Goal: Task Accomplishment & Management: Complete application form

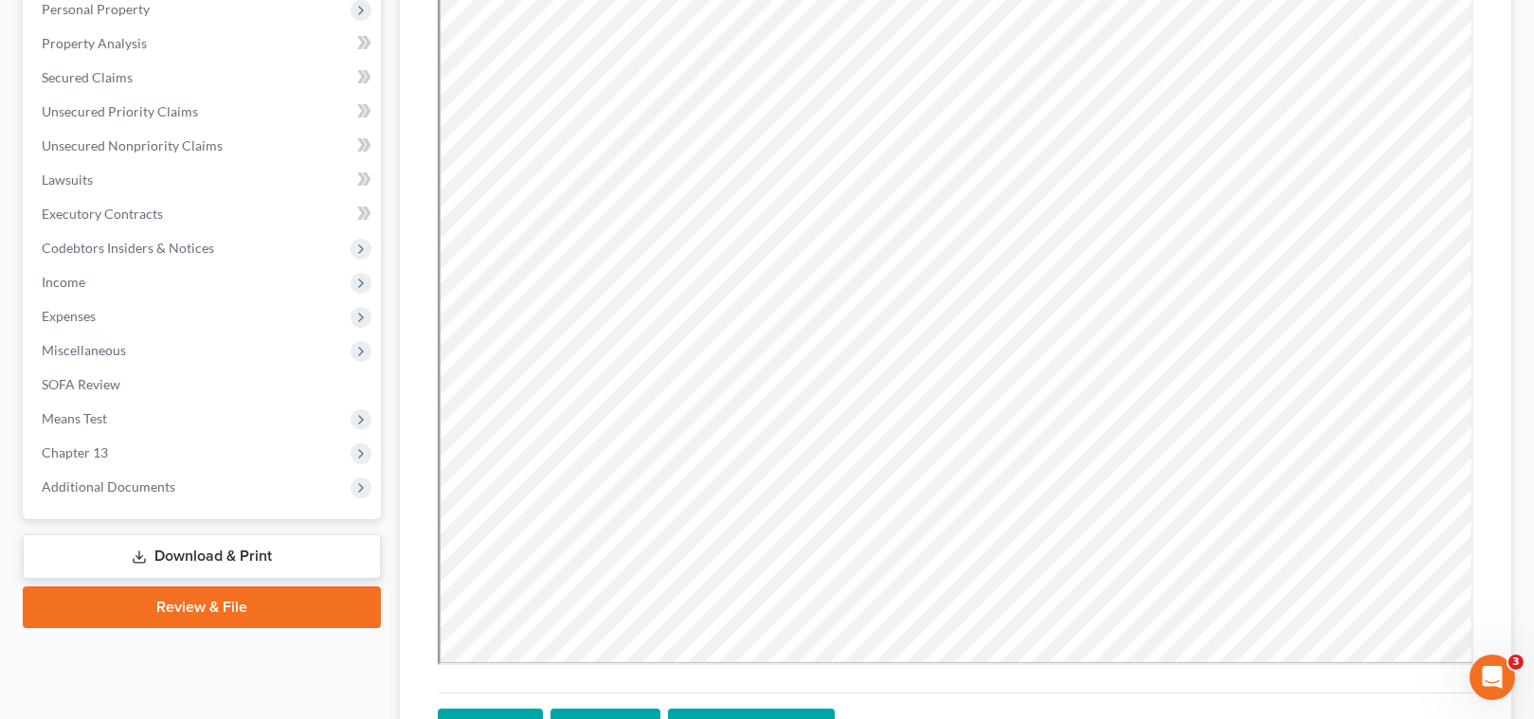
scroll to position [344, 0]
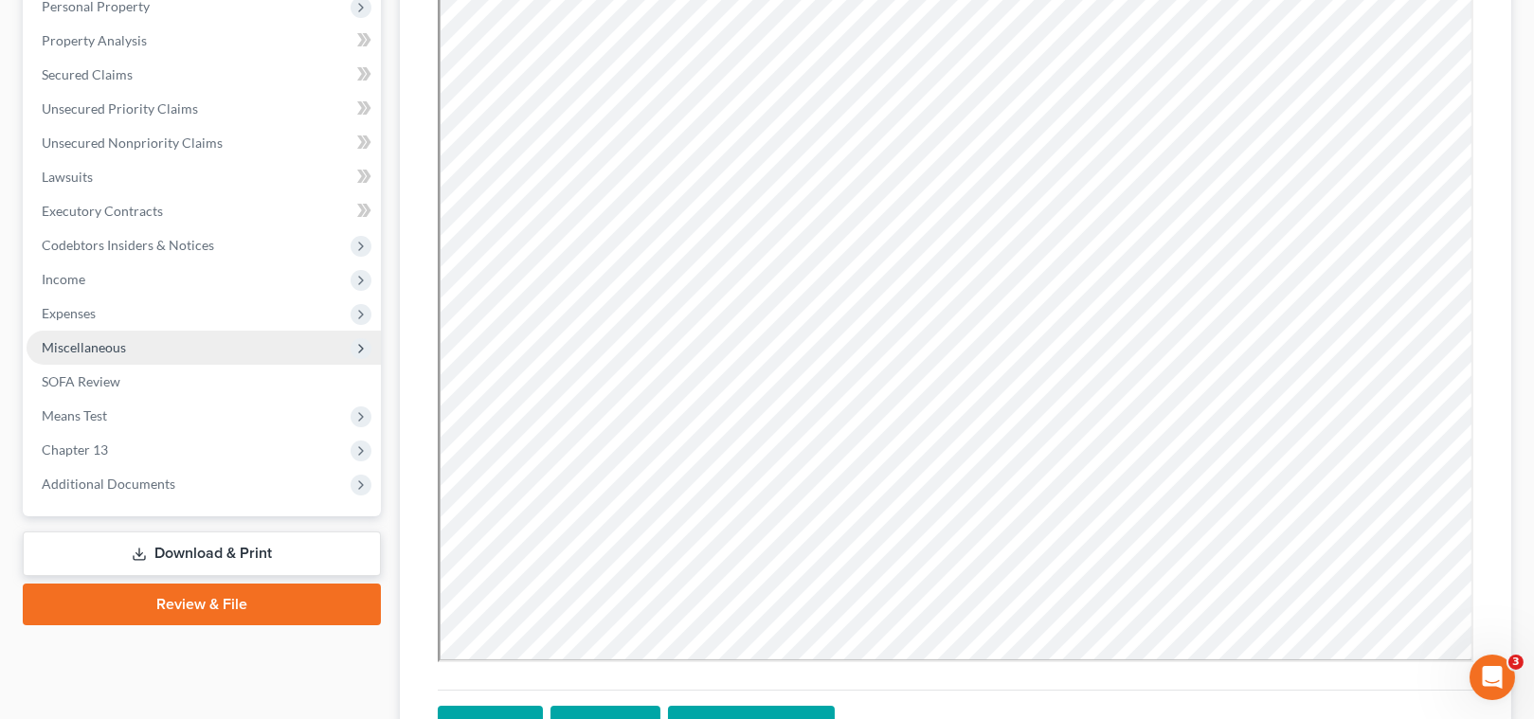
click at [85, 346] on span "Miscellaneous" at bounding box center [84, 347] width 84 height 16
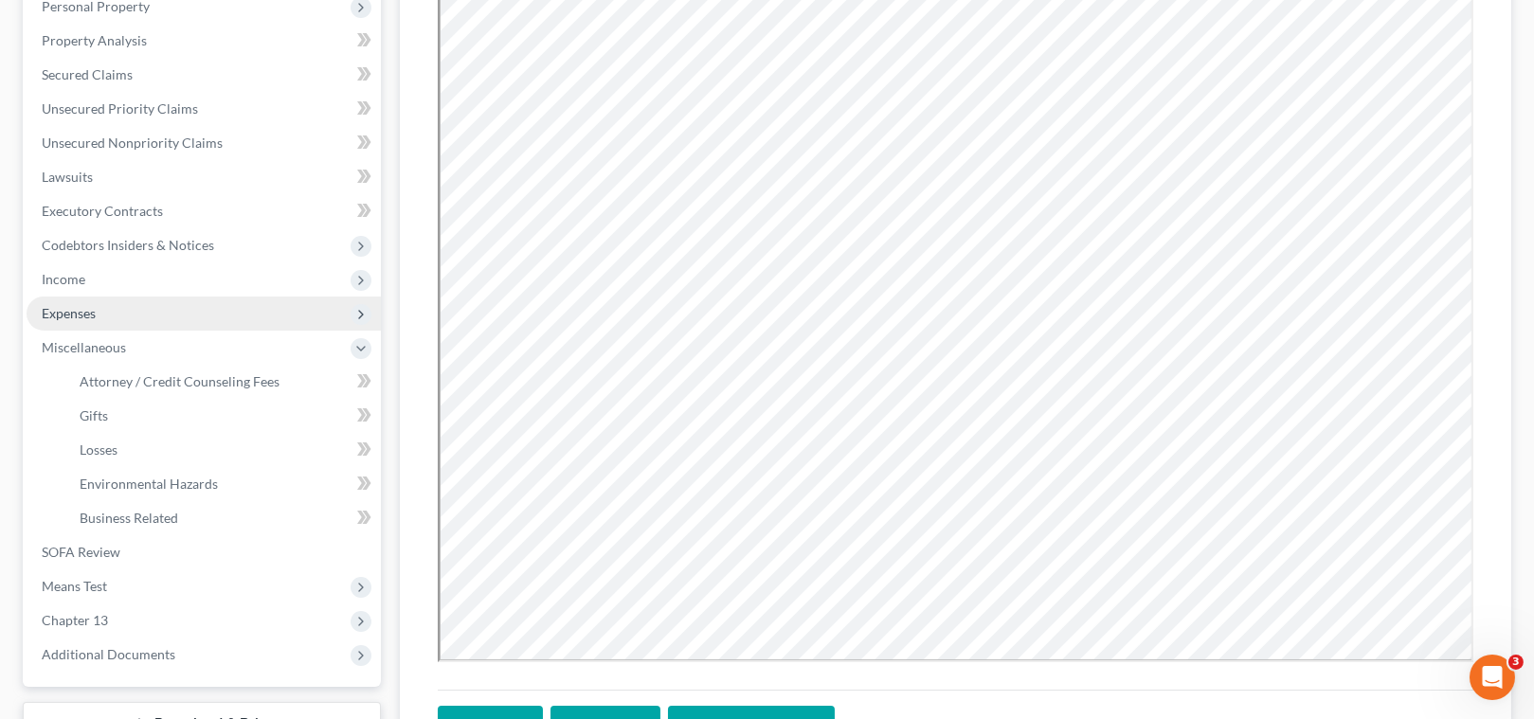
click at [78, 320] on span "Expenses" at bounding box center [204, 314] width 354 height 34
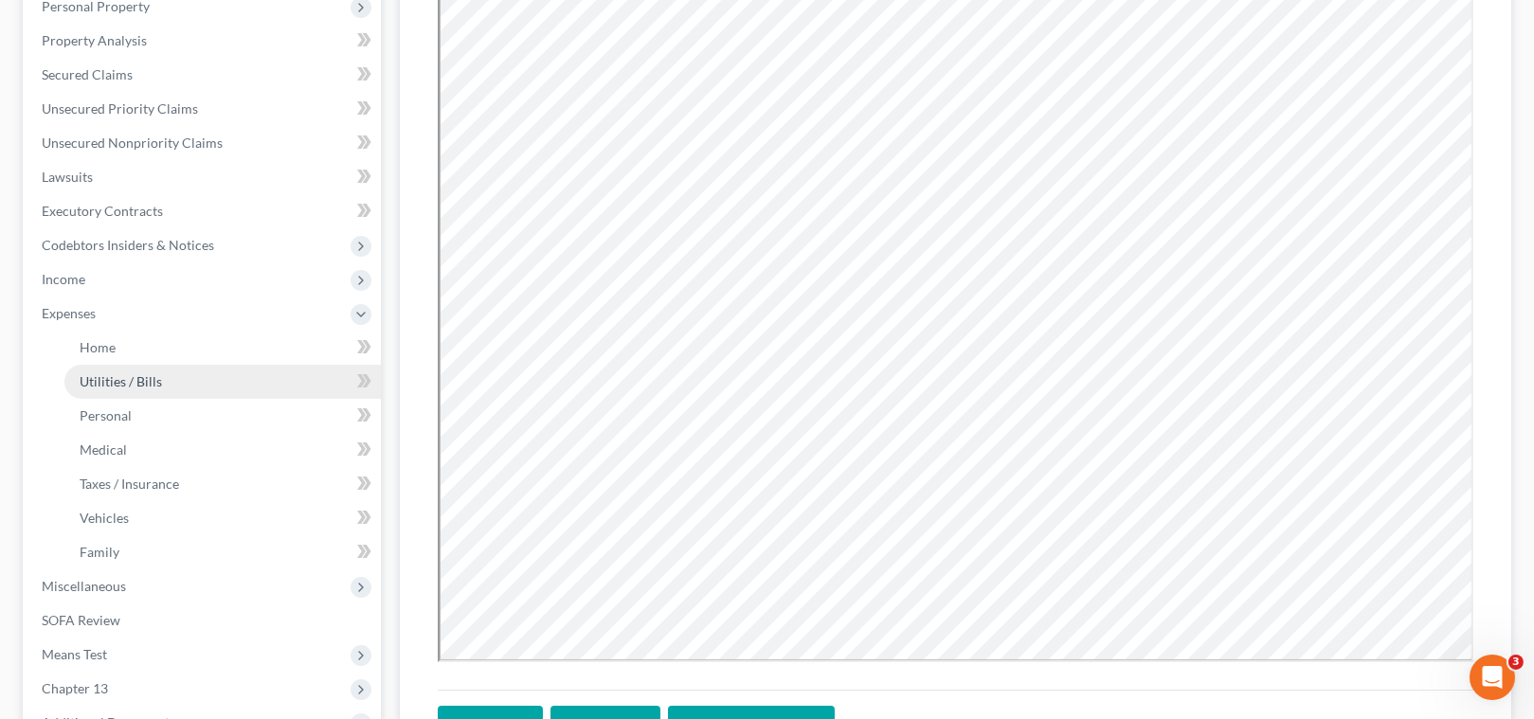
click at [170, 365] on link "Utilities / Bills" at bounding box center [222, 382] width 316 height 34
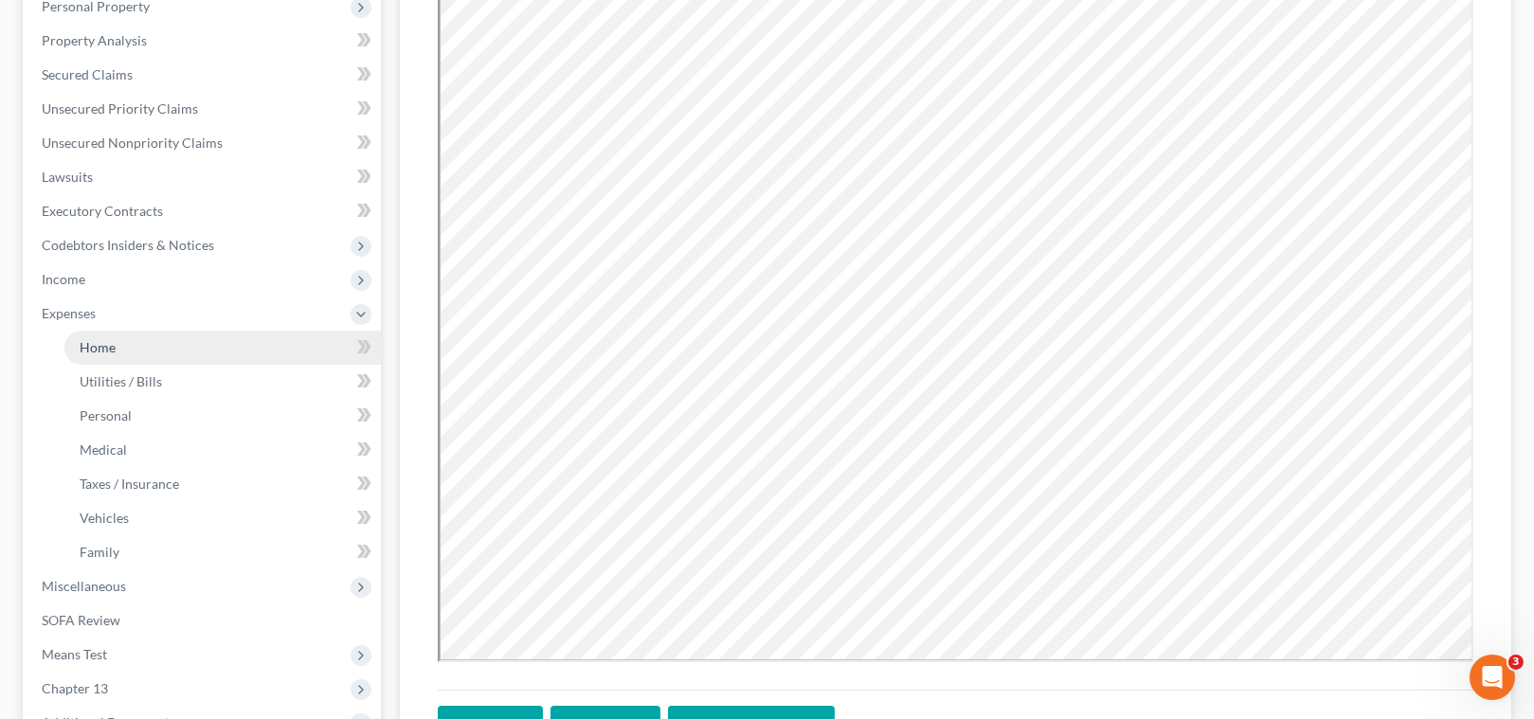
click at [167, 359] on link "Home" at bounding box center [222, 348] width 316 height 34
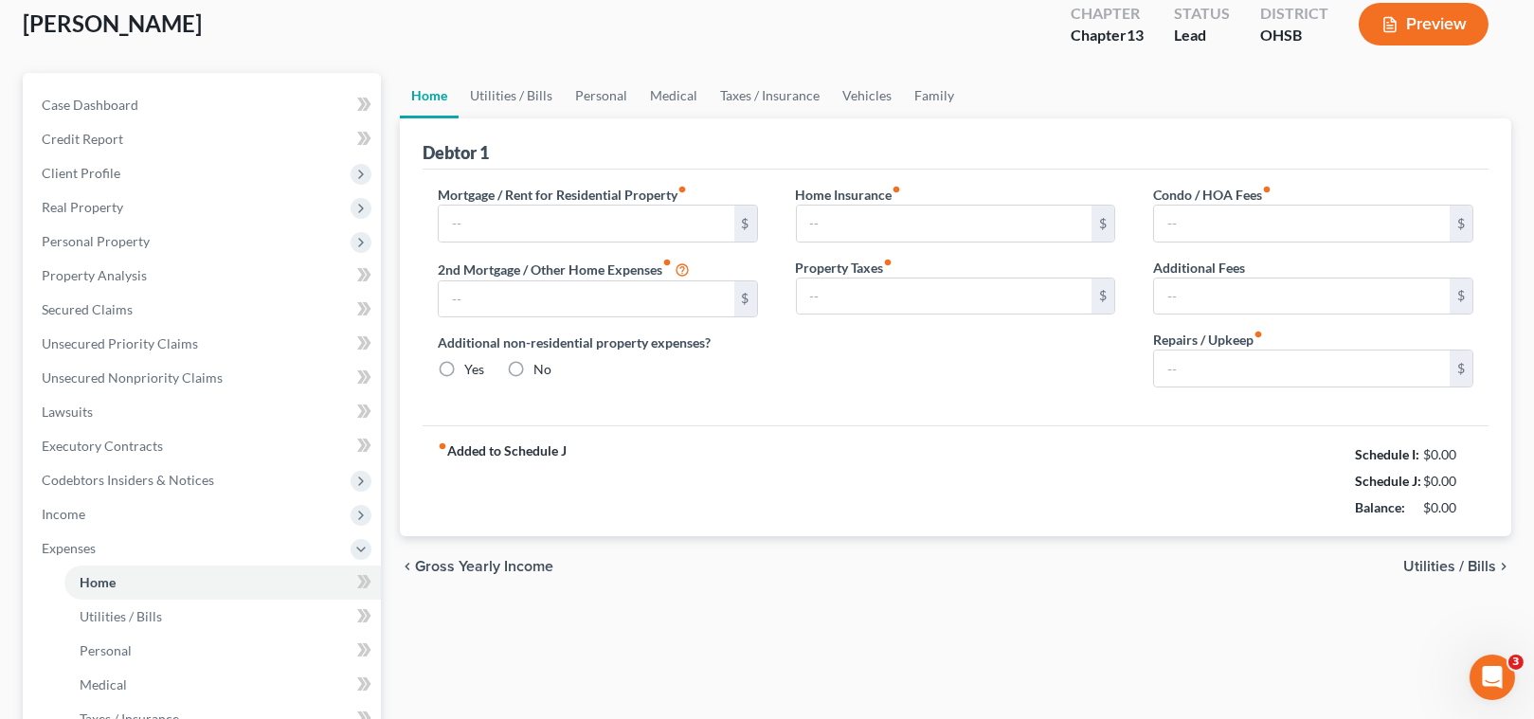
type input "0.00"
radio input "true"
type input "0.00"
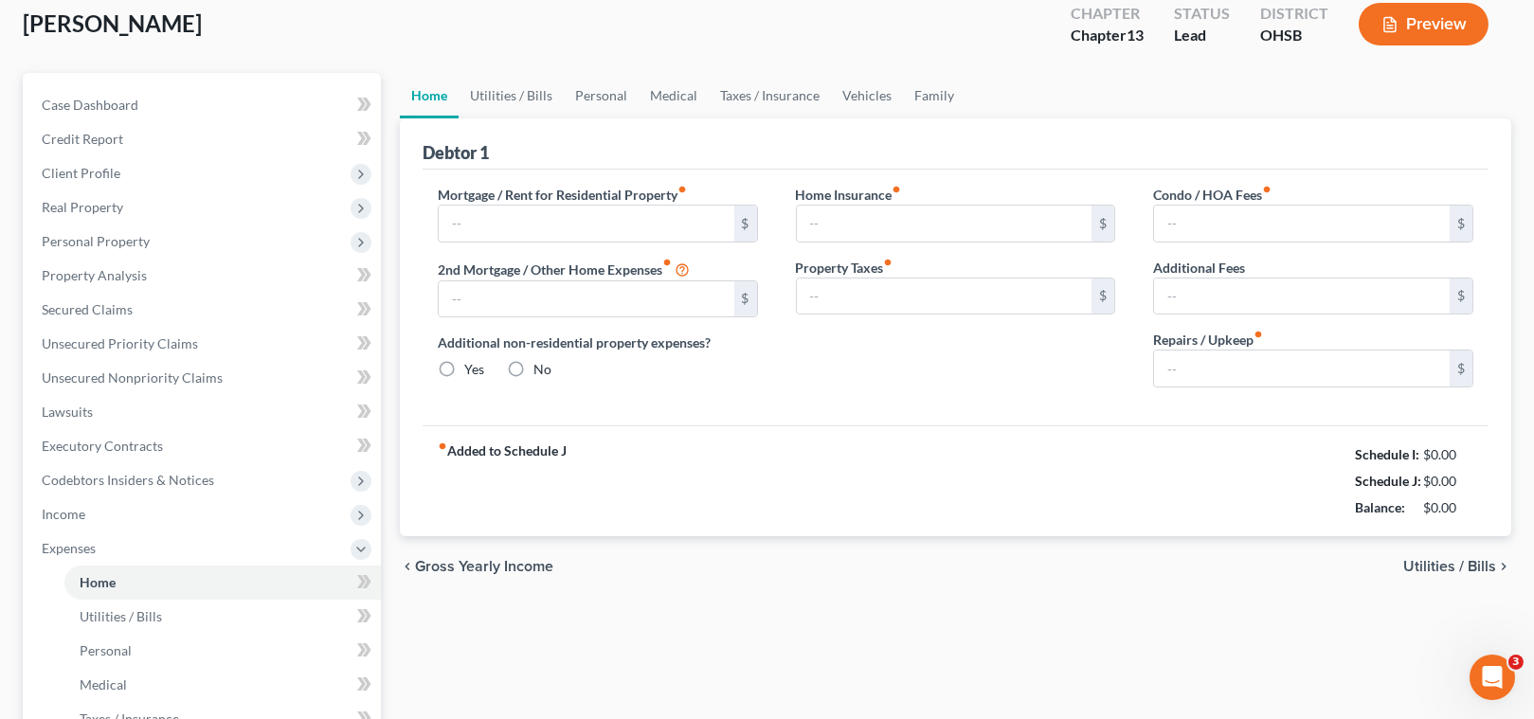
type input "0.00"
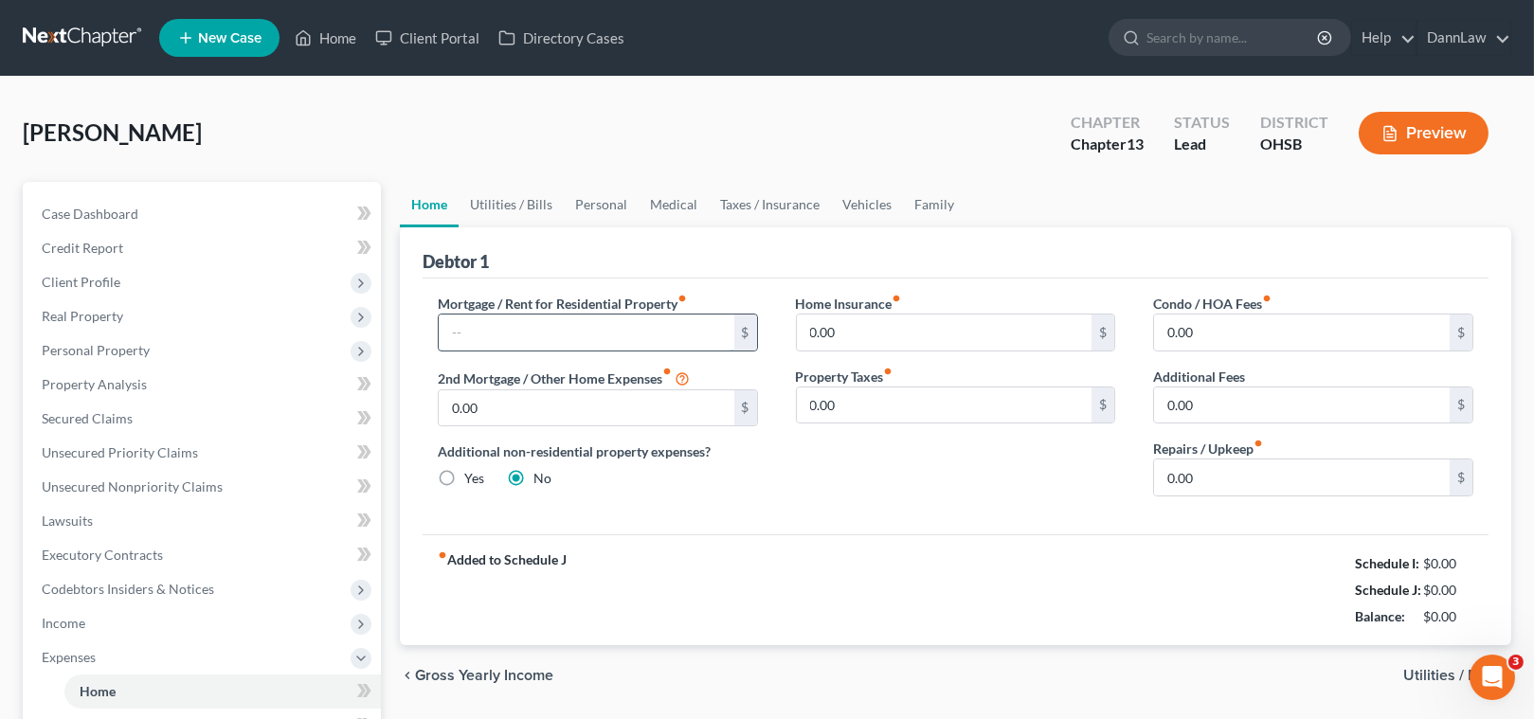
click at [617, 341] on input "text" at bounding box center [587, 333] width 296 height 36
type input "1,500"
click at [532, 206] on link "Utilities / Bills" at bounding box center [511, 204] width 105 height 45
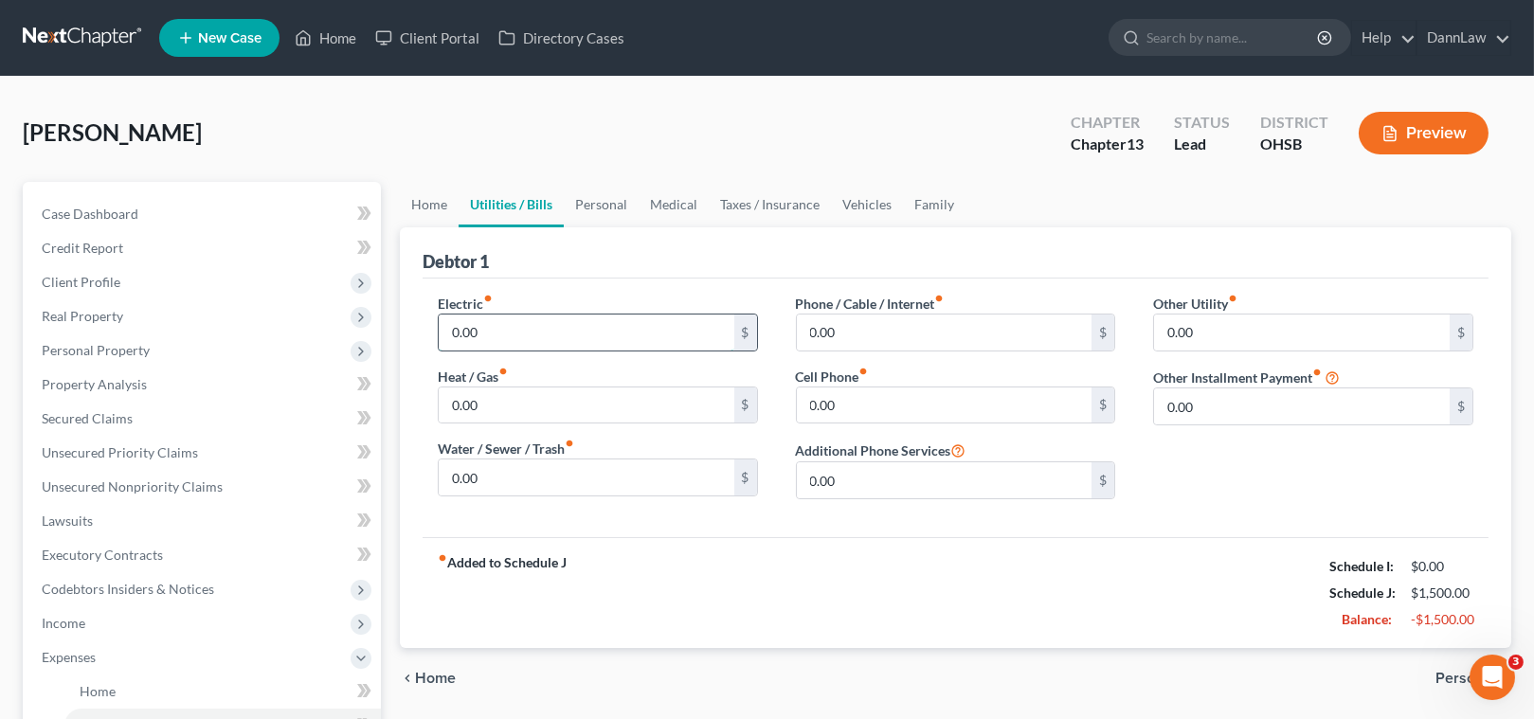
click at [480, 340] on input "0.00" at bounding box center [587, 333] width 296 height 36
type input "1"
type input "132"
type input "75"
type input "2"
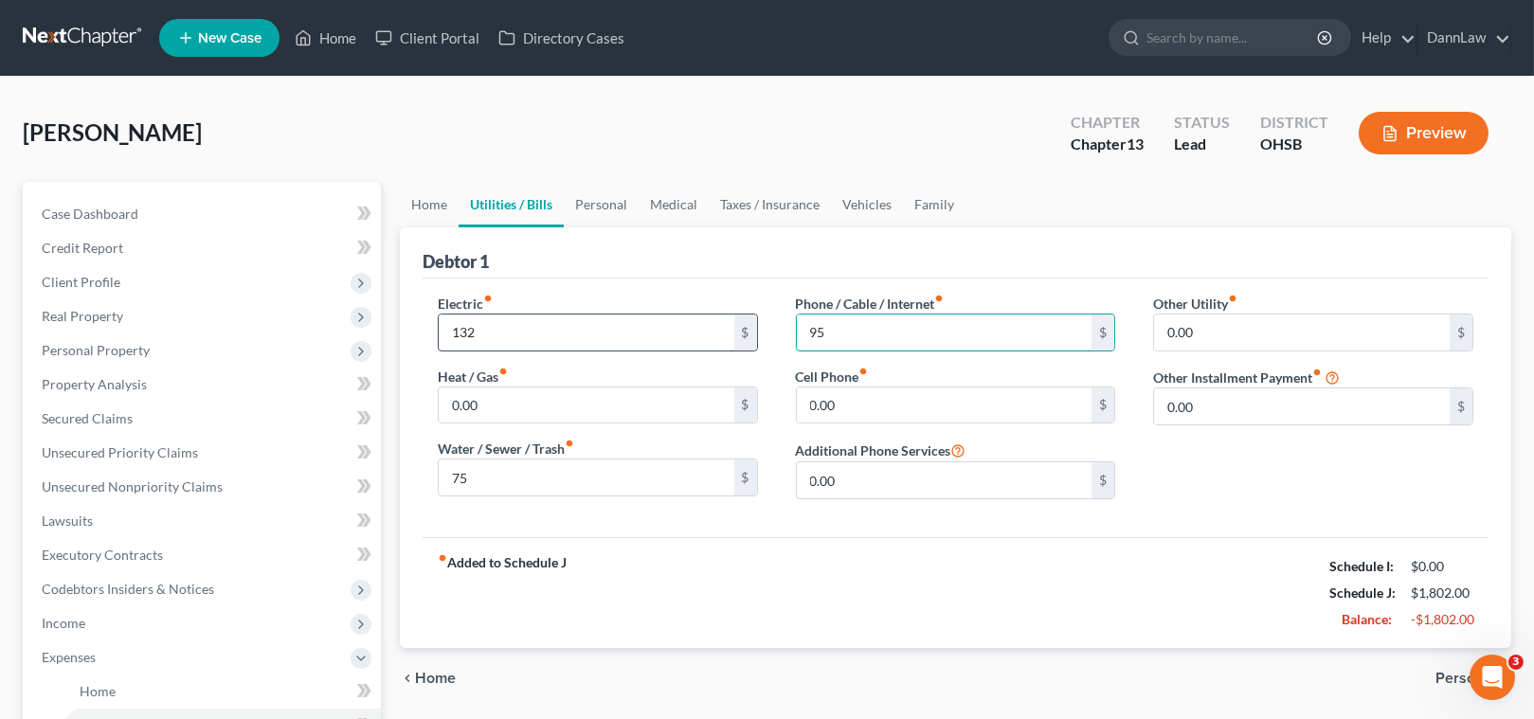
type input "95"
type input "255"
click at [598, 207] on link "Personal" at bounding box center [601, 204] width 75 height 45
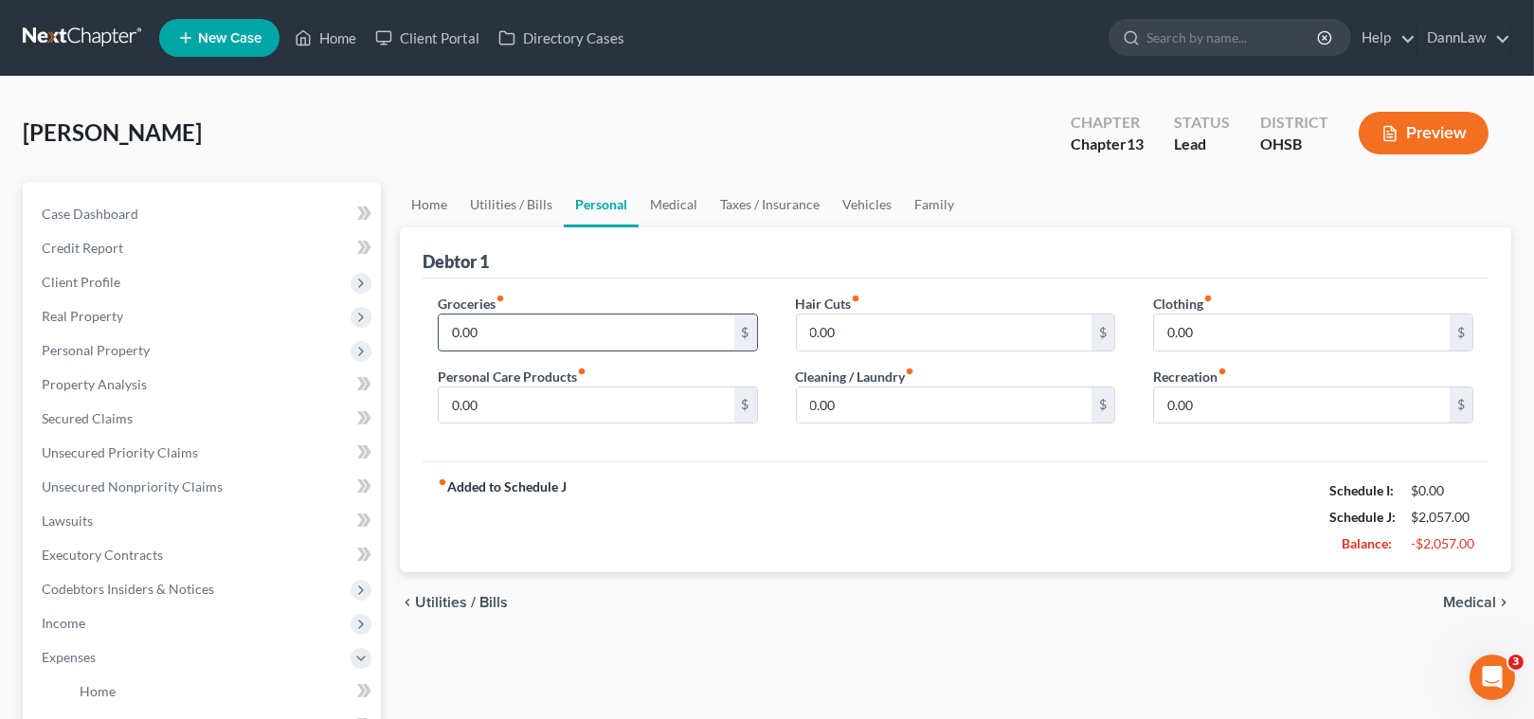
click at [550, 335] on input "0.00" at bounding box center [587, 333] width 296 height 36
type input "400"
type input "35"
click at [483, 392] on input "0.00" at bounding box center [587, 406] width 296 height 36
type input "150"
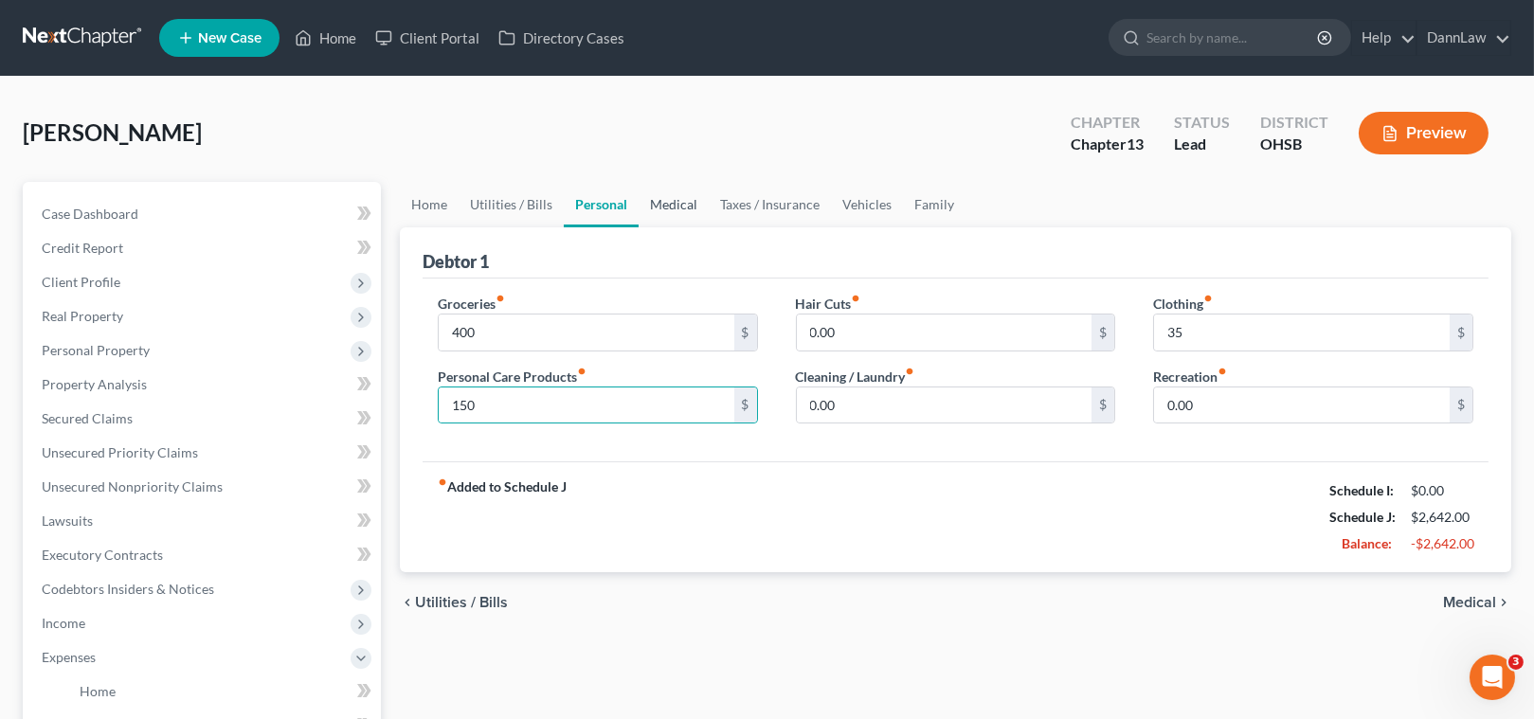
drag, startPoint x: 693, startPoint y: 209, endPoint x: 675, endPoint y: 204, distance: 18.9
click at [692, 208] on link "Medical" at bounding box center [674, 204] width 70 height 45
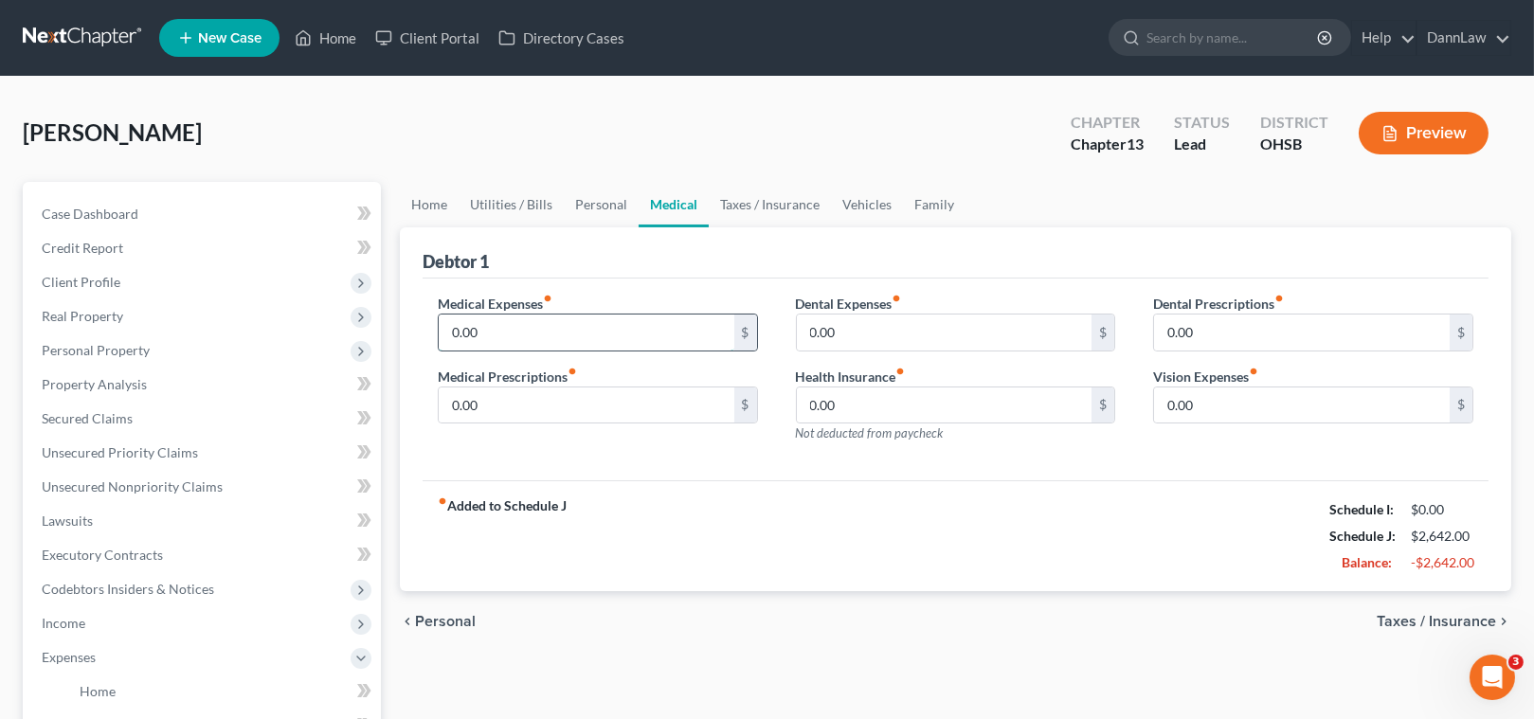
click at [599, 321] on input "0.00" at bounding box center [587, 333] width 296 height 36
type input "152"
click at [868, 199] on link "Vehicles" at bounding box center [867, 204] width 72 height 45
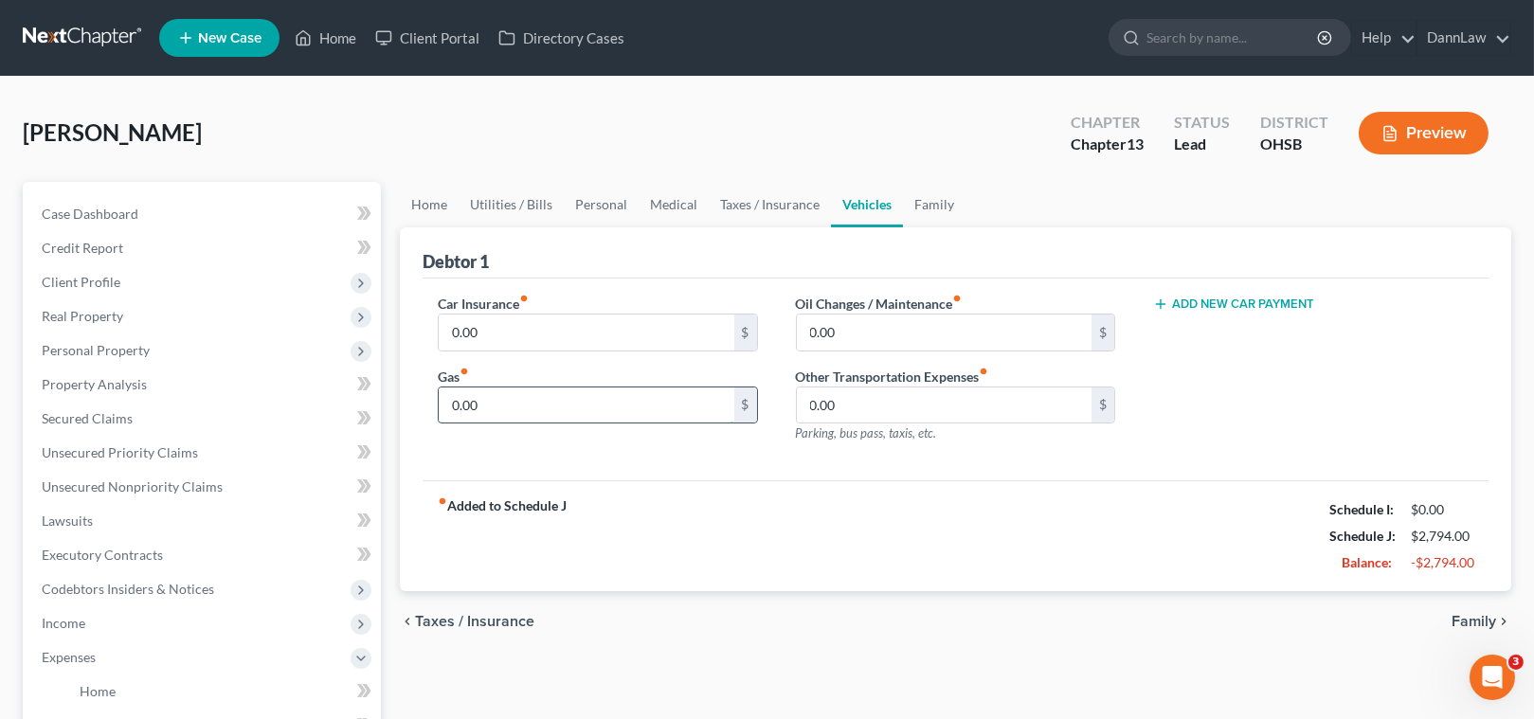
click at [578, 395] on input "0.00" at bounding box center [587, 406] width 296 height 36
type input "300"
drag, startPoint x: 511, startPoint y: 207, endPoint x: 502, endPoint y: 213, distance: 10.2
click at [511, 207] on link "Utilities / Bills" at bounding box center [511, 204] width 105 height 45
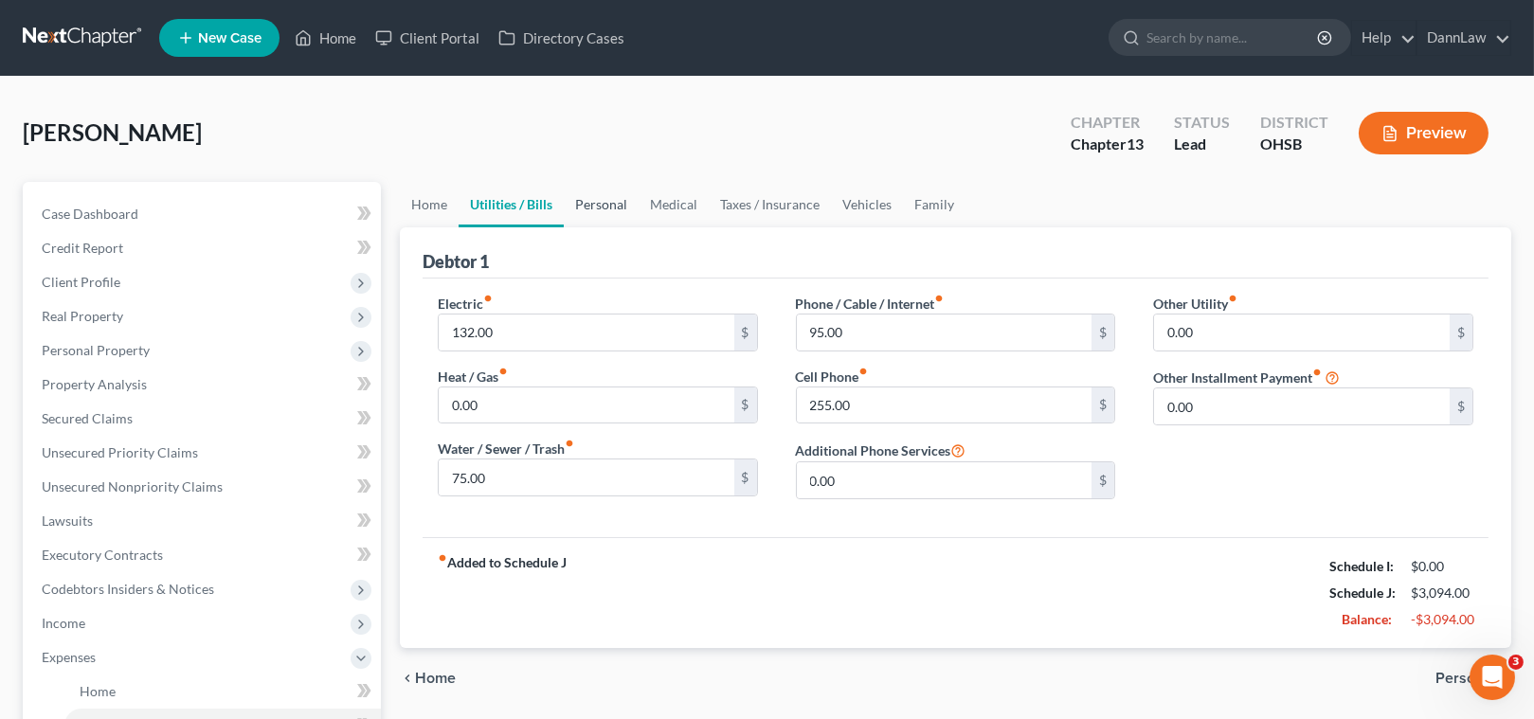
click at [609, 207] on link "Personal" at bounding box center [601, 204] width 75 height 45
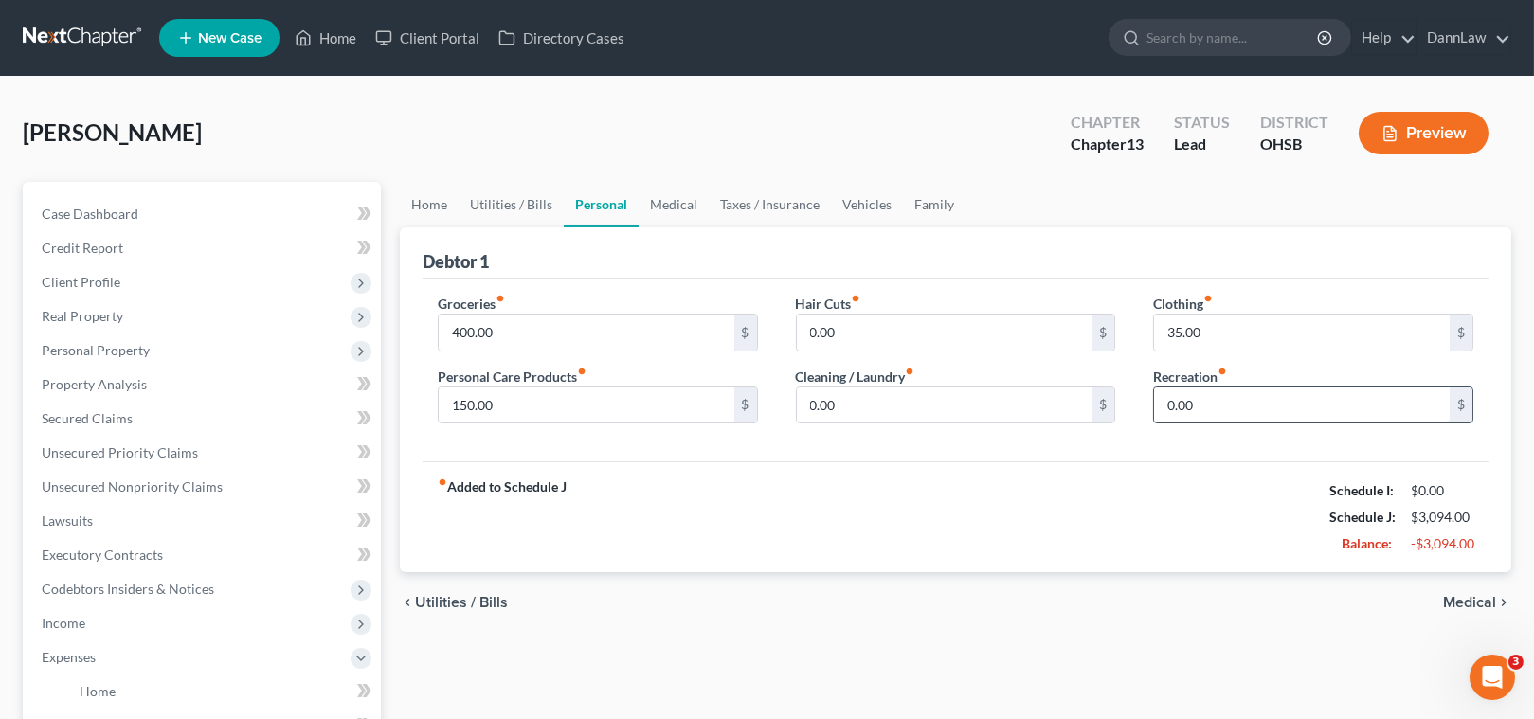
click at [1184, 415] on input "0.00" at bounding box center [1302, 406] width 296 height 36
type input "100"
click at [959, 336] on input "0.00" at bounding box center [945, 333] width 296 height 36
type input "60"
type input "50"
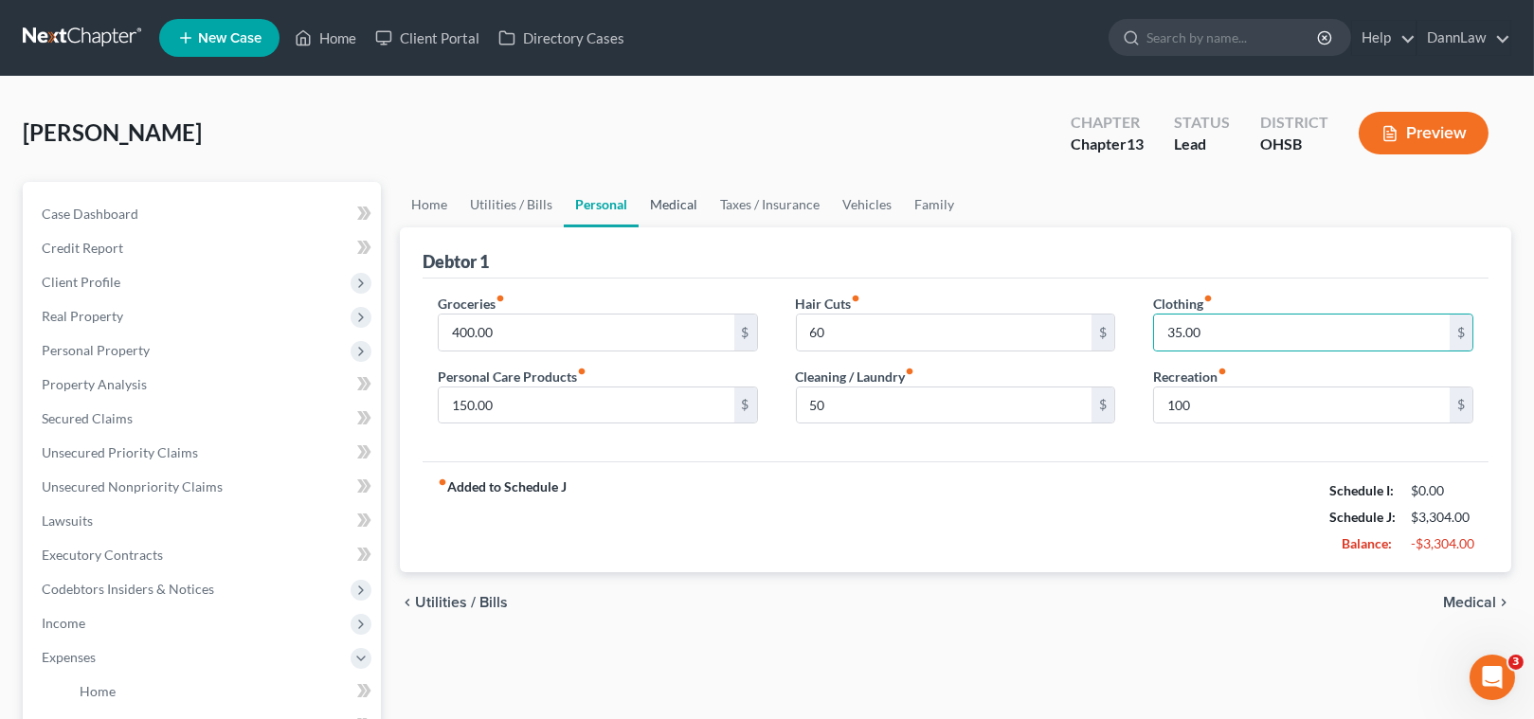
click at [651, 201] on link "Medical" at bounding box center [674, 204] width 70 height 45
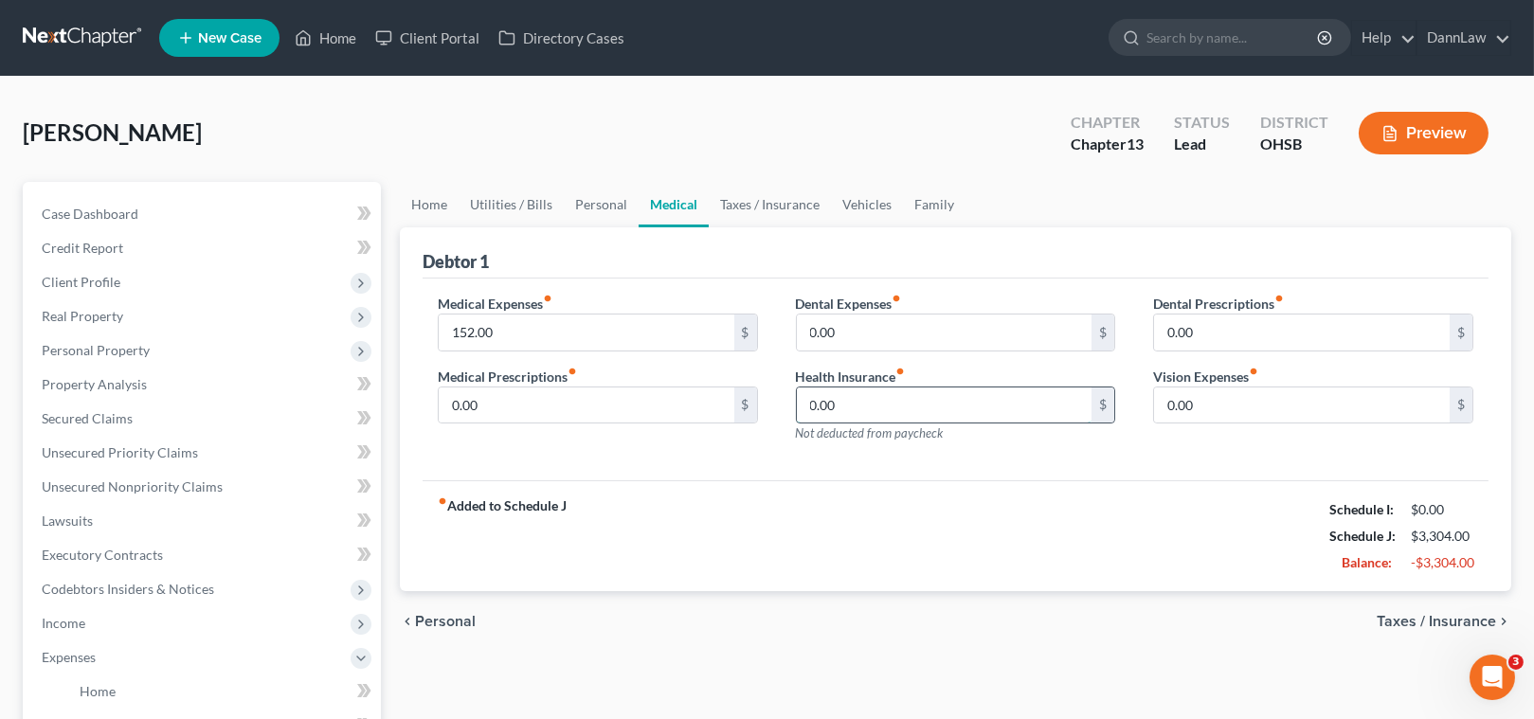
click at [861, 397] on input "0.00" at bounding box center [945, 406] width 296 height 36
type input "47.74"
click at [853, 205] on link "Vehicles" at bounding box center [867, 204] width 72 height 45
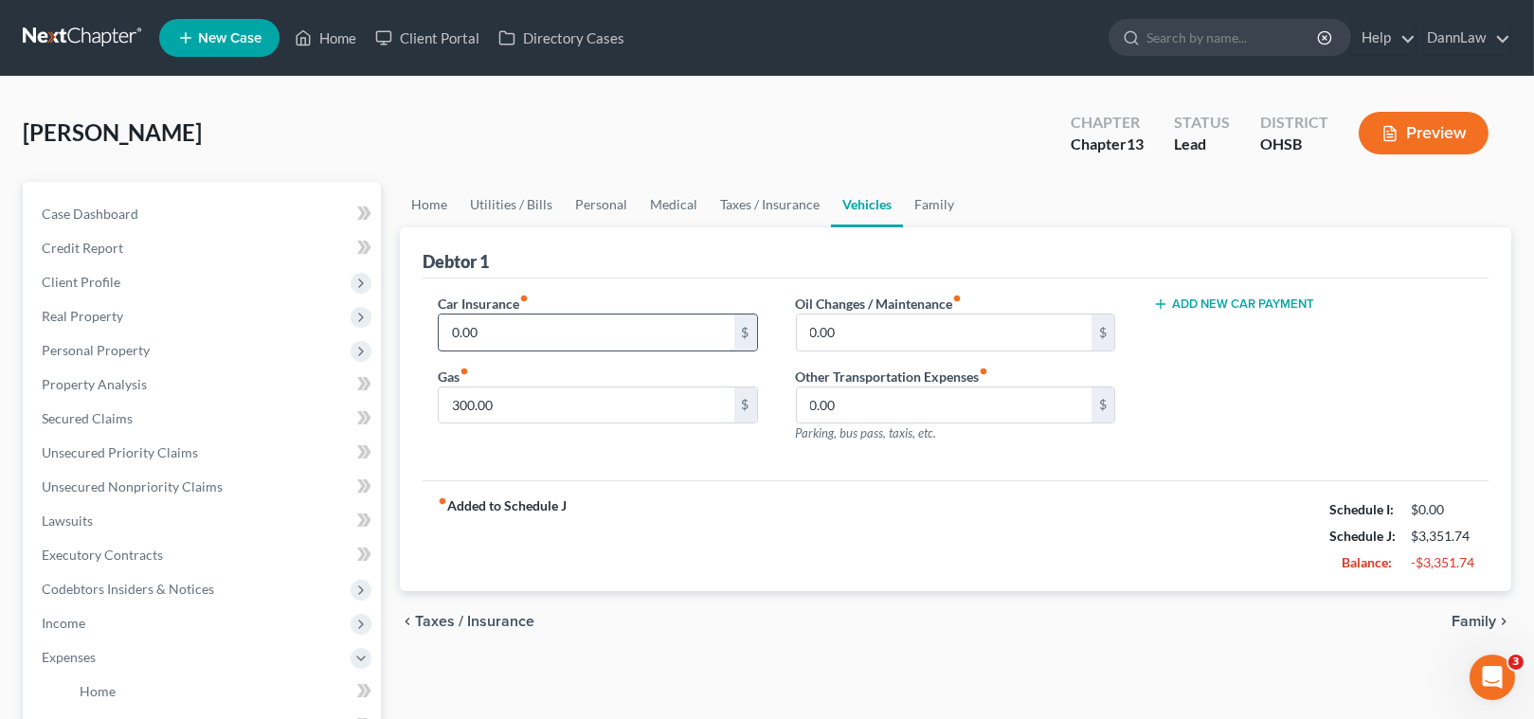
click at [592, 330] on input "0.00" at bounding box center [587, 333] width 296 height 36
click at [245, 303] on span "Real Property" at bounding box center [204, 316] width 354 height 34
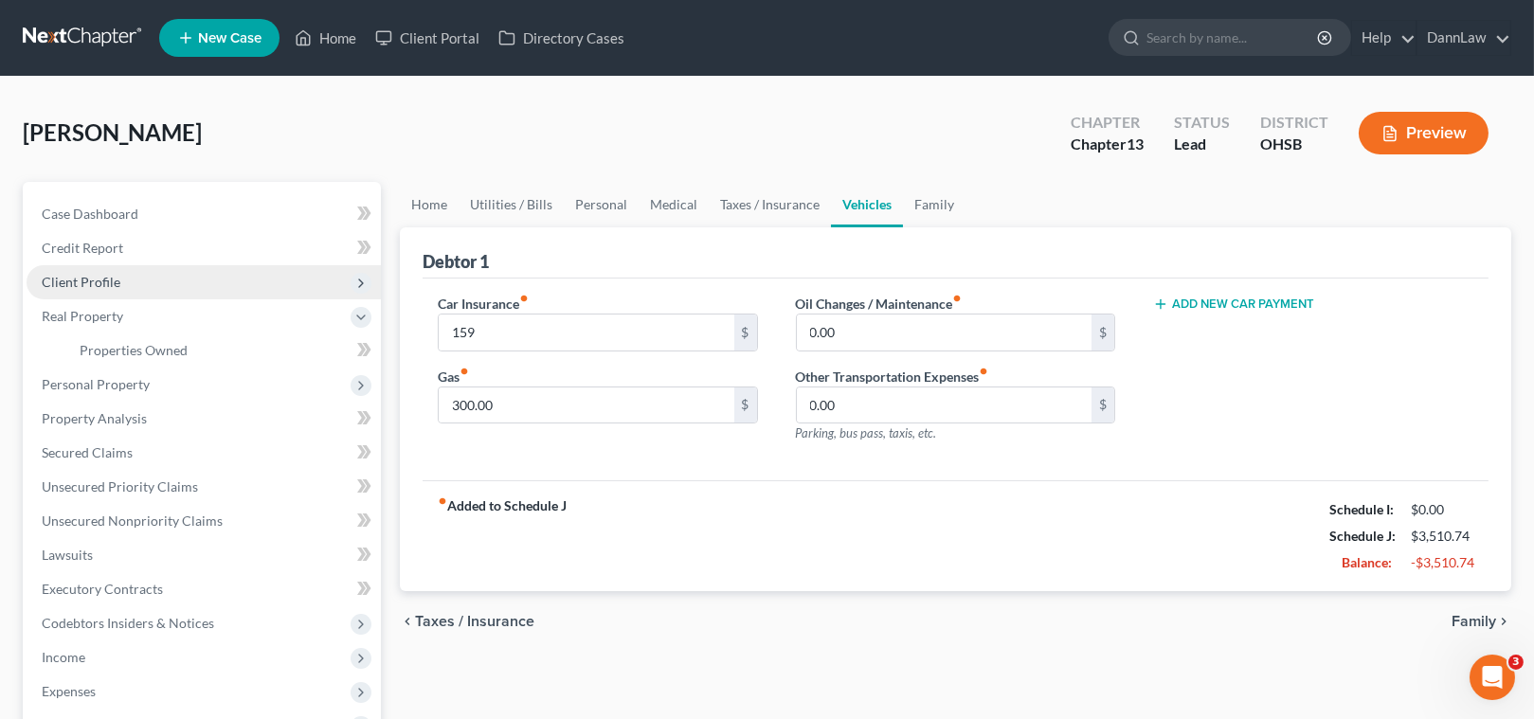
click at [225, 284] on span "Client Profile" at bounding box center [204, 282] width 354 height 34
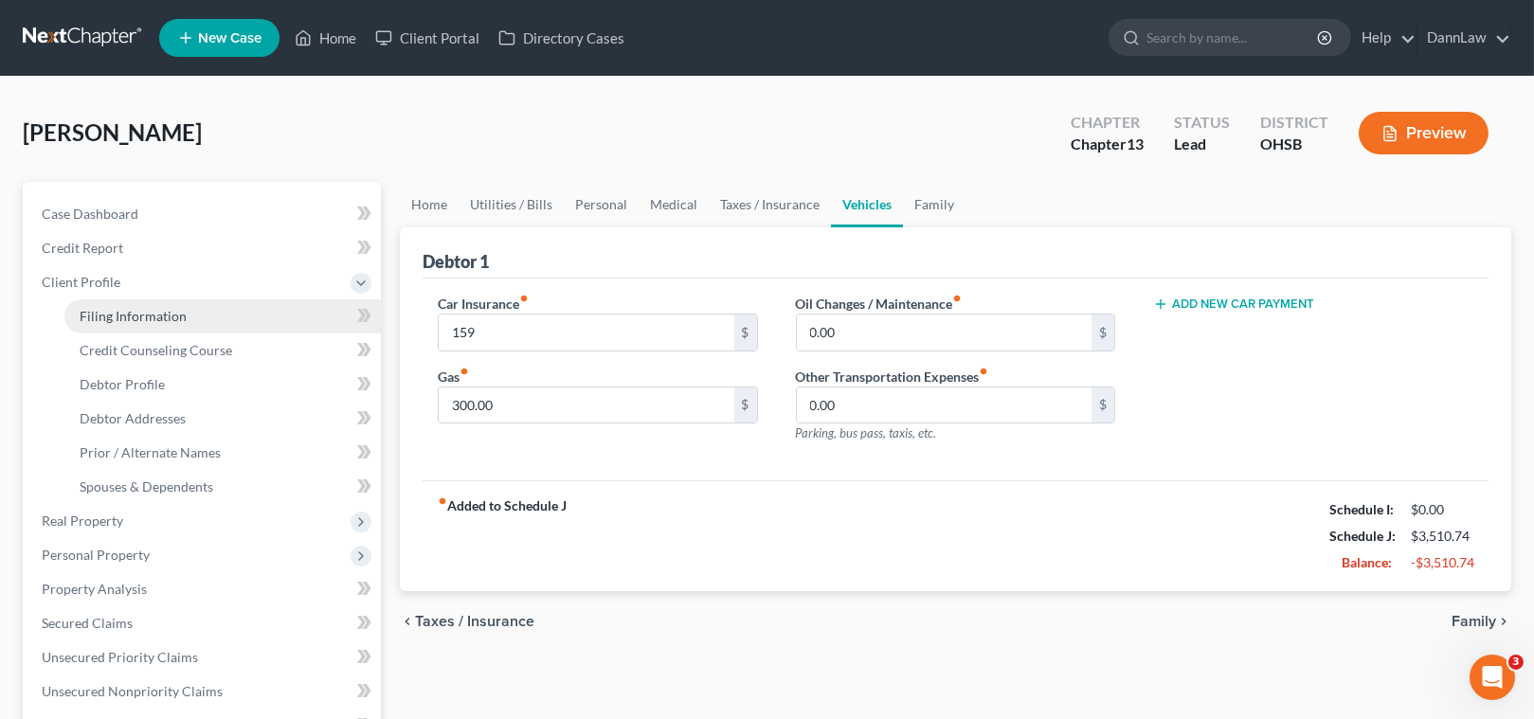
click at [188, 316] on link "Filing Information" at bounding box center [222, 316] width 316 height 34
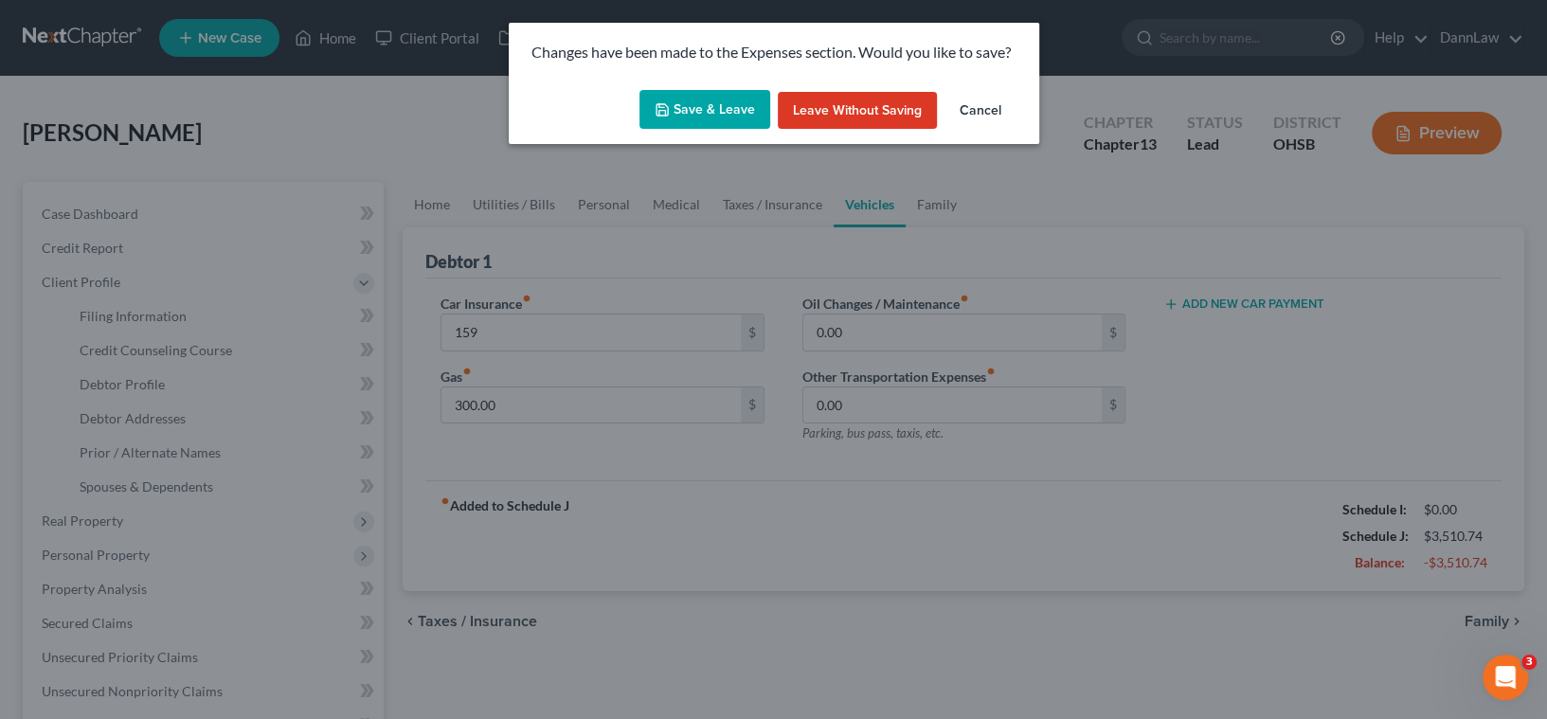
click at [686, 114] on button "Save & Leave" at bounding box center [705, 110] width 131 height 40
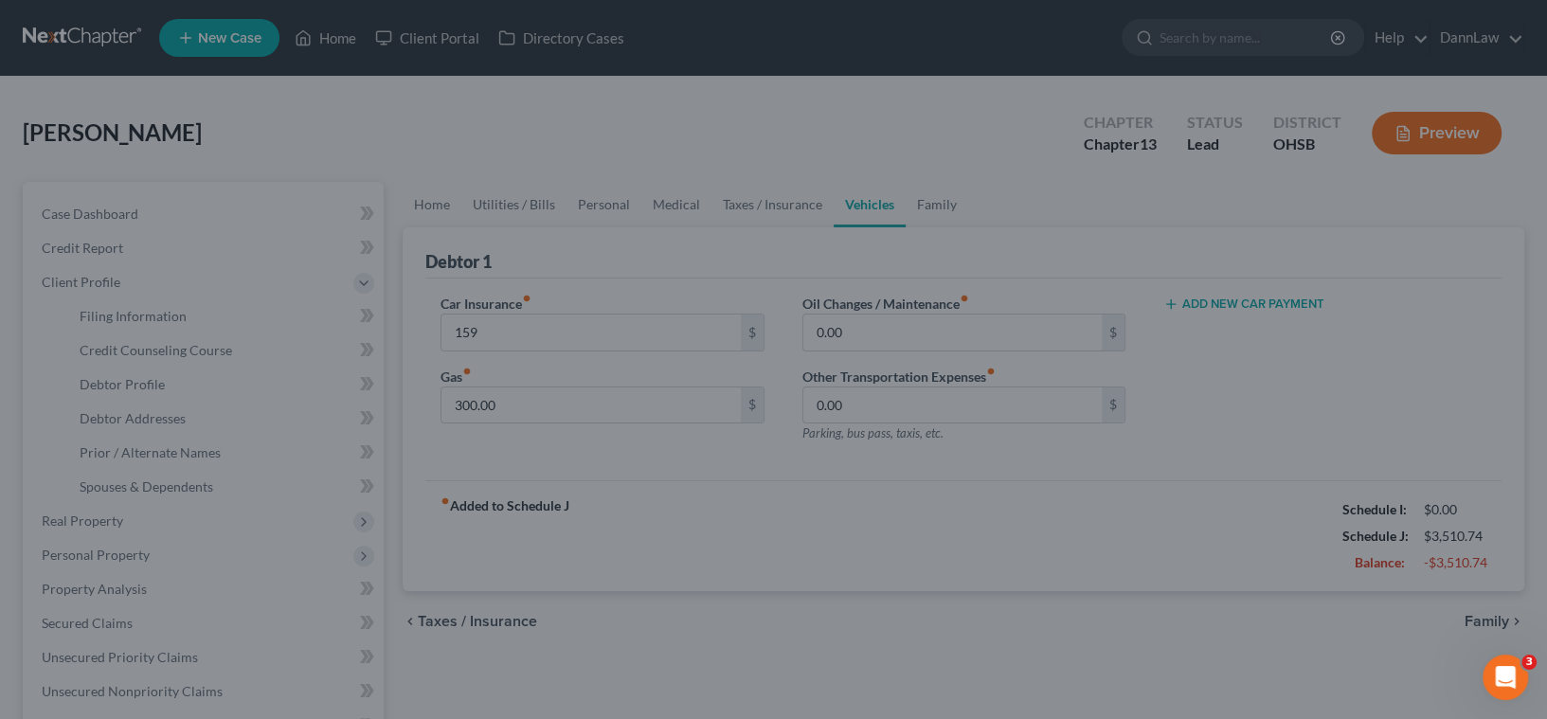
type input "159.00"
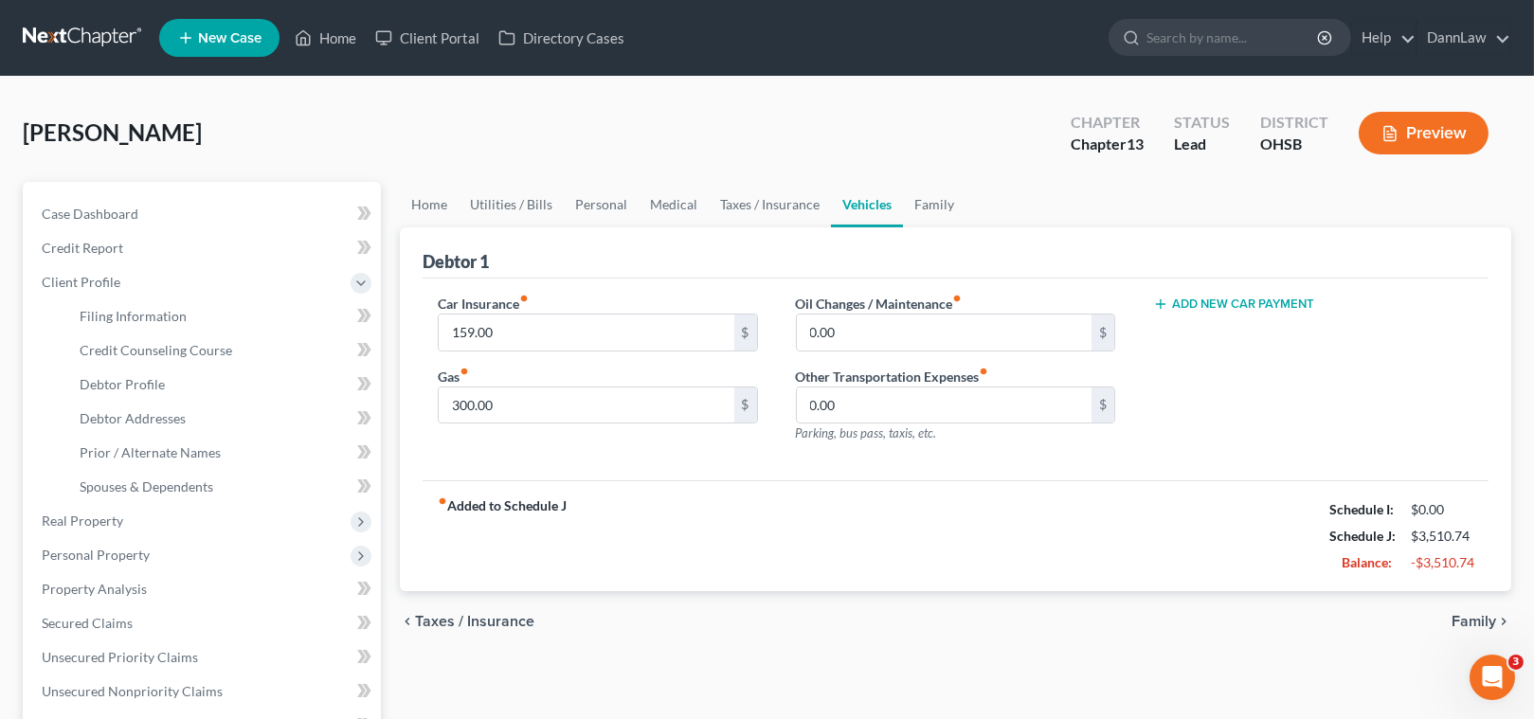
select select "1"
select select "0"
select select "3"
select select "62"
select select "0"
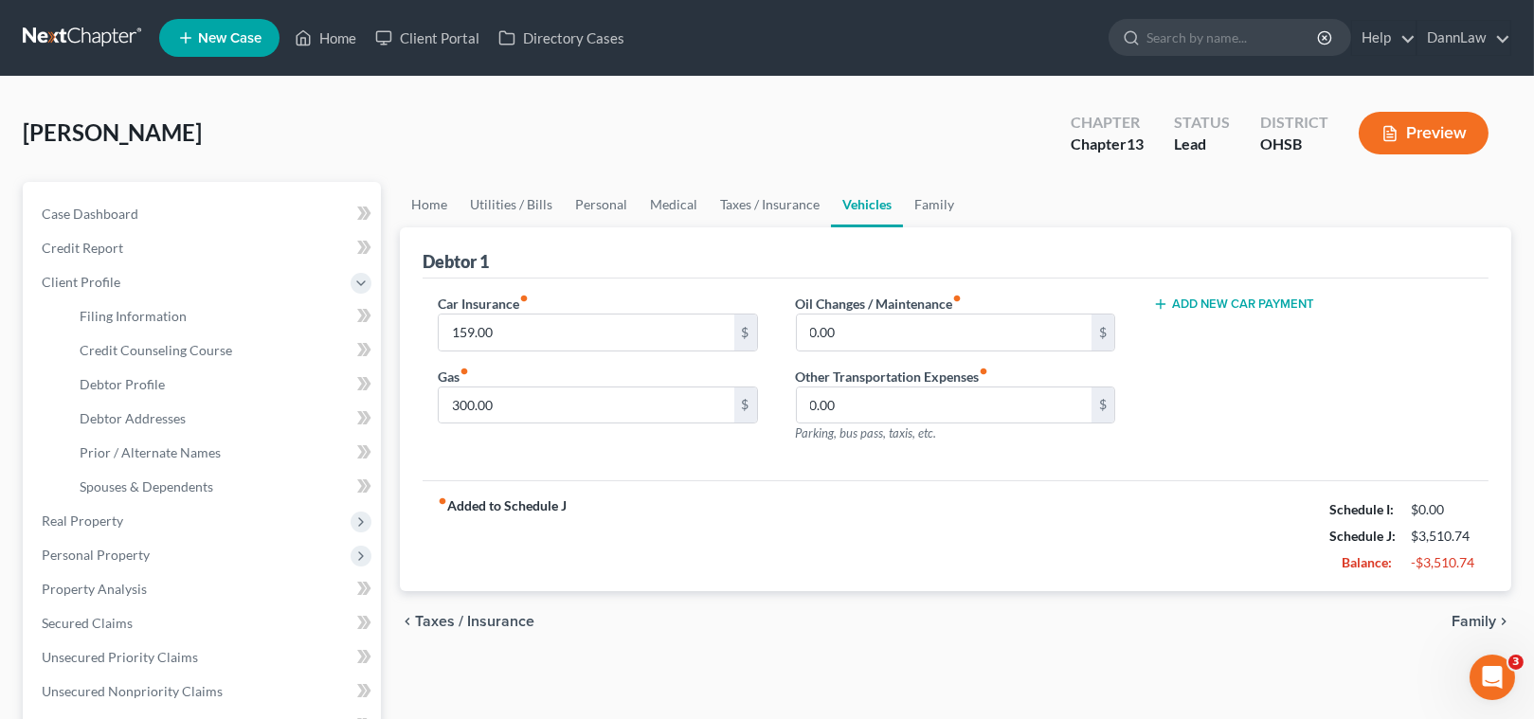
select select "36"
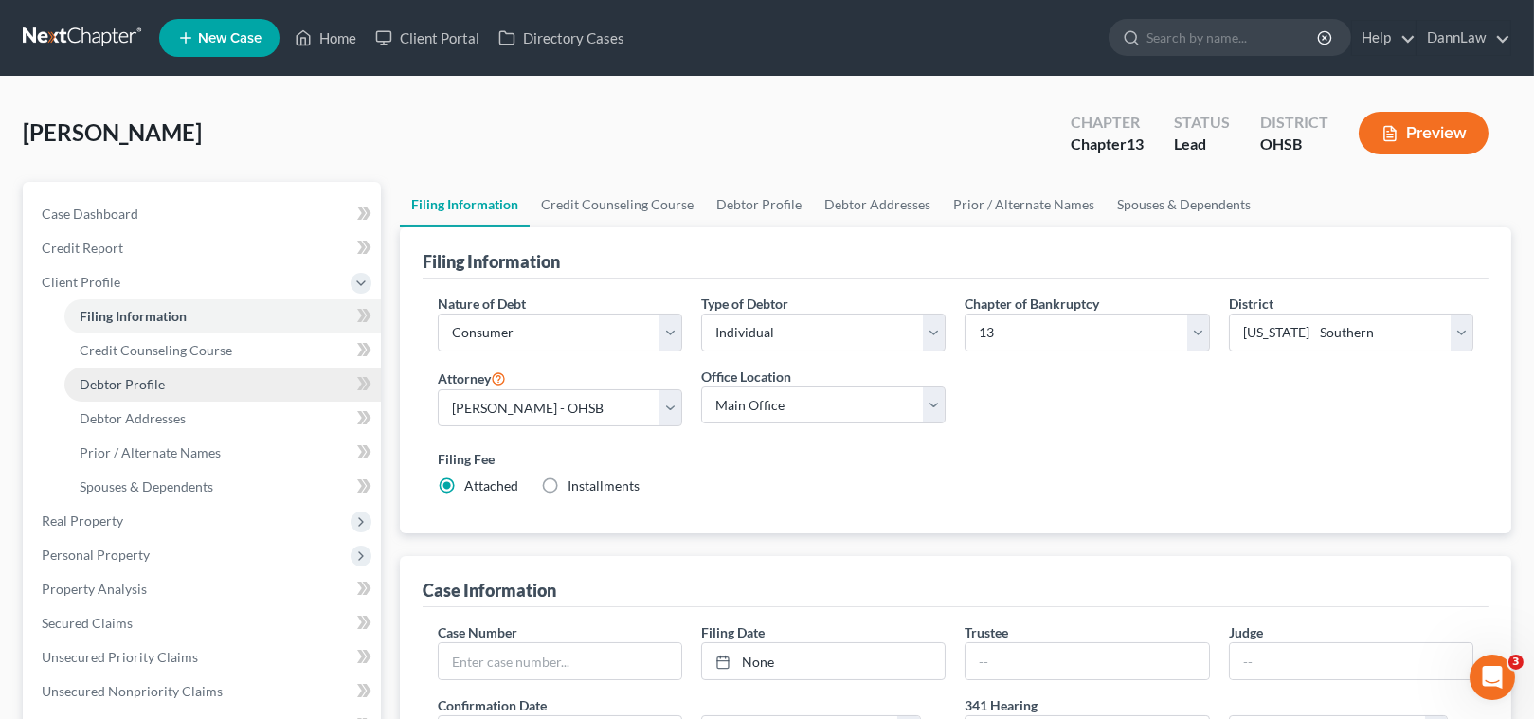
click at [172, 382] on link "Debtor Profile" at bounding box center [222, 385] width 316 height 34
select select "0"
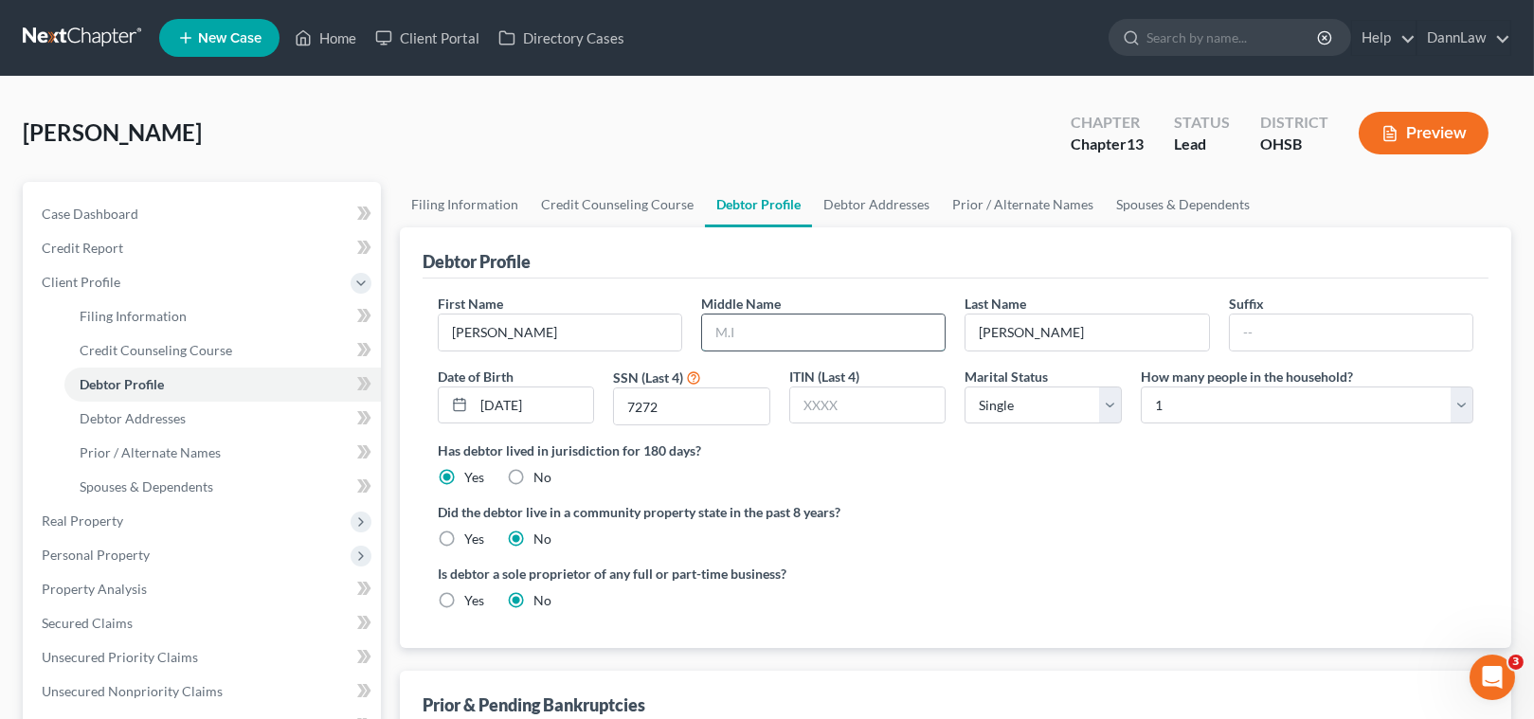
click at [807, 348] on input "text" at bounding box center [823, 333] width 243 height 36
type input "C."
click at [103, 521] on span "Real Property" at bounding box center [82, 521] width 81 height 16
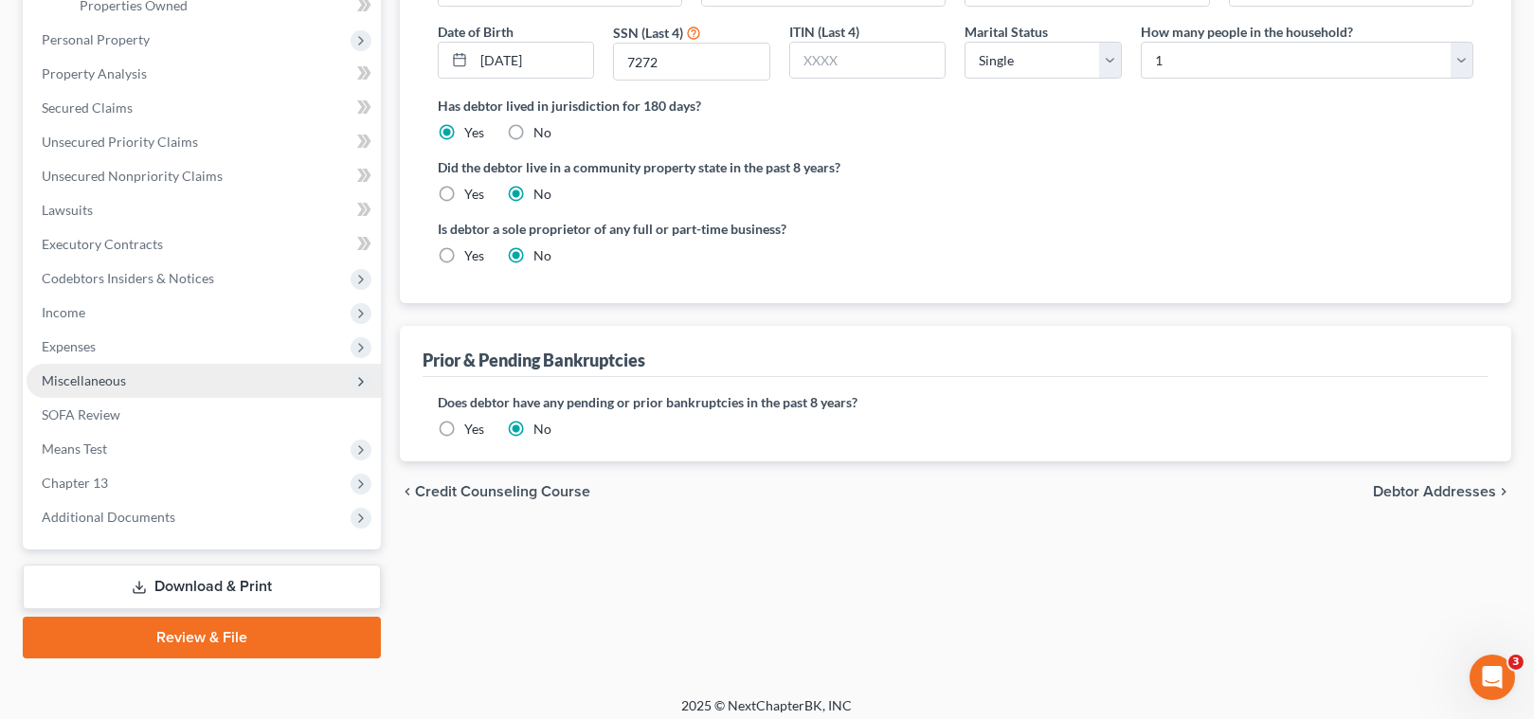
scroll to position [353, 0]
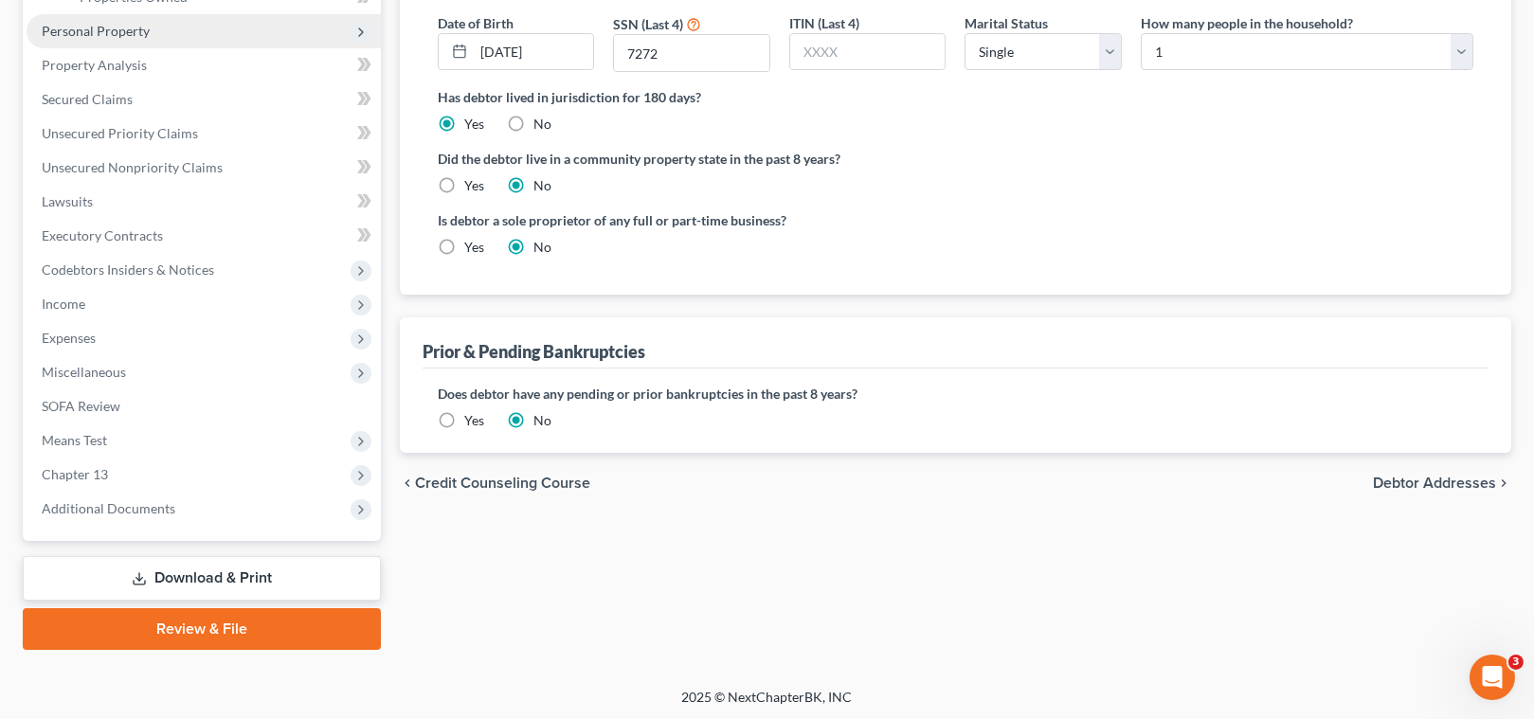
click at [120, 28] on span "Personal Property" at bounding box center [96, 31] width 108 height 16
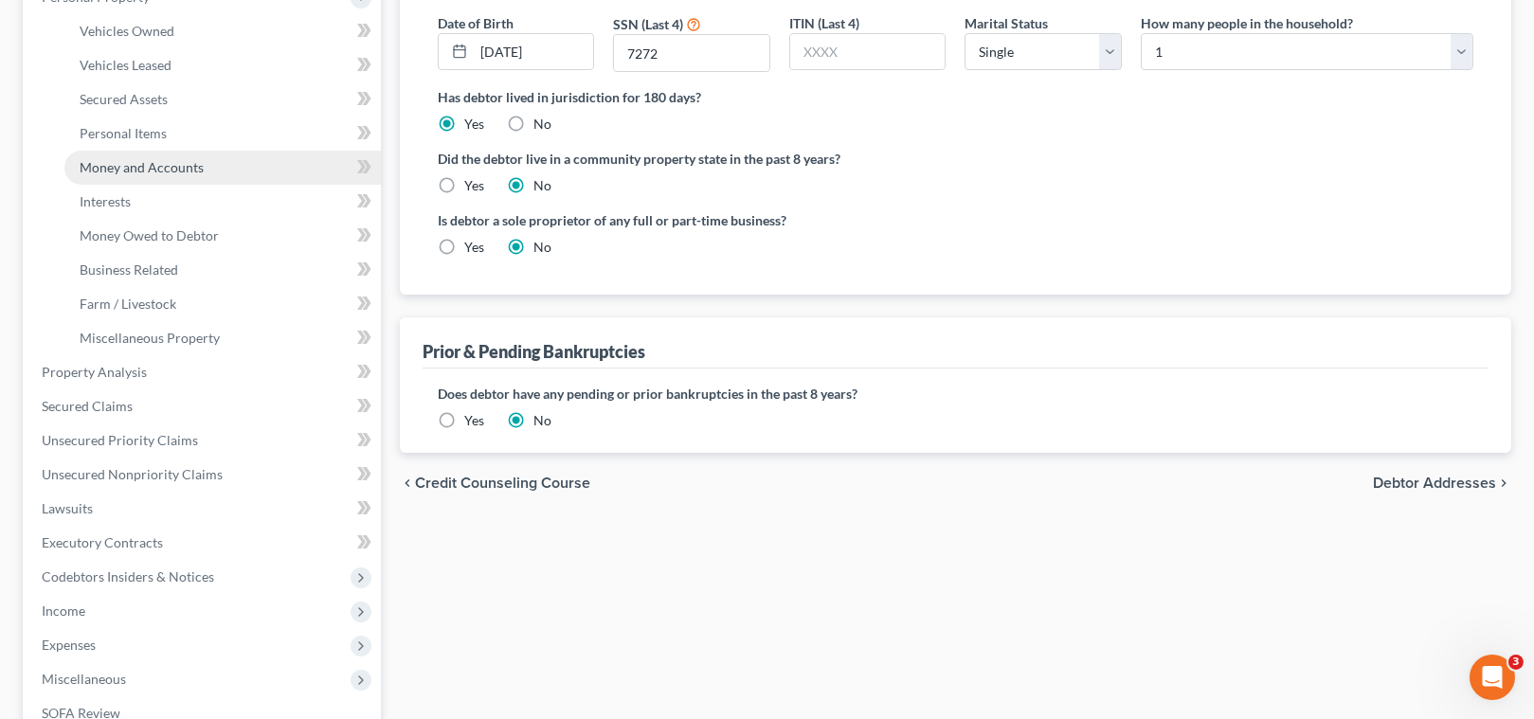
click at [135, 159] on span "Money and Accounts" at bounding box center [142, 167] width 124 height 16
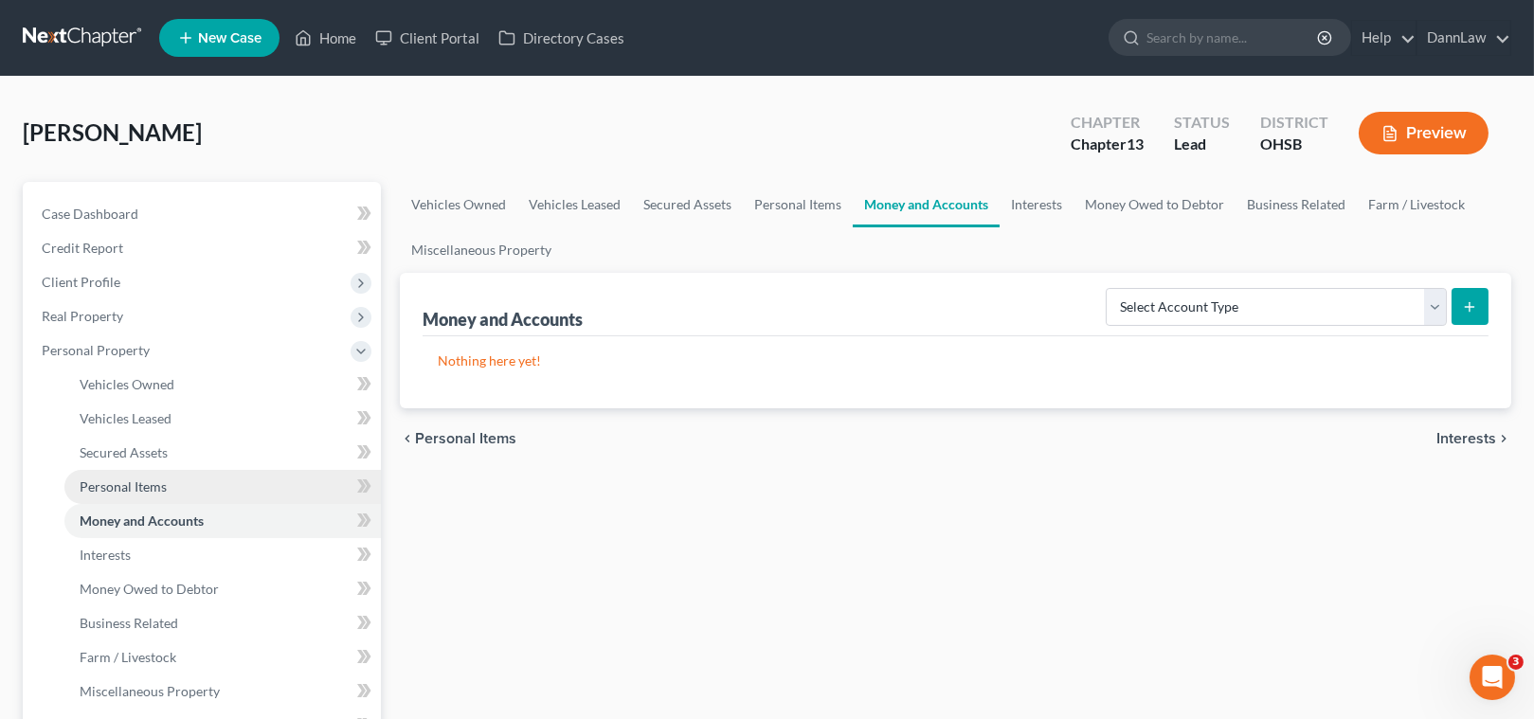
click at [204, 476] on link "Personal Items" at bounding box center [222, 487] width 316 height 34
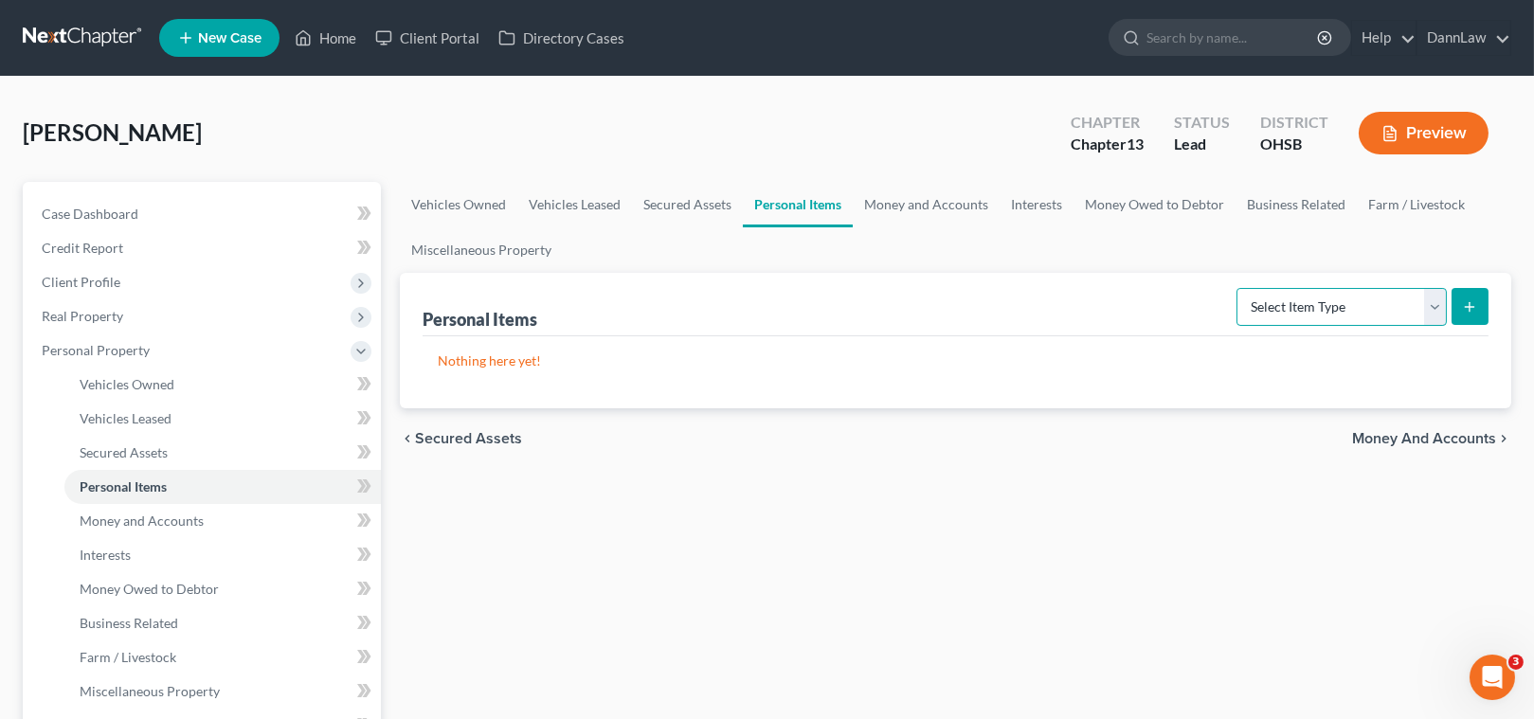
click at [1402, 316] on select "Select Item Type Clothing Collectibles Of Value Electronics Firearms Household …" at bounding box center [1341, 307] width 210 height 38
select select "electronics"
click at [1238, 288] on select "Select Item Type Clothing Collectibles Of Value Electronics Firearms Household …" at bounding box center [1341, 307] width 210 height 38
click at [1456, 317] on button "submit" at bounding box center [1469, 306] width 37 height 37
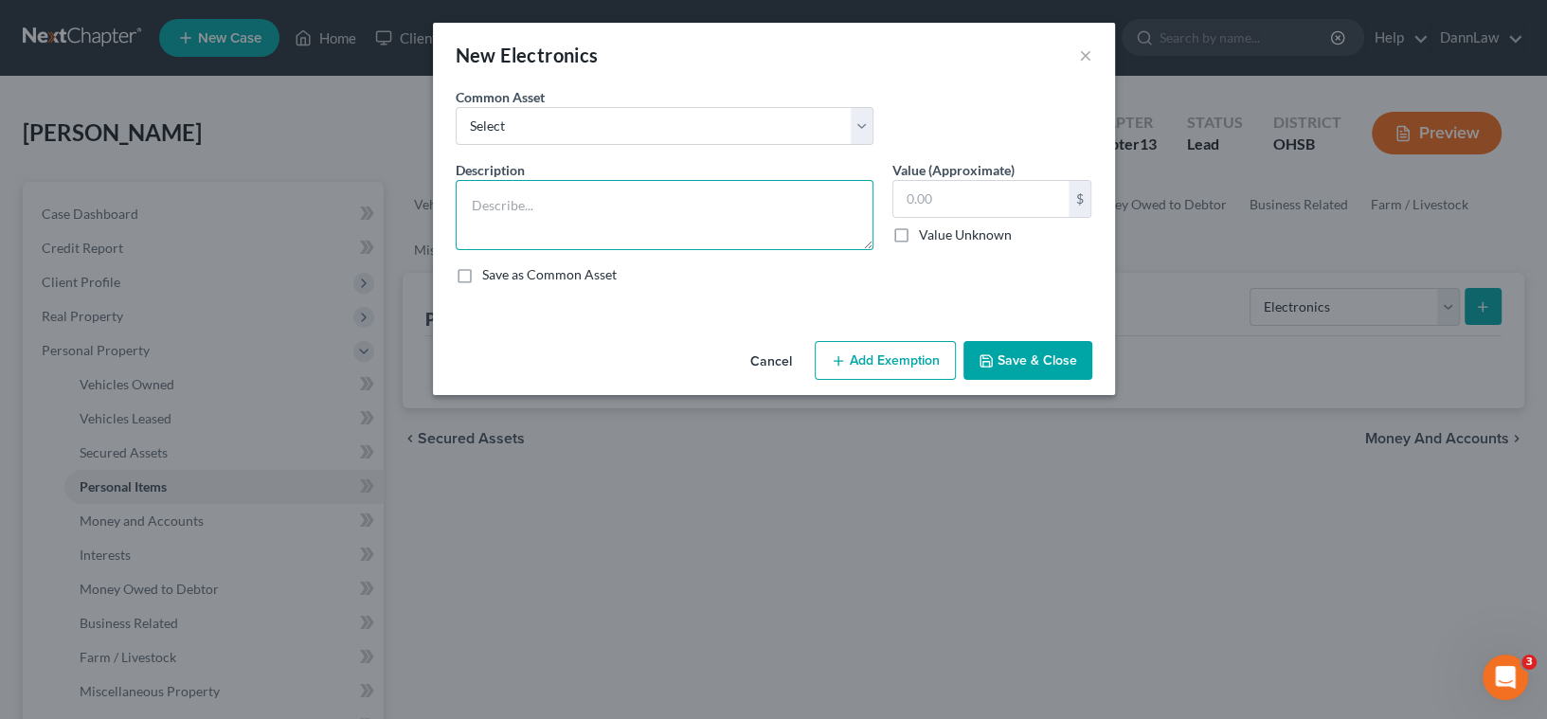
click at [609, 196] on textarea at bounding box center [665, 215] width 418 height 70
drag, startPoint x: 613, startPoint y: 194, endPoint x: 608, endPoint y: 207, distance: 13.2
click at [608, 207] on textarea "TV, DVD player, tablet;" at bounding box center [665, 215] width 418 height 70
type textarea "TV, DVD player, tablet; smart phone"
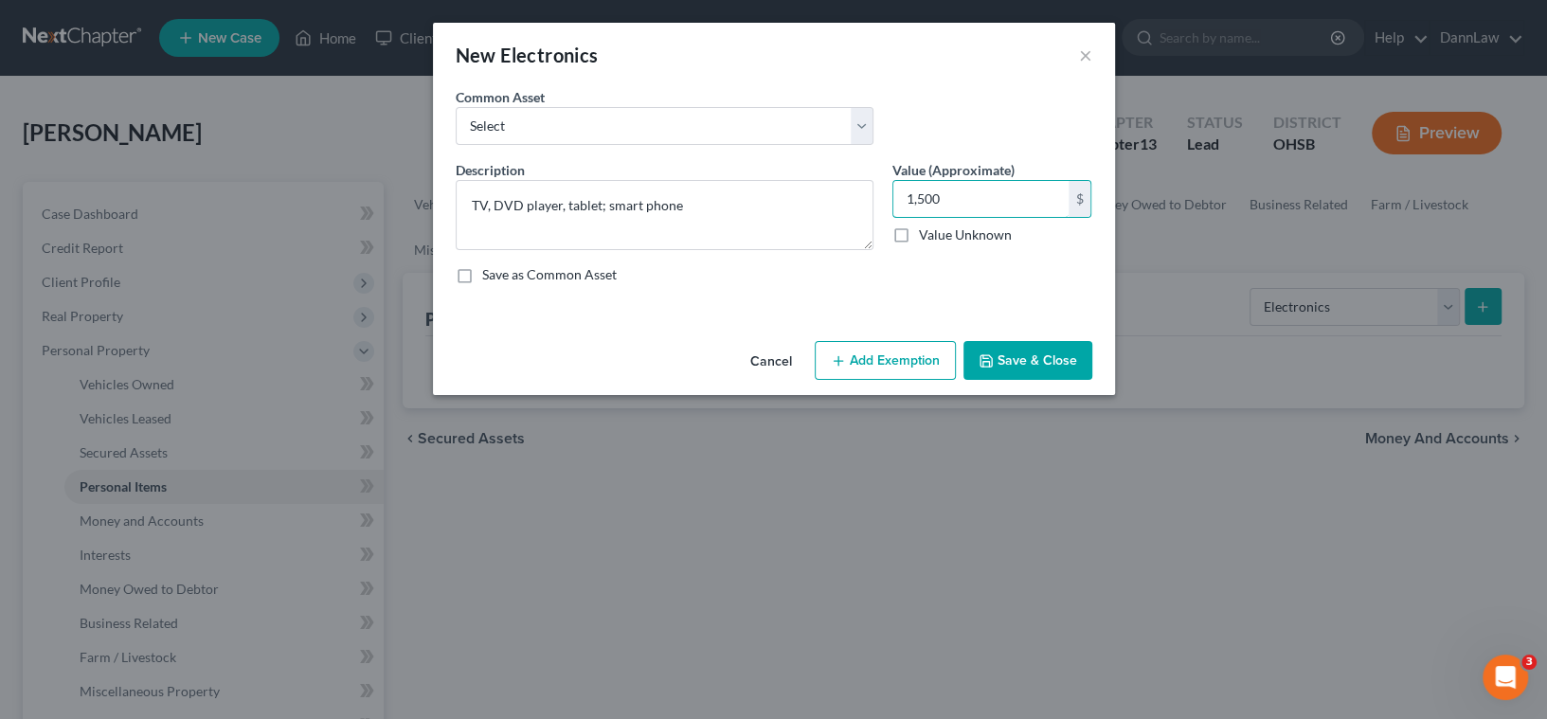
type input "1,500"
click at [905, 366] on button "Add Exemption" at bounding box center [885, 361] width 141 height 40
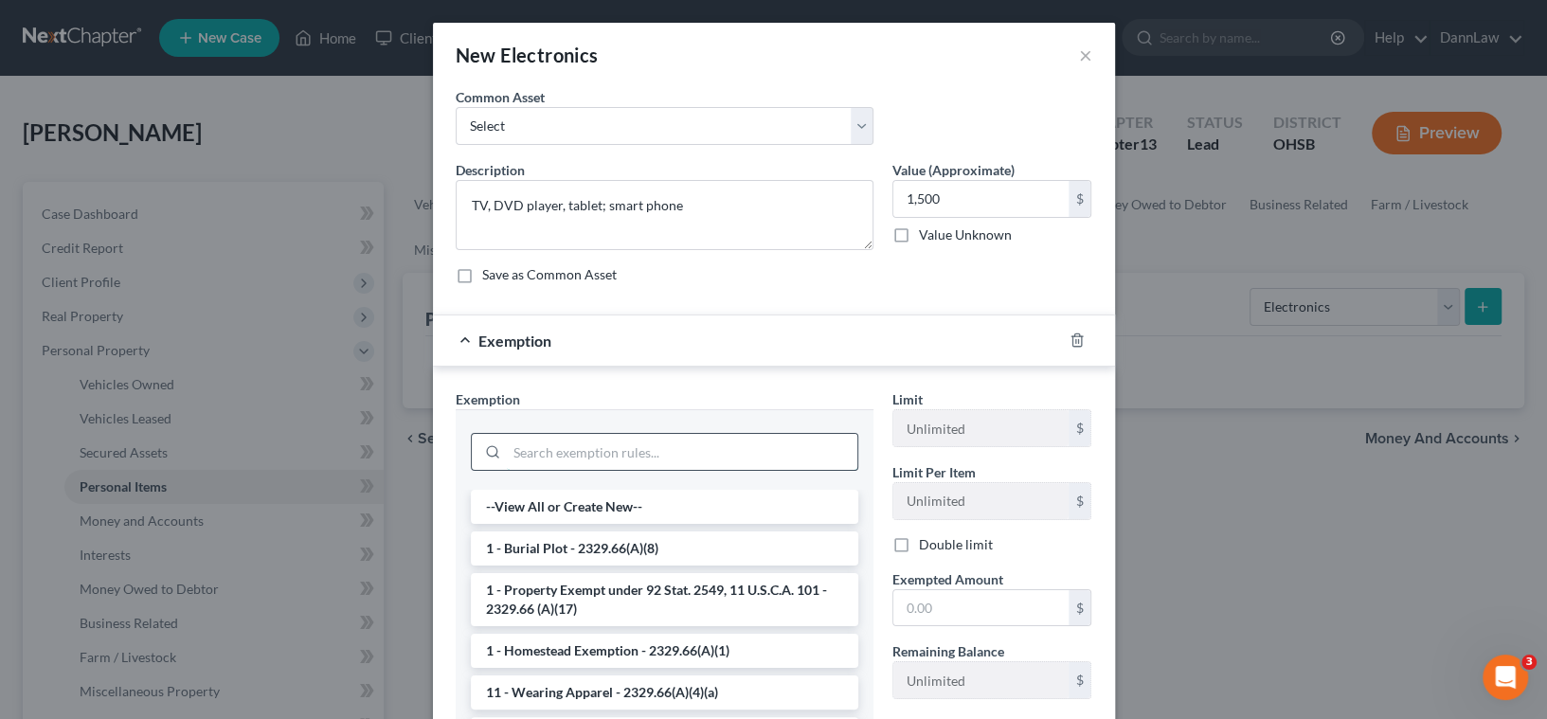
click at [694, 456] on input "search" at bounding box center [682, 452] width 351 height 36
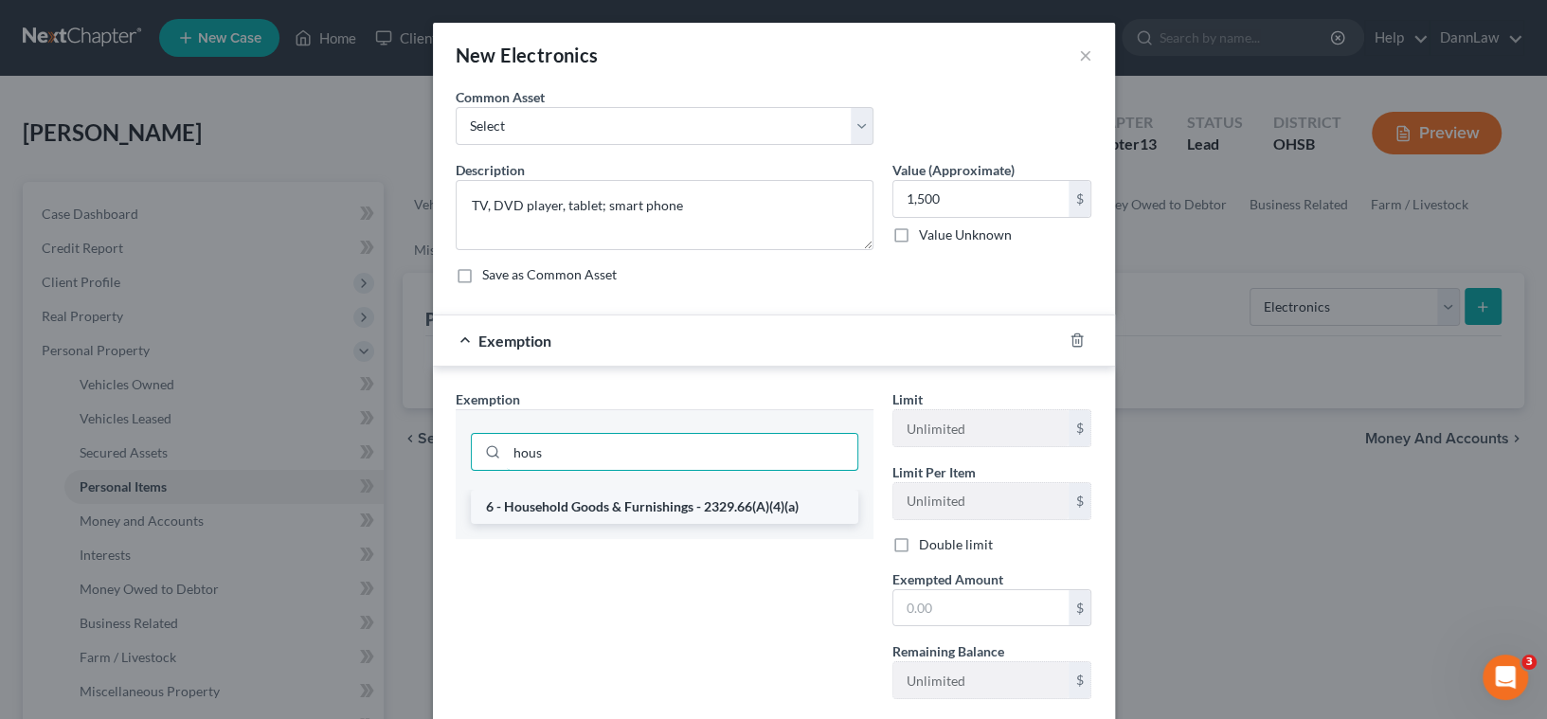
type input "hous"
click at [698, 496] on li "6 - Household Goods & Furnishings - 2329.66(A)(4)(a)" at bounding box center [665, 507] width 388 height 34
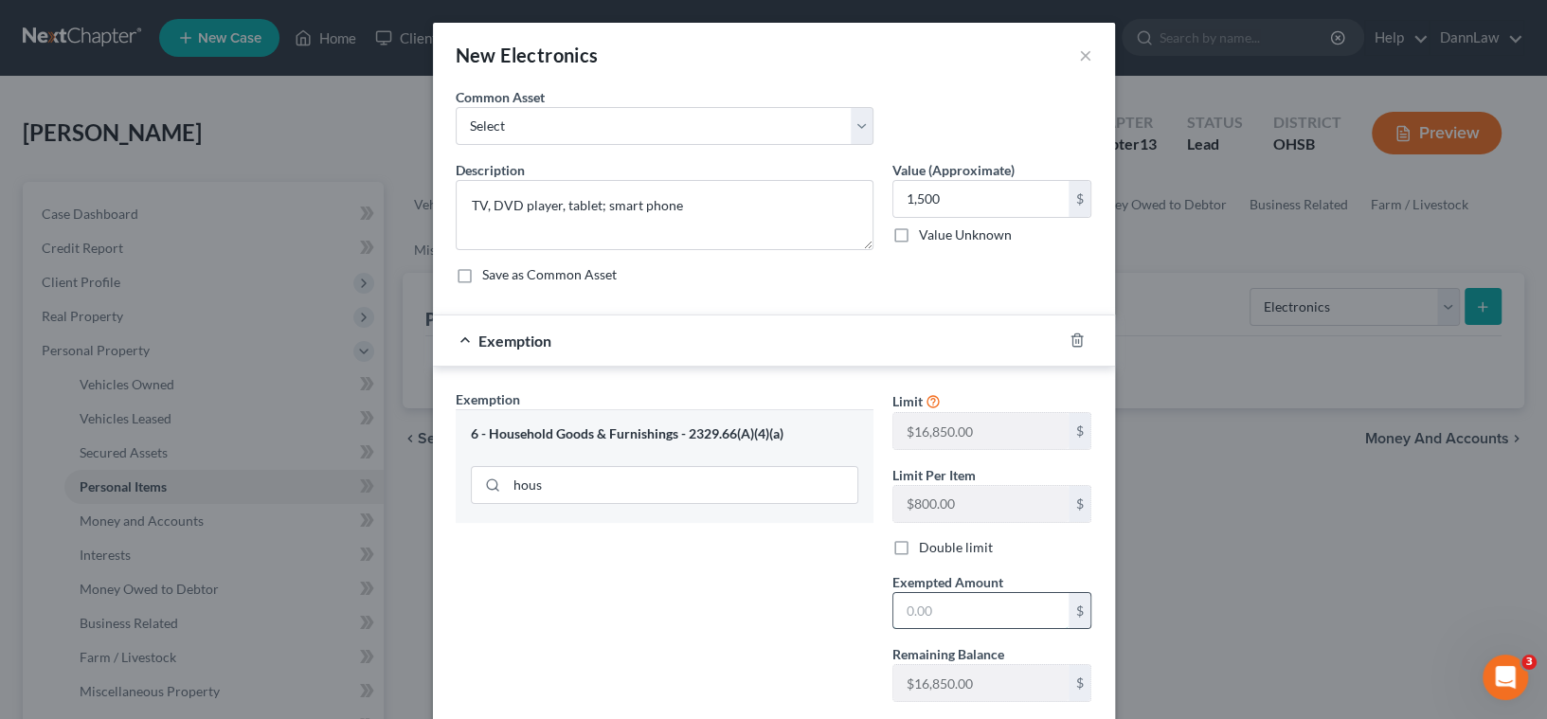
click at [937, 610] on input "text" at bounding box center [980, 611] width 175 height 36
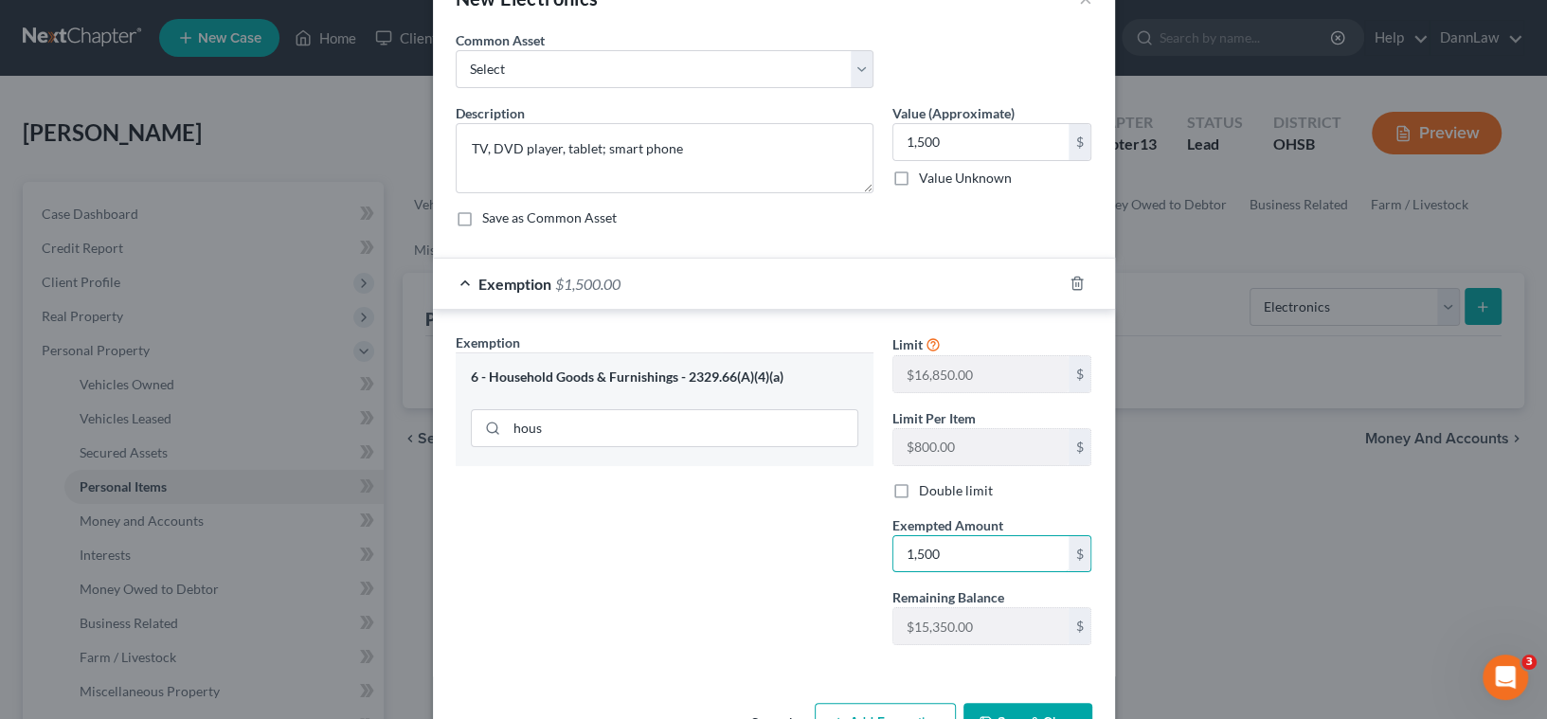
scroll to position [117, 0]
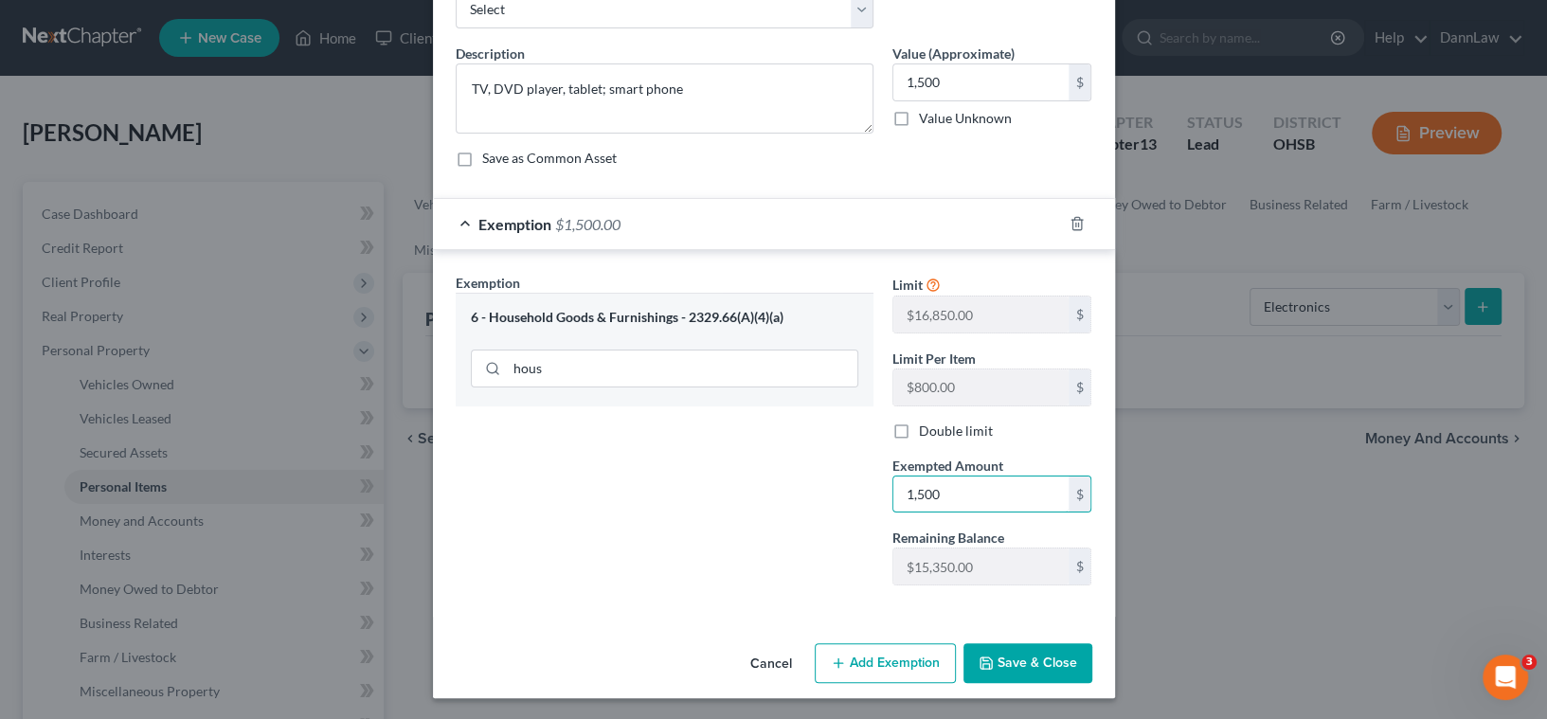
type input "1,500"
click at [1043, 657] on button "Save & Close" at bounding box center [1028, 663] width 129 height 40
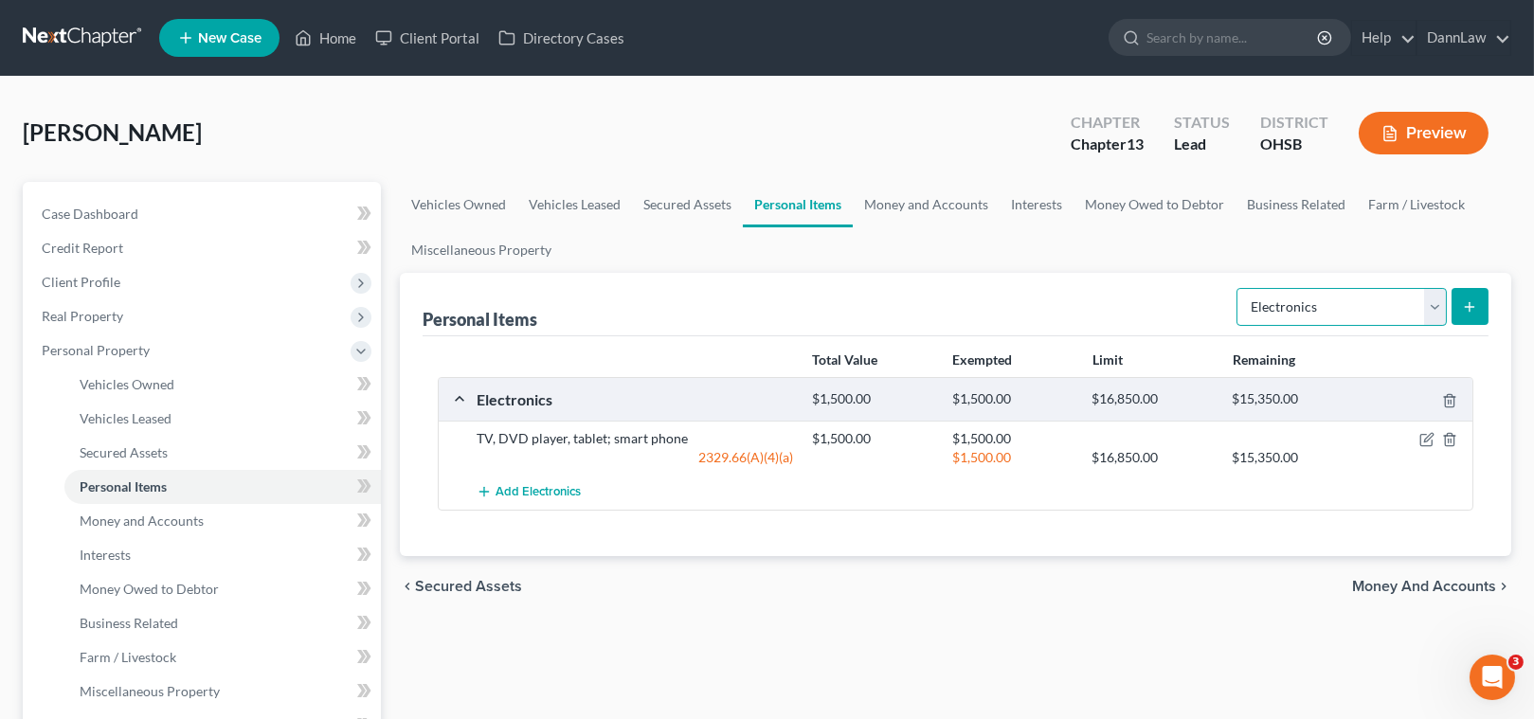
click at [1337, 316] on select "Select Item Type Clothing Collectibles Of Value Electronics Firearms Household …" at bounding box center [1341, 307] width 210 height 38
select select "clothing"
click at [1238, 288] on select "Select Item Type Clothing Collectibles Of Value Electronics Firearms Household …" at bounding box center [1341, 307] width 210 height 38
click at [1462, 299] on icon "submit" at bounding box center [1469, 306] width 15 height 15
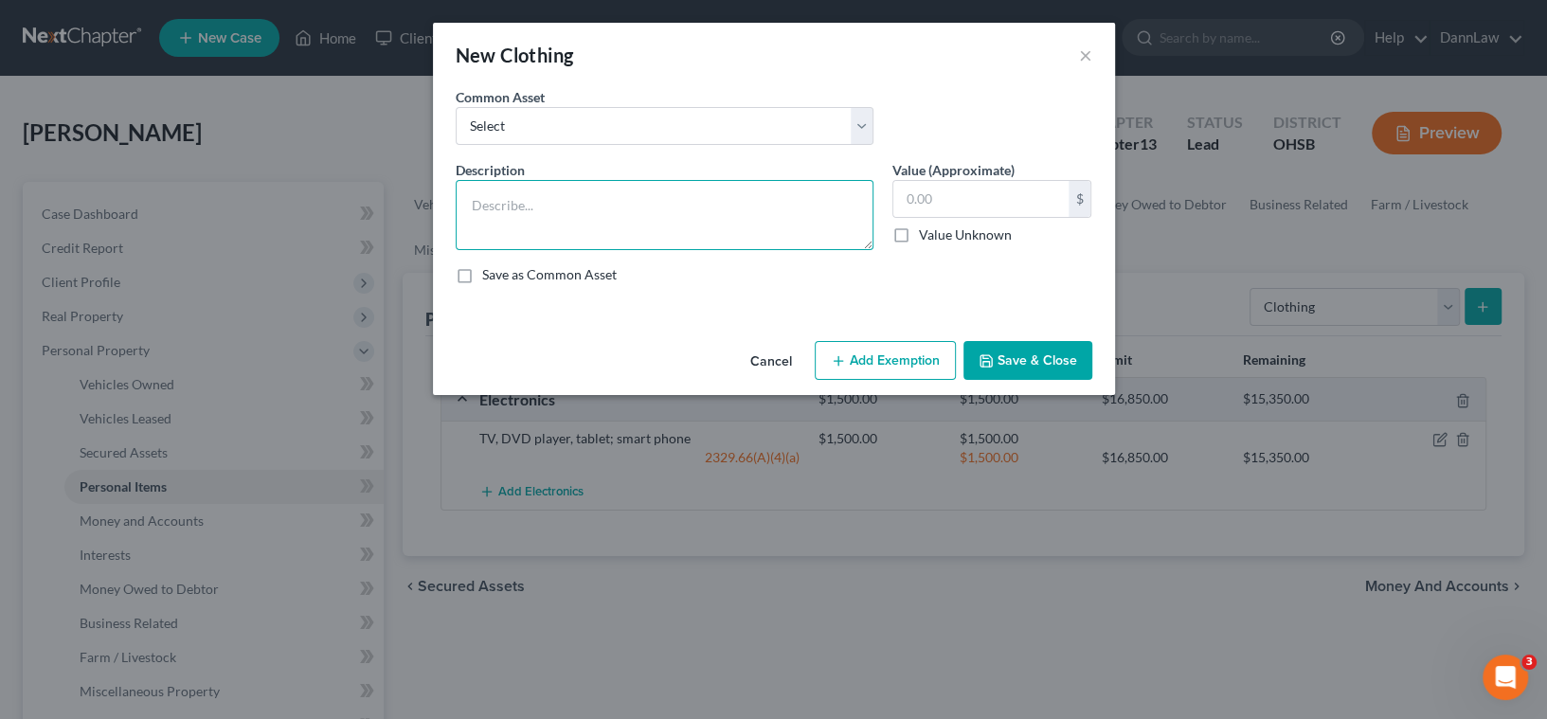
click at [586, 204] on textarea at bounding box center [665, 215] width 418 height 70
type textarea "Clothing"
type input "1,000"
click at [864, 364] on button "Add Exemption" at bounding box center [885, 361] width 141 height 40
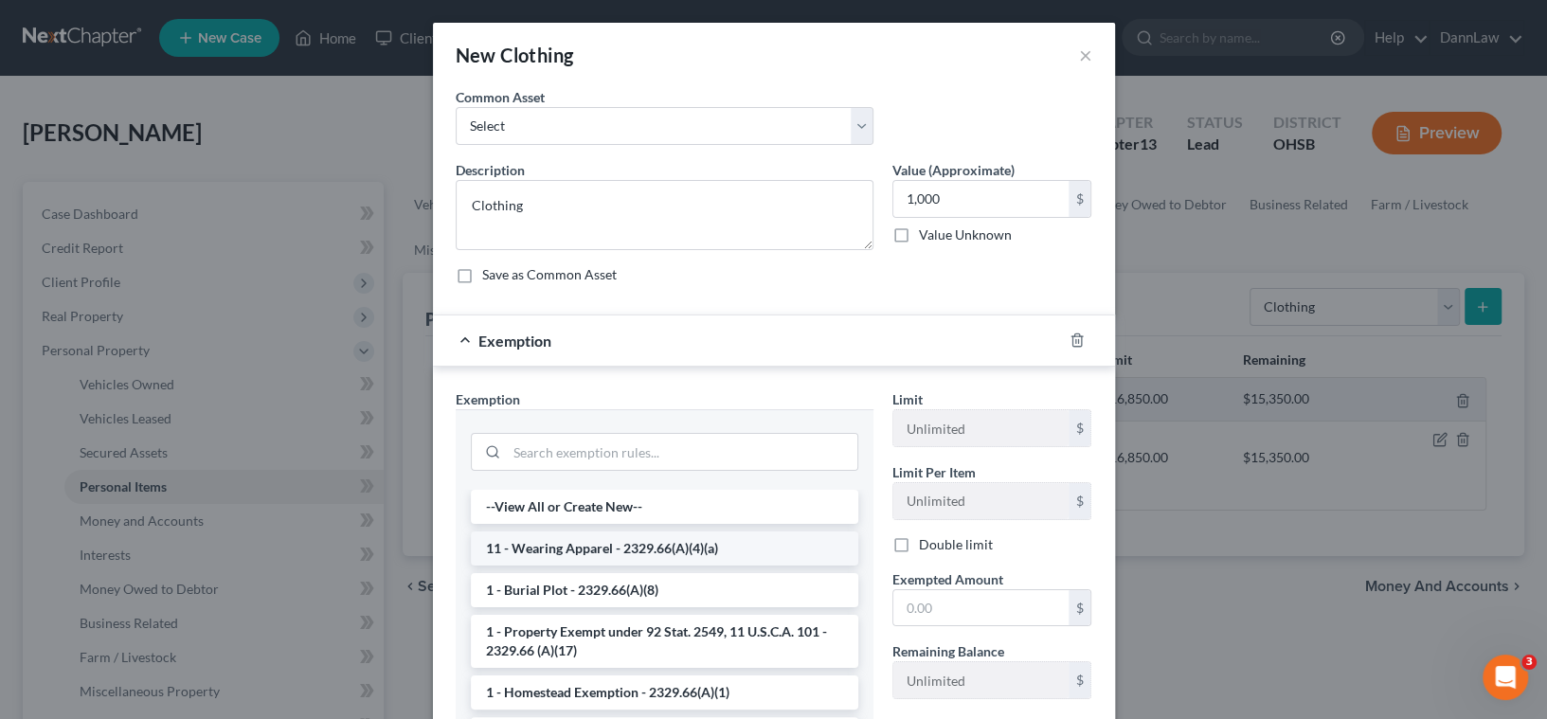
click at [601, 544] on li "11 - Wearing Apparel - 2329.66(A)(4)(a)" at bounding box center [665, 549] width 388 height 34
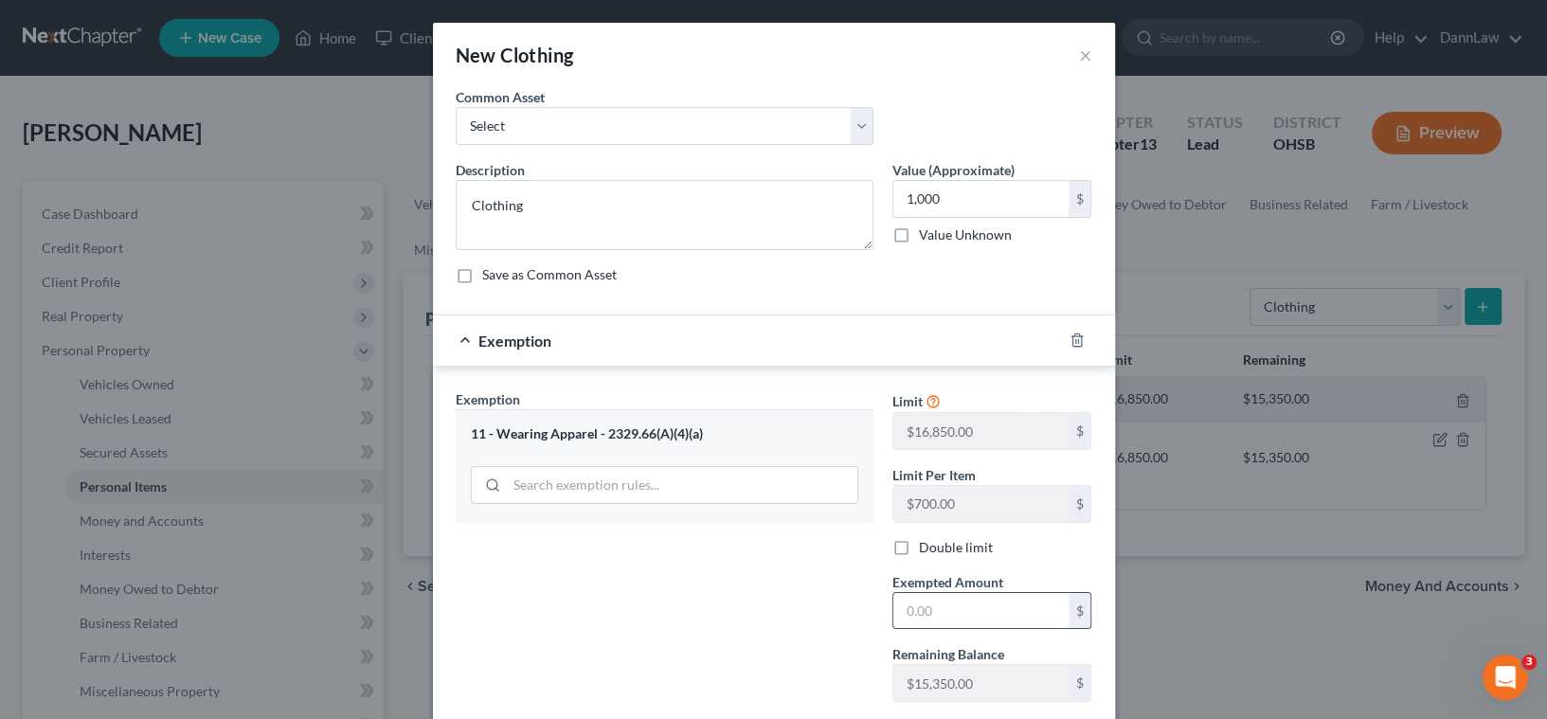
click at [988, 621] on input "text" at bounding box center [980, 611] width 175 height 36
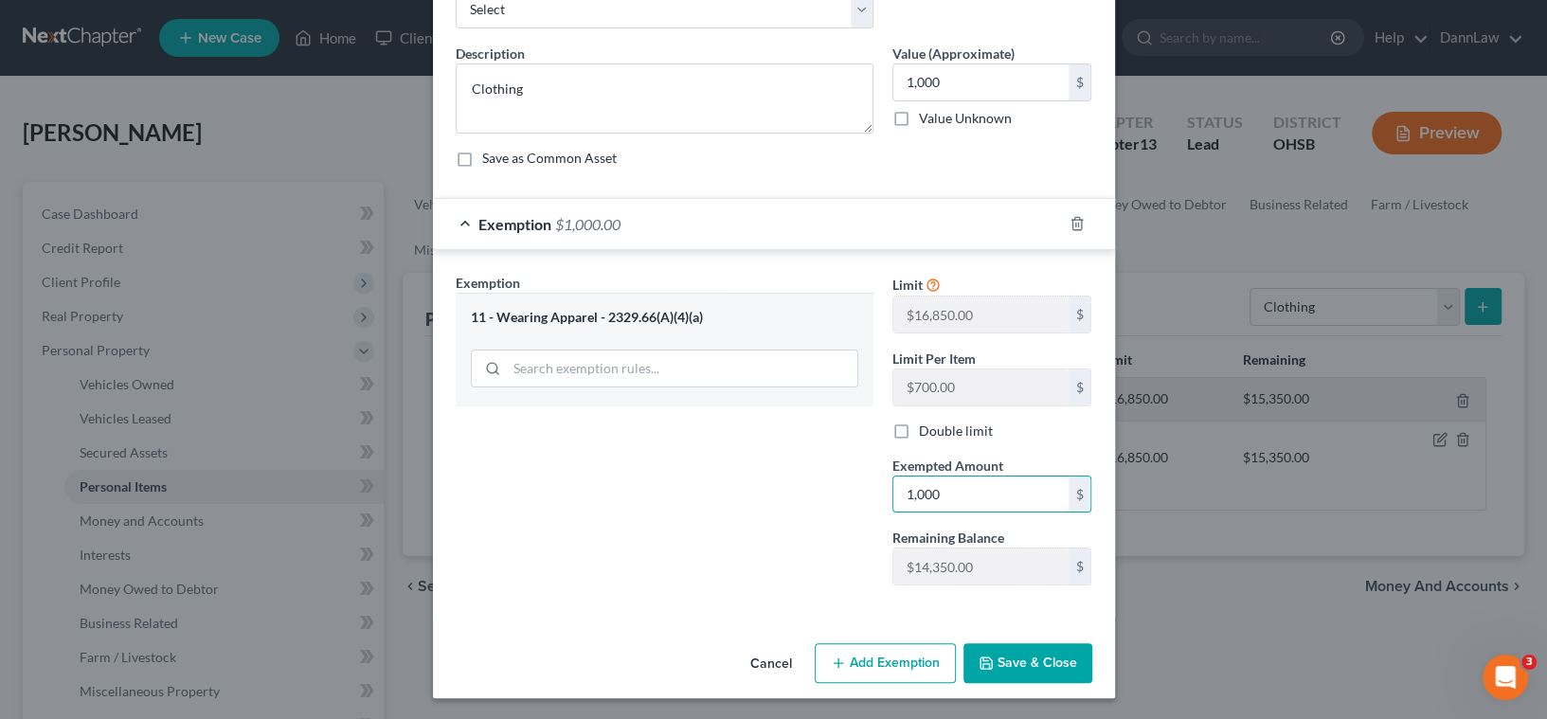
type input "1,000"
click at [1033, 653] on button "Save & Close" at bounding box center [1028, 663] width 129 height 40
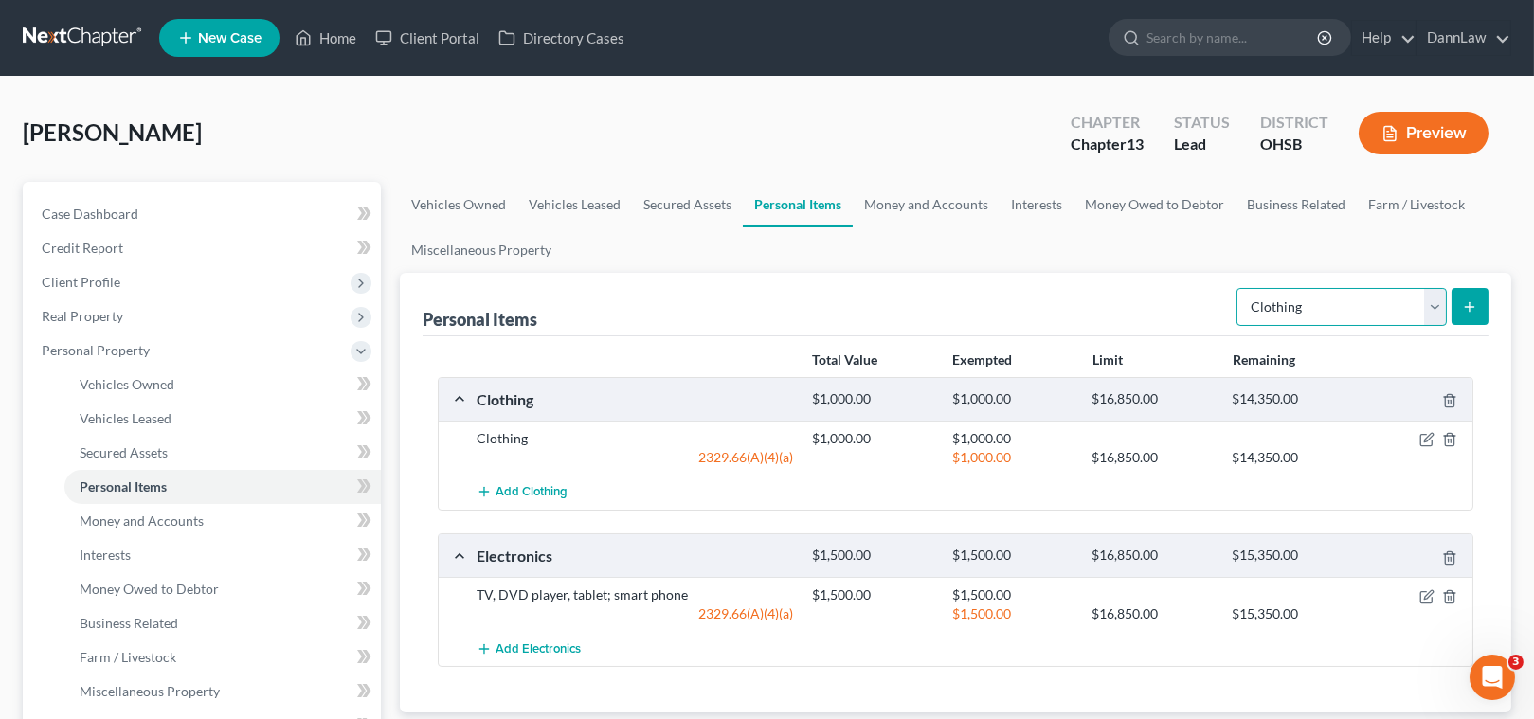
click at [1328, 298] on select "Select Item Type Clothing Collectibles Of Value Electronics Firearms Household …" at bounding box center [1341, 307] width 210 height 38
select select "firearms"
click at [1238, 288] on select "Select Item Type Clothing Collectibles Of Value Electronics Firearms Household …" at bounding box center [1341, 307] width 210 height 38
click at [1475, 305] on icon "submit" at bounding box center [1469, 306] width 15 height 15
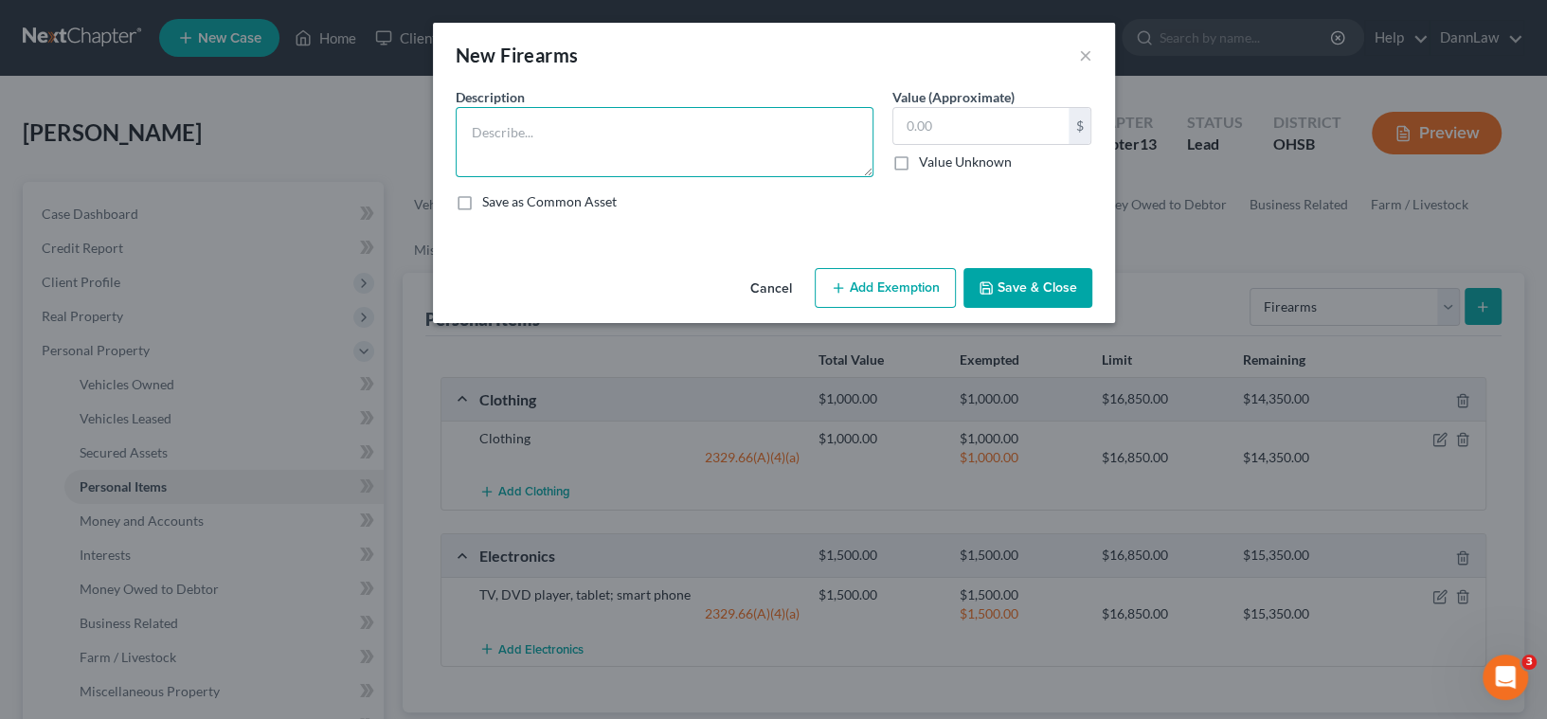
click at [603, 153] on textarea at bounding box center [665, 142] width 418 height 70
type textarea "Sig [PERSON_NAME] 40 caliber pistol; Bersa 380 pistol"
type input "450"
click at [856, 292] on button "Add Exemption" at bounding box center [885, 288] width 141 height 40
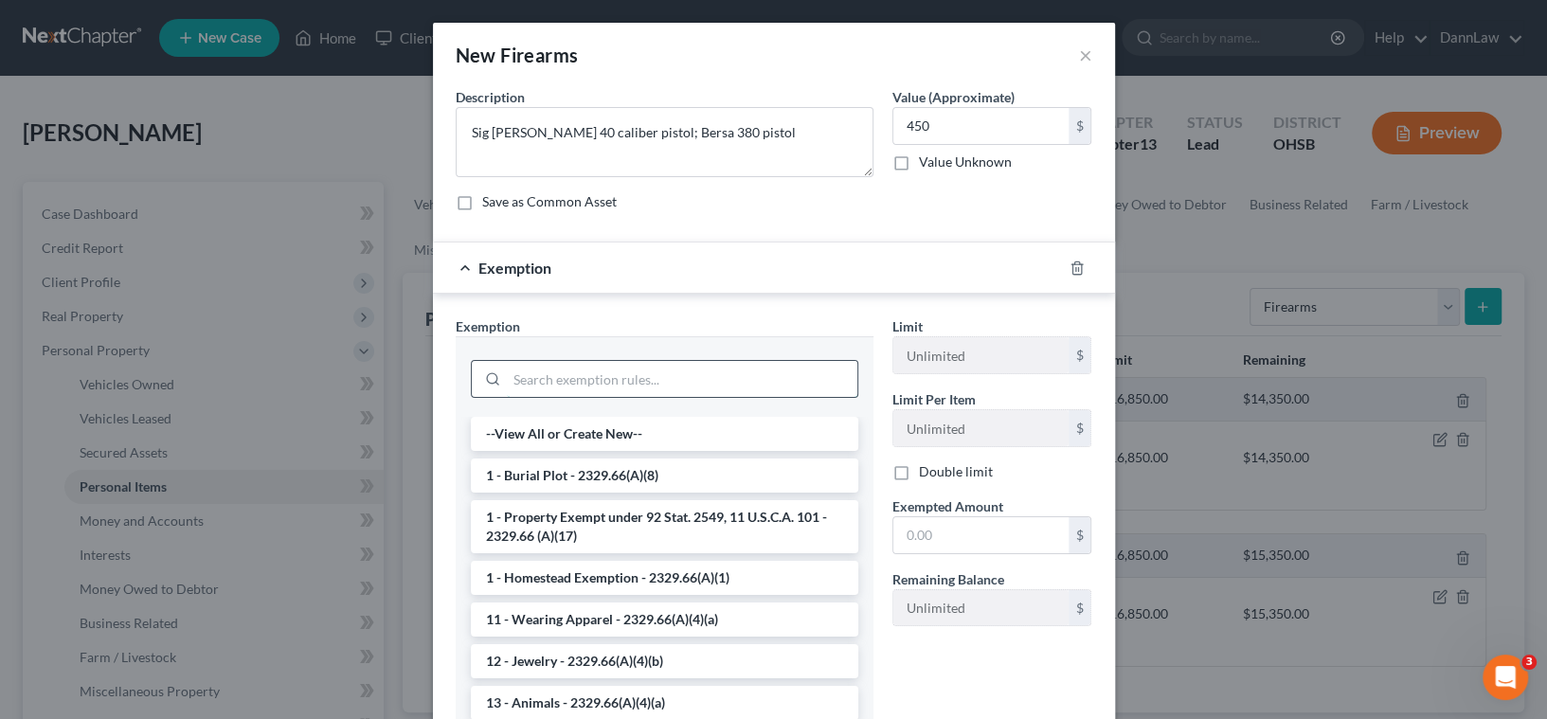
click at [665, 384] on input "search" at bounding box center [682, 379] width 351 height 36
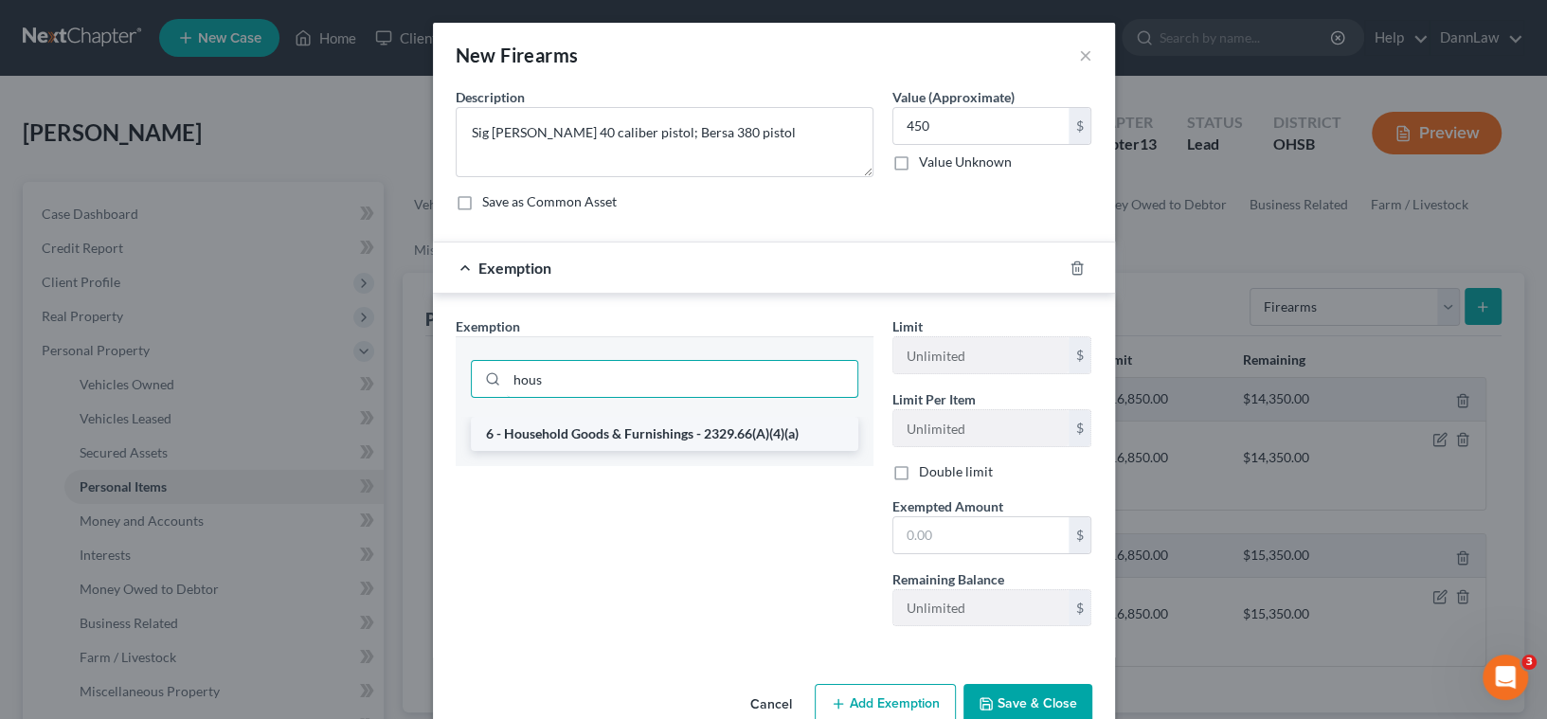
type input "hous"
click at [698, 430] on li "6 - Household Goods & Furnishings - 2329.66(A)(4)(a)" at bounding box center [665, 434] width 388 height 34
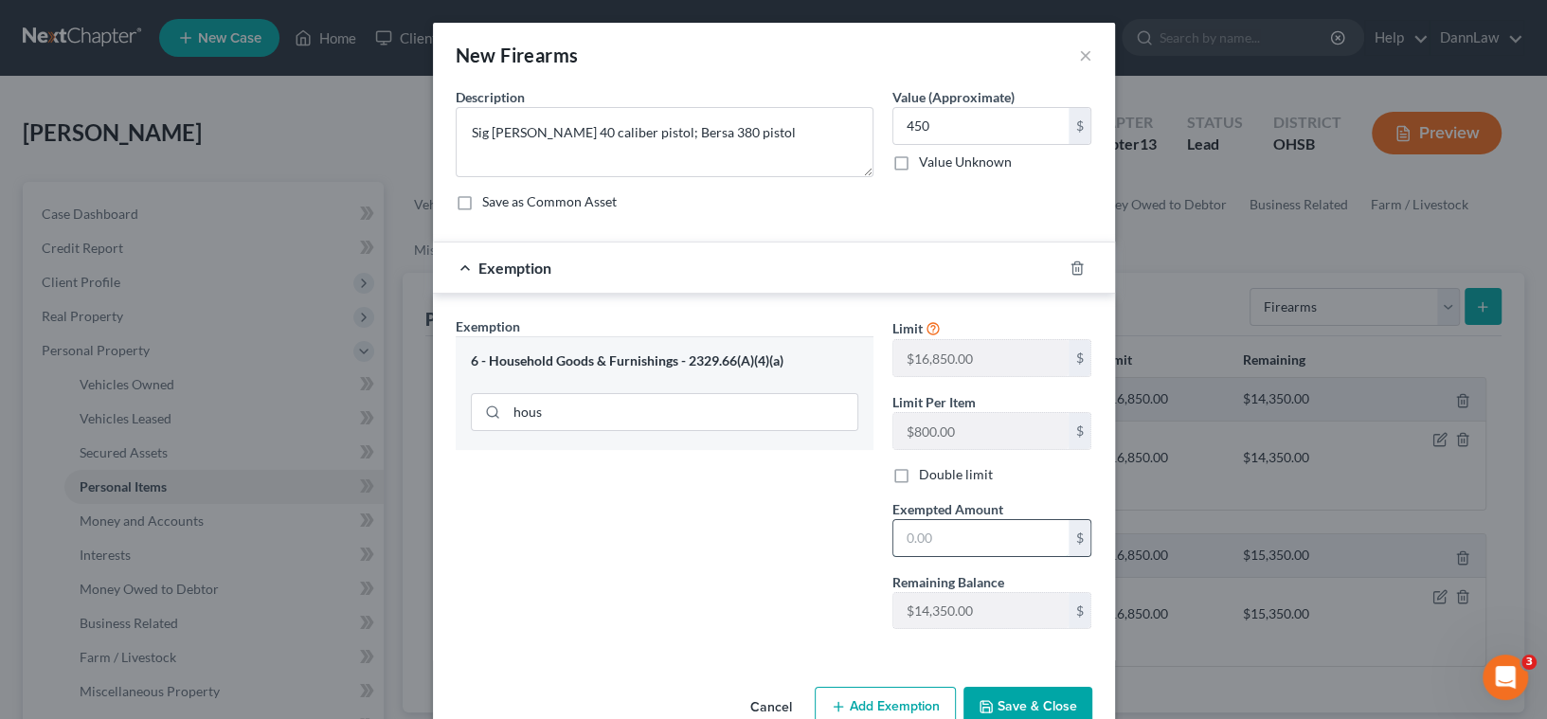
click at [965, 543] on input "text" at bounding box center [980, 538] width 175 height 36
type input "450.00"
drag, startPoint x: 1024, startPoint y: 701, endPoint x: 27, endPoint y: 421, distance: 1035.4
click at [1017, 701] on button "Save & Close" at bounding box center [1028, 707] width 129 height 40
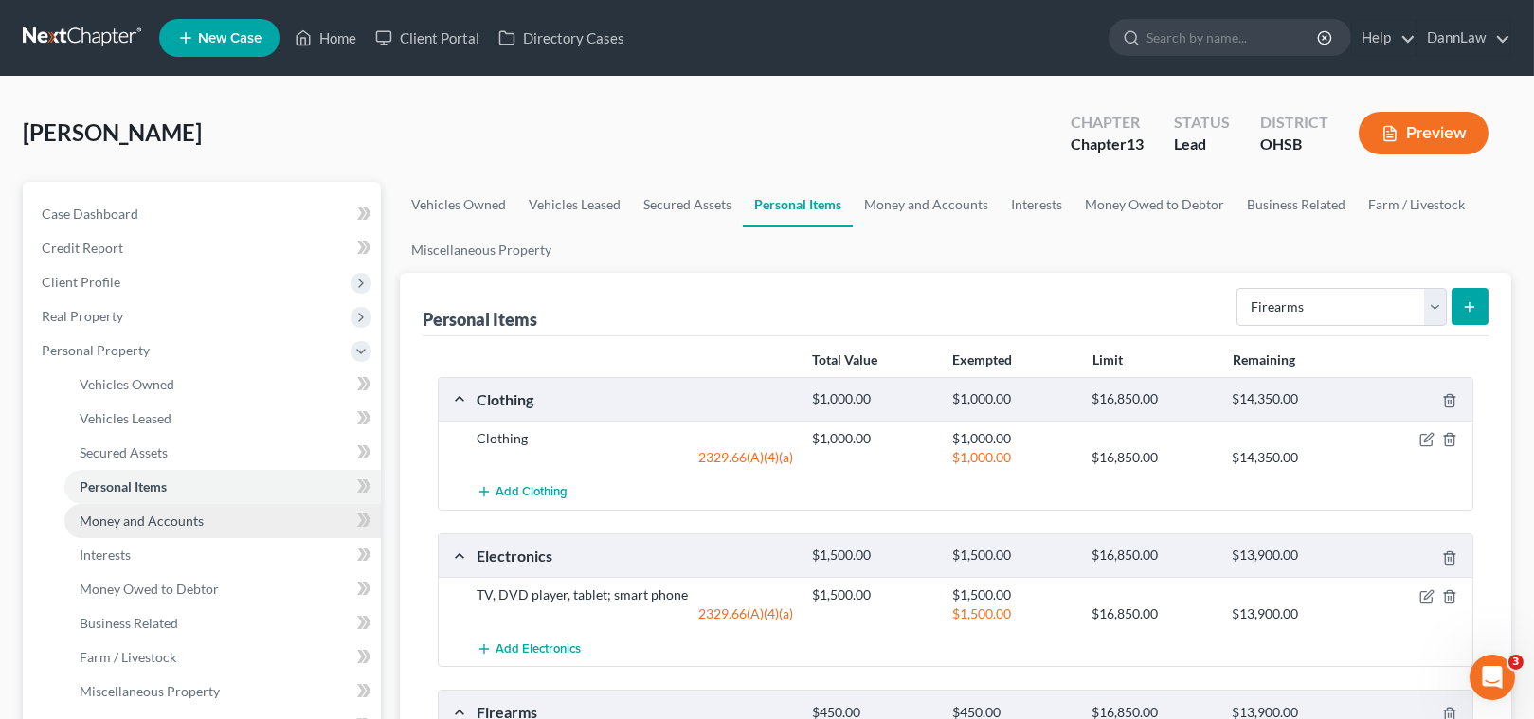
click at [225, 521] on link "Money and Accounts" at bounding box center [222, 521] width 316 height 34
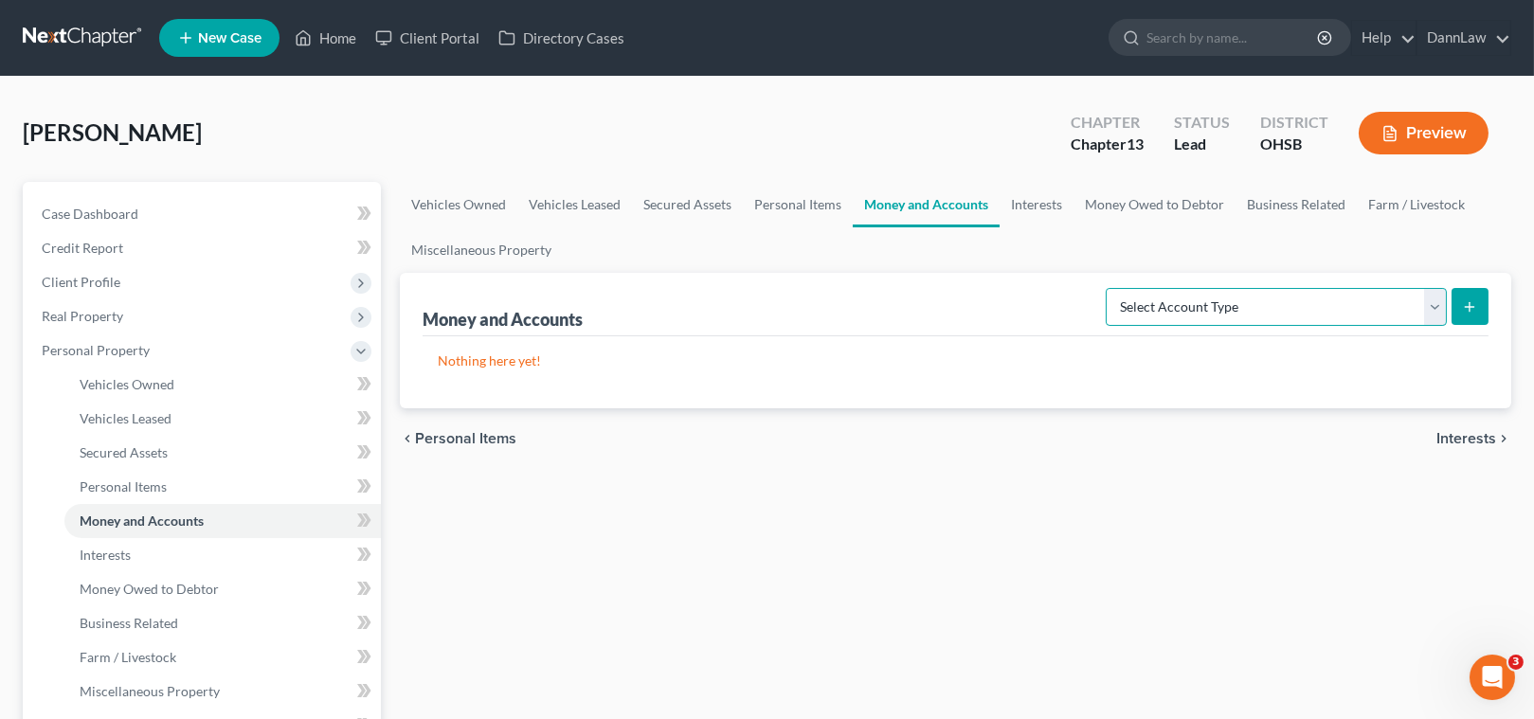
click at [1163, 301] on select "Select Account Type Brokerage Cash on Hand Certificates of Deposit Checking Acc…" at bounding box center [1276, 307] width 341 height 38
select select "cash_on_hand"
click at [1110, 288] on select "Select Account Type Brokerage Cash on Hand Certificates of Deposit Checking Acc…" at bounding box center [1276, 307] width 341 height 38
click at [1477, 307] on icon "submit" at bounding box center [1469, 306] width 15 height 15
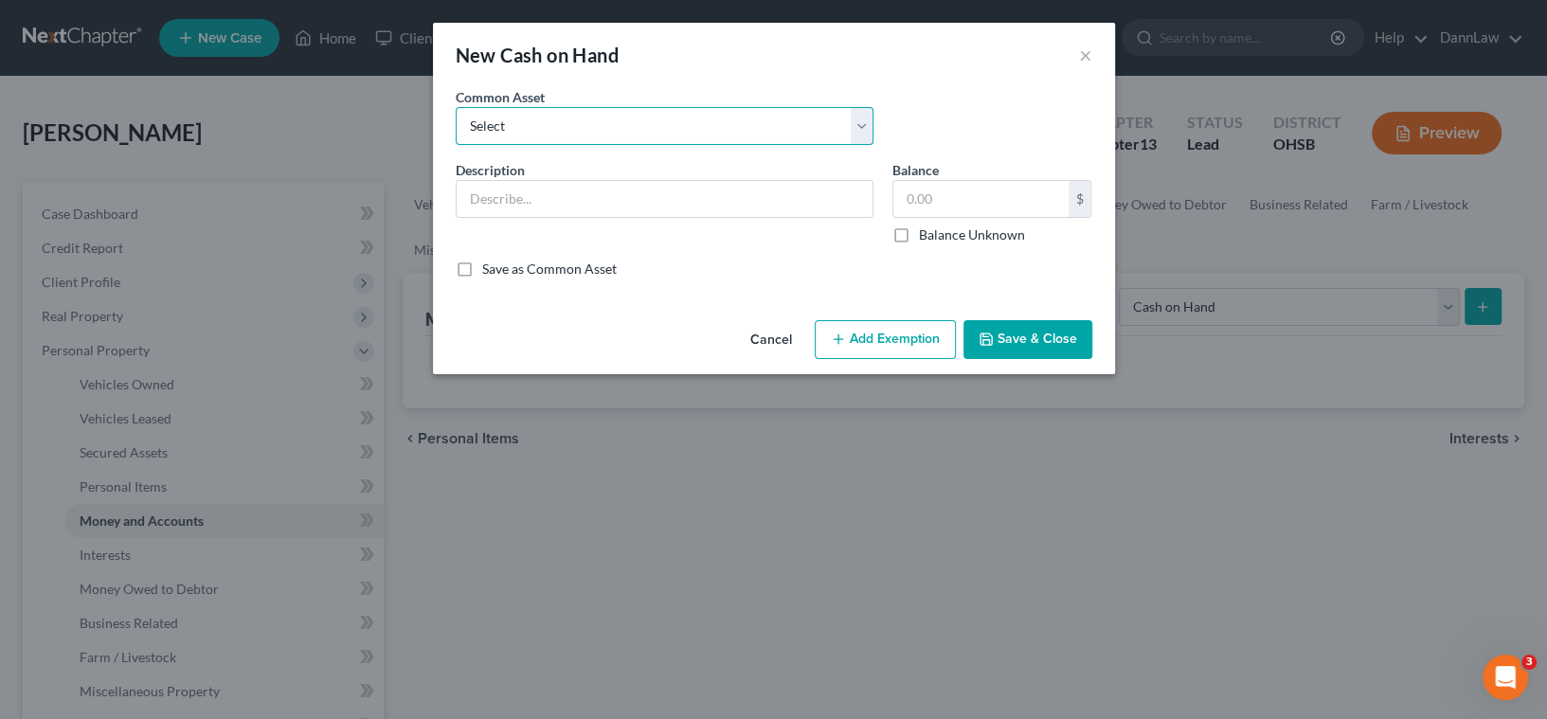
click at [606, 131] on select "Select Cash on Hand" at bounding box center [665, 126] width 418 height 38
select select "0"
click at [456, 107] on select "Select Cash on Hand" at bounding box center [665, 126] width 418 height 38
type input "Cash on Hand"
click at [1013, 351] on button "Save & Close" at bounding box center [1028, 340] width 129 height 40
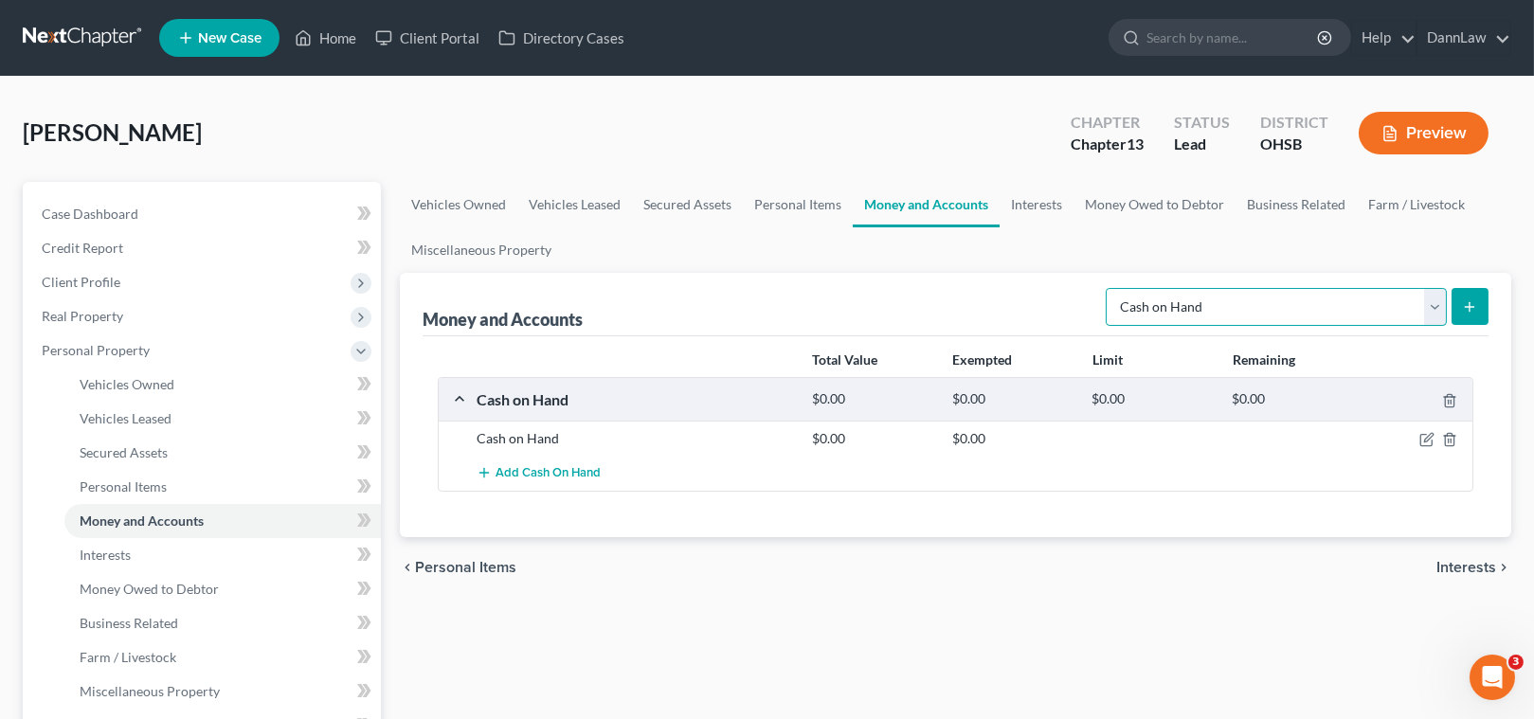
click at [1193, 311] on select "Select Account Type Brokerage Cash on Hand Certificates of Deposit Checking Acc…" at bounding box center [1276, 307] width 341 height 38
select select "checking"
click at [1110, 288] on select "Select Account Type Brokerage Cash on Hand Certificates of Deposit Checking Acc…" at bounding box center [1276, 307] width 341 height 38
click at [1466, 314] on button "submit" at bounding box center [1469, 306] width 37 height 37
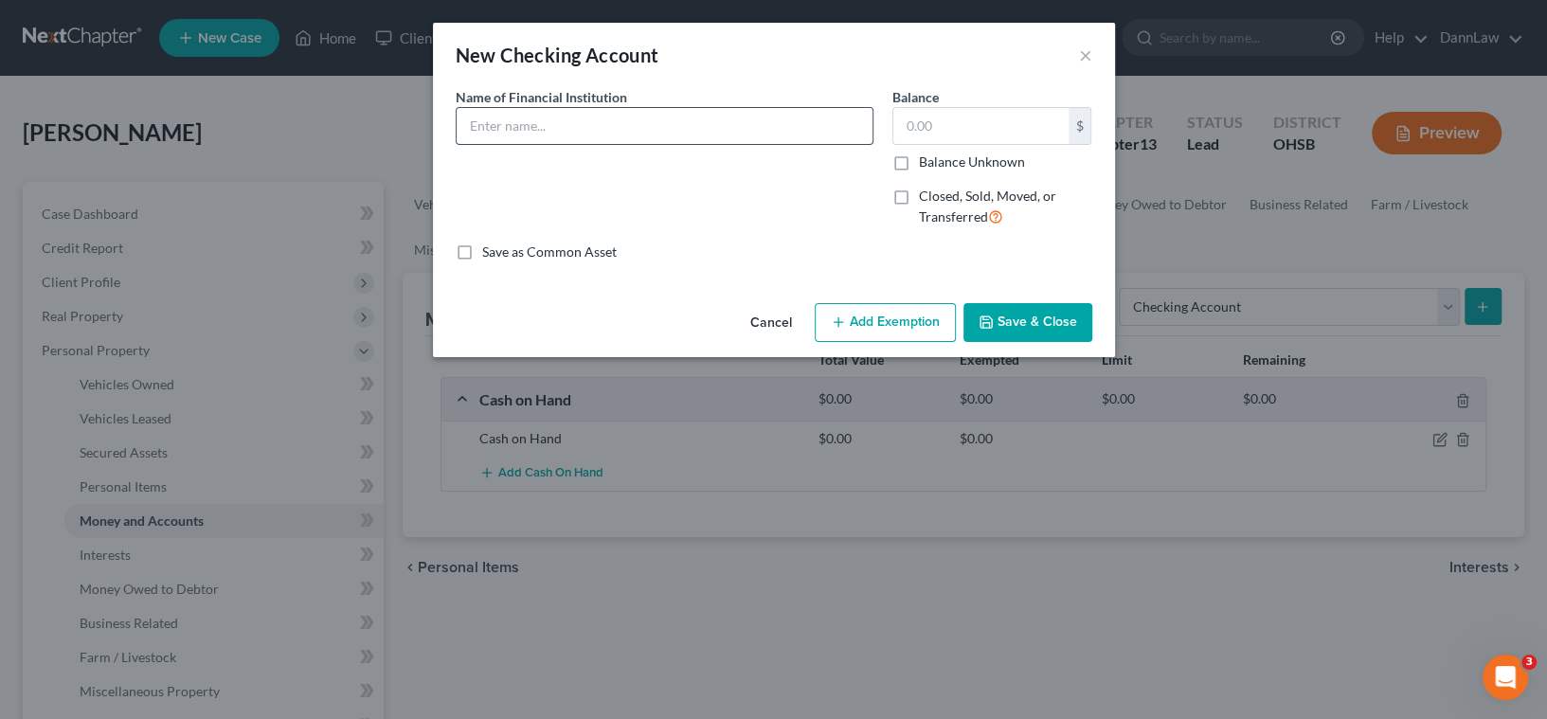
click at [673, 135] on input "text" at bounding box center [665, 126] width 416 height 36
type input "Park National Bank"
click at [1030, 316] on button "Save & Close" at bounding box center [1028, 323] width 129 height 40
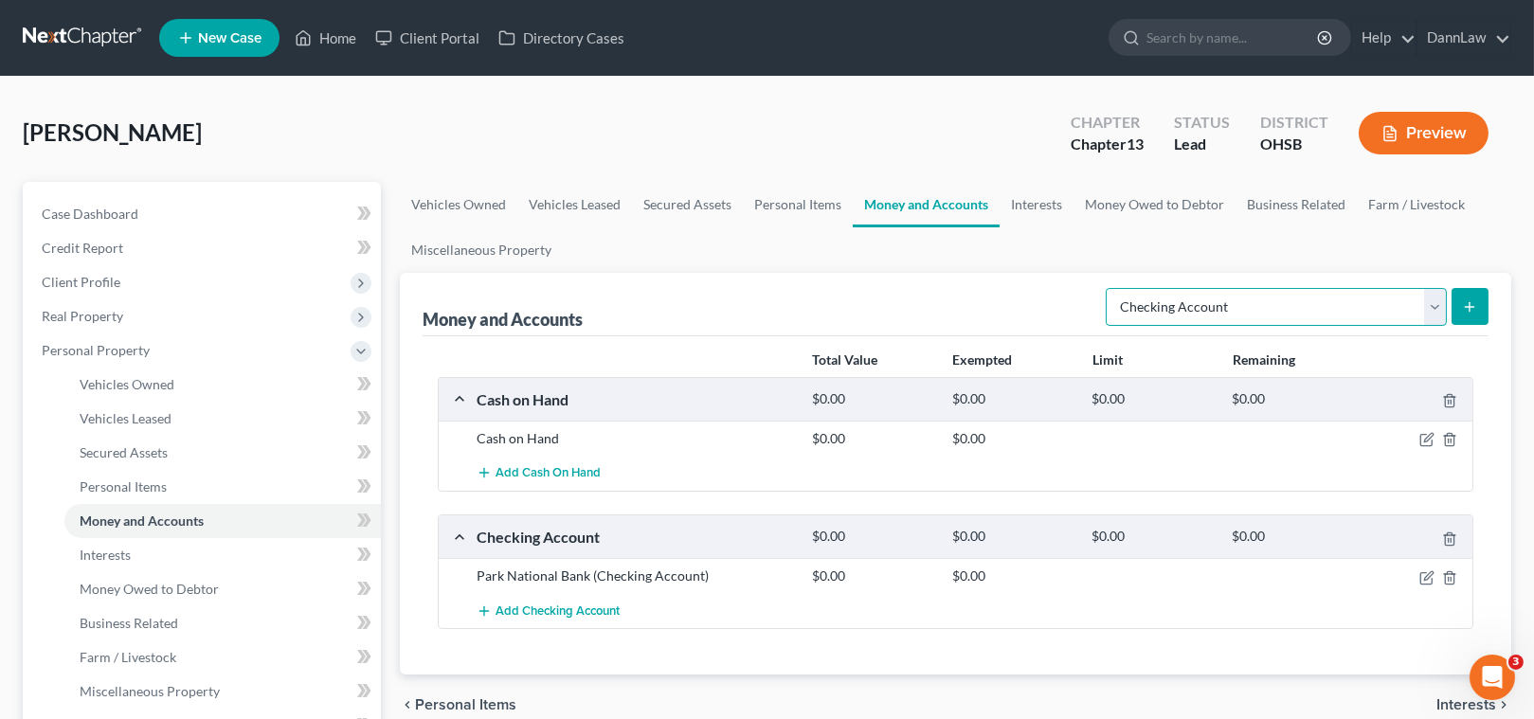
click at [1139, 306] on select "Select Account Type Brokerage Cash on Hand Certificates of Deposit Checking Acc…" at bounding box center [1276, 307] width 341 height 38
select select "savings"
click at [1110, 288] on select "Select Account Type Brokerage Cash on Hand Certificates of Deposit Checking Acc…" at bounding box center [1276, 307] width 341 height 38
click at [1481, 308] on button "submit" at bounding box center [1469, 306] width 37 height 37
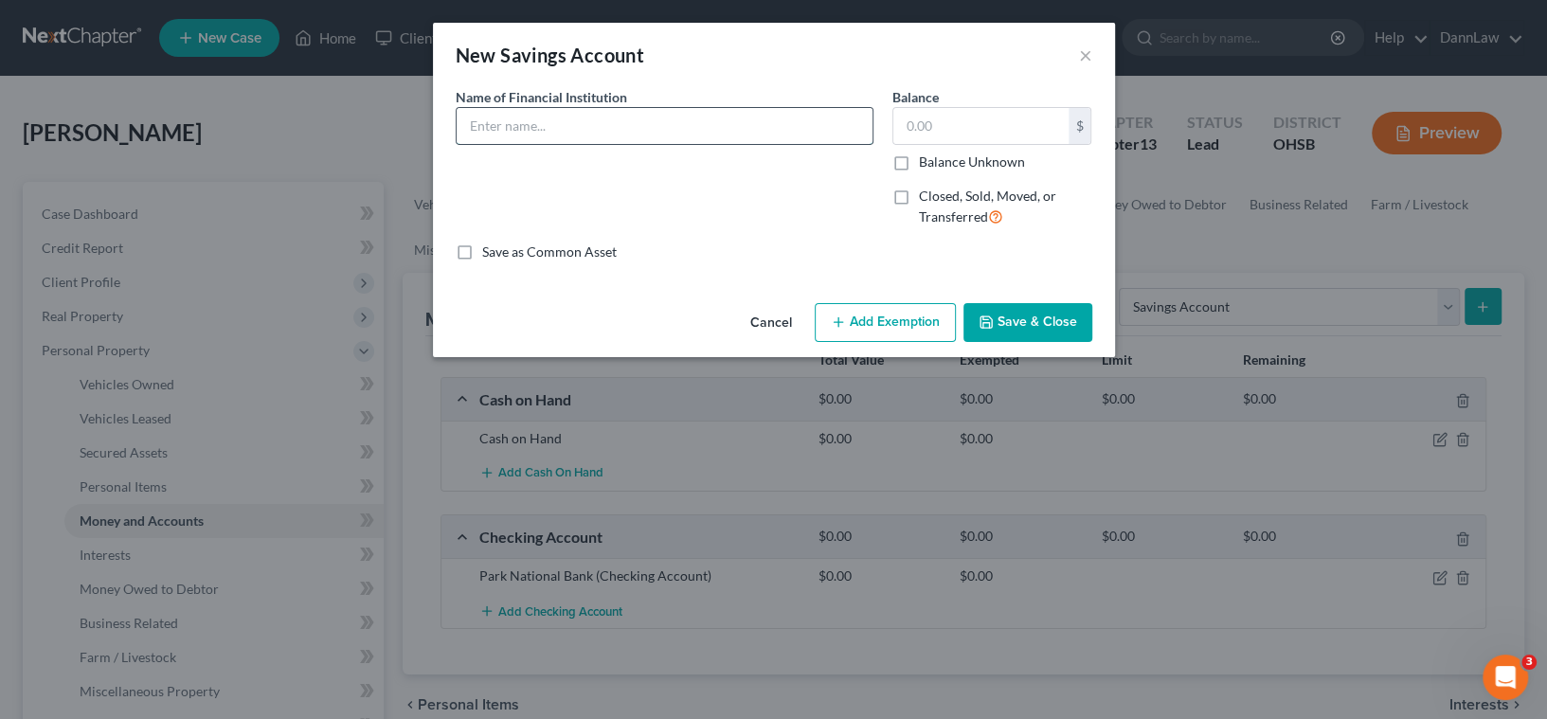
click at [728, 133] on input "text" at bounding box center [665, 126] width 416 height 36
type input "Park National Bank"
drag, startPoint x: 1005, startPoint y: 327, endPoint x: 770, endPoint y: 272, distance: 241.3
click at [1003, 327] on button "Save & Close" at bounding box center [1028, 323] width 129 height 40
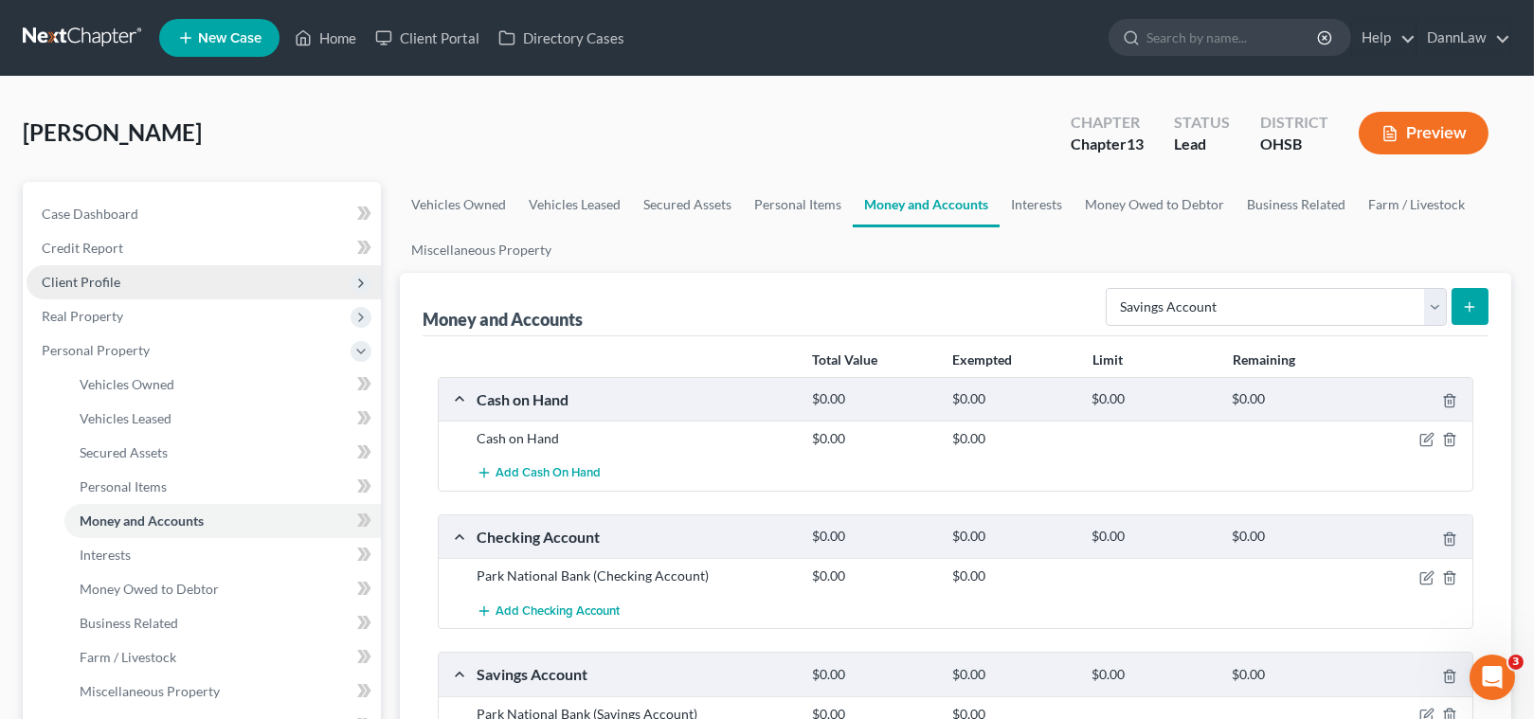
click at [113, 284] on span "Client Profile" at bounding box center [81, 282] width 79 height 16
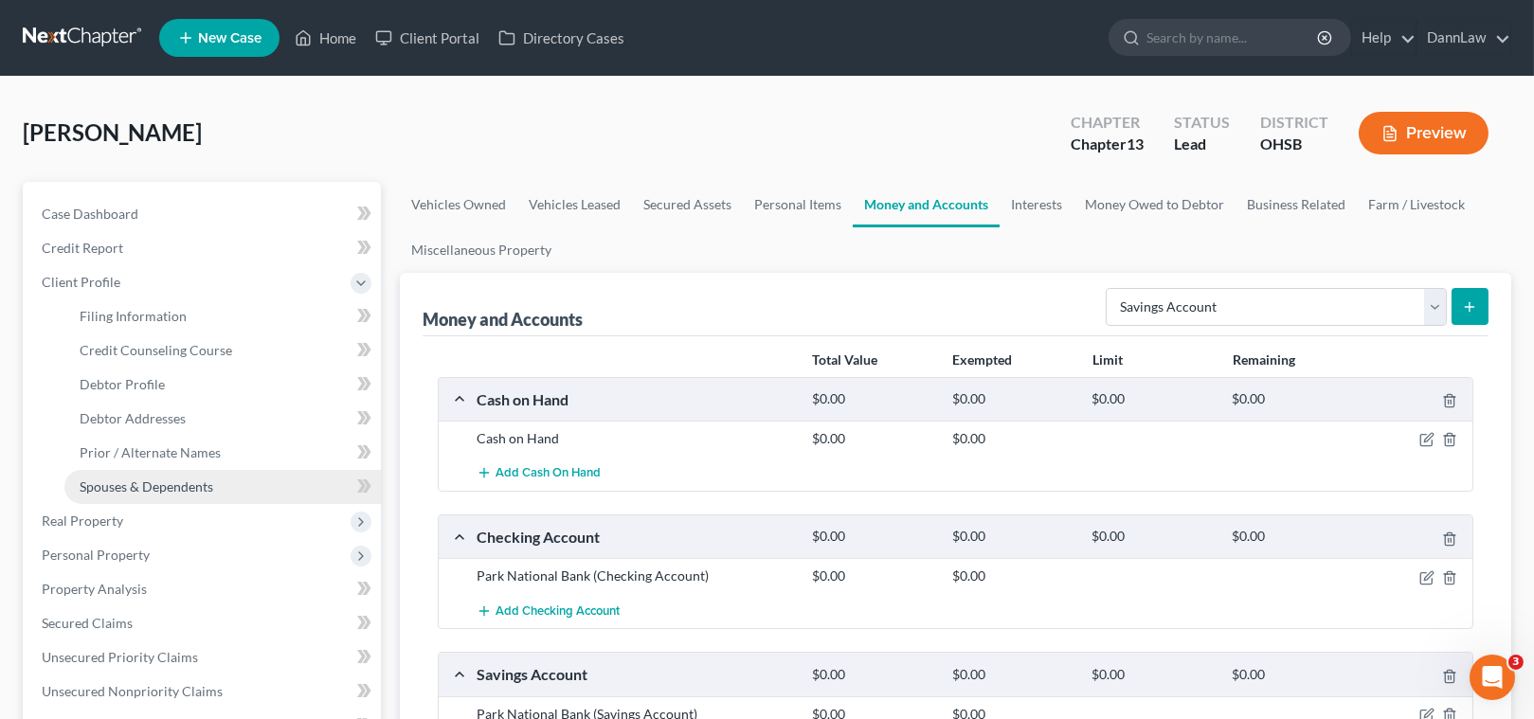
click at [188, 480] on span "Spouses & Dependents" at bounding box center [147, 486] width 134 height 16
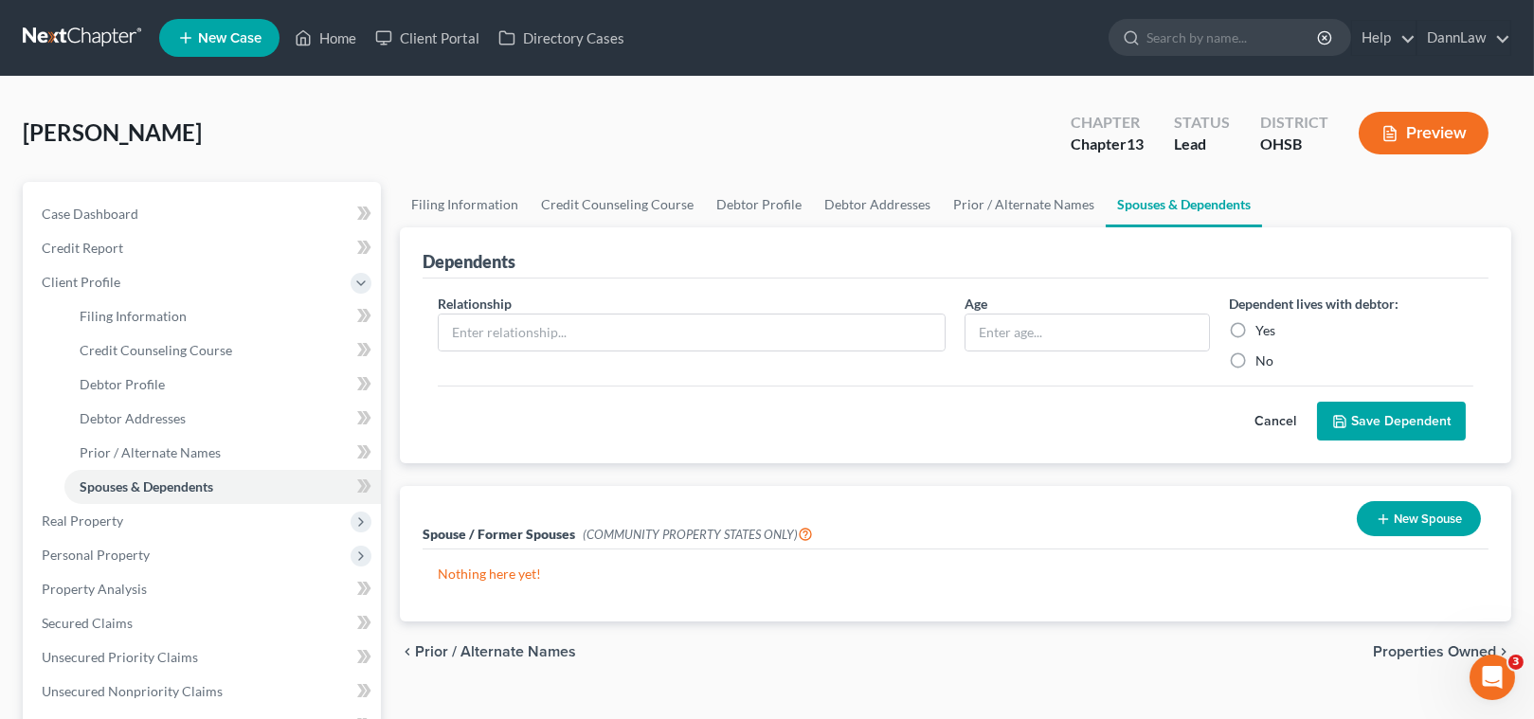
click at [1255, 360] on label "No" at bounding box center [1264, 361] width 18 height 19
click at [1263, 360] on input "No" at bounding box center [1269, 358] width 12 height 12
radio input "true"
click at [874, 330] on input "text" at bounding box center [692, 333] width 507 height 36
type input "Son"
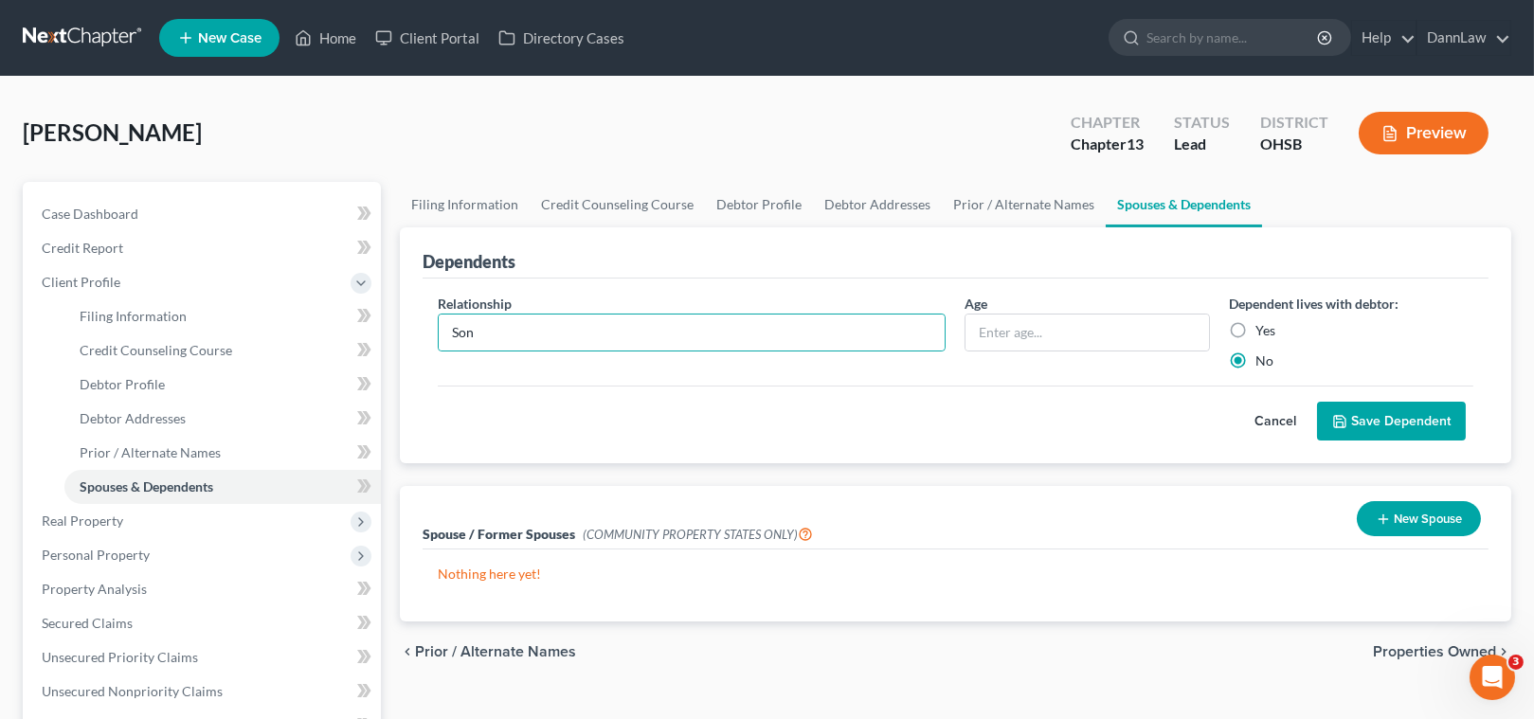
click at [1360, 412] on button "Save Dependent" at bounding box center [1391, 422] width 149 height 40
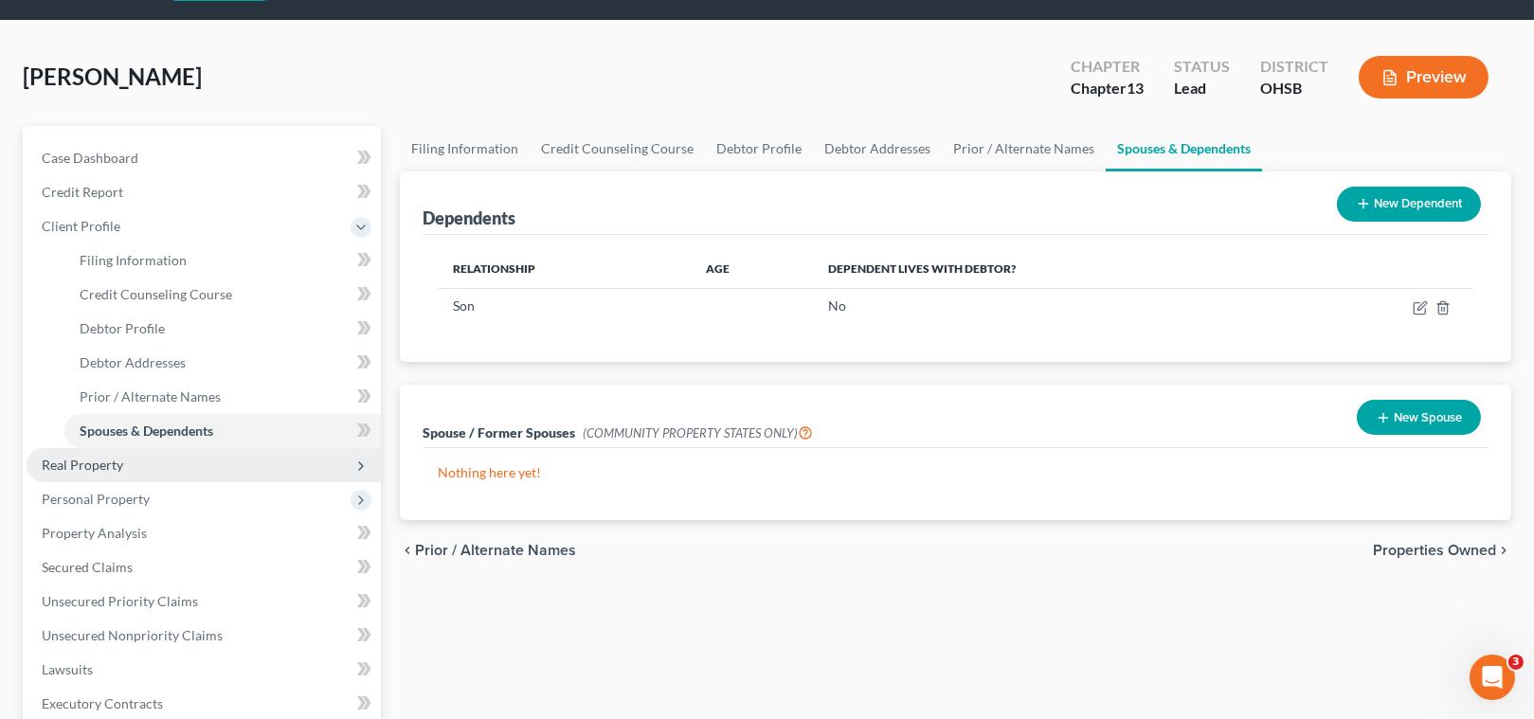
scroll to position [85, 0]
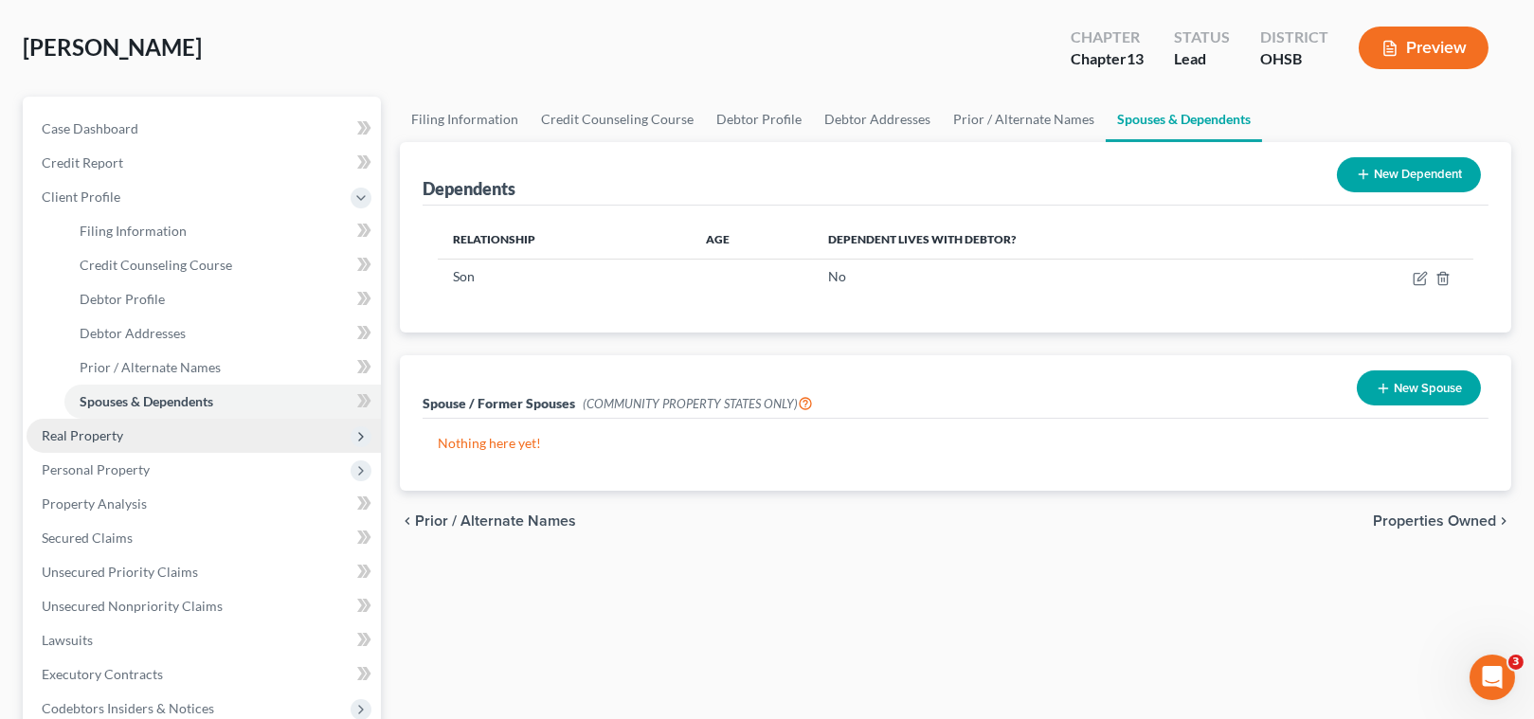
click at [111, 435] on span "Real Property" at bounding box center [82, 435] width 81 height 16
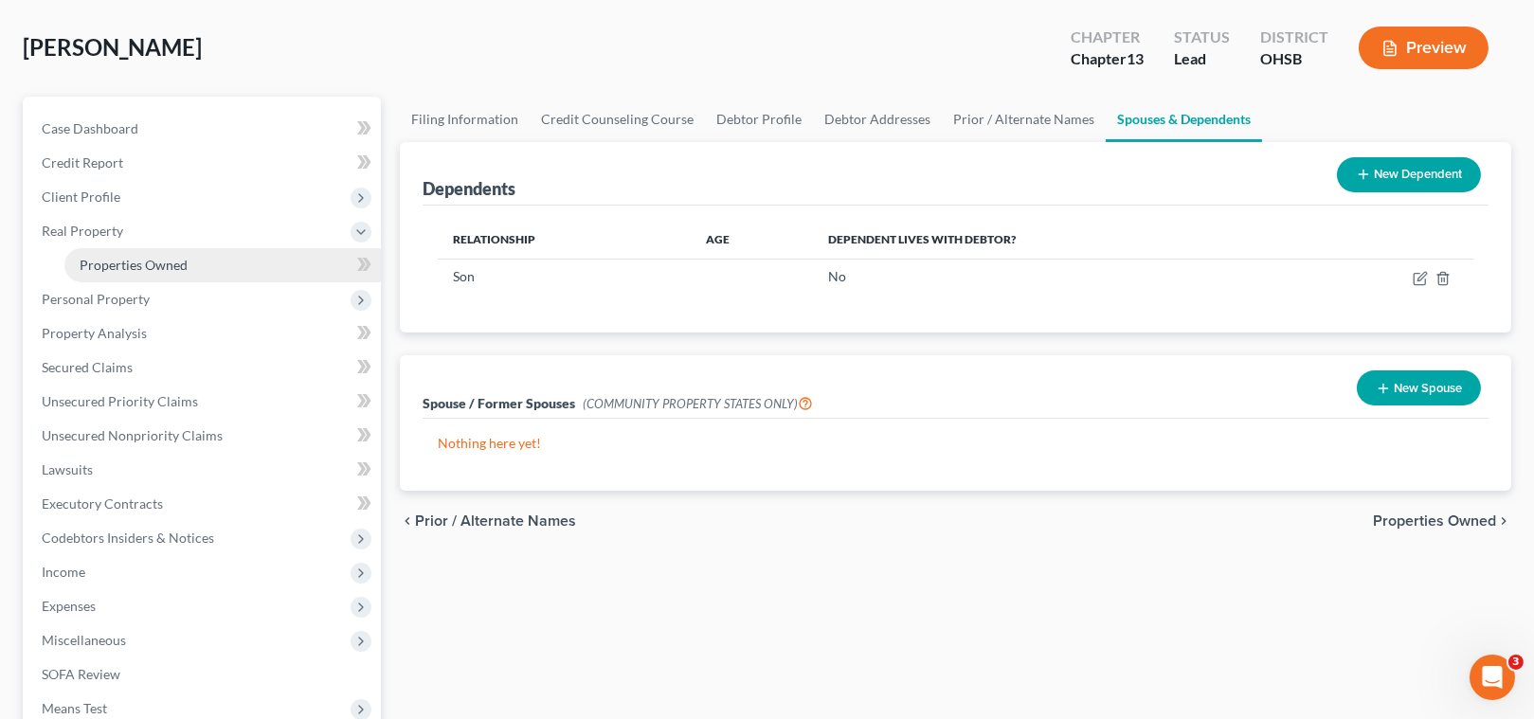
click at [170, 270] on span "Properties Owned" at bounding box center [134, 265] width 108 height 16
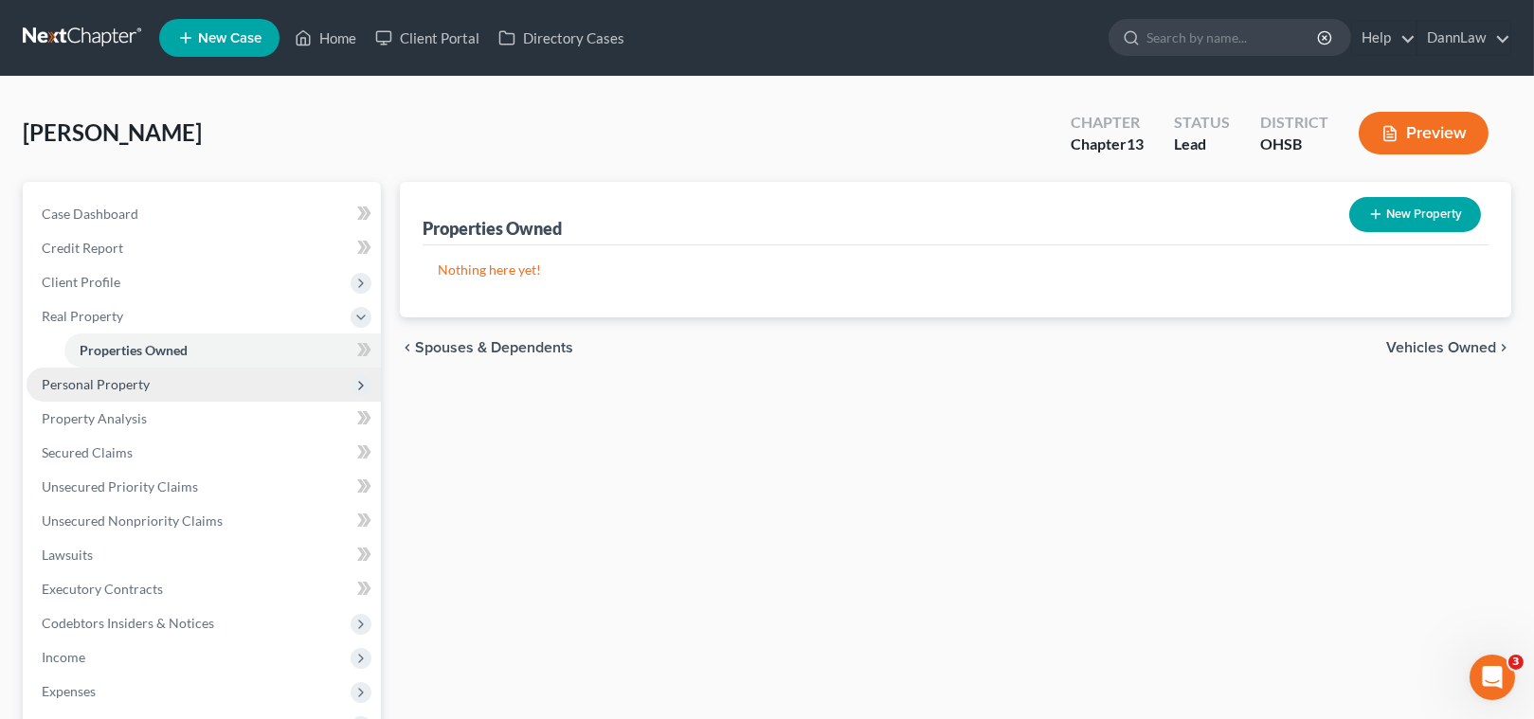
click at [104, 378] on span "Personal Property" at bounding box center [96, 384] width 108 height 16
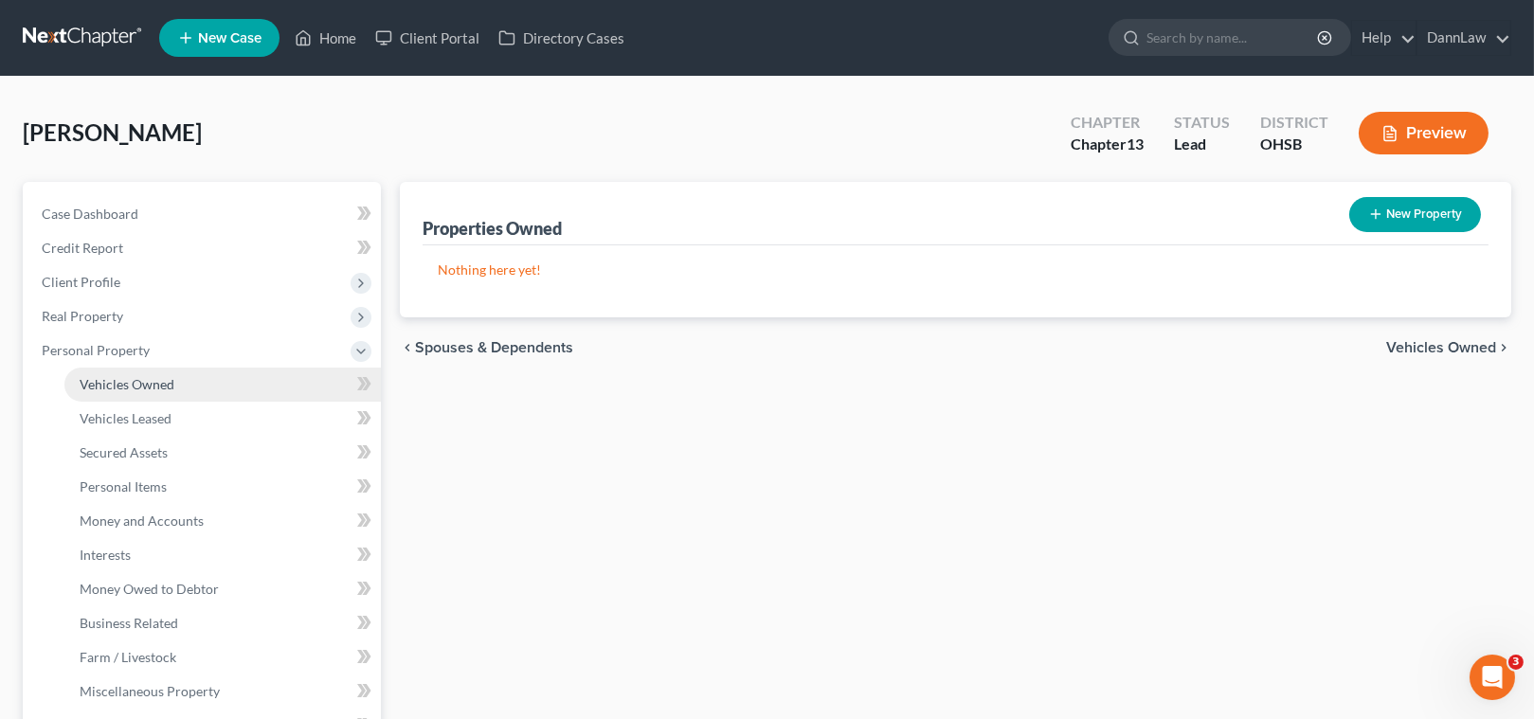
click at [127, 384] on span "Vehicles Owned" at bounding box center [127, 384] width 95 height 16
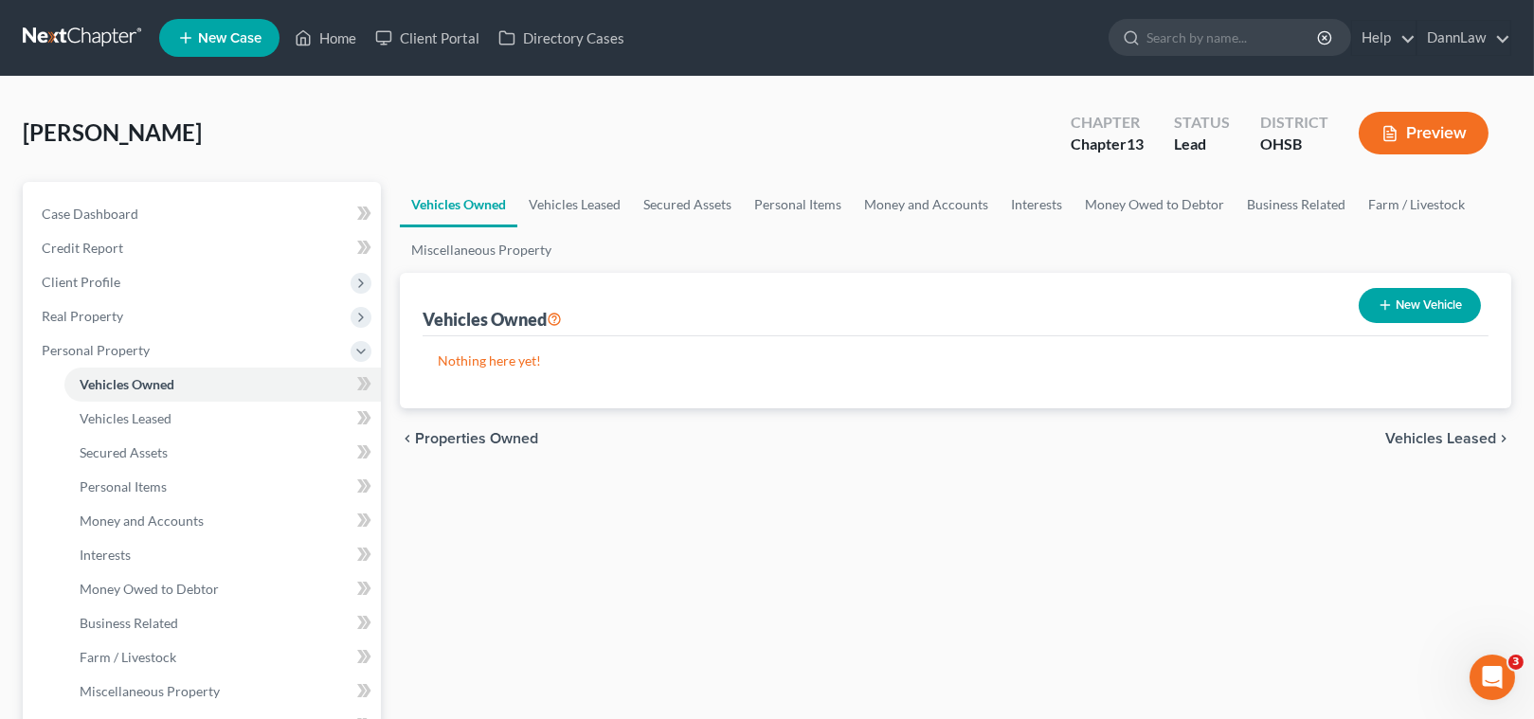
click at [1416, 320] on button "New Vehicle" at bounding box center [1420, 305] width 122 height 35
select select "0"
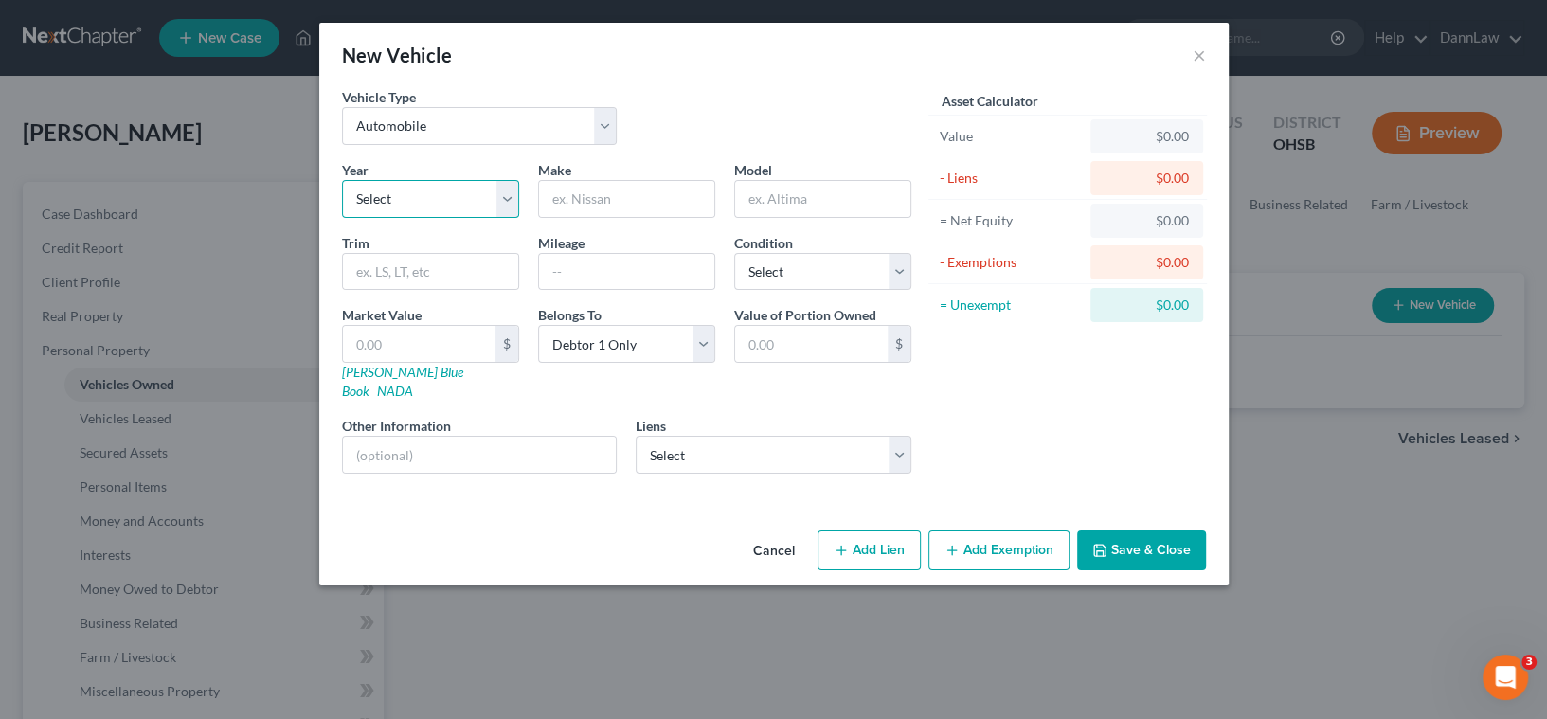
click at [460, 207] on select "Select 2026 2025 2024 2023 2022 2021 2020 2019 2018 2017 2016 2015 2014 2013 20…" at bounding box center [430, 199] width 177 height 38
select select "7"
click at [342, 180] on select "Select 2026 2025 2024 2023 2022 2021 2020 2019 2018 2017 2016 2015 2014 2013 20…" at bounding box center [430, 199] width 177 height 38
click at [647, 199] on input "text" at bounding box center [626, 199] width 175 height 36
type input "Buick"
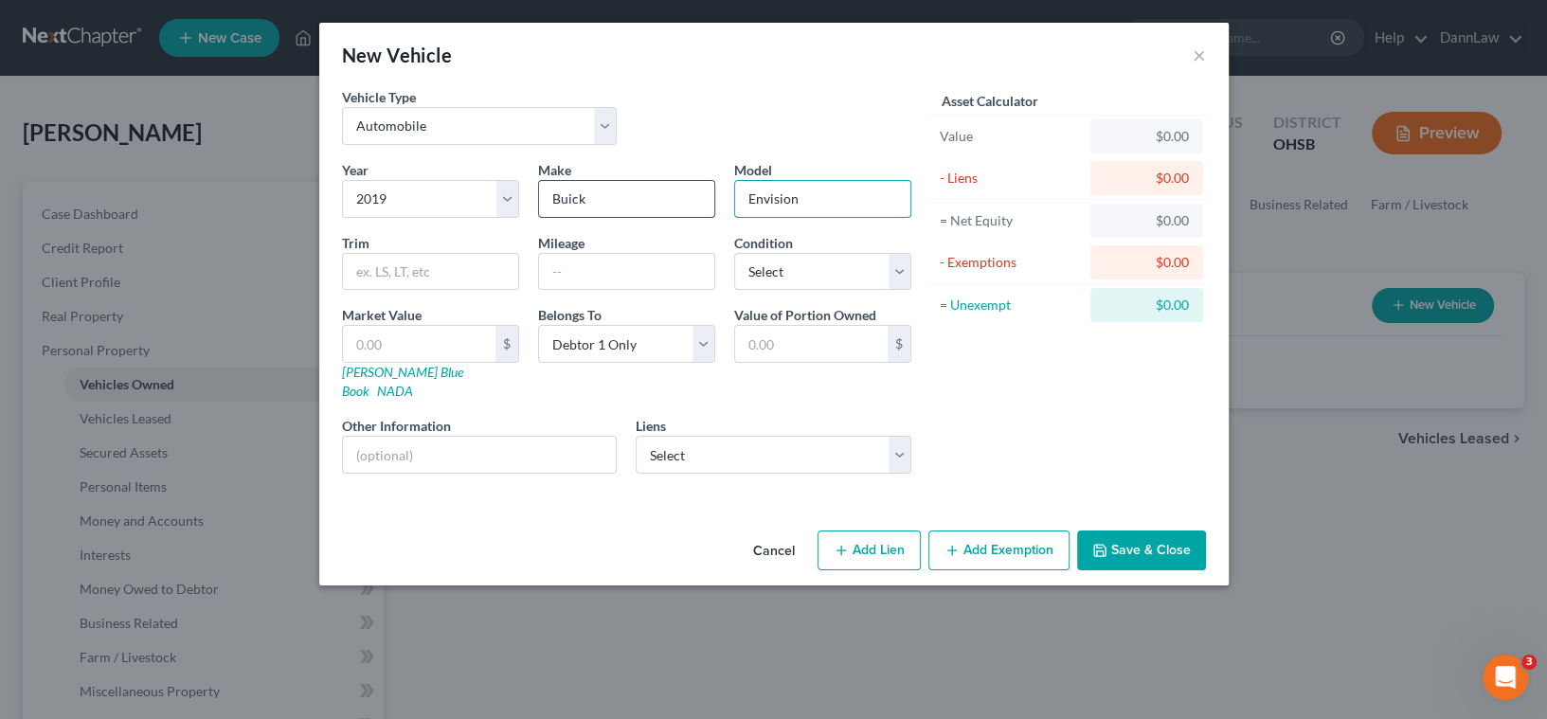
type input "Envision"
type input "82,000"
select select "3"
drag, startPoint x: 1171, startPoint y: 533, endPoint x: 1146, endPoint y: 532, distance: 24.7
click at [1169, 533] on button "Save & Close" at bounding box center [1141, 551] width 129 height 40
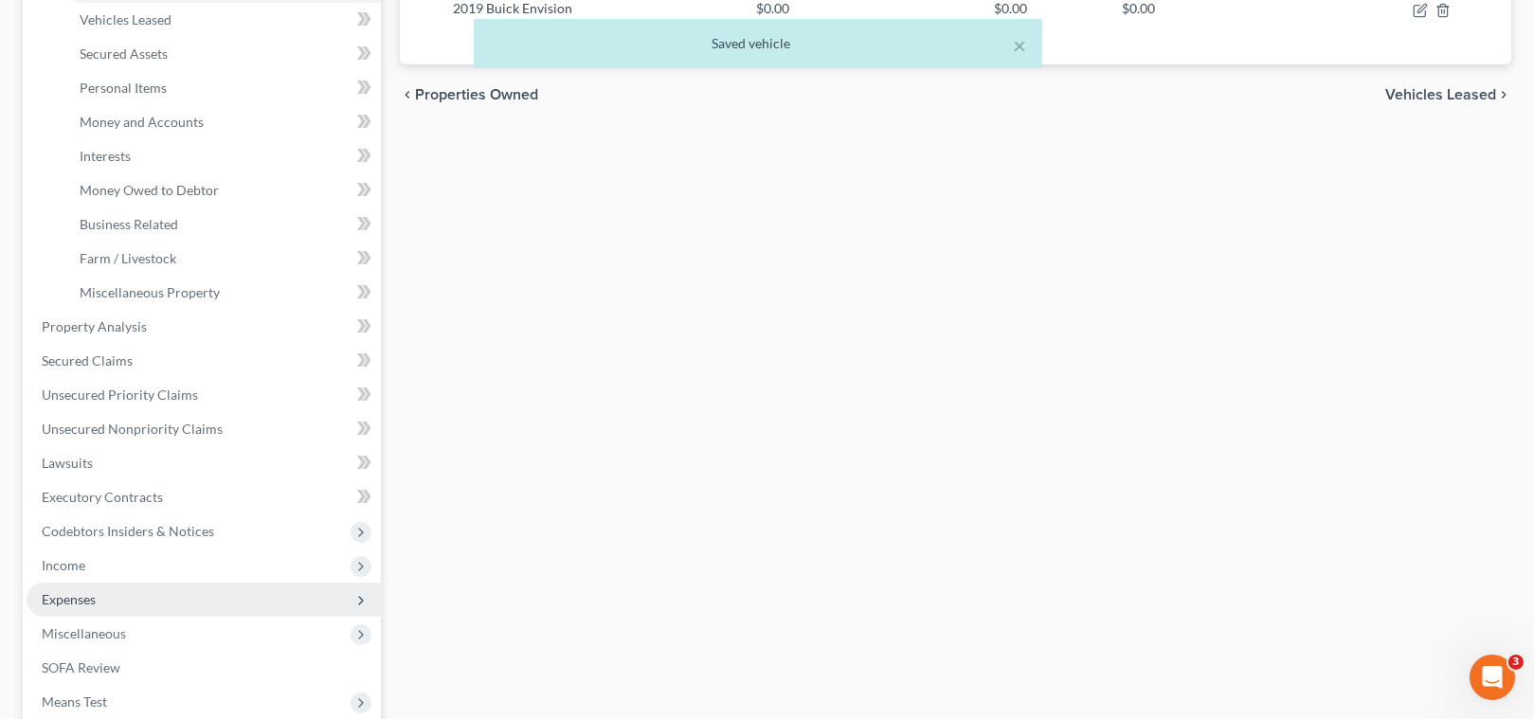
scroll to position [430, 0]
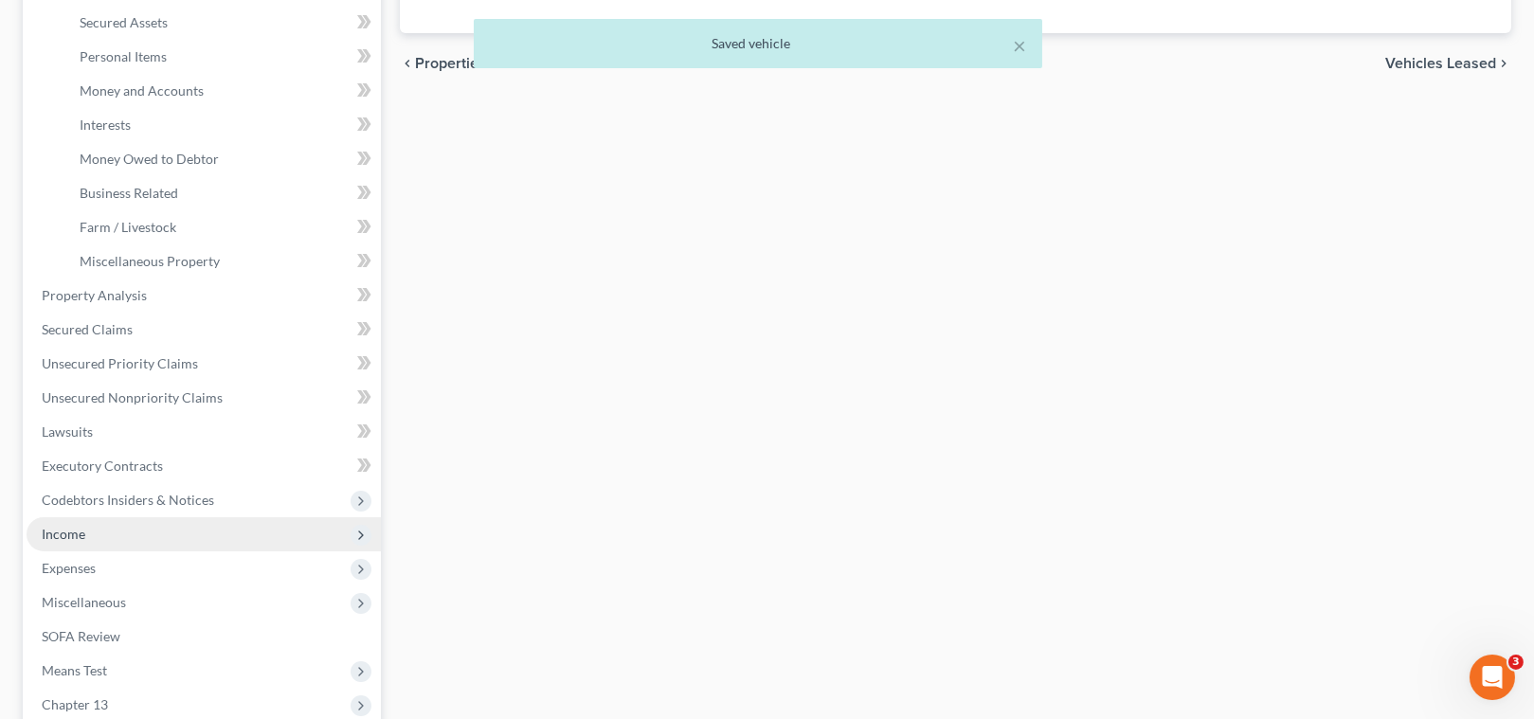
click at [123, 540] on span "Income" at bounding box center [204, 534] width 354 height 34
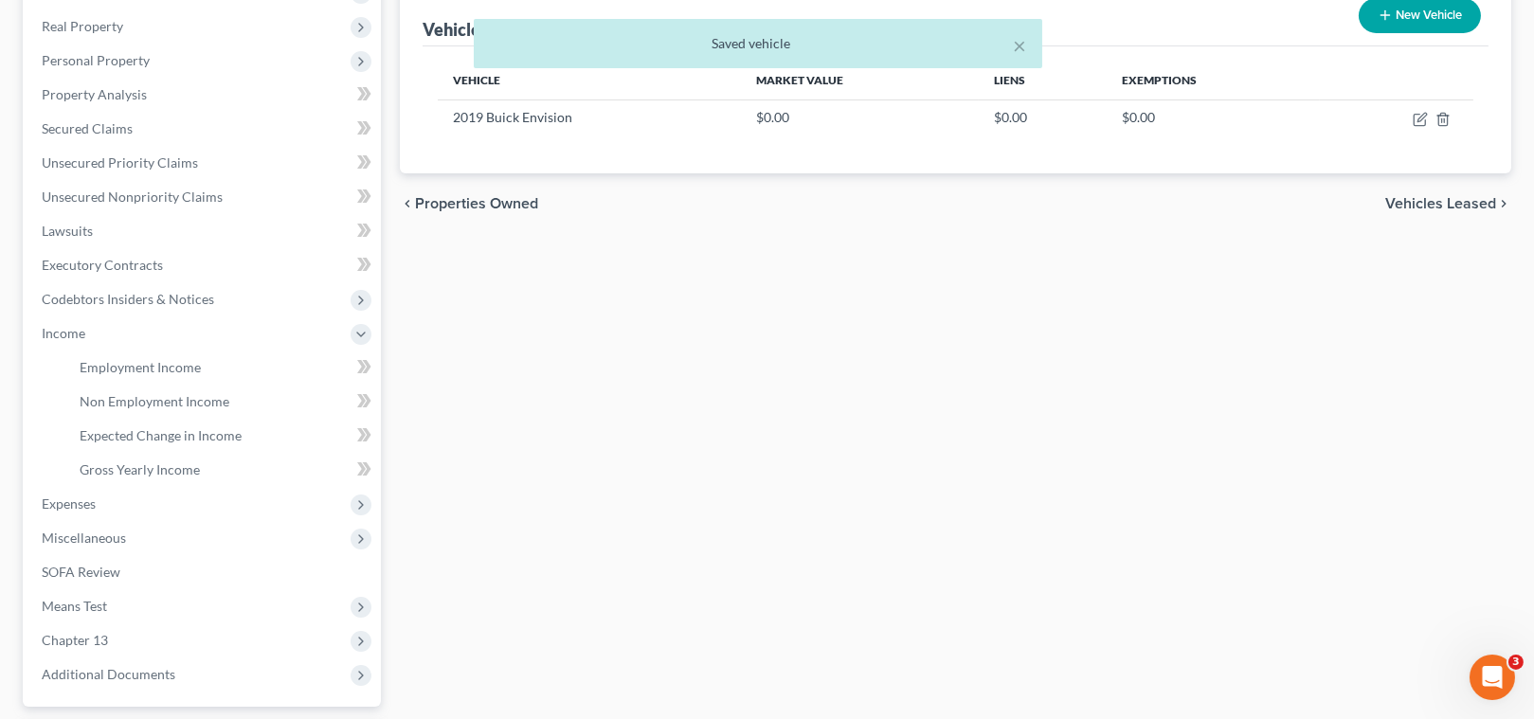
scroll to position [0, 0]
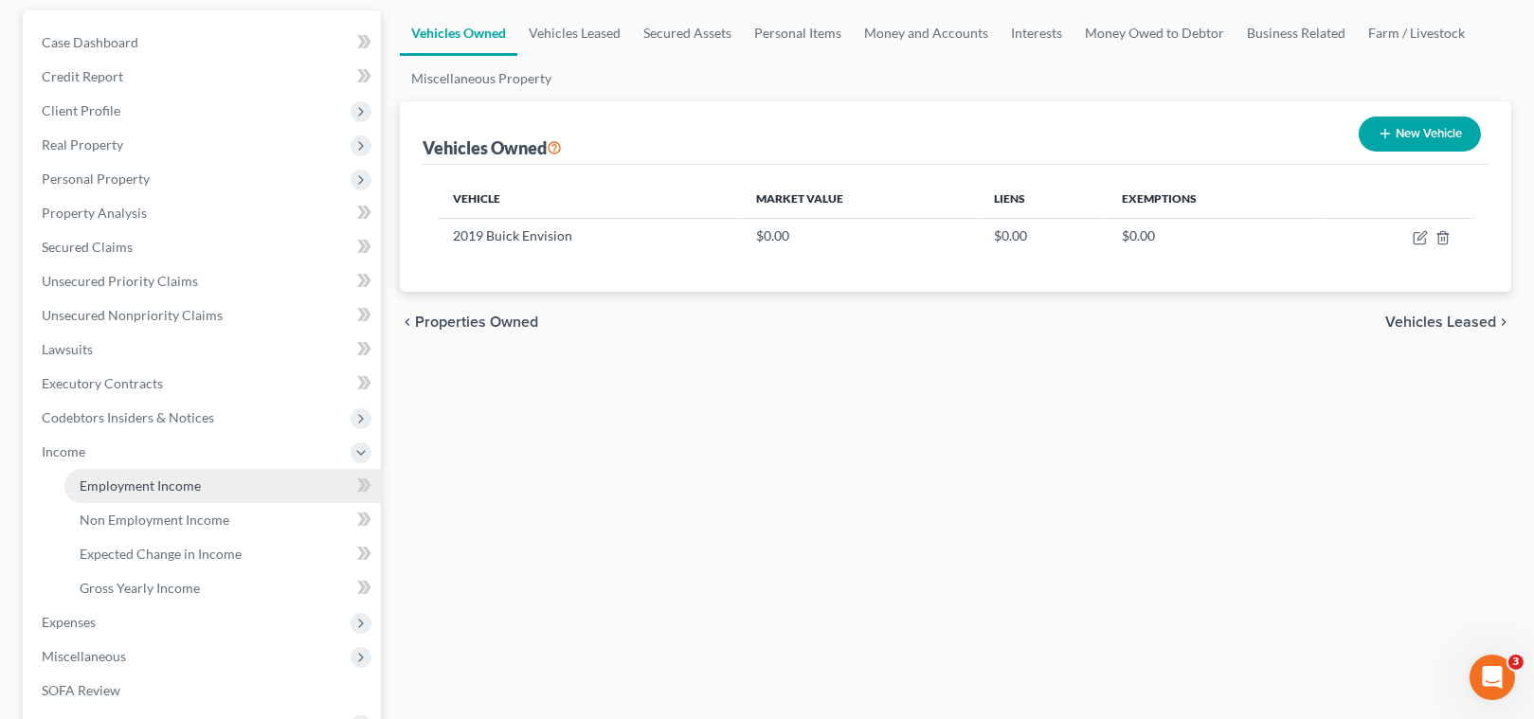
click at [157, 483] on span "Employment Income" at bounding box center [140, 486] width 121 height 16
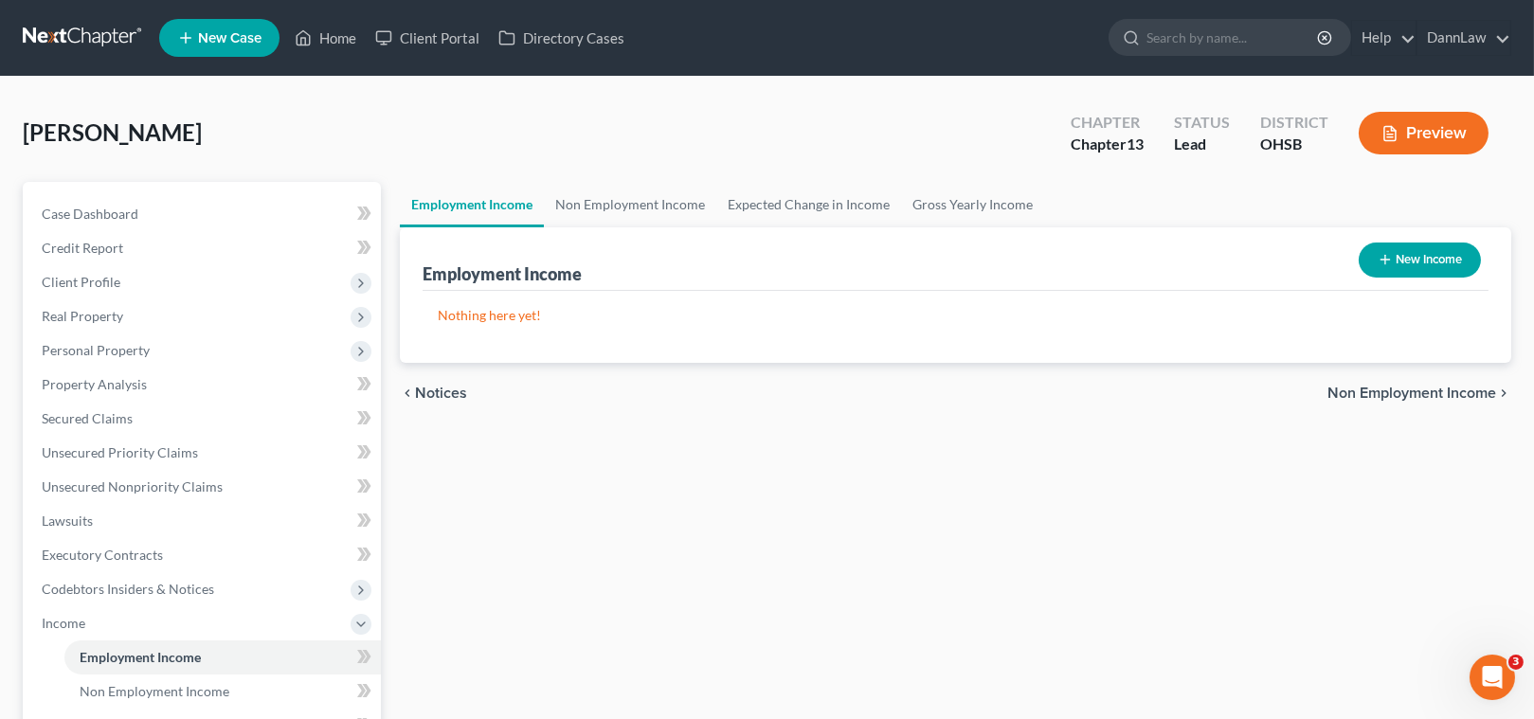
click at [1391, 267] on button "New Income" at bounding box center [1420, 260] width 122 height 35
select select "0"
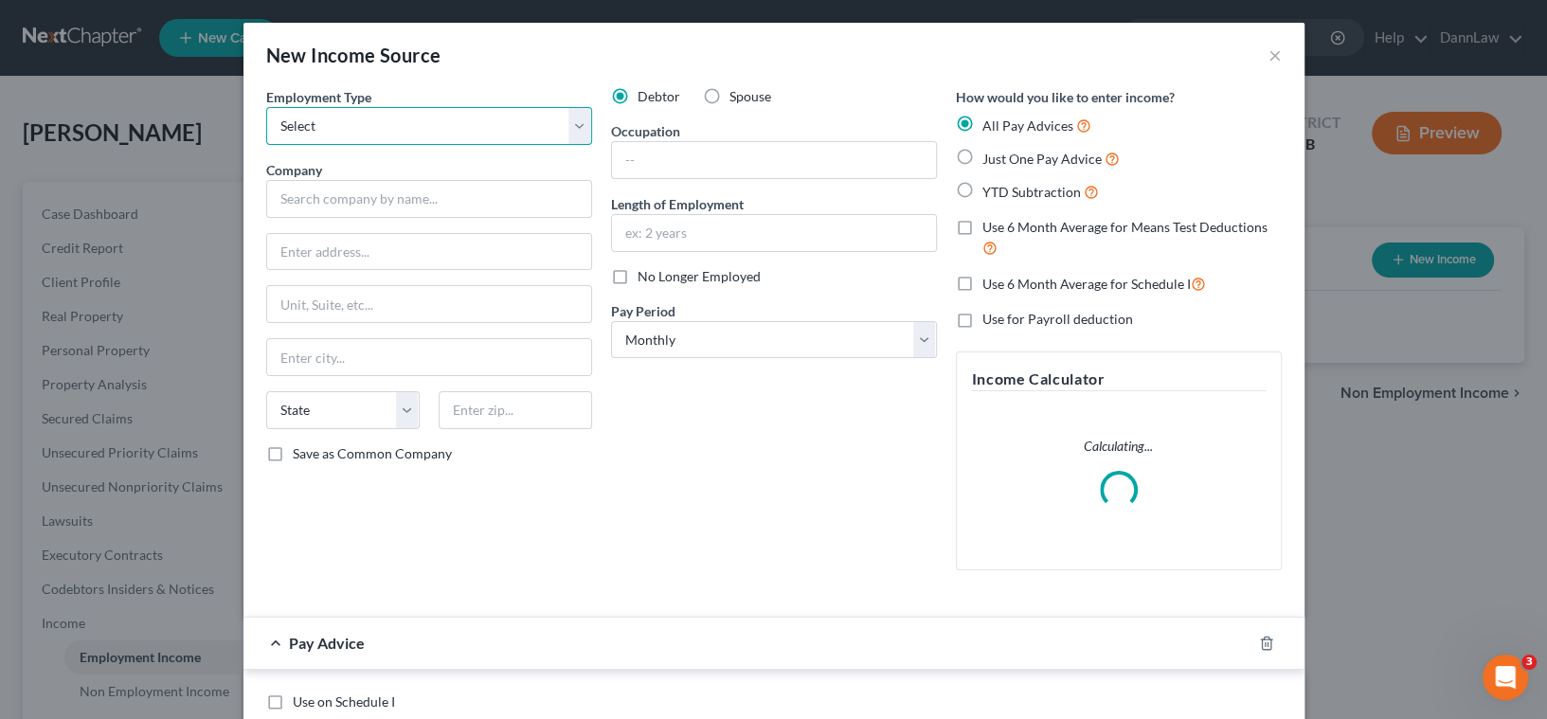
click at [447, 127] on select "Select Full or [DEMOGRAPHIC_DATA] Employment Self Employment" at bounding box center [429, 126] width 326 height 38
select select "0"
click at [266, 107] on select "Select Full or [DEMOGRAPHIC_DATA] Employment Self Employment" at bounding box center [429, 126] width 326 height 38
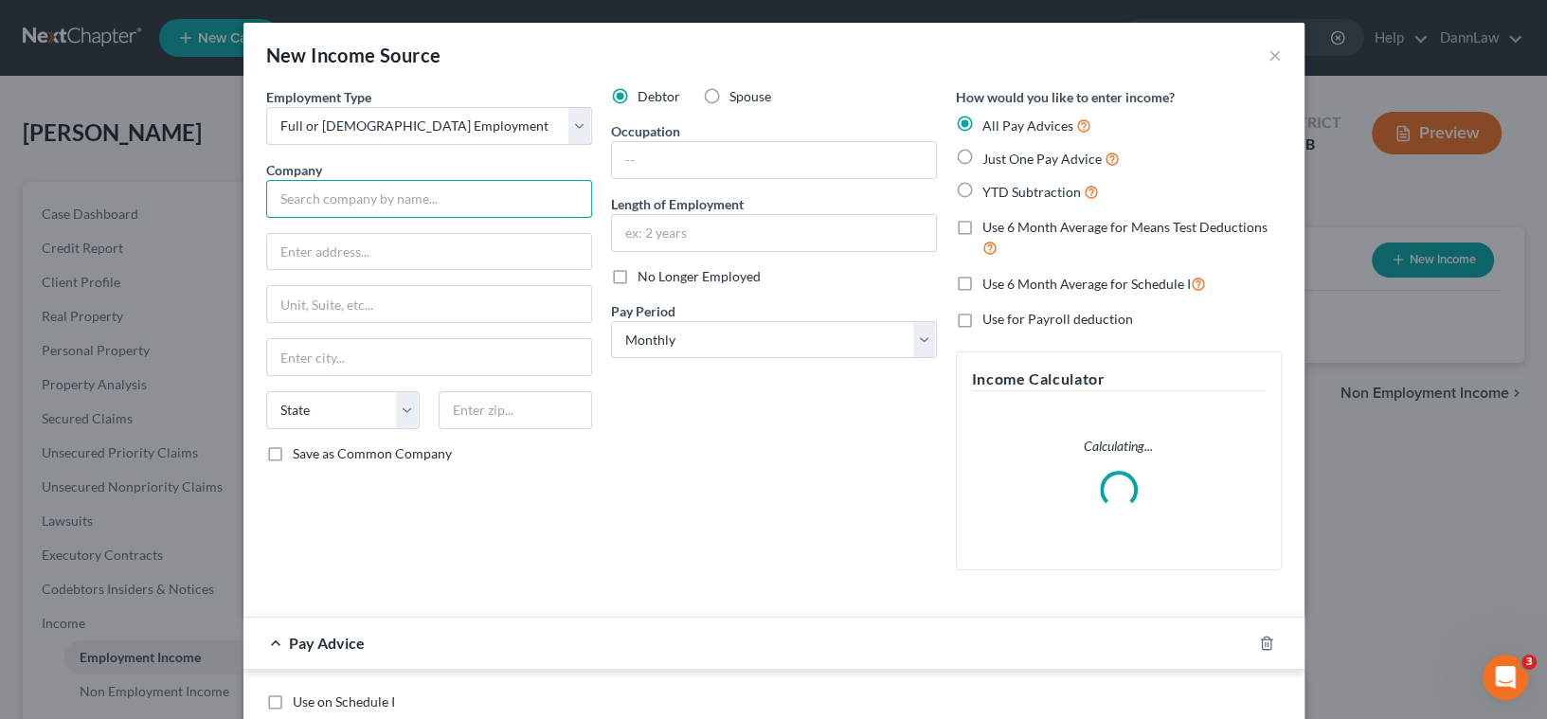
click at [388, 202] on input "text" at bounding box center [429, 199] width 326 height 38
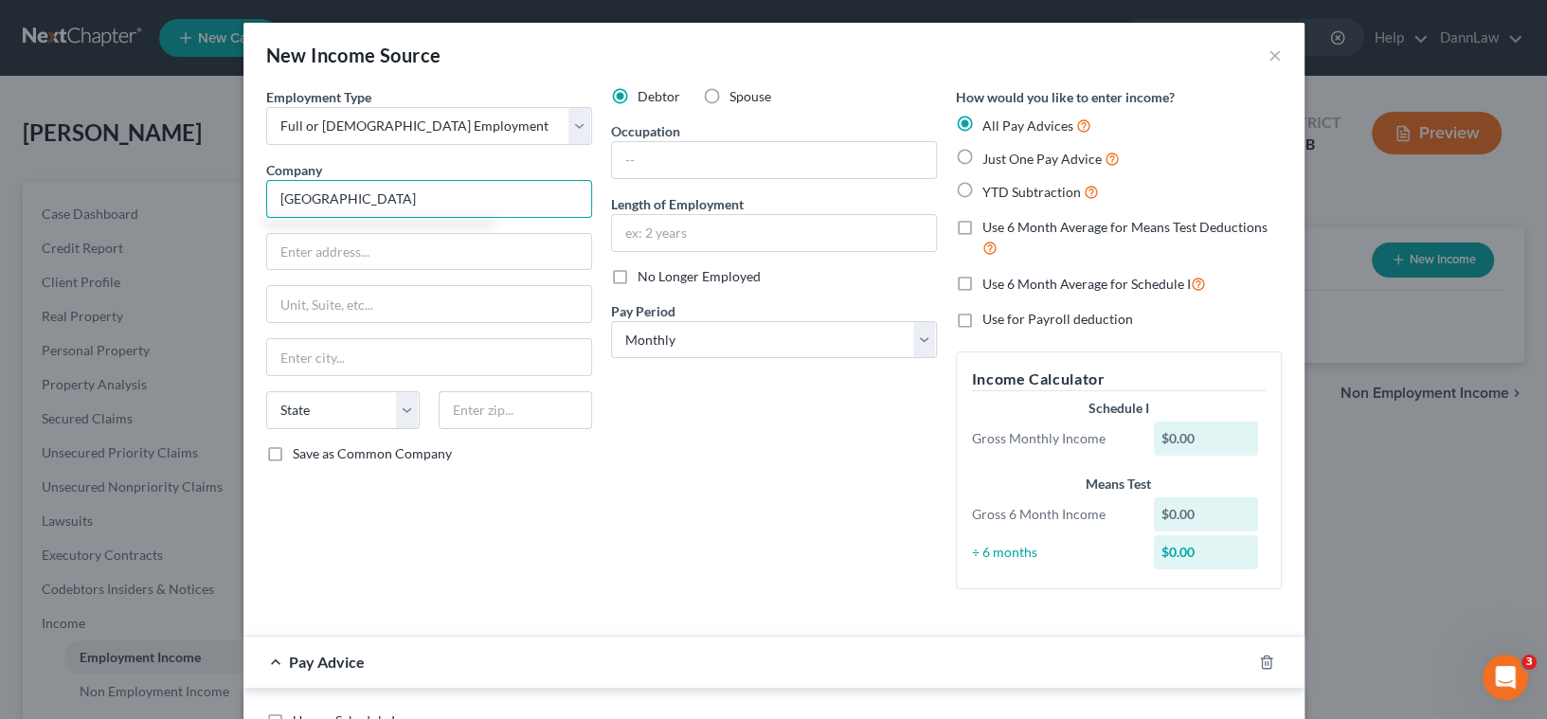
type input "[GEOGRAPHIC_DATA]"
type input "House Supervisor"
select select "2"
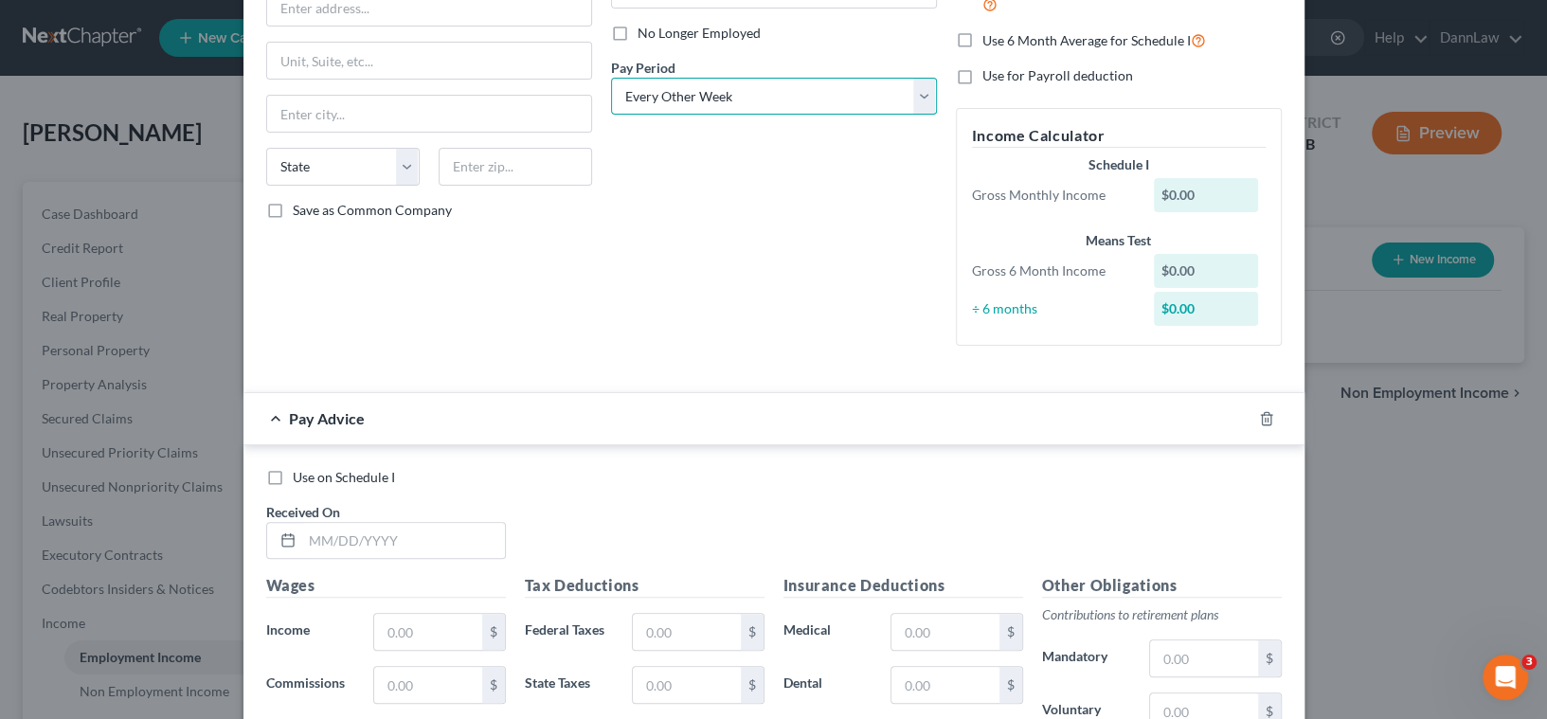
scroll to position [258, 0]
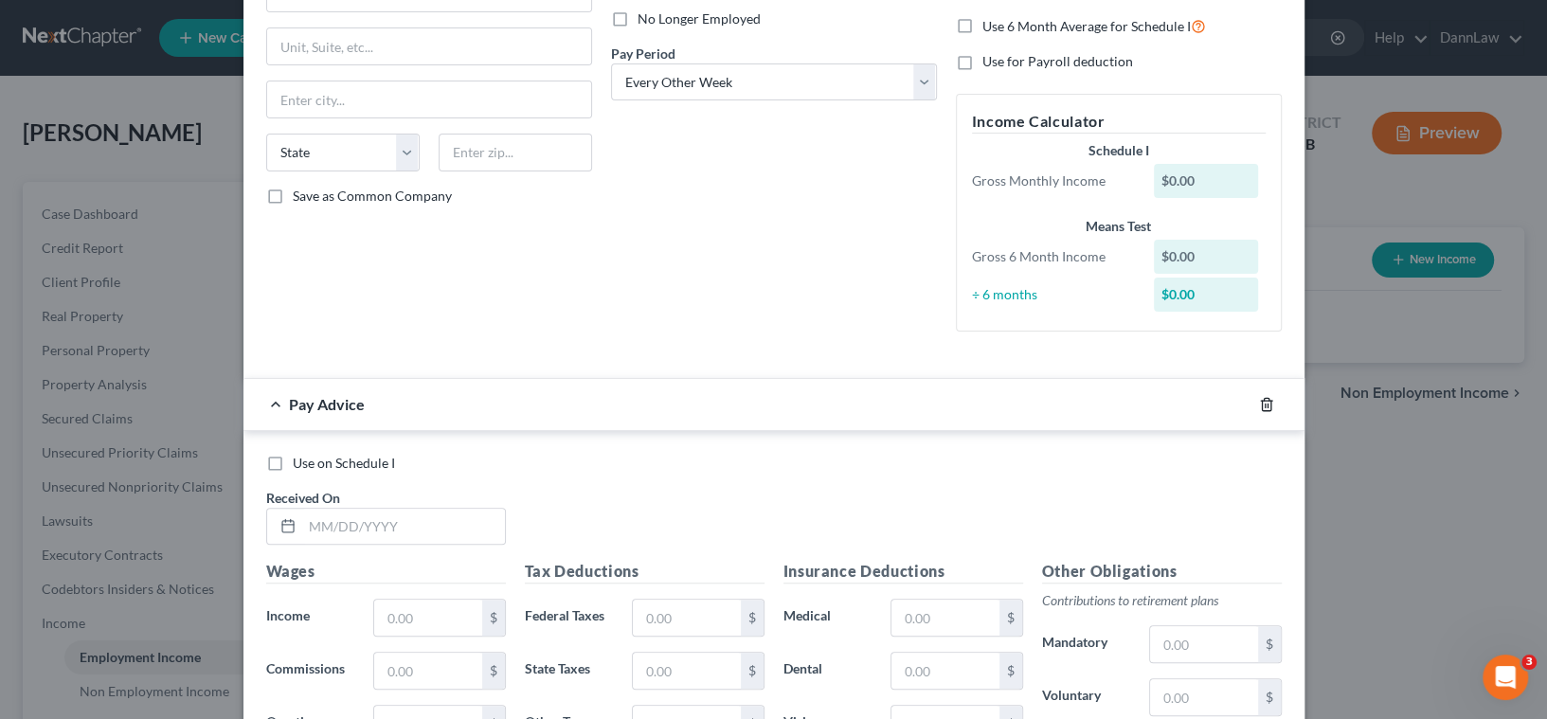
click at [1257, 404] on form "Employment Type * Select Full or [DEMOGRAPHIC_DATA] Employment Self Employment …" at bounding box center [774, 414] width 1016 height 1171
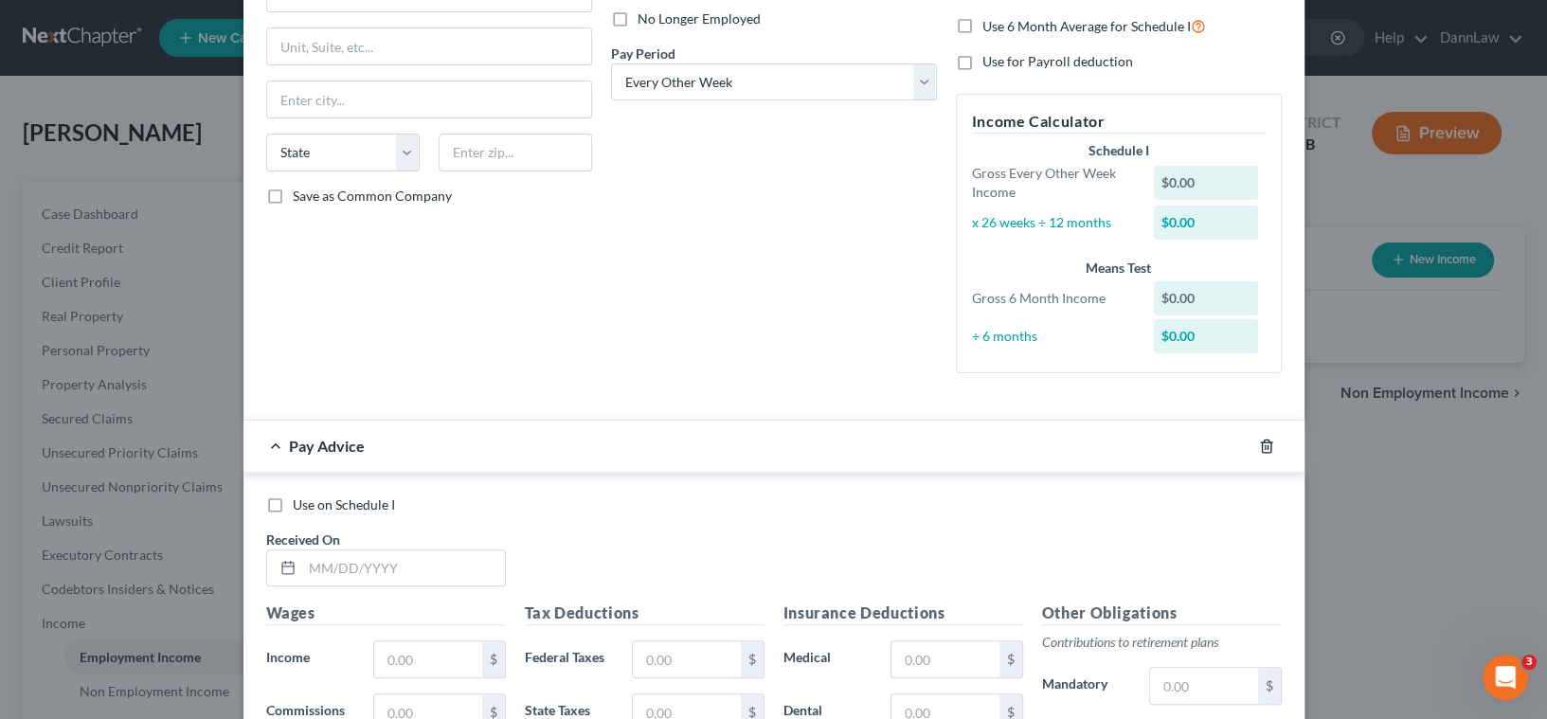
click at [1259, 449] on icon "button" at bounding box center [1266, 446] width 15 height 15
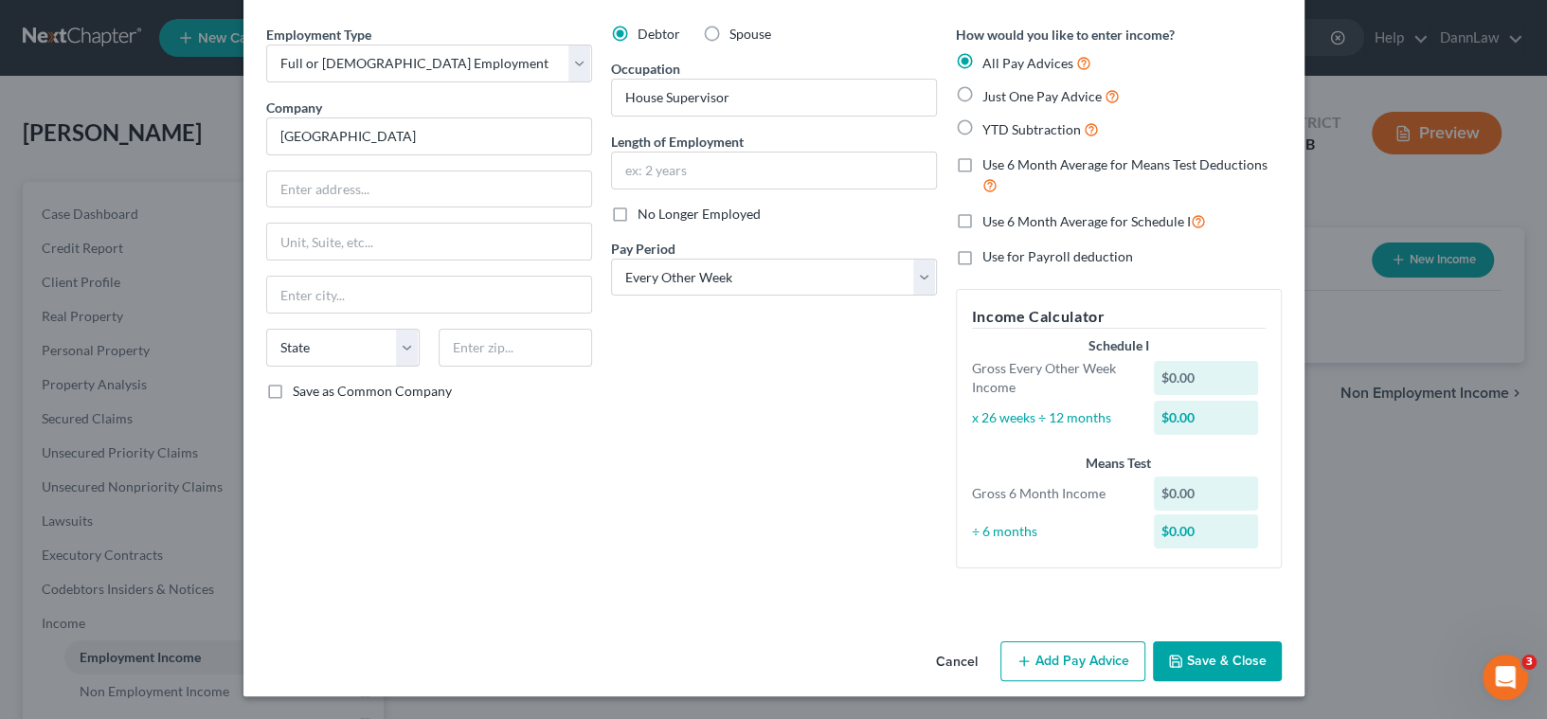
scroll to position [62, 0]
click at [1256, 663] on button "Save & Close" at bounding box center [1217, 662] width 129 height 40
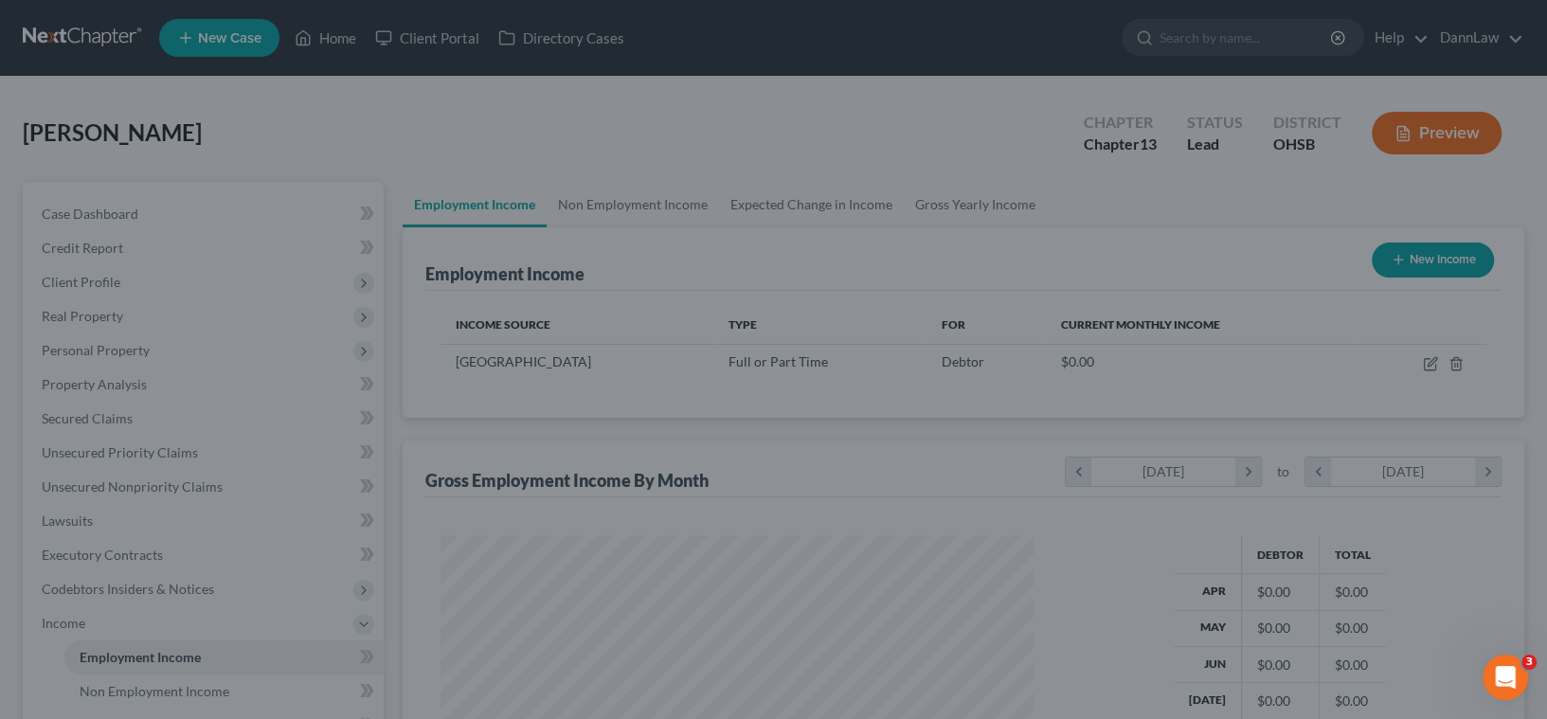
scroll to position [339, 625]
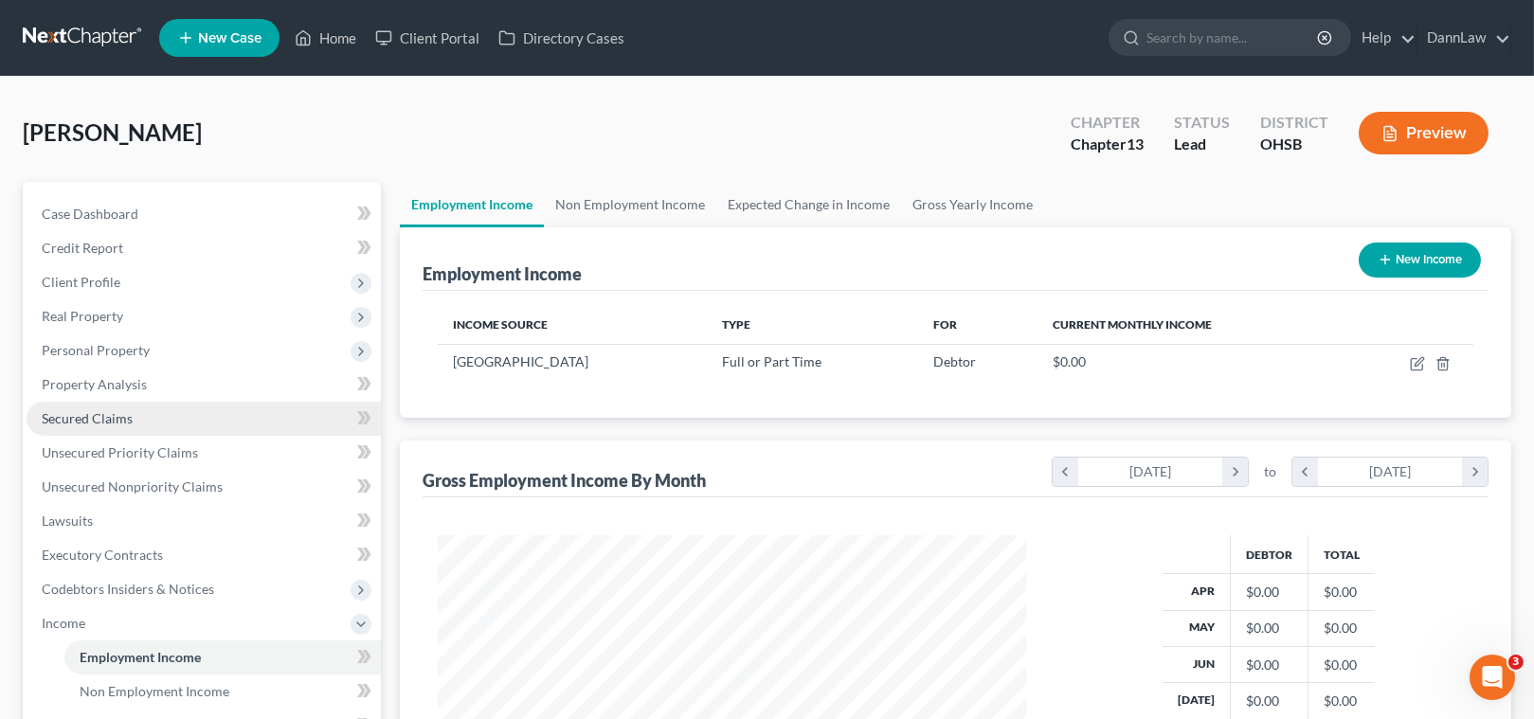
click at [122, 416] on span "Secured Claims" at bounding box center [87, 418] width 91 height 16
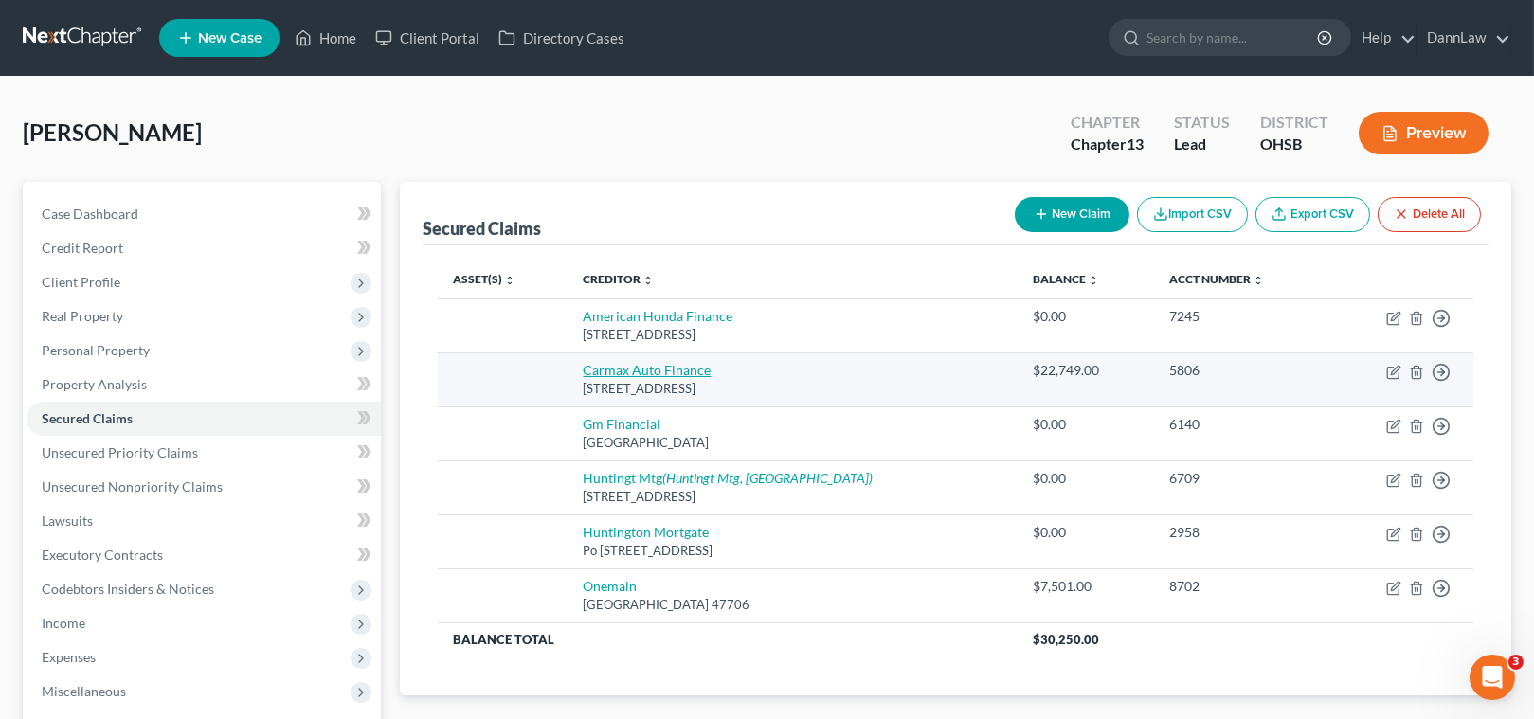
click at [652, 370] on link "Carmax Auto Finance" at bounding box center [647, 370] width 128 height 16
select select "48"
select select "0"
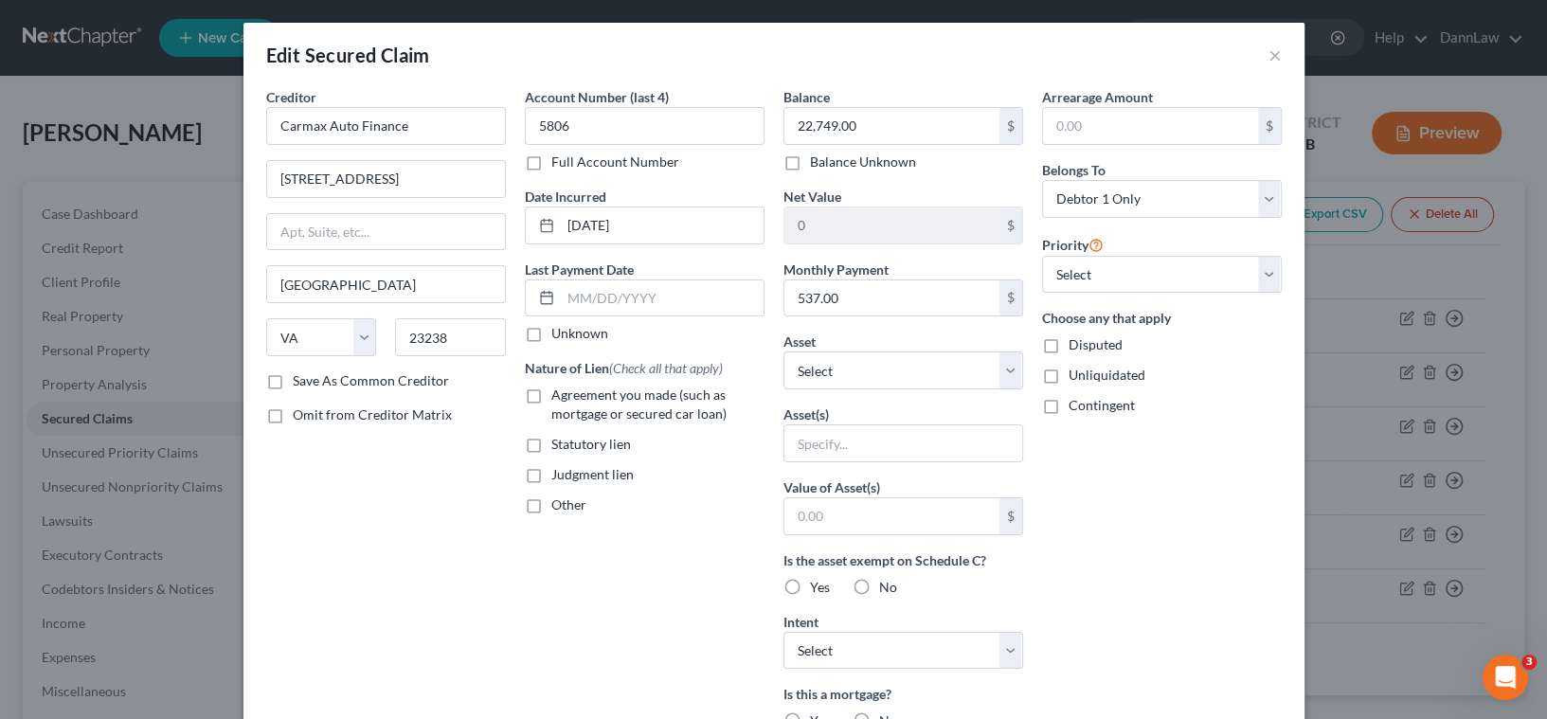
click at [551, 398] on label "Agreement you made (such as mortgage or secured car loan)" at bounding box center [657, 405] width 213 height 38
click at [559, 398] on input "Agreement you made (such as mortgage or secured car loan)" at bounding box center [565, 392] width 12 height 12
checkbox input "true"
click at [806, 380] on select "Select Other Multiple Assets Clothing - Clothing - $1000.0 Cash on Hand (Cash o…" at bounding box center [904, 371] width 240 height 38
select select "4"
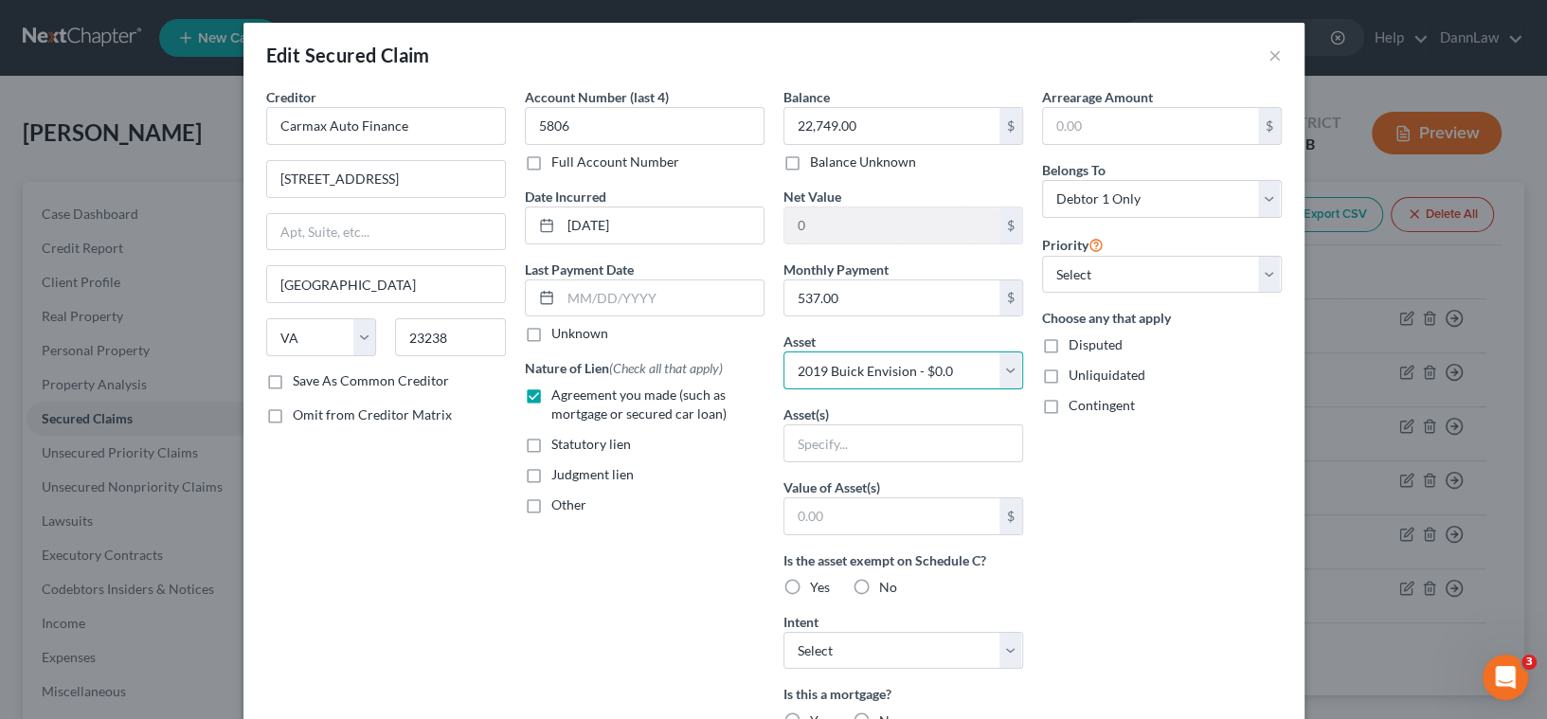
click at [784, 352] on select "Select Other Multiple Assets Clothing - Clothing - $1000.0 Cash on Hand (Cash o…" at bounding box center [904, 371] width 240 height 38
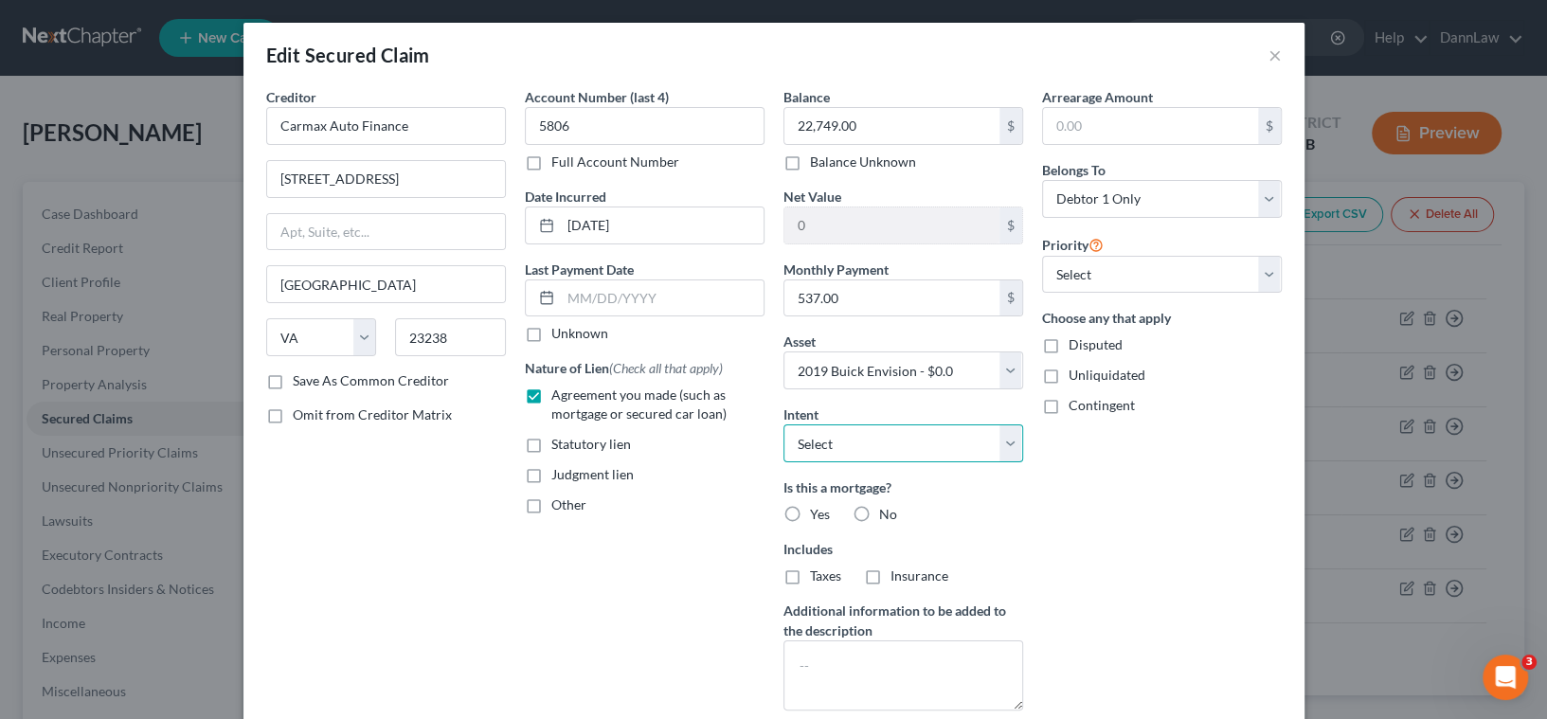
click at [838, 452] on select "Select Surrender Redeem Reaffirm Avoid Other" at bounding box center [904, 443] width 240 height 38
select select "2"
click at [784, 424] on select "Select Surrender Redeem Reaffirm Avoid Other" at bounding box center [904, 443] width 240 height 38
drag, startPoint x: 854, startPoint y: 515, endPoint x: 854, endPoint y: 531, distance: 15.2
click at [879, 515] on label "No" at bounding box center [888, 514] width 18 height 19
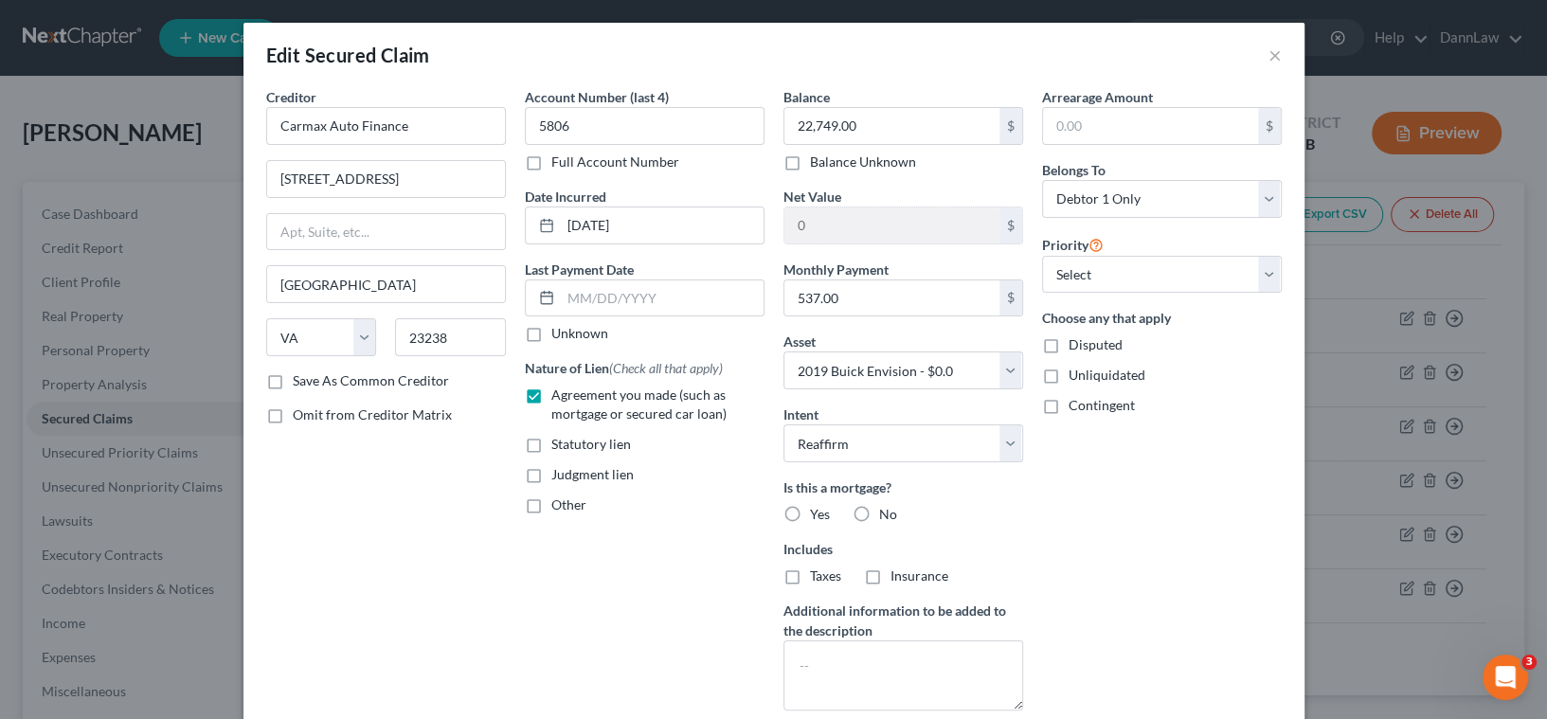
click at [887, 515] on input "No" at bounding box center [893, 511] width 12 height 12
radio input "true"
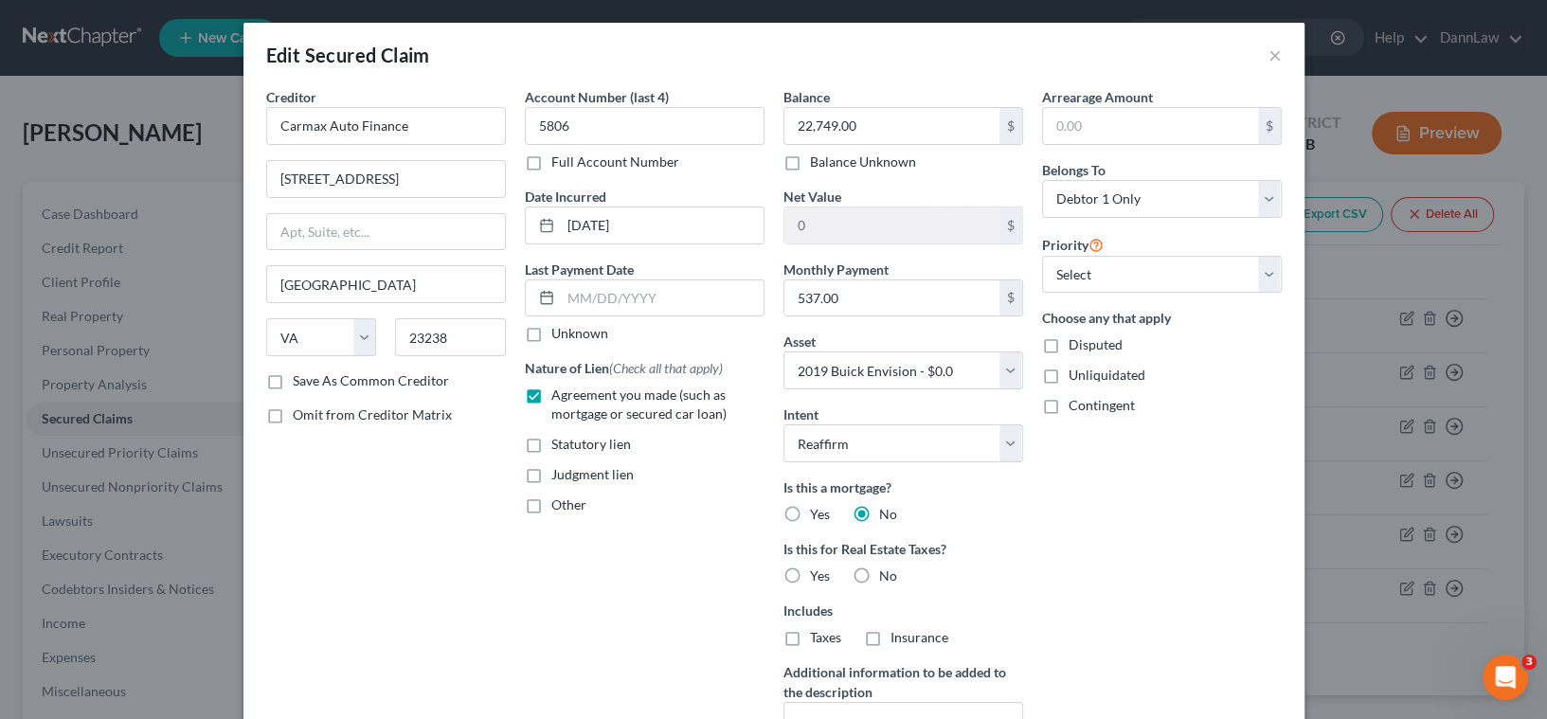
click at [879, 571] on label "No" at bounding box center [888, 576] width 18 height 19
click at [887, 571] on input "No" at bounding box center [893, 573] width 12 height 12
radio input "true"
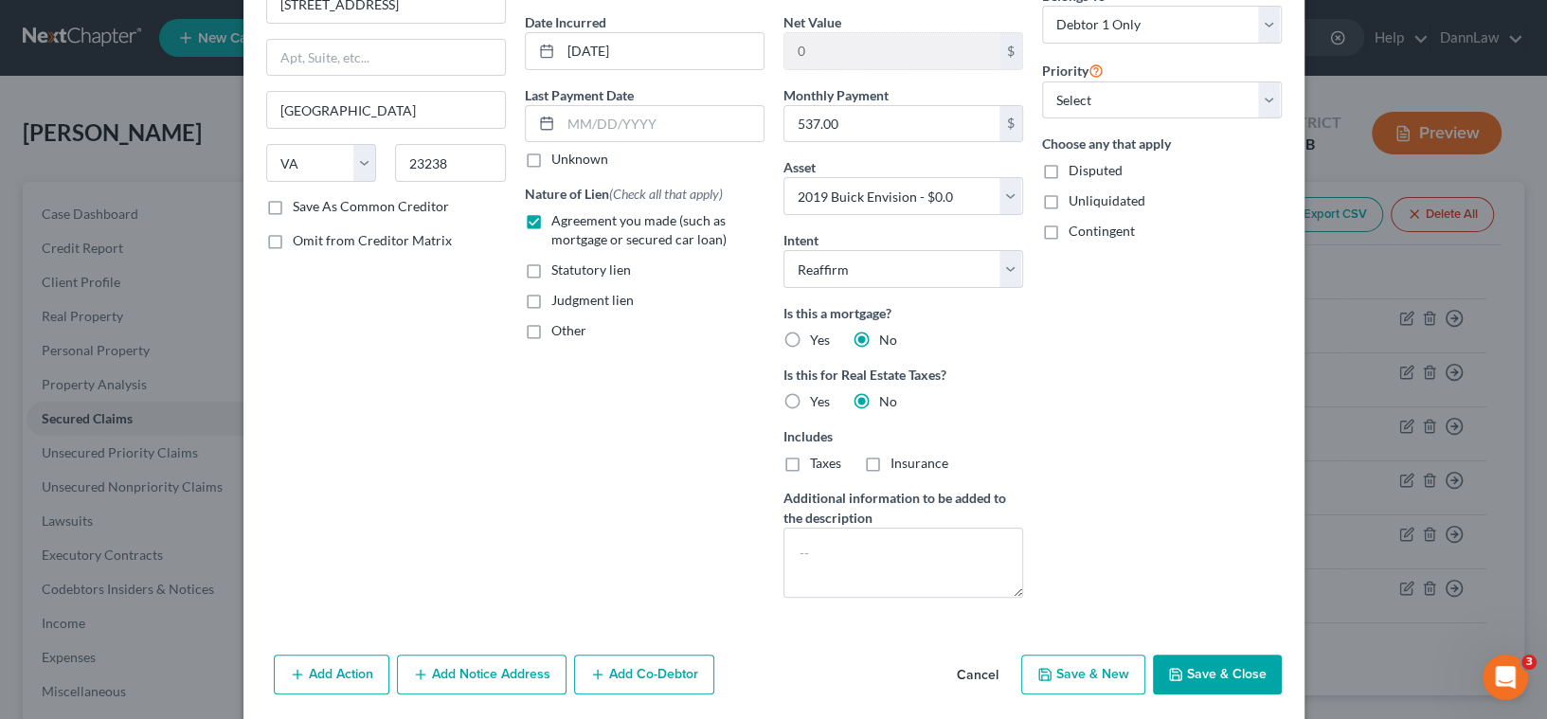
scroll to position [240, 0]
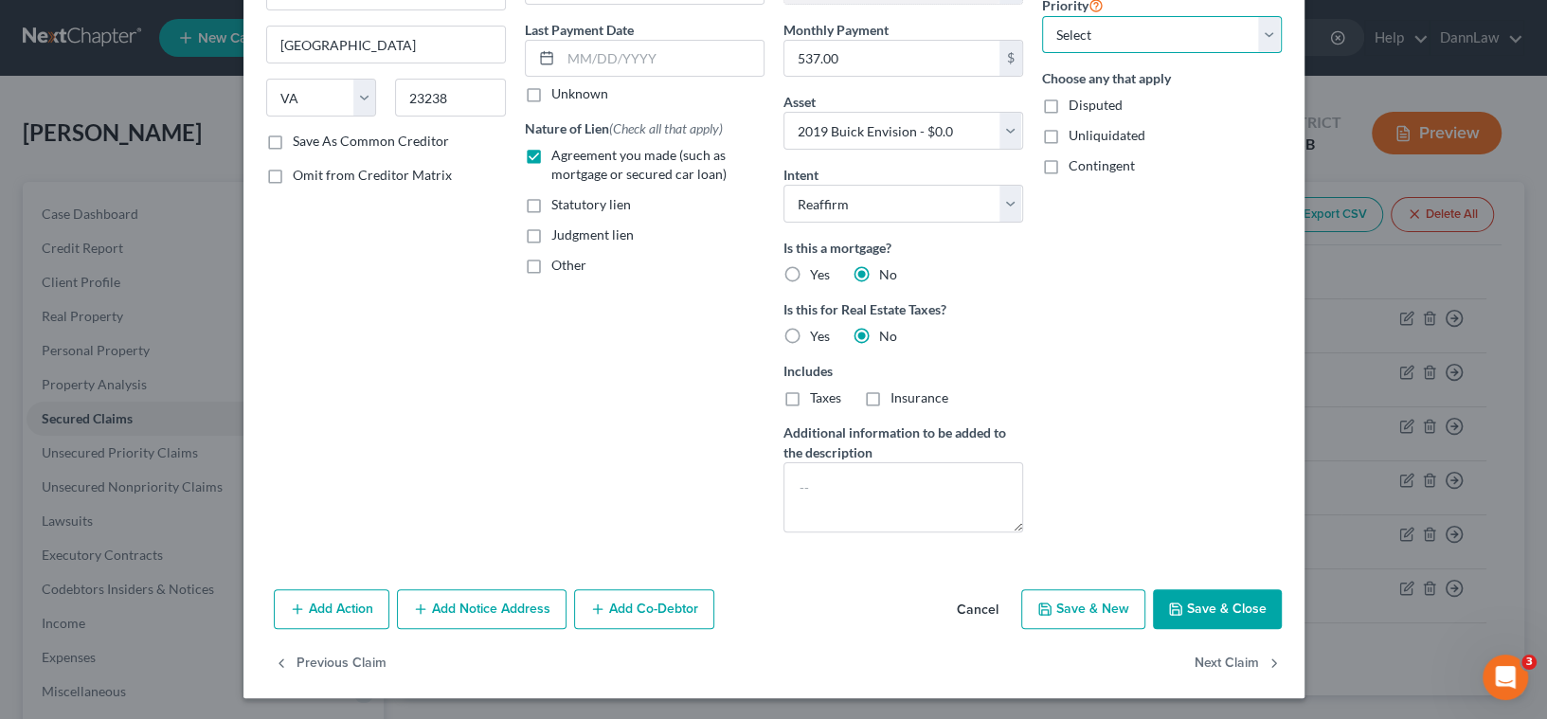
click at [1146, 40] on select "Select 1st 2nd 3rd 4th 5th 6th 7th 8th 9th 10th 11th 12th 13th 14th 15th 16th 1…" at bounding box center [1162, 35] width 240 height 38
select select "0"
click at [1042, 16] on select "Select 1st 2nd 3rd 4th 5th 6th 7th 8th 9th 10th 11th 12th 13th 14th 15th 16th 1…" at bounding box center [1162, 35] width 240 height 38
click at [1198, 615] on button "Save & Close" at bounding box center [1217, 609] width 129 height 40
select select
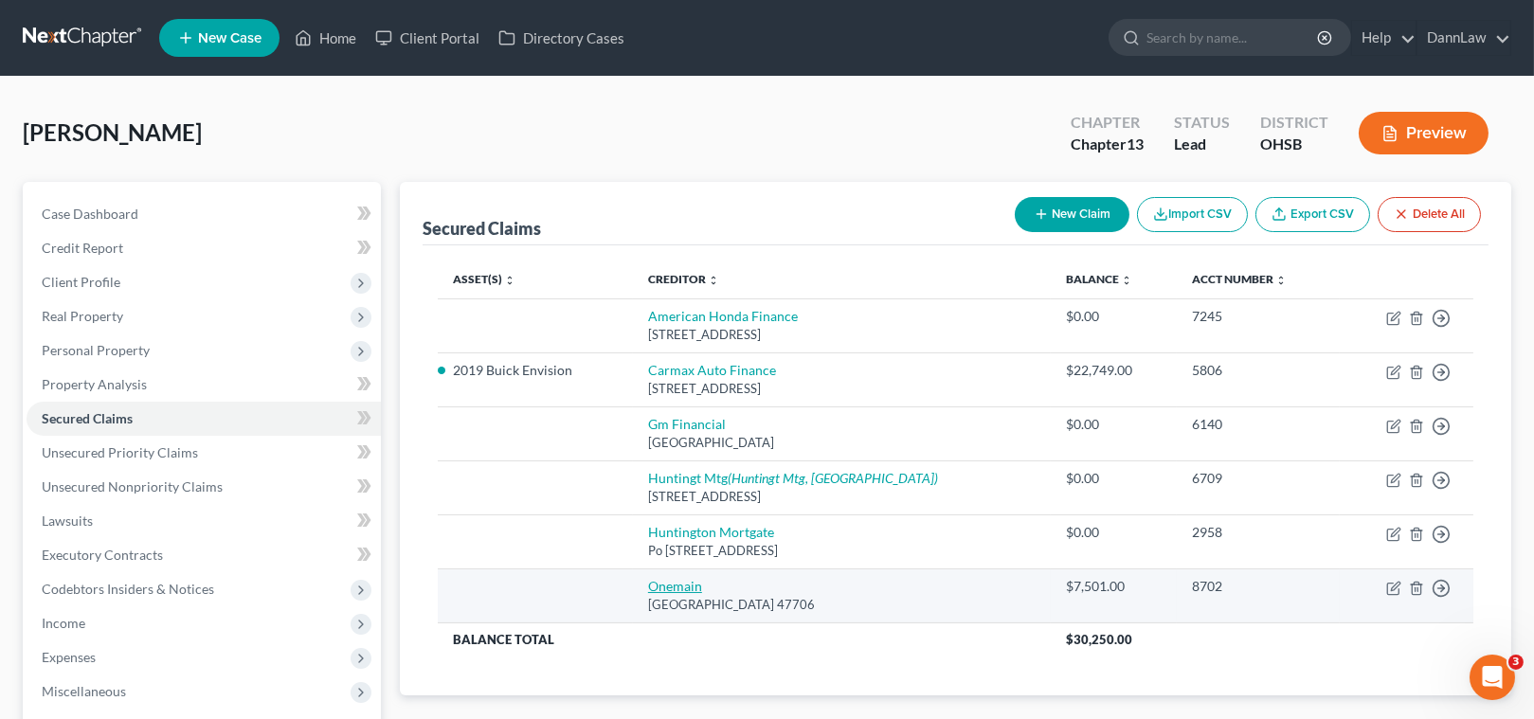
click at [689, 583] on link "Onemain" at bounding box center [675, 586] width 54 height 16
select select "15"
select select "0"
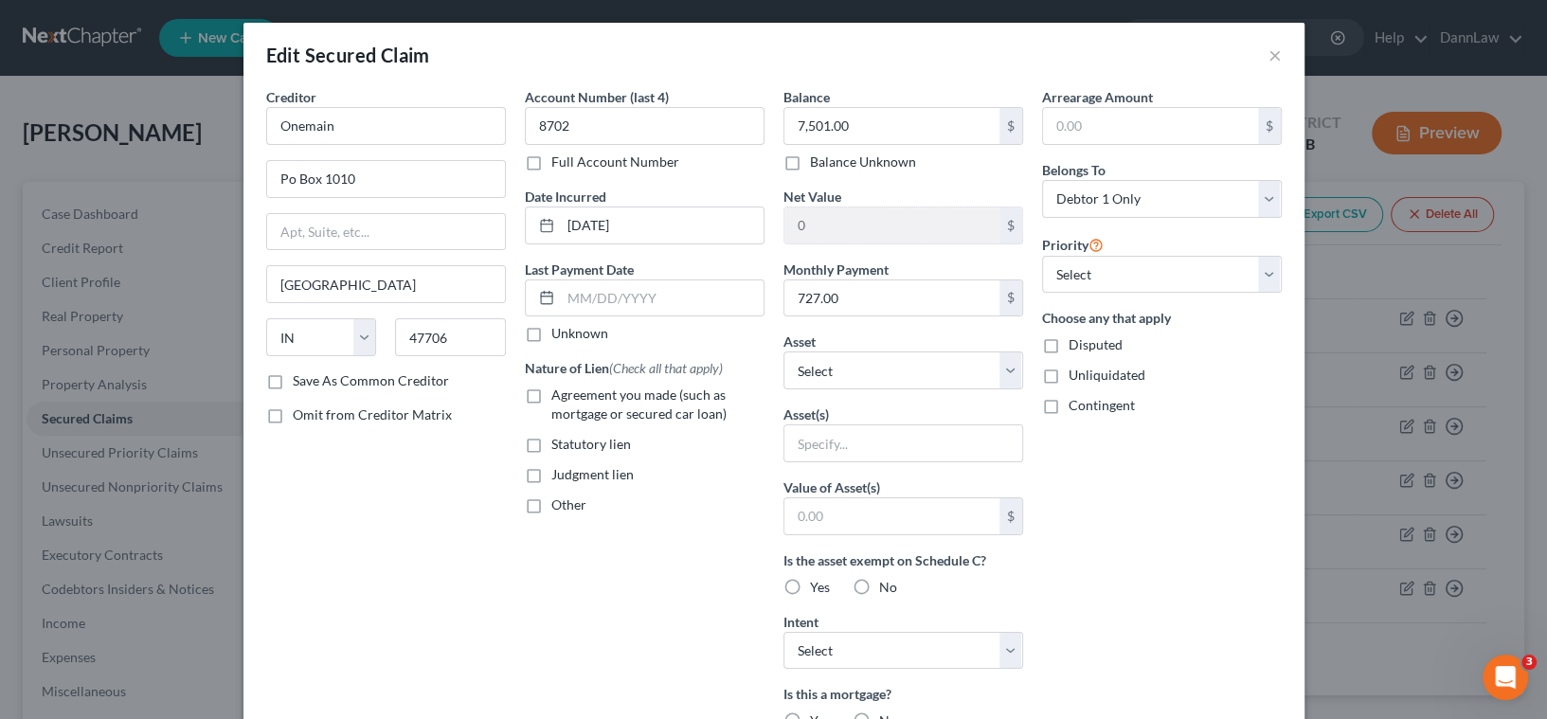
click at [551, 396] on label "Agreement you made (such as mortgage or secured car loan)" at bounding box center [657, 405] width 213 height 38
click at [559, 396] on input "Agreement you made (such as mortgage or secured car loan)" at bounding box center [565, 392] width 12 height 12
checkbox input "true"
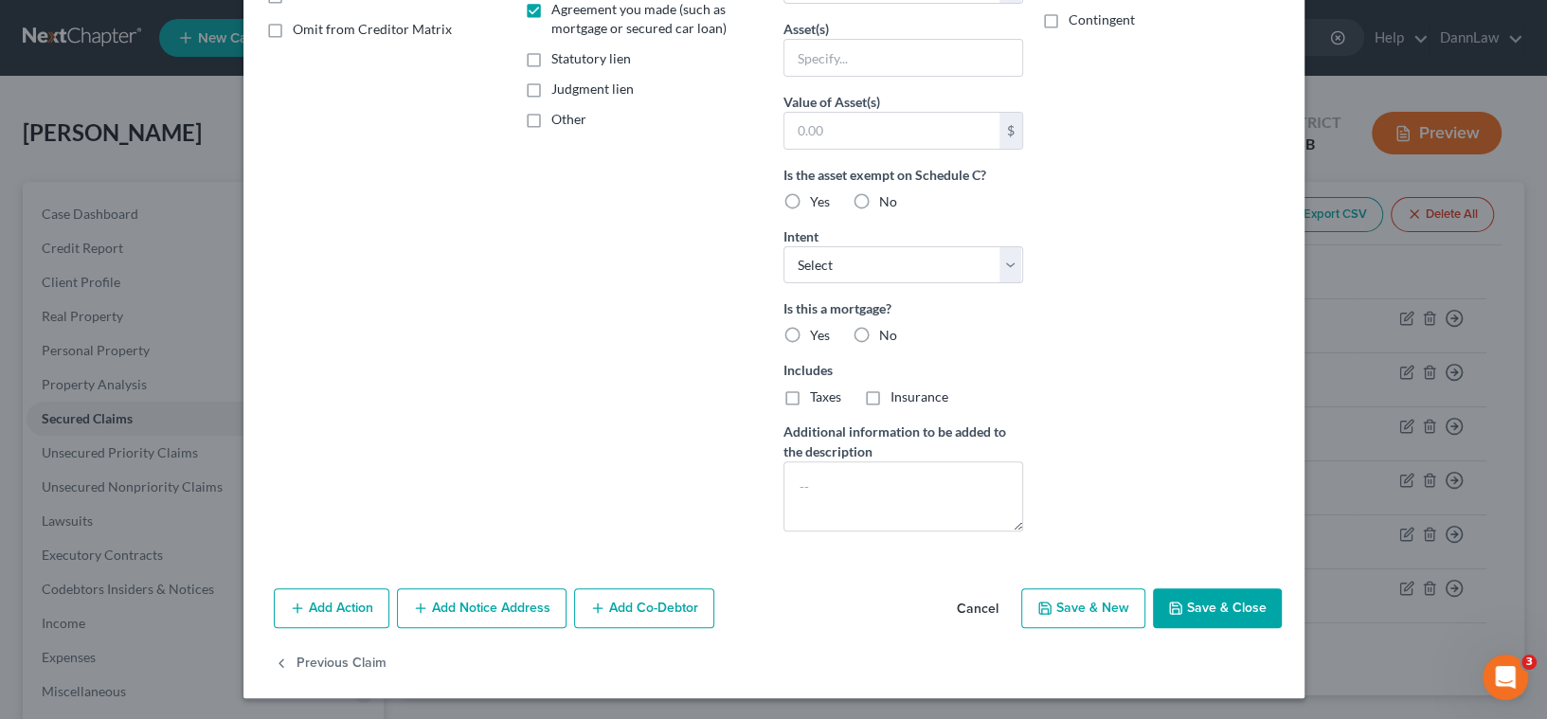
drag, startPoint x: 1160, startPoint y: 612, endPoint x: 1137, endPoint y: 608, distance: 23.1
click at [1162, 611] on button "Save & Close" at bounding box center [1217, 608] width 129 height 40
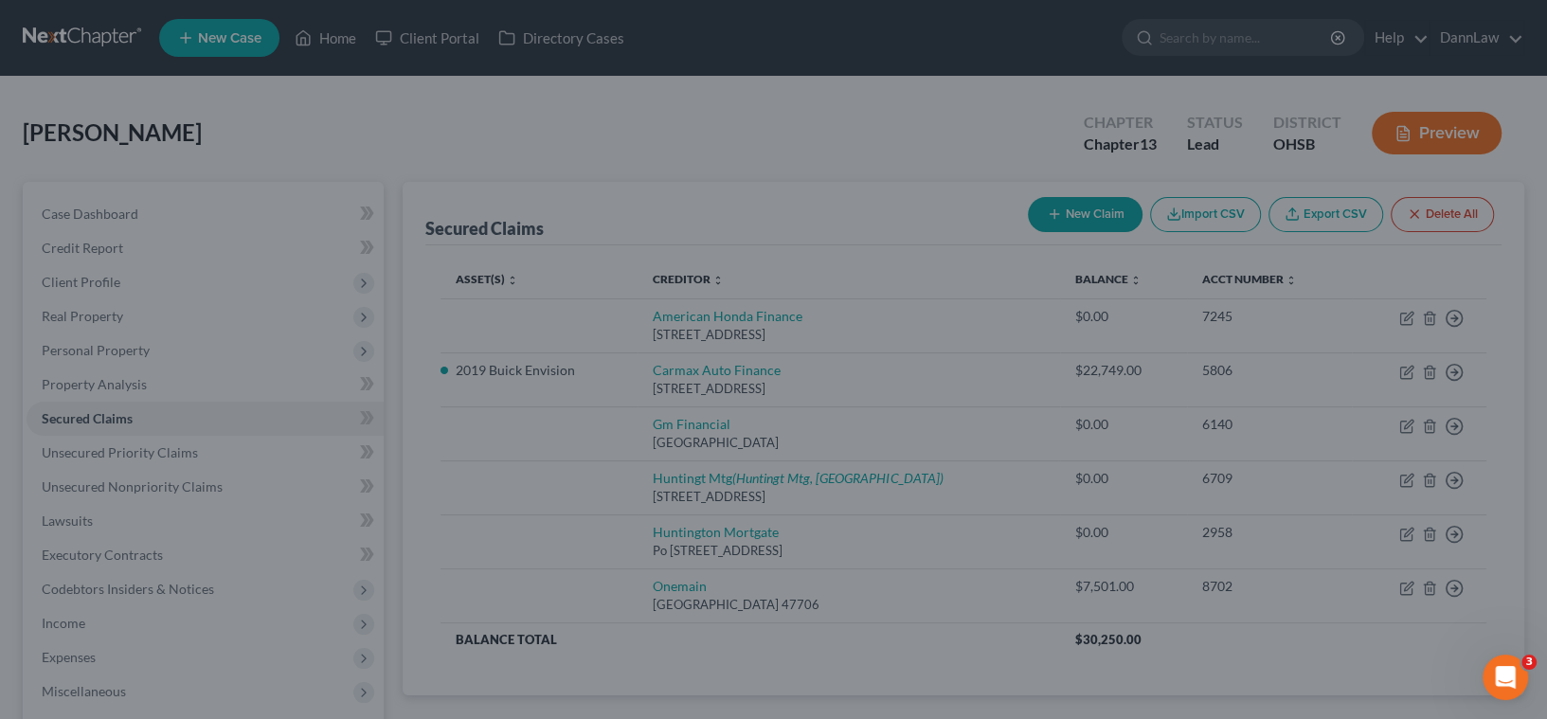
scroll to position [179, 0]
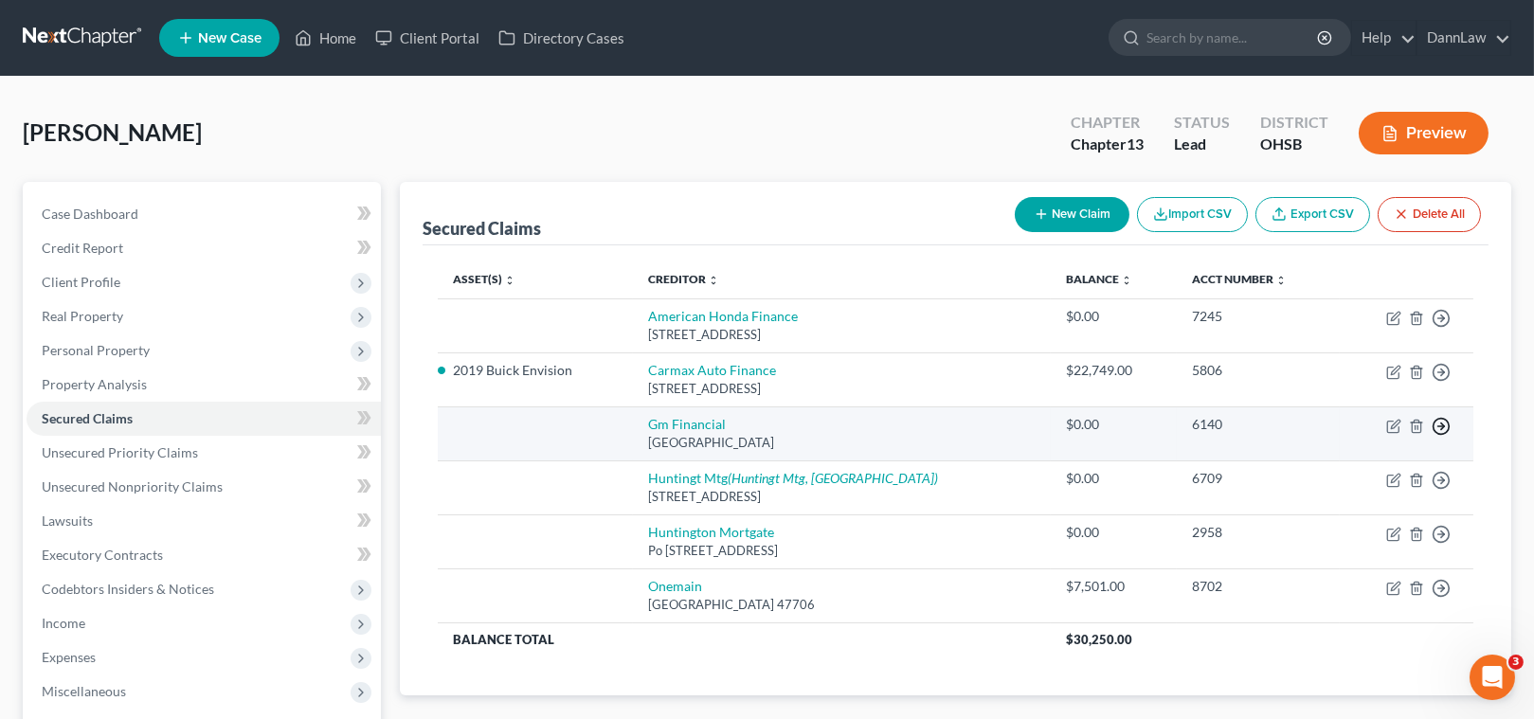
click at [1440, 425] on icon "button" at bounding box center [1441, 426] width 19 height 19
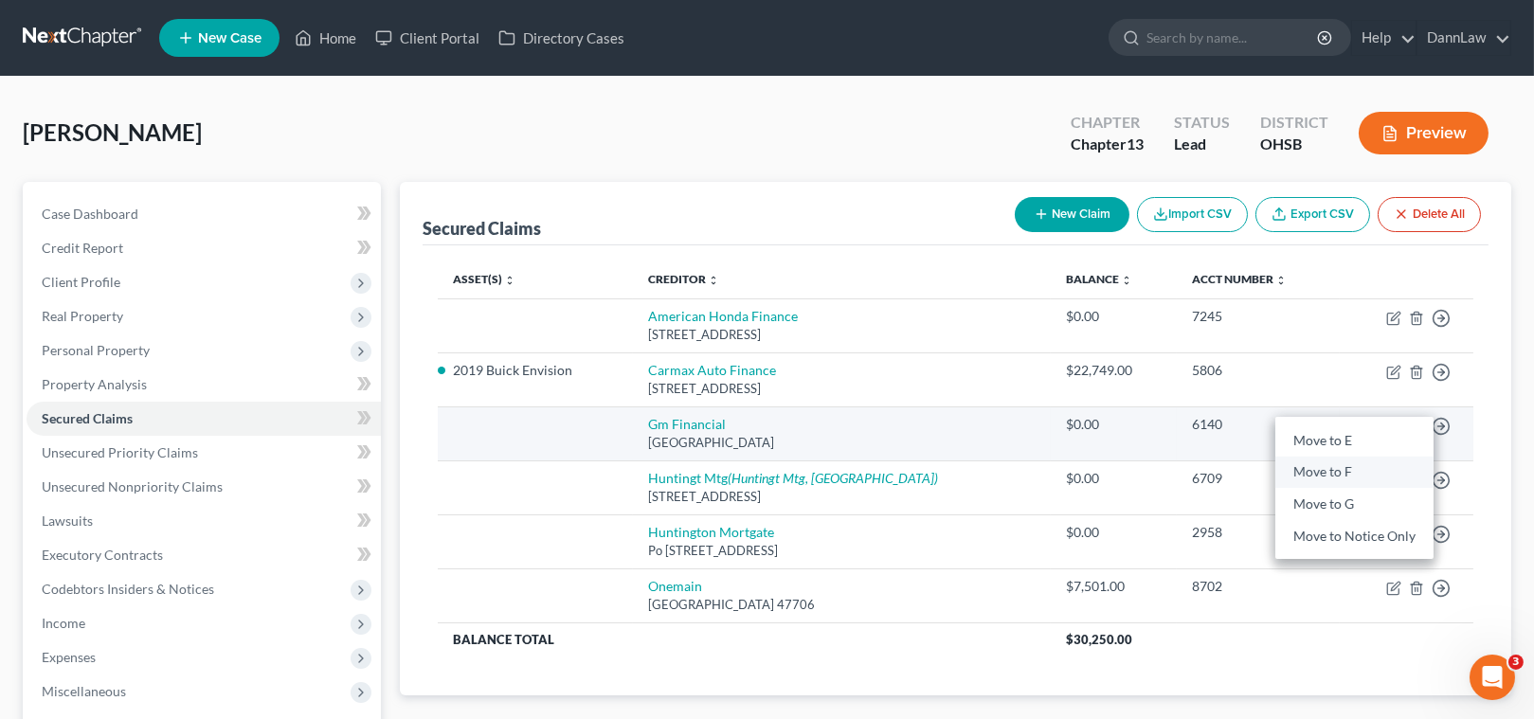
click at [1331, 474] on link "Move to F" at bounding box center [1354, 473] width 158 height 32
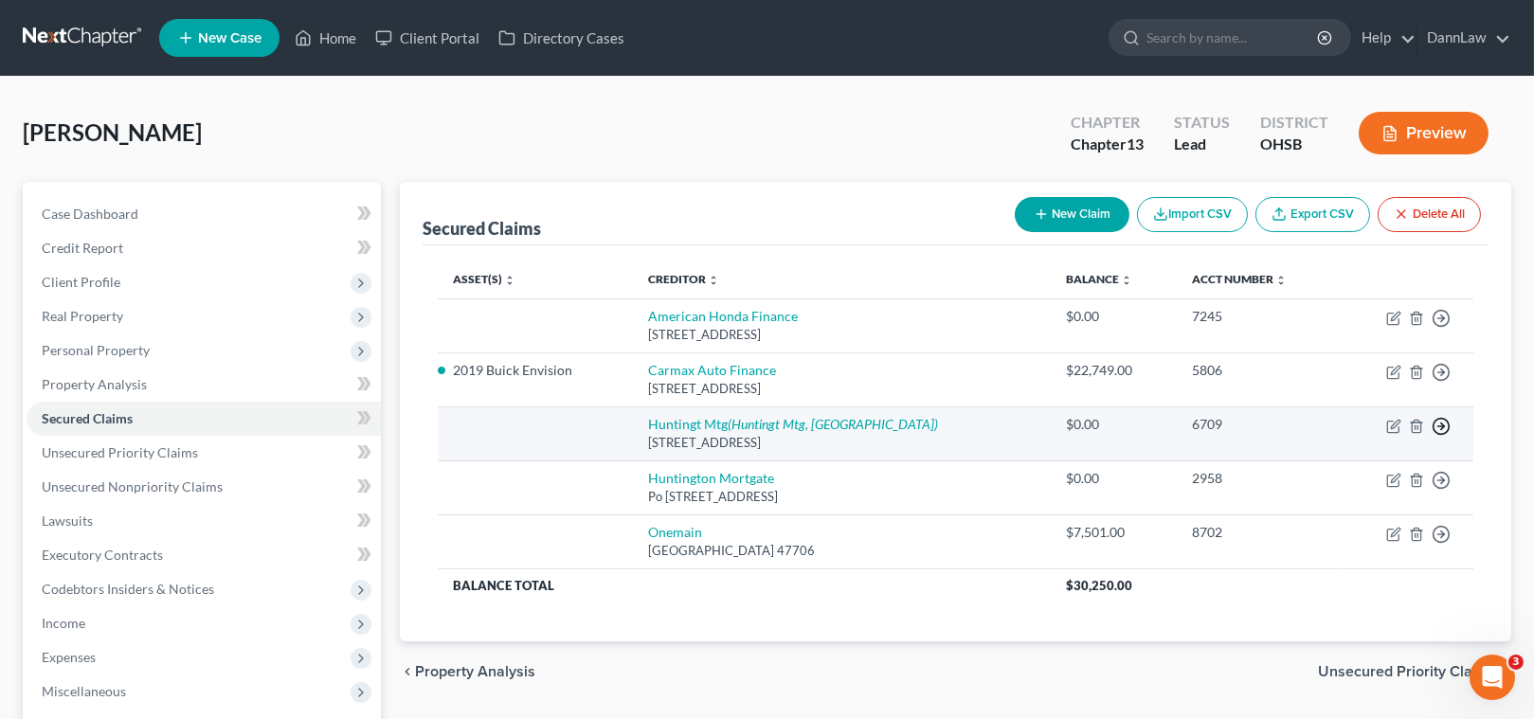
click at [1446, 433] on icon "button" at bounding box center [1441, 426] width 19 height 19
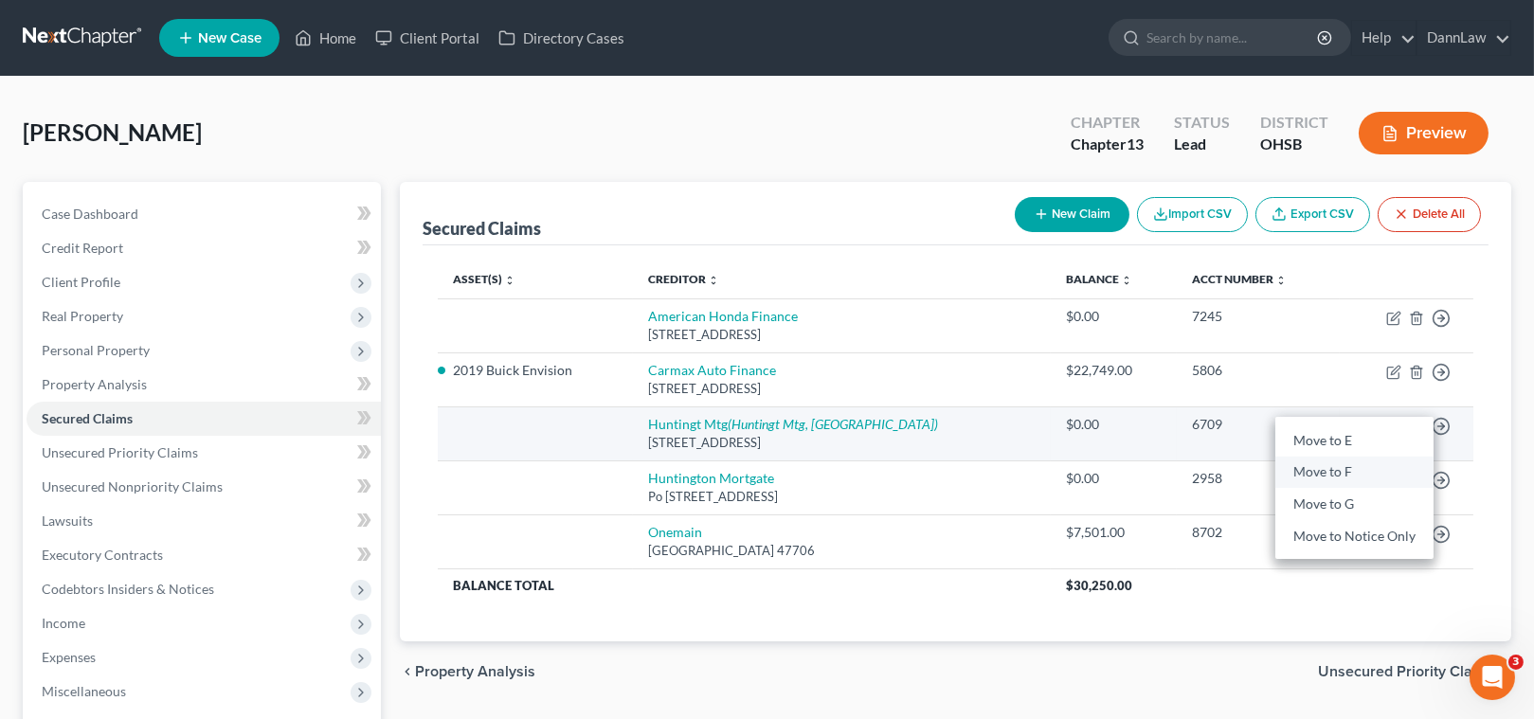
click at [1375, 473] on link "Move to F" at bounding box center [1354, 473] width 158 height 32
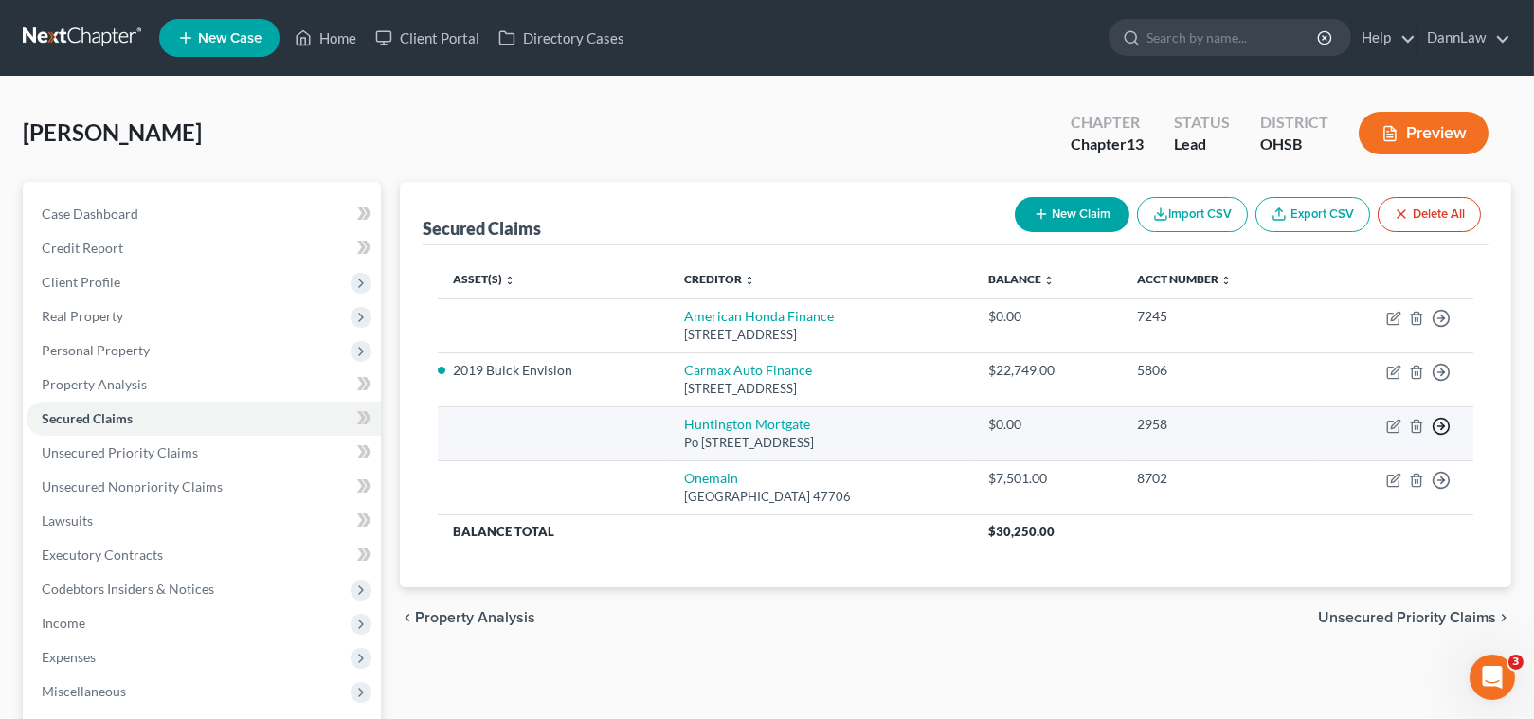
click at [1436, 426] on icon "button" at bounding box center [1441, 426] width 19 height 19
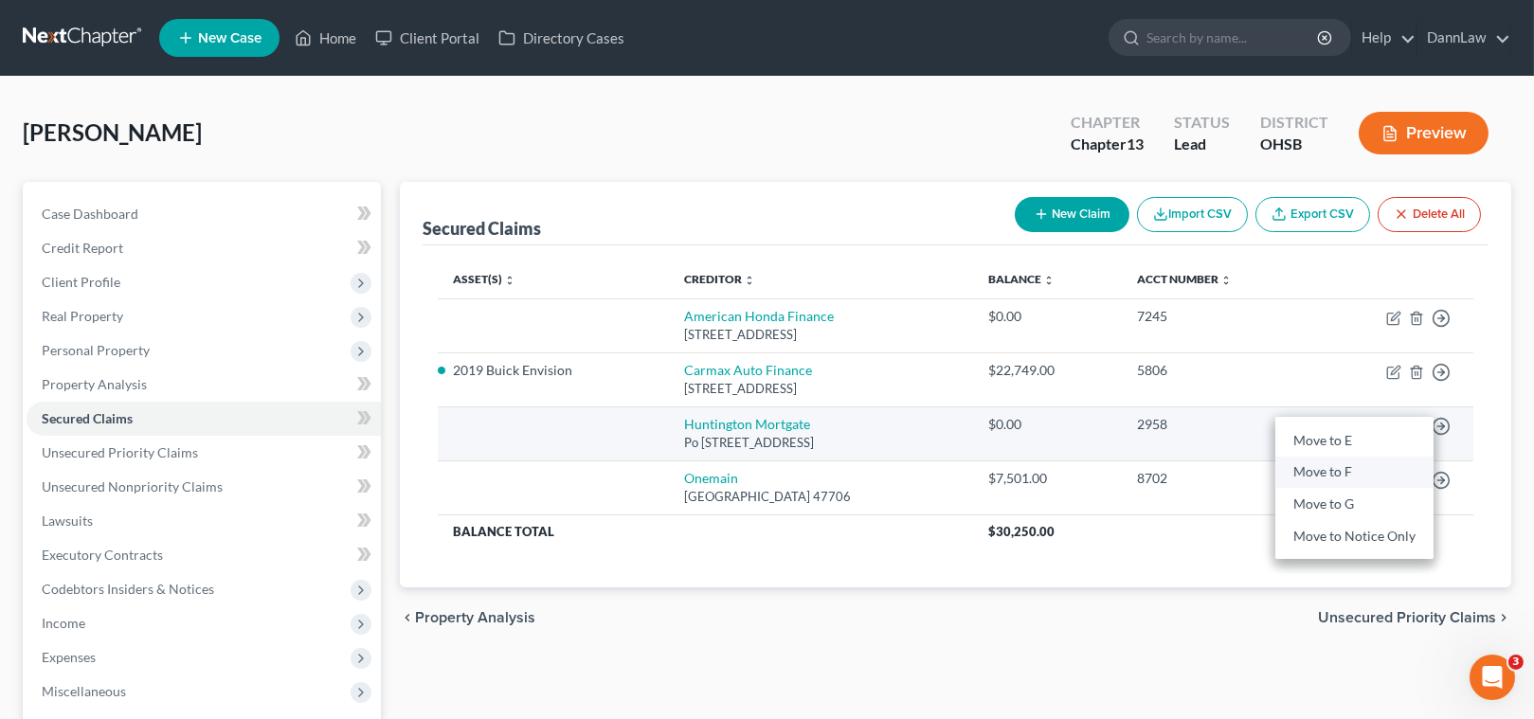
click at [1356, 477] on link "Move to F" at bounding box center [1354, 473] width 158 height 32
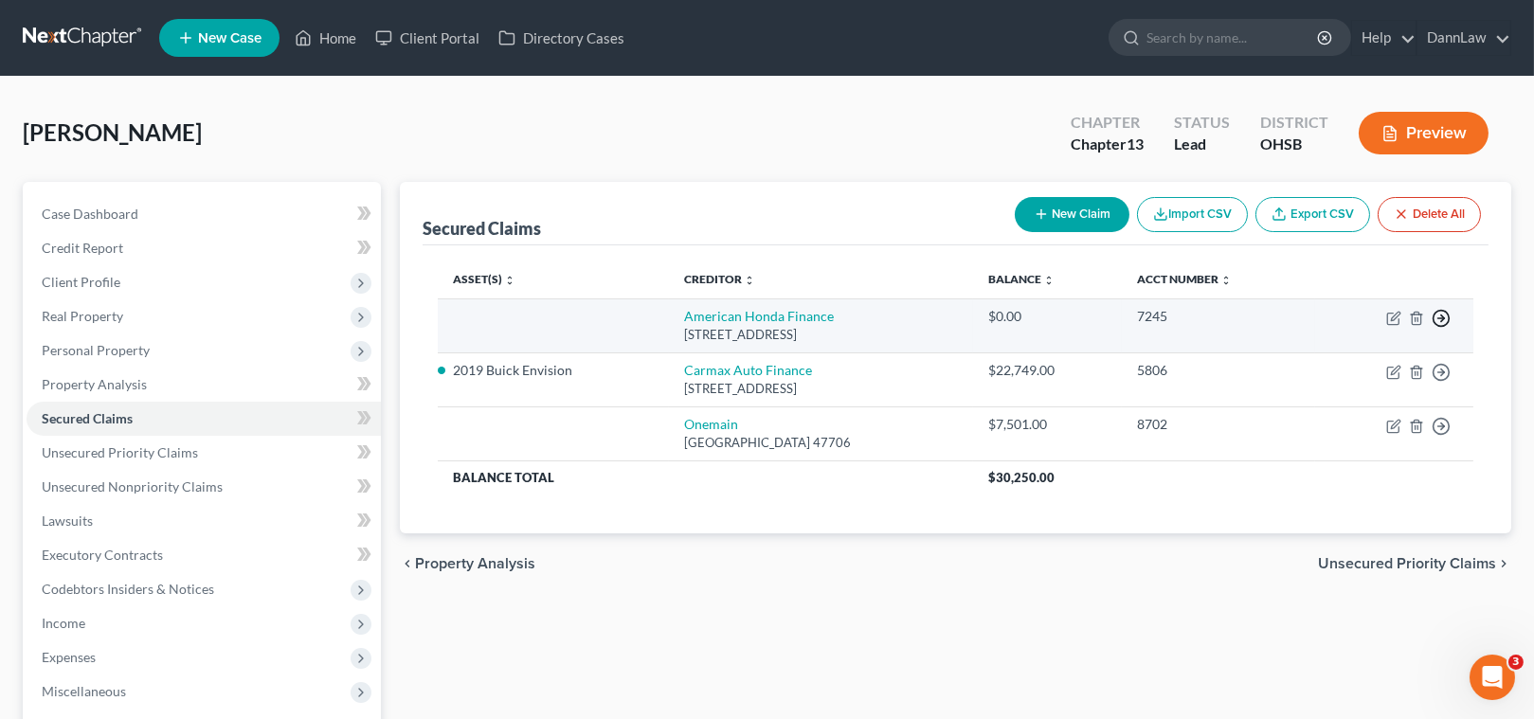
click at [1449, 318] on circle "button" at bounding box center [1441, 319] width 16 height 16
click at [1365, 369] on link "Move to F" at bounding box center [1354, 365] width 158 height 32
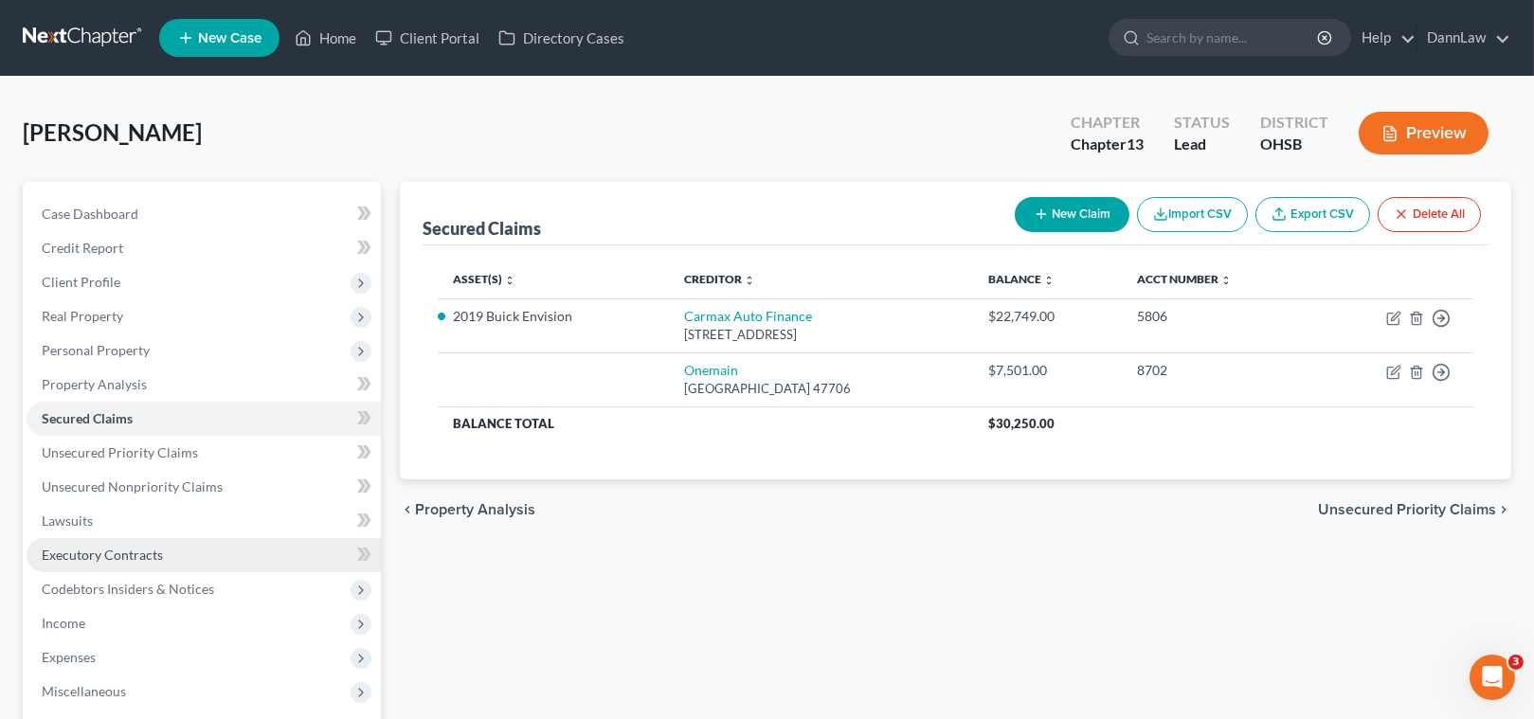
click at [94, 550] on span "Executory Contracts" at bounding box center [102, 555] width 121 height 16
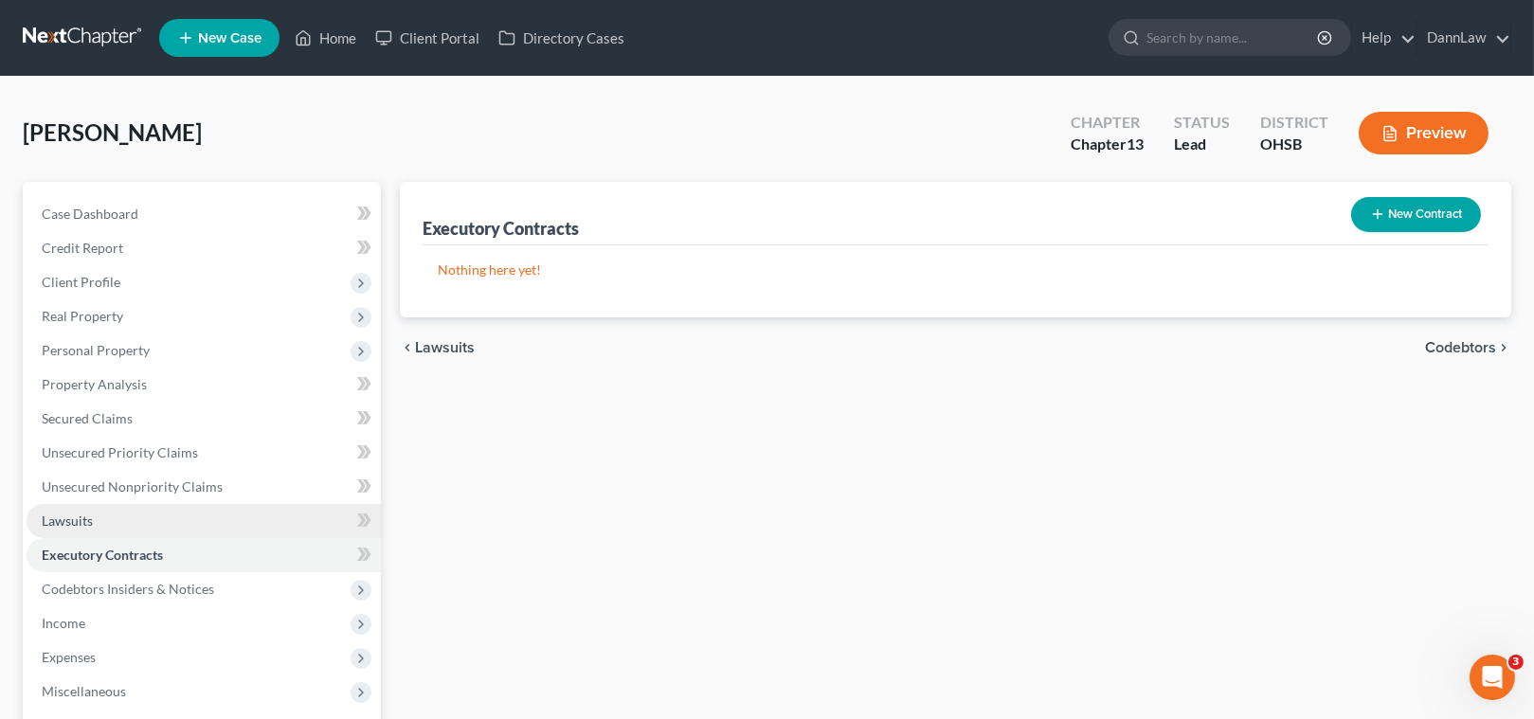
click at [107, 521] on link "Lawsuits" at bounding box center [204, 521] width 354 height 34
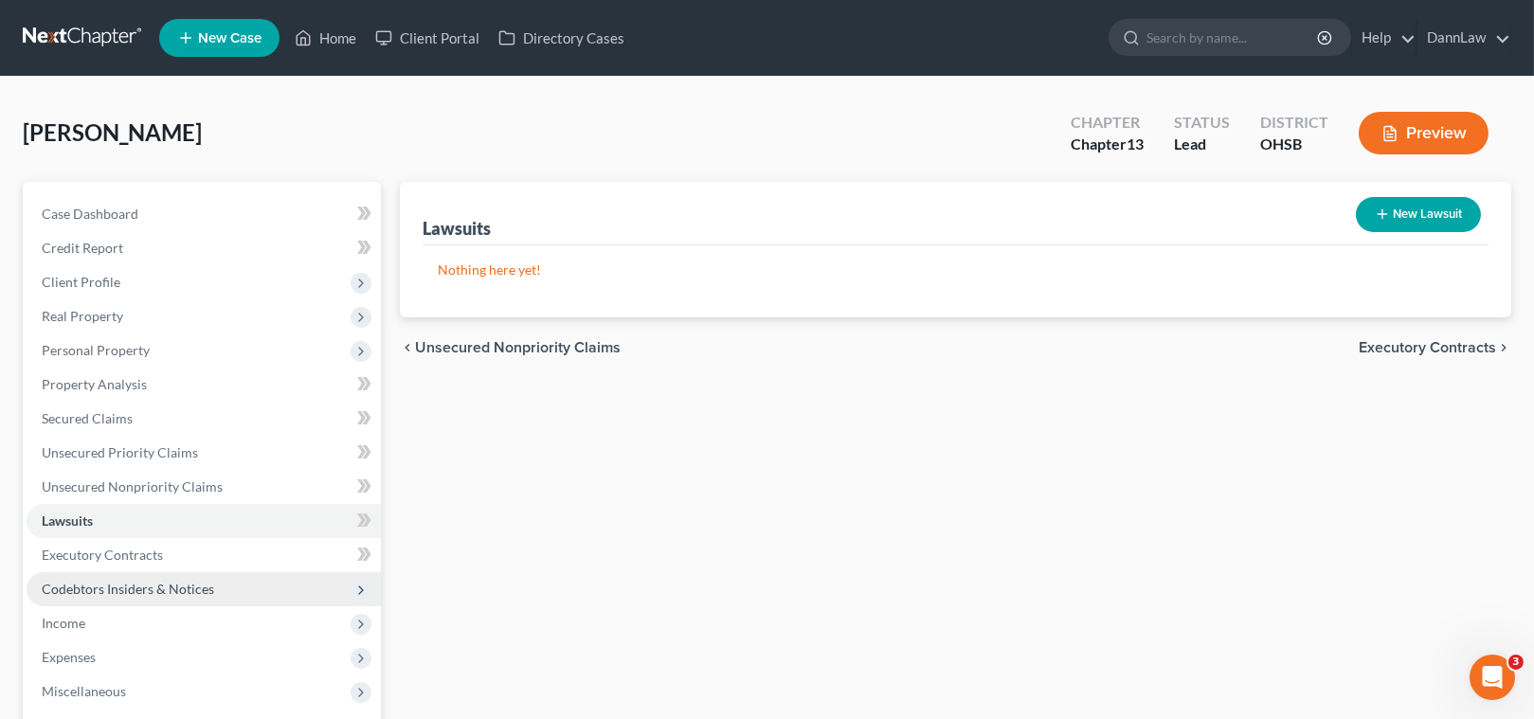
click at [133, 581] on span "Codebtors Insiders & Notices" at bounding box center [128, 589] width 172 height 16
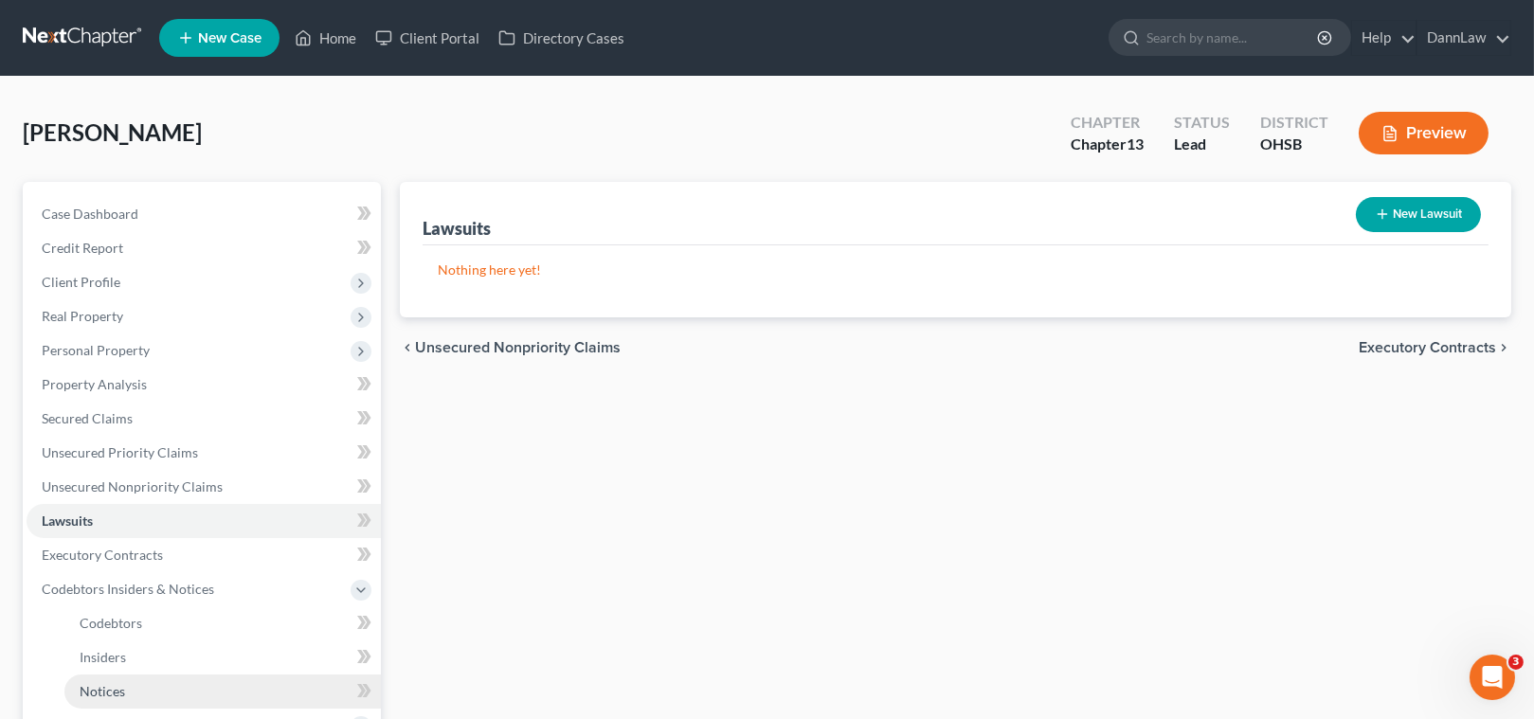
click at [117, 681] on link "Notices" at bounding box center [222, 692] width 316 height 34
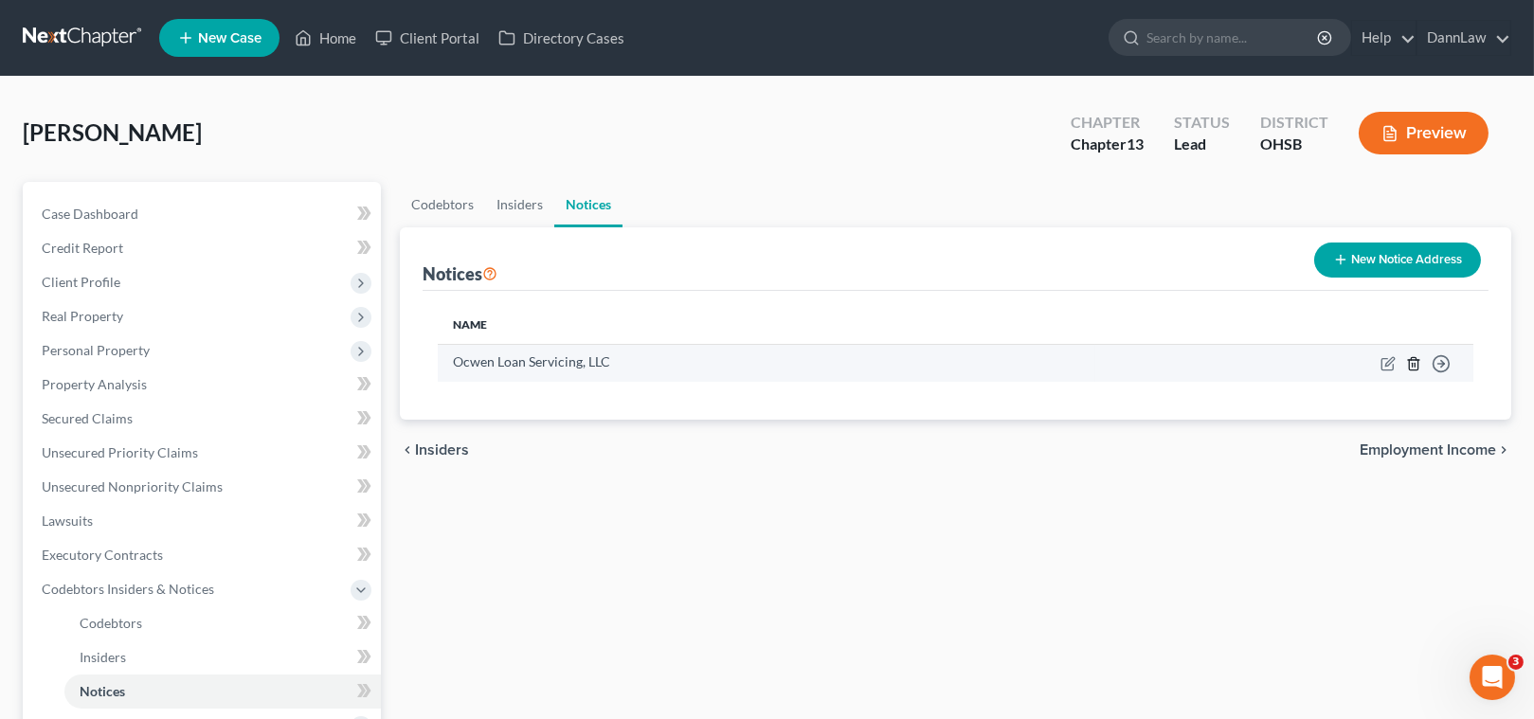
click at [1411, 364] on icon "button" at bounding box center [1413, 363] width 15 height 15
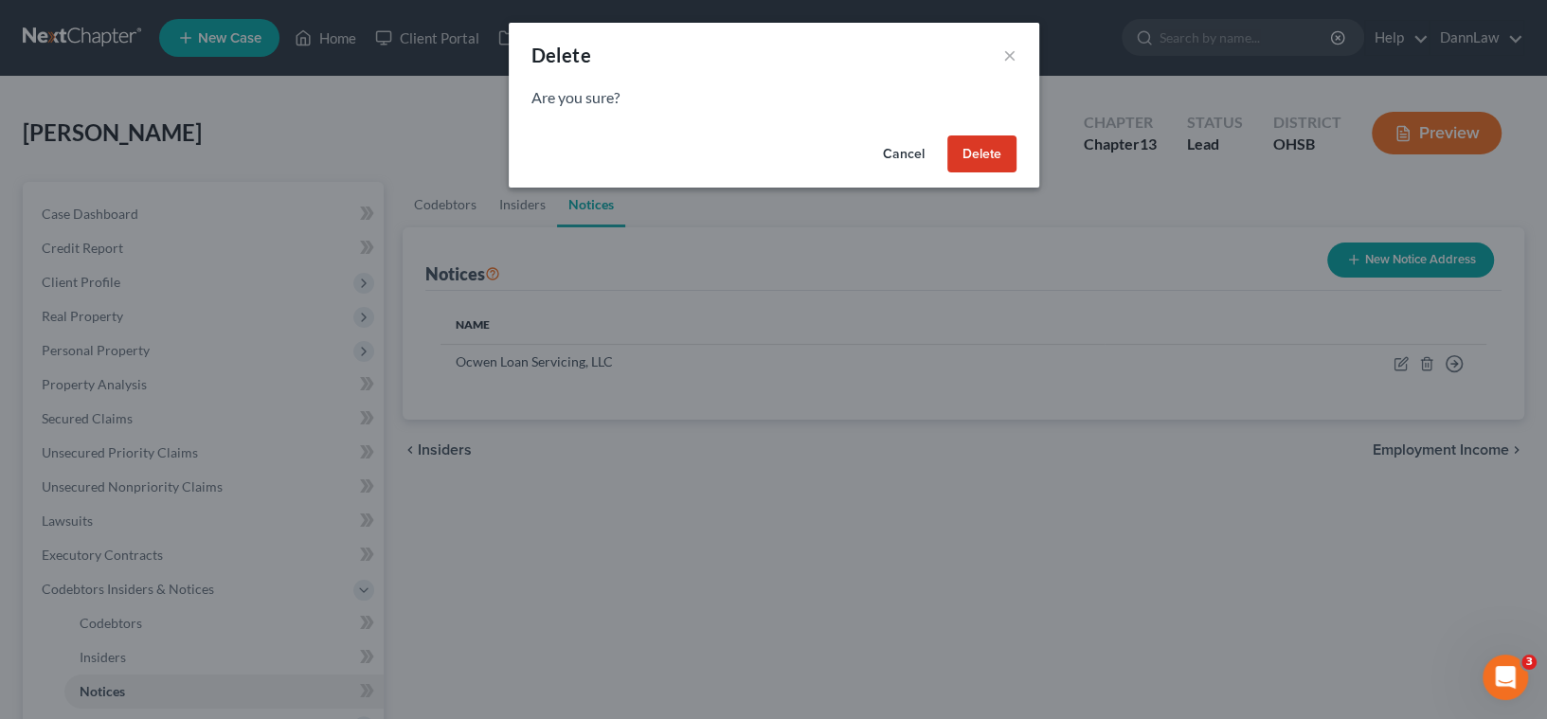
drag, startPoint x: 971, startPoint y: 169, endPoint x: 848, endPoint y: 172, distance: 123.2
click at [970, 169] on button "Delete" at bounding box center [981, 154] width 69 height 38
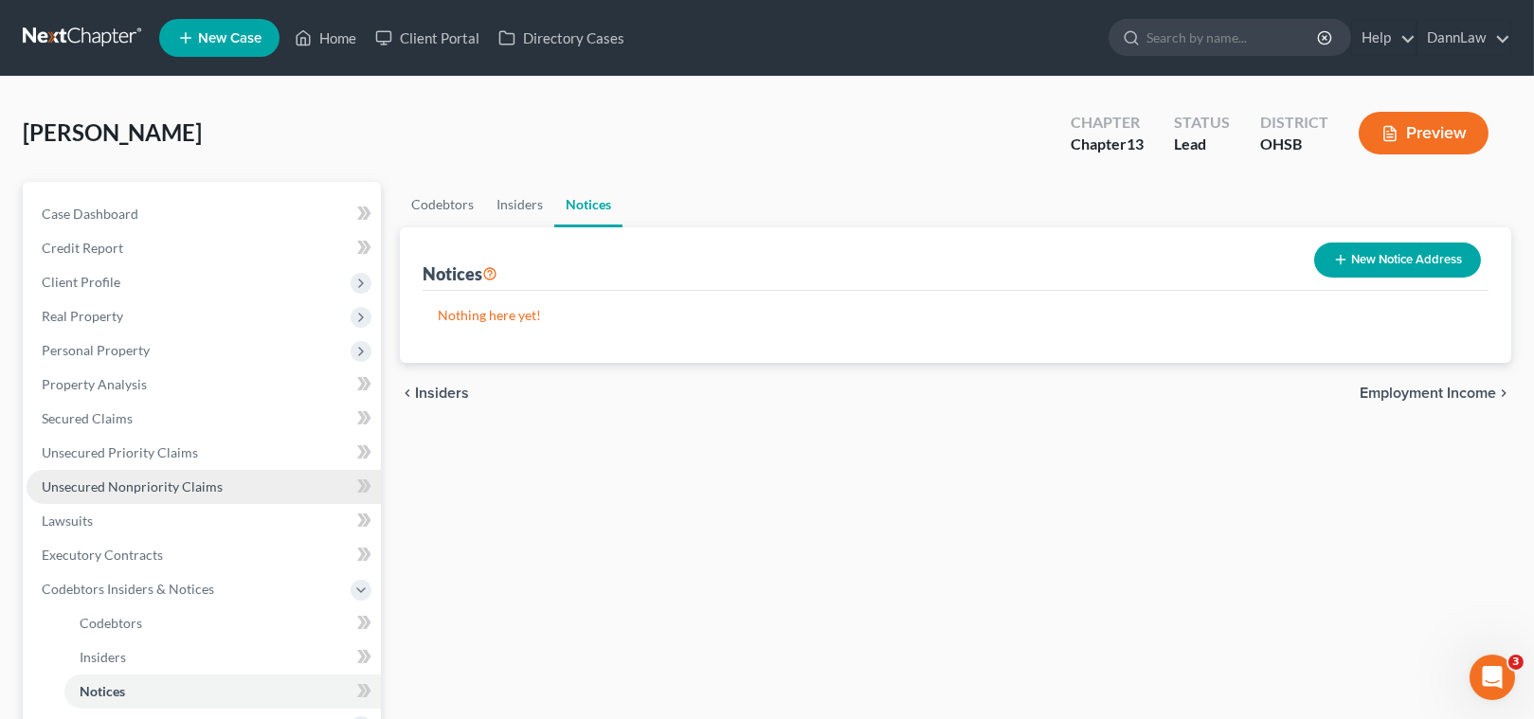
click at [175, 480] on span "Unsecured Nonpriority Claims" at bounding box center [132, 486] width 181 height 16
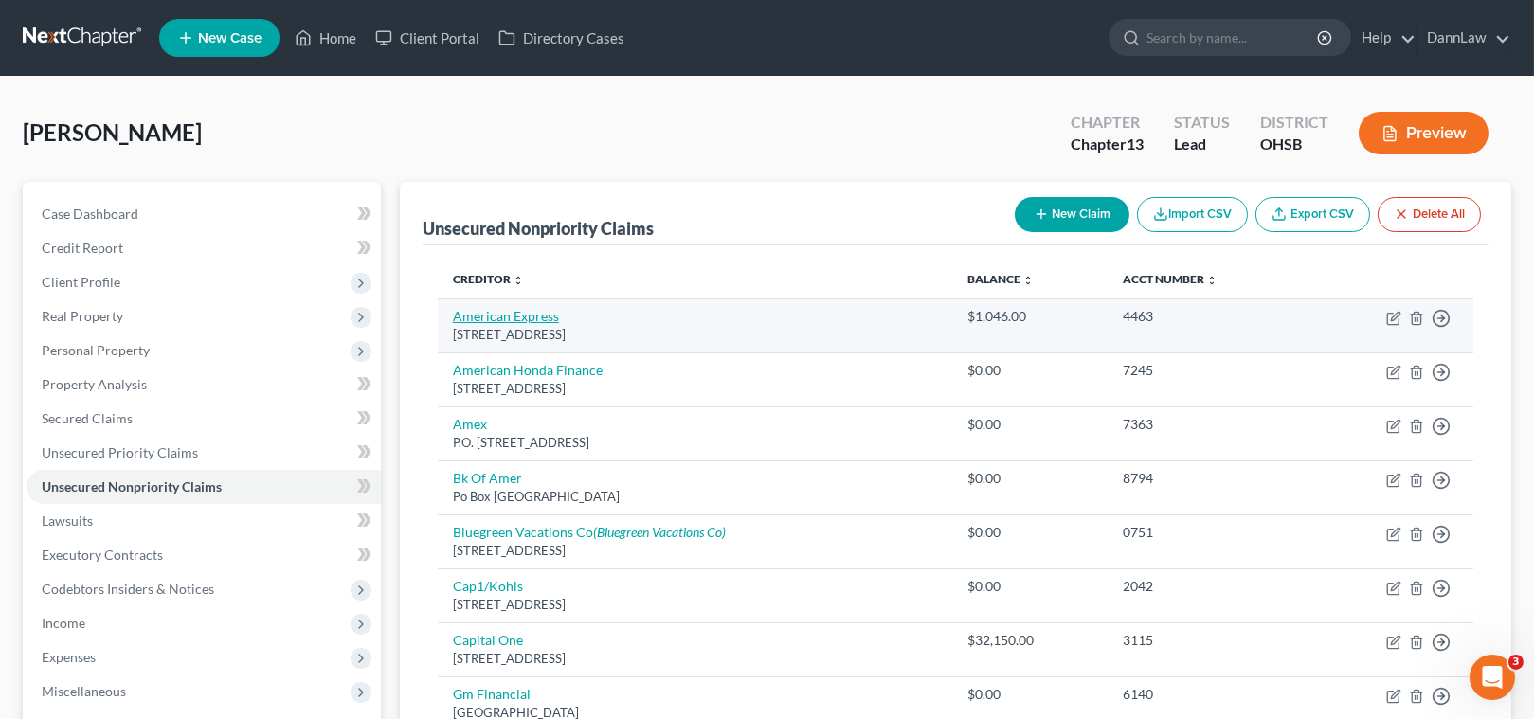
click at [495, 316] on link "American Express" at bounding box center [506, 316] width 106 height 16
select select "45"
select select "2"
select select "0"
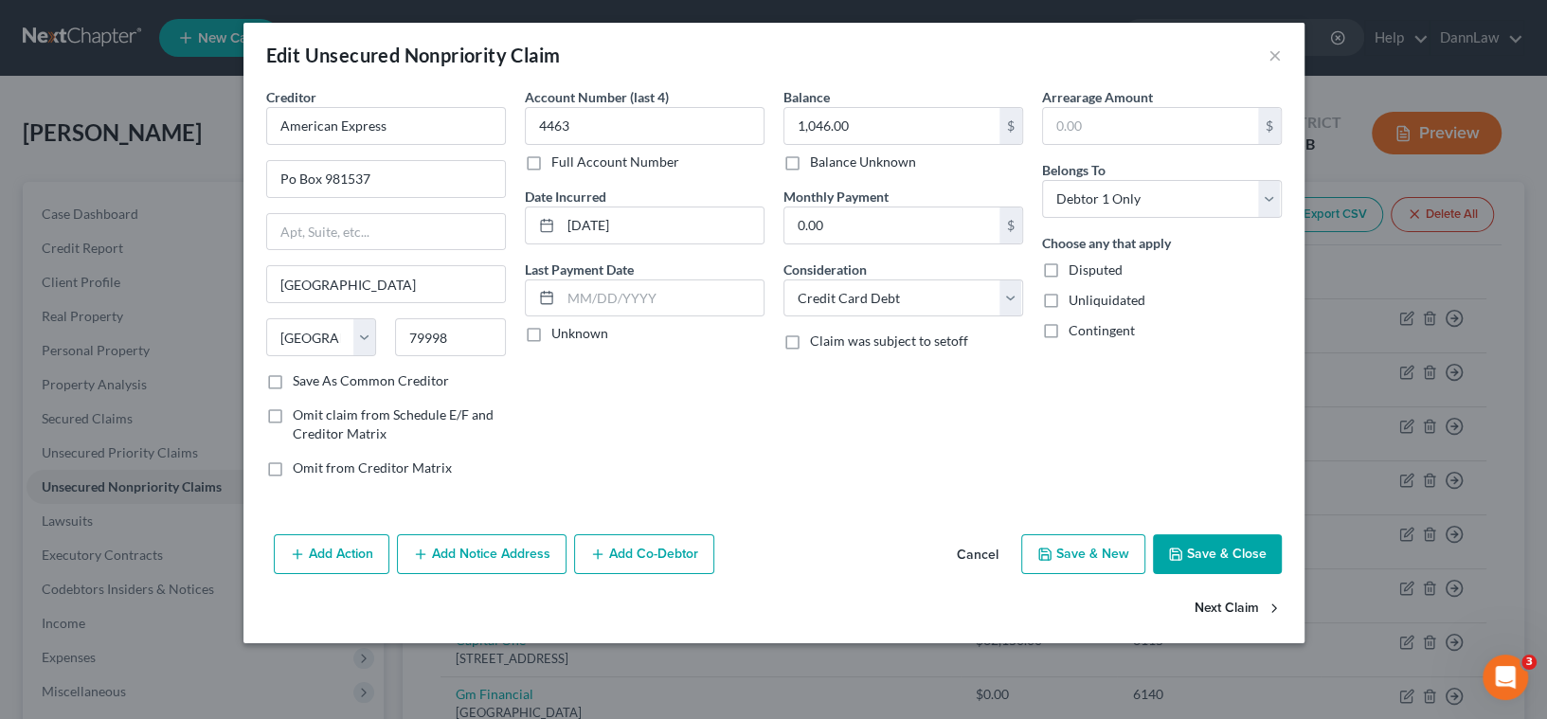
click at [1228, 606] on button "Next Claim" at bounding box center [1238, 609] width 87 height 40
select select "10"
select select "0"
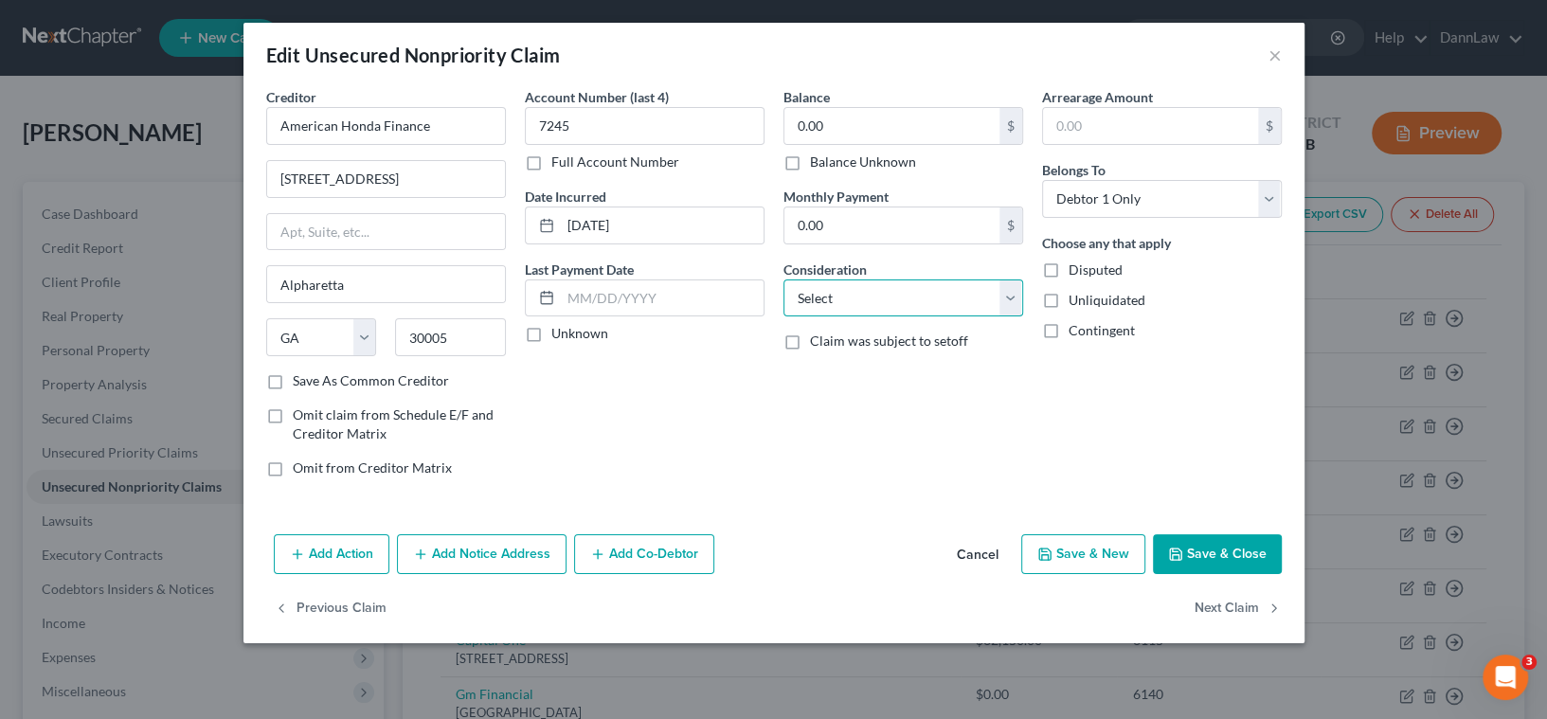
click at [851, 298] on select "Select Cable / Satellite Services Collection Agency Credit Card Debt Debt Couns…" at bounding box center [904, 298] width 240 height 38
select select "10"
click at [784, 279] on select "Select Cable / Satellite Services Collection Agency Credit Card Debt Debt Couns…" at bounding box center [904, 298] width 240 height 38
click at [1232, 607] on button "Next Claim" at bounding box center [1238, 609] width 87 height 40
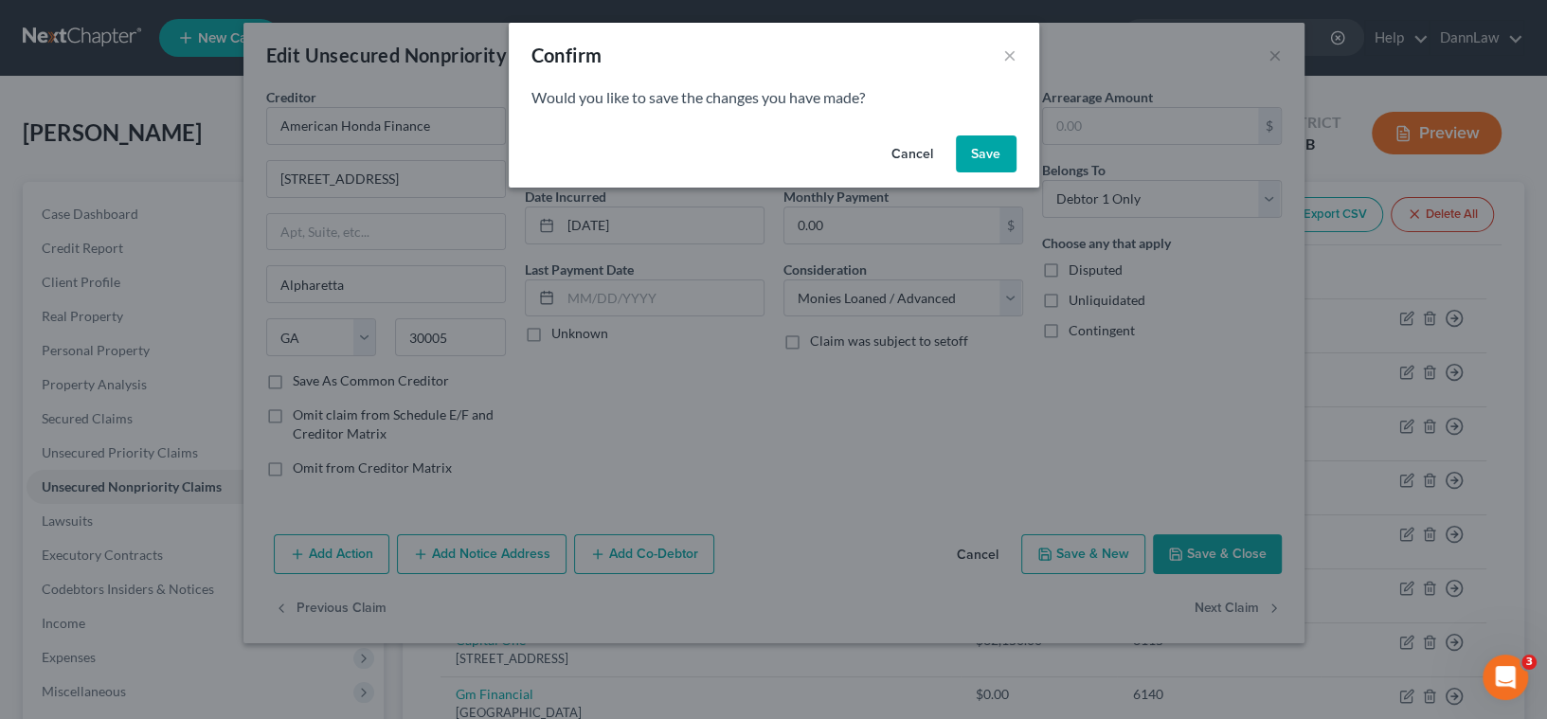
click at [991, 156] on button "Save" at bounding box center [986, 154] width 61 height 38
select select "45"
select select "2"
select select "0"
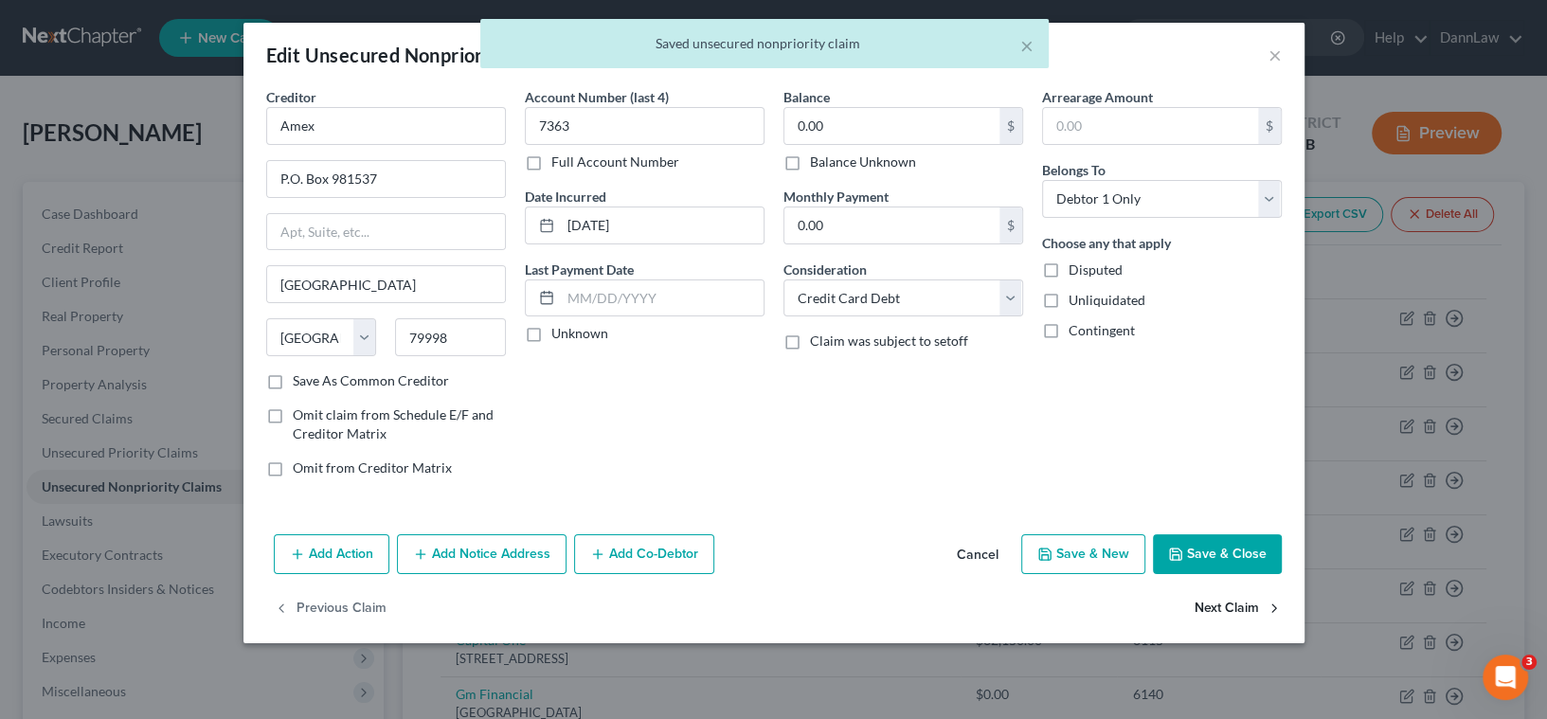
click at [1227, 603] on button "Next Claim" at bounding box center [1238, 609] width 87 height 40
select select "45"
select select "2"
select select "0"
click at [1227, 603] on button "Next Claim" at bounding box center [1238, 609] width 87 height 40
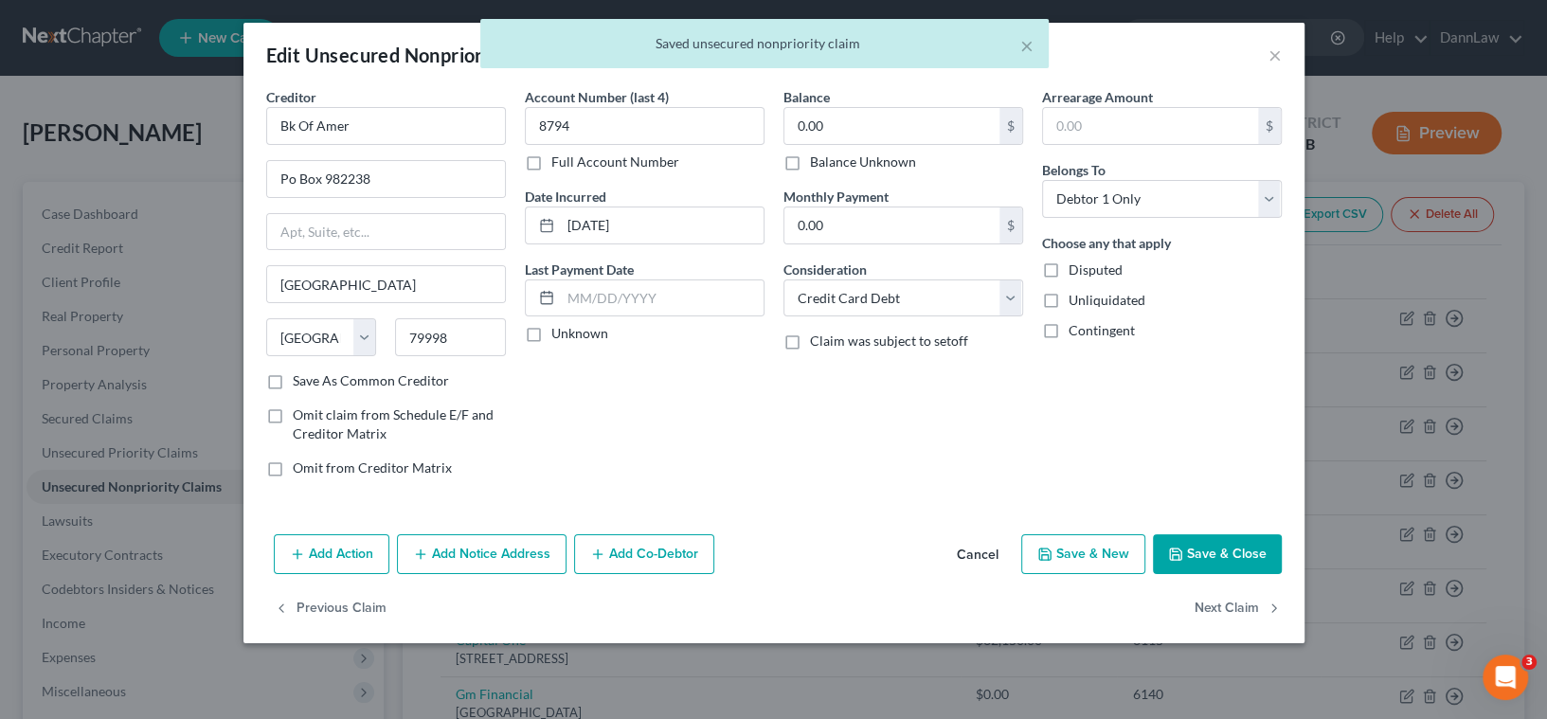
select select "9"
select select "0"
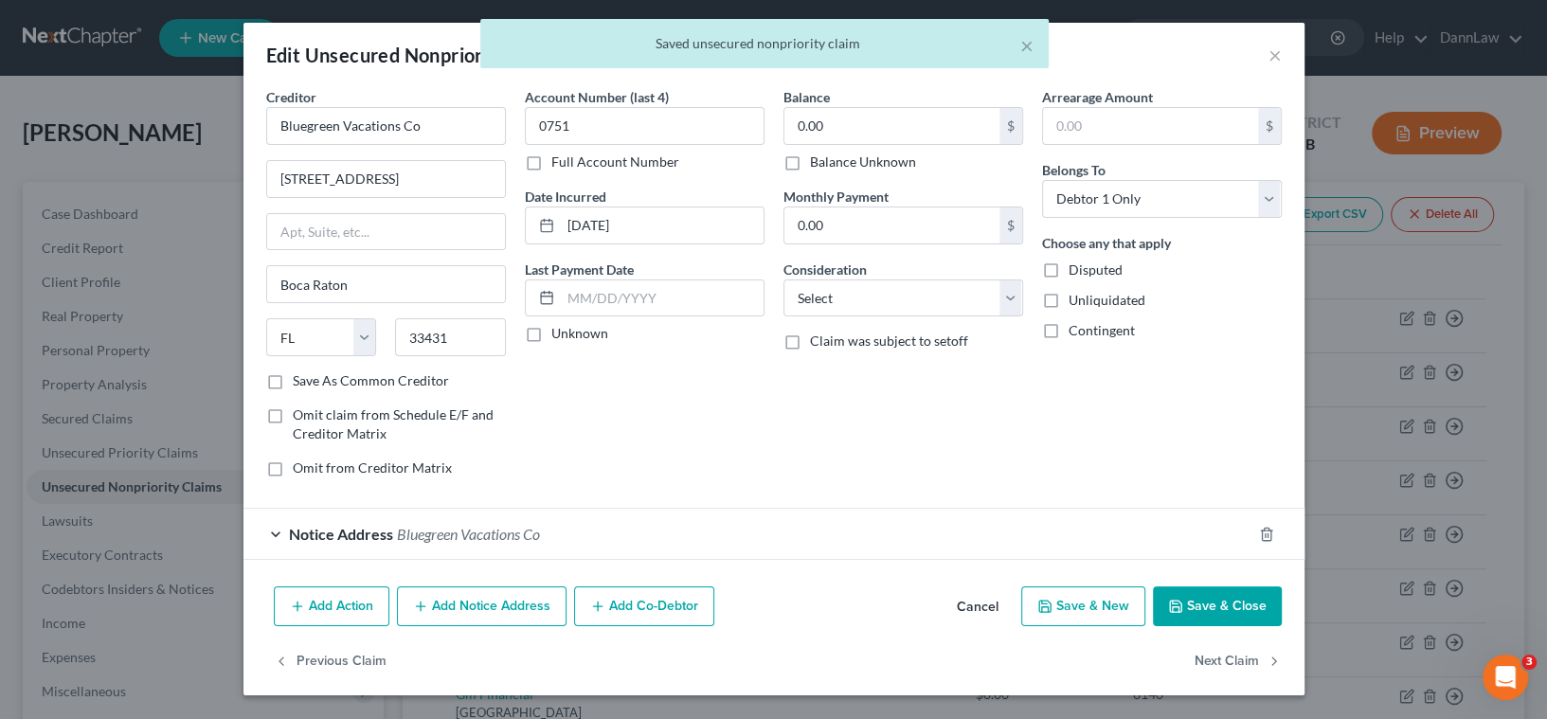
click at [1227, 603] on button "Save & Close" at bounding box center [1217, 606] width 129 height 40
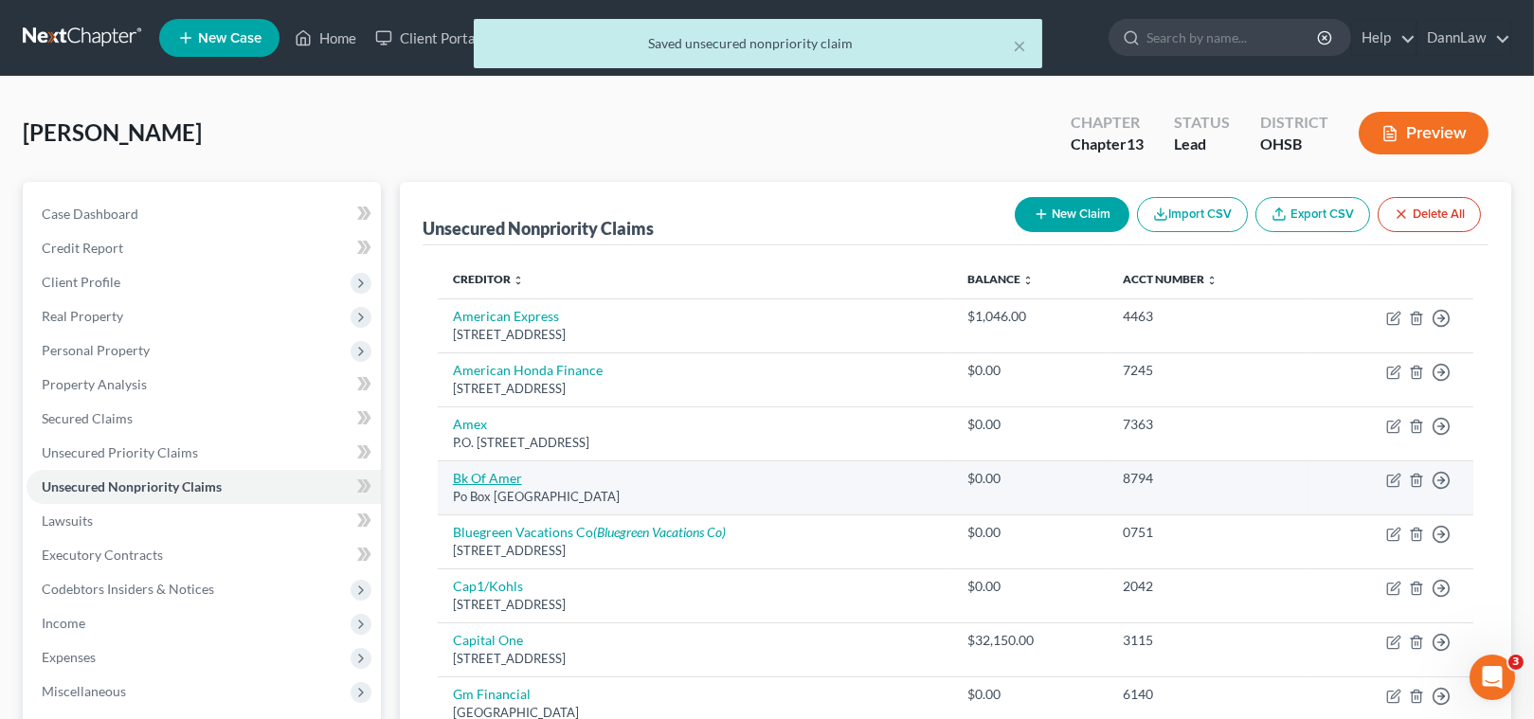
click at [459, 482] on link "Bk Of Amer" at bounding box center [487, 478] width 69 height 16
select select "45"
select select "2"
select select "0"
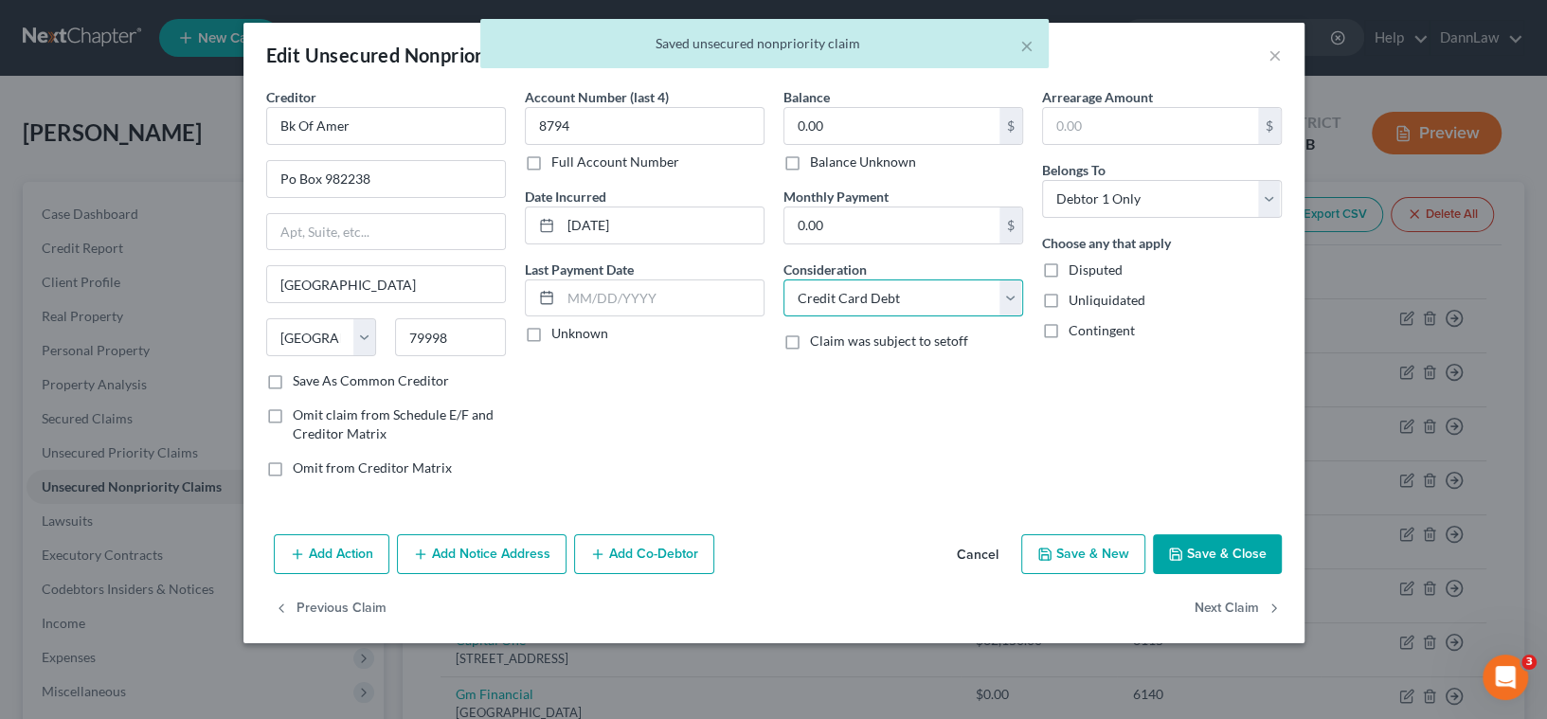
click at [857, 297] on select "Select Cable / Satellite Services Collection Agency Credit Card Debt Debt Couns…" at bounding box center [904, 298] width 240 height 38
drag, startPoint x: 1186, startPoint y: 444, endPoint x: 1211, endPoint y: 481, distance: 44.4
click at [1187, 444] on div "Arrearage Amount $ Belongs To * Select Debtor 1 Only Debtor 2 Only Debtor 1 And…" at bounding box center [1162, 290] width 259 height 406
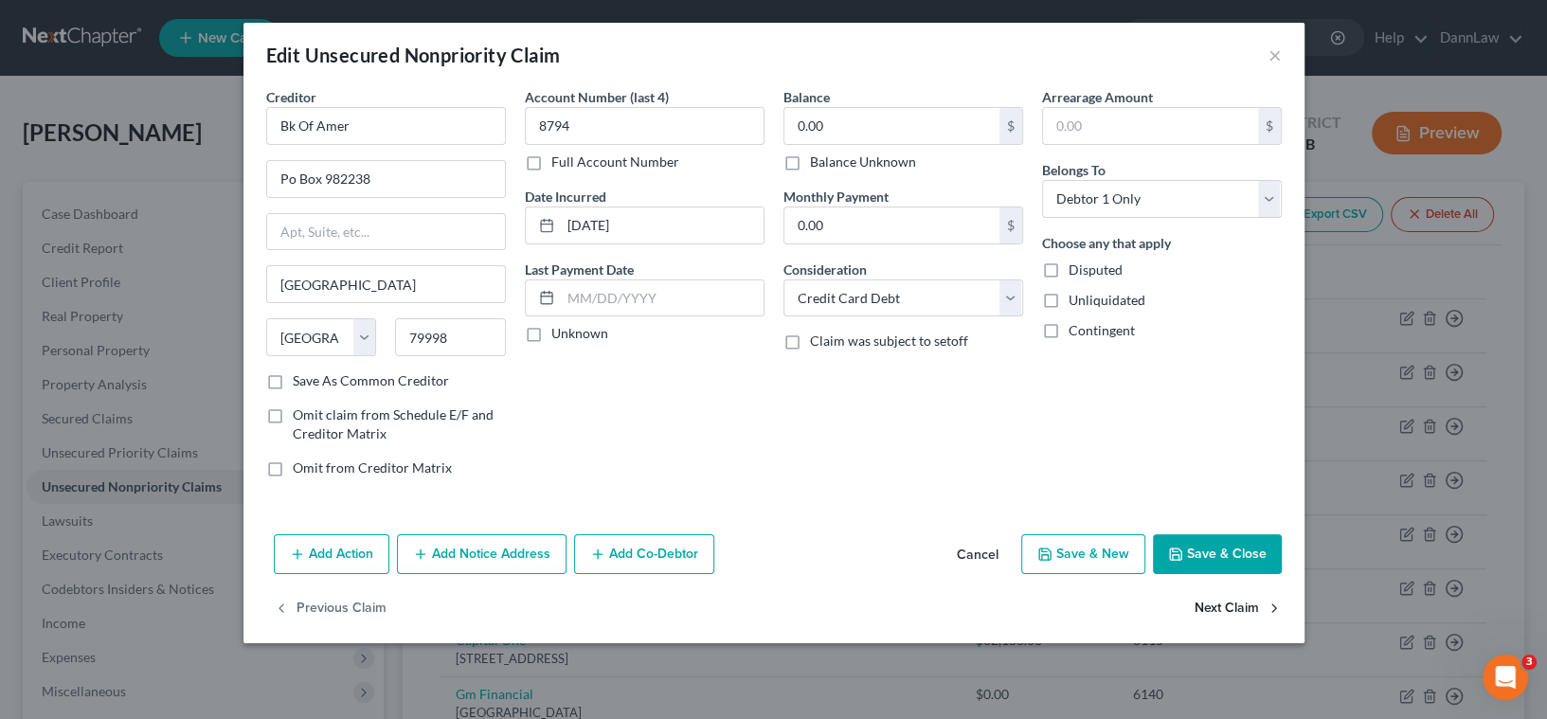
click at [1226, 616] on button "Next Claim" at bounding box center [1238, 609] width 87 height 40
select select "9"
select select "0"
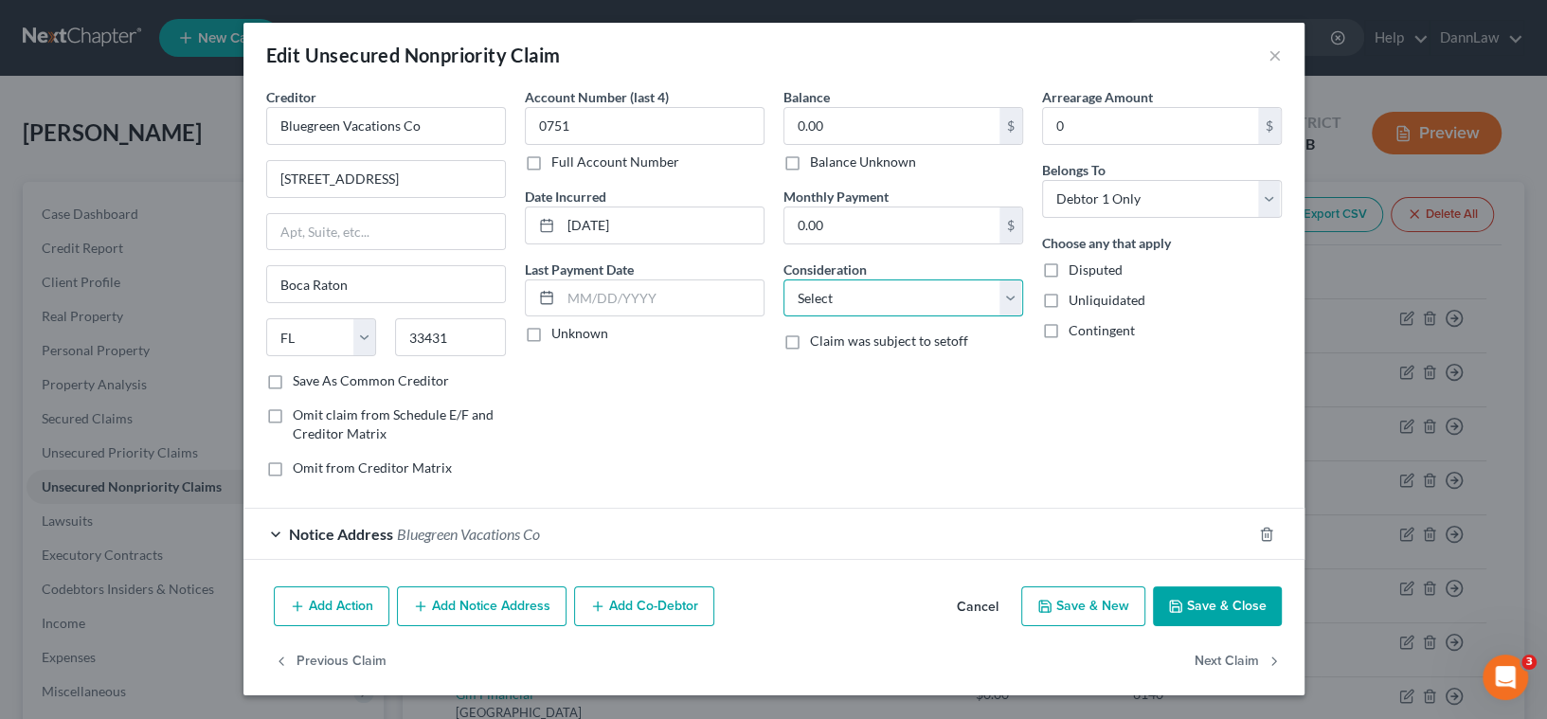
click at [894, 290] on select "Select Cable / Satellite Services Collection Agency Credit Card Debt Debt Couns…" at bounding box center [904, 298] width 240 height 38
select select "10"
click at [784, 279] on select "Select Cable / Satellite Services Collection Agency Credit Card Debt Debt Couns…" at bounding box center [904, 298] width 240 height 38
click at [1217, 662] on button "Next Claim" at bounding box center [1238, 661] width 87 height 40
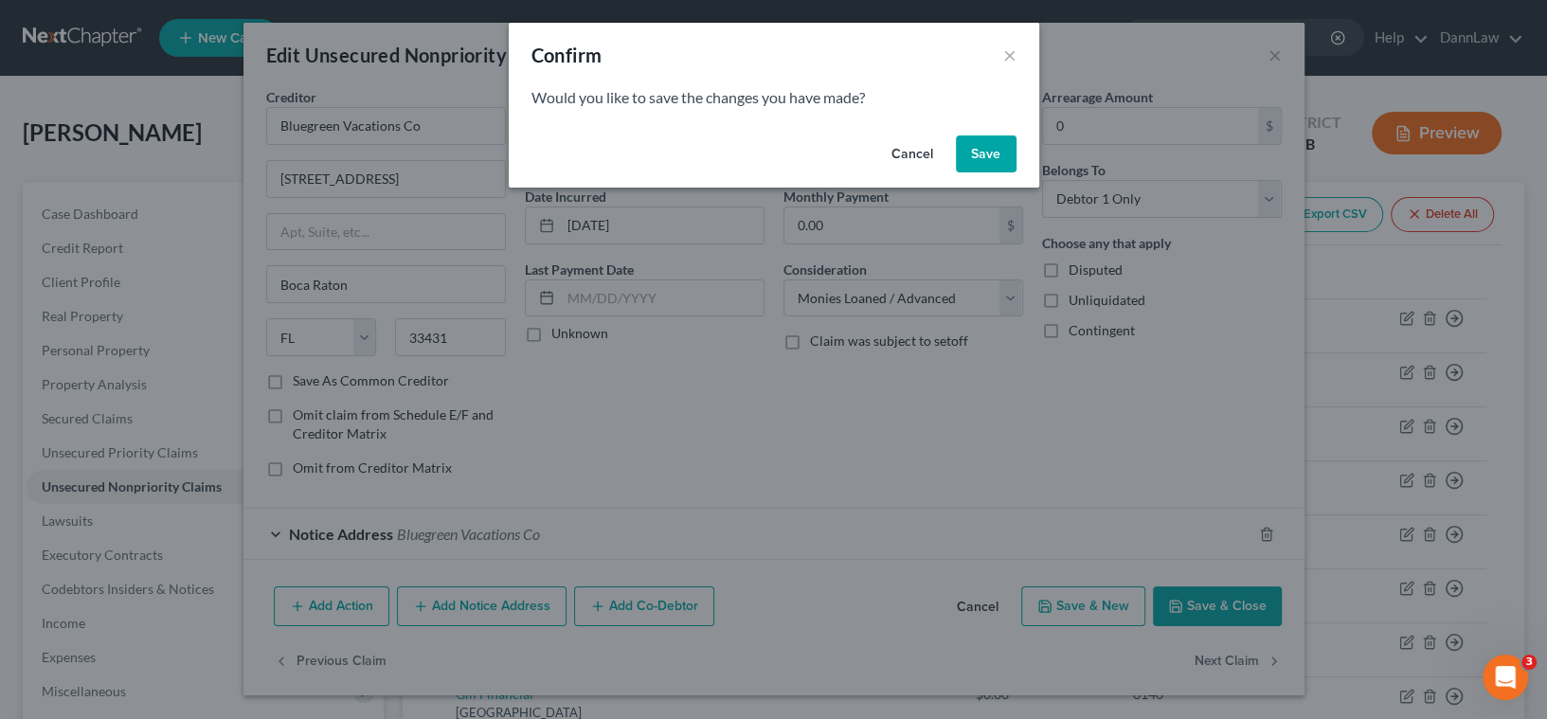
click at [985, 159] on button "Save" at bounding box center [986, 154] width 61 height 38
select select "46"
select select "2"
select select "0"
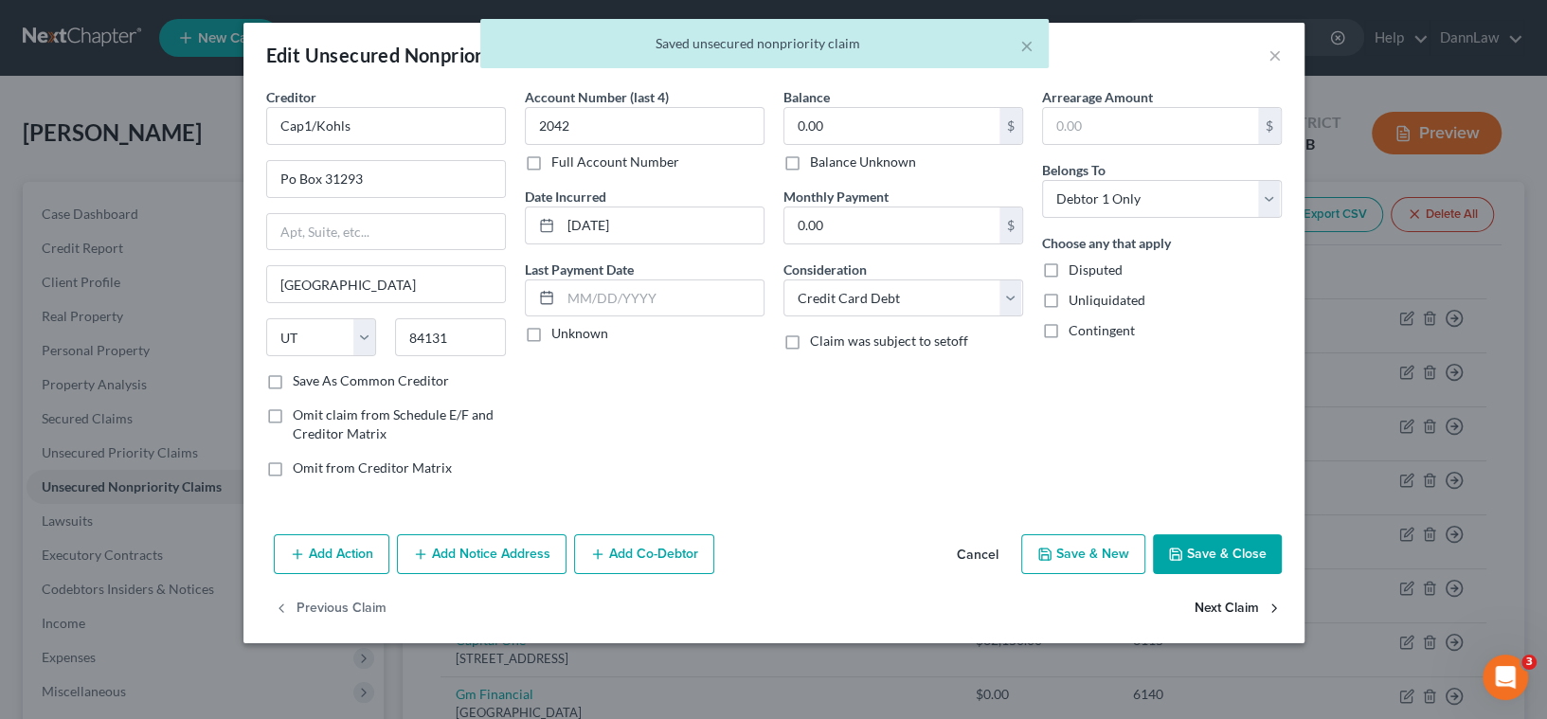
click at [1221, 611] on button "Next Claim" at bounding box center [1238, 609] width 87 height 40
select select "46"
select select "0"
click at [874, 298] on select "Select Cable / Satellite Services Collection Agency Credit Card Debt Debt Couns…" at bounding box center [904, 298] width 240 height 38
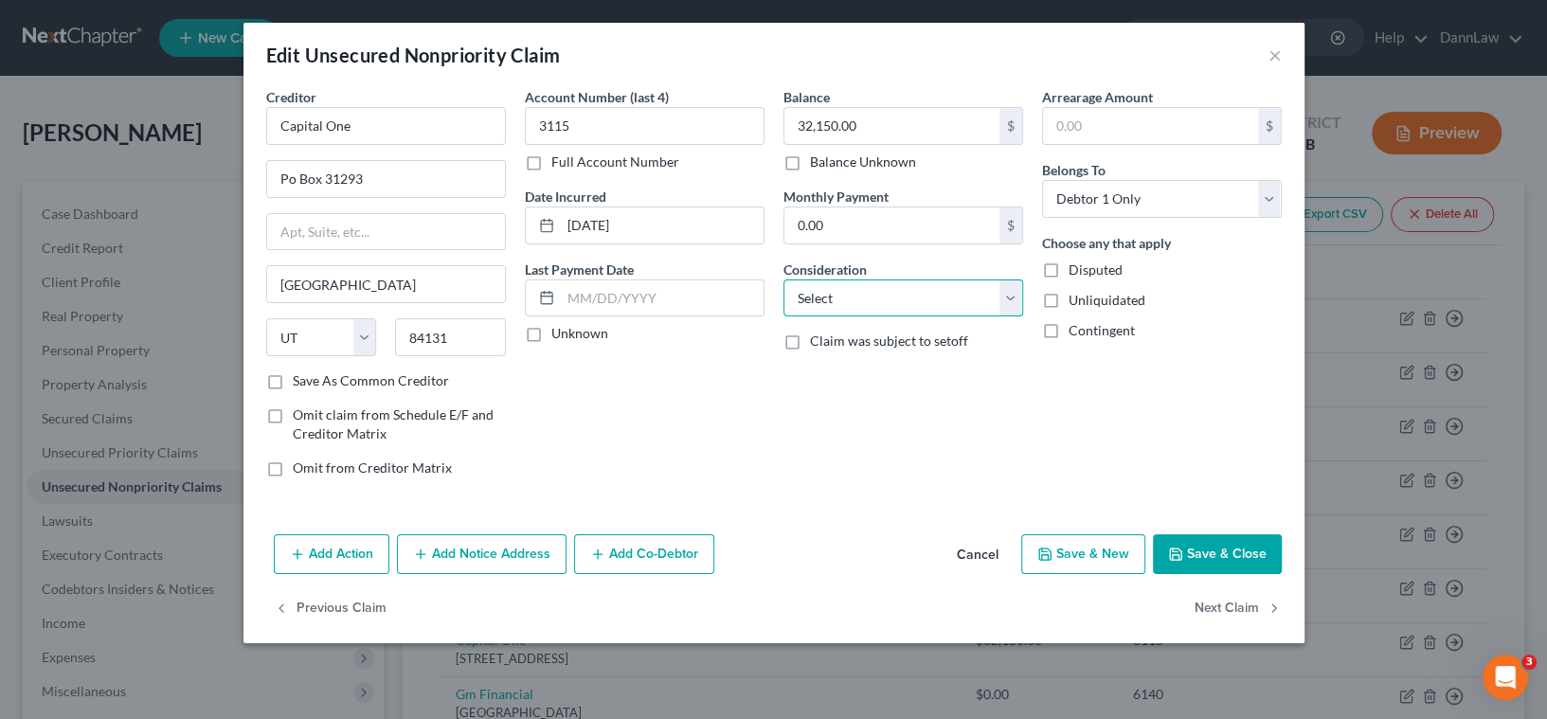
select select "2"
click at [784, 279] on select "Select Cable / Satellite Services Collection Agency Credit Card Debt Debt Couns…" at bounding box center [904, 298] width 240 height 38
click at [1205, 605] on button "Next Claim" at bounding box center [1238, 609] width 87 height 40
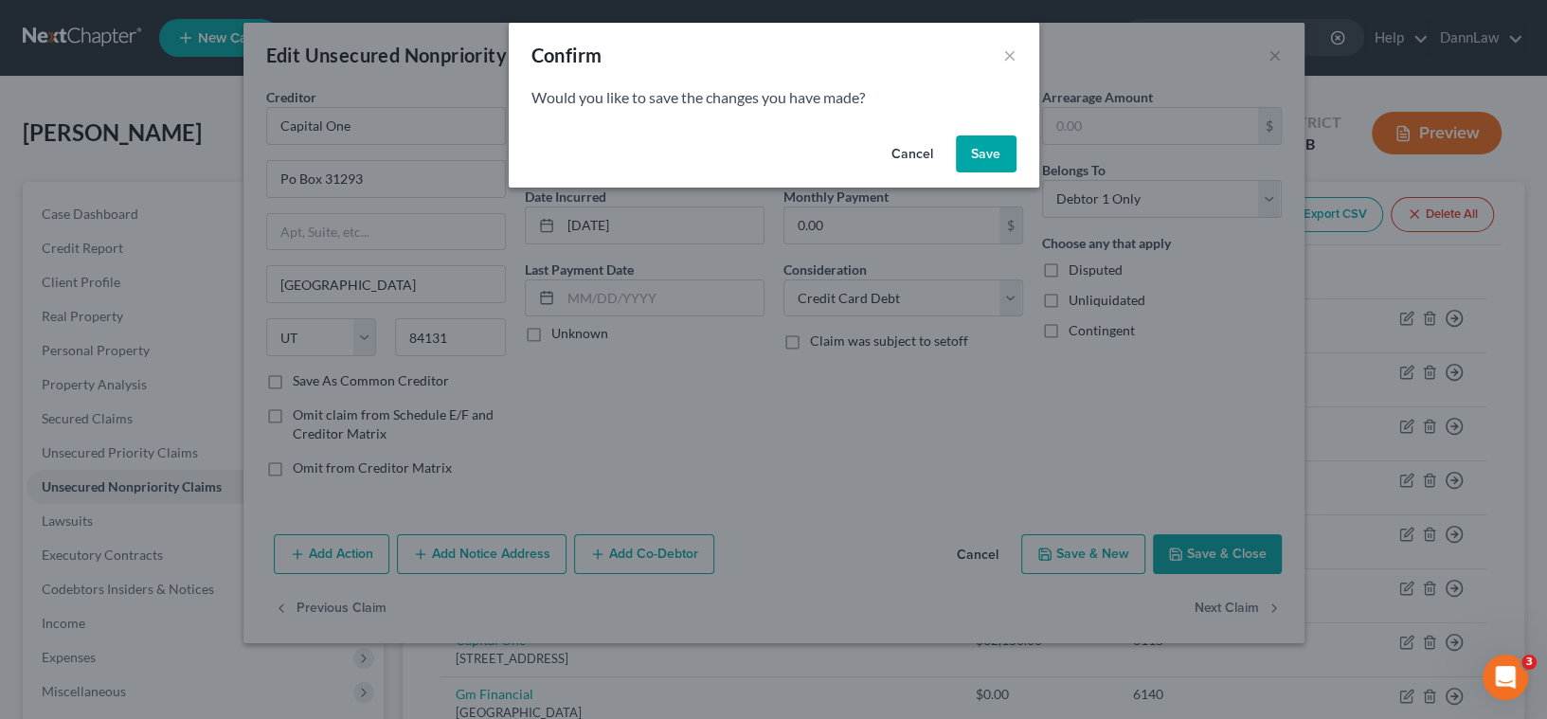
click at [993, 163] on button "Save" at bounding box center [986, 154] width 61 height 38
select select "45"
select select "0"
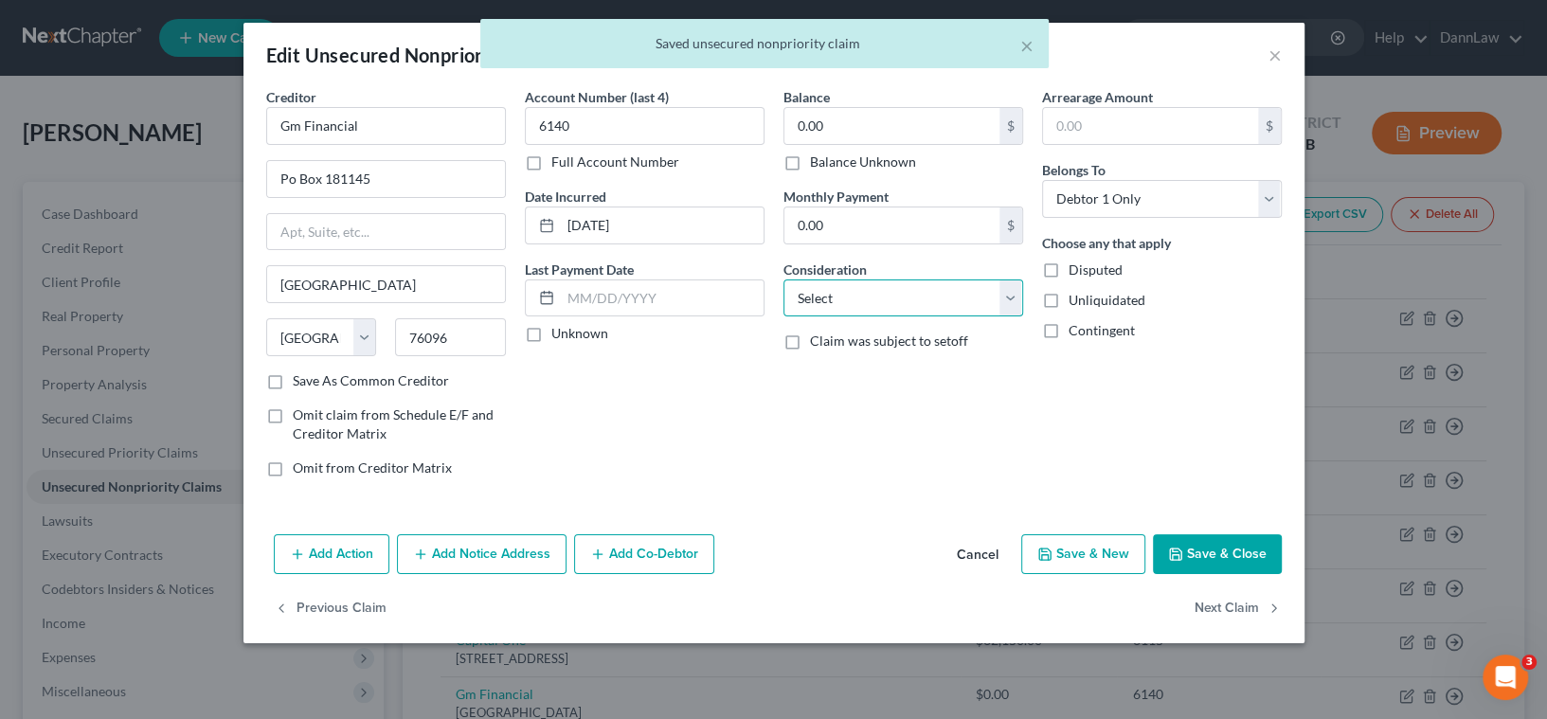
click at [833, 288] on select "Select Cable / Satellite Services Collection Agency Credit Card Debt Debt Couns…" at bounding box center [904, 298] width 240 height 38
select select "10"
click at [784, 279] on select "Select Cable / Satellite Services Collection Agency Credit Card Debt Debt Couns…" at bounding box center [904, 298] width 240 height 38
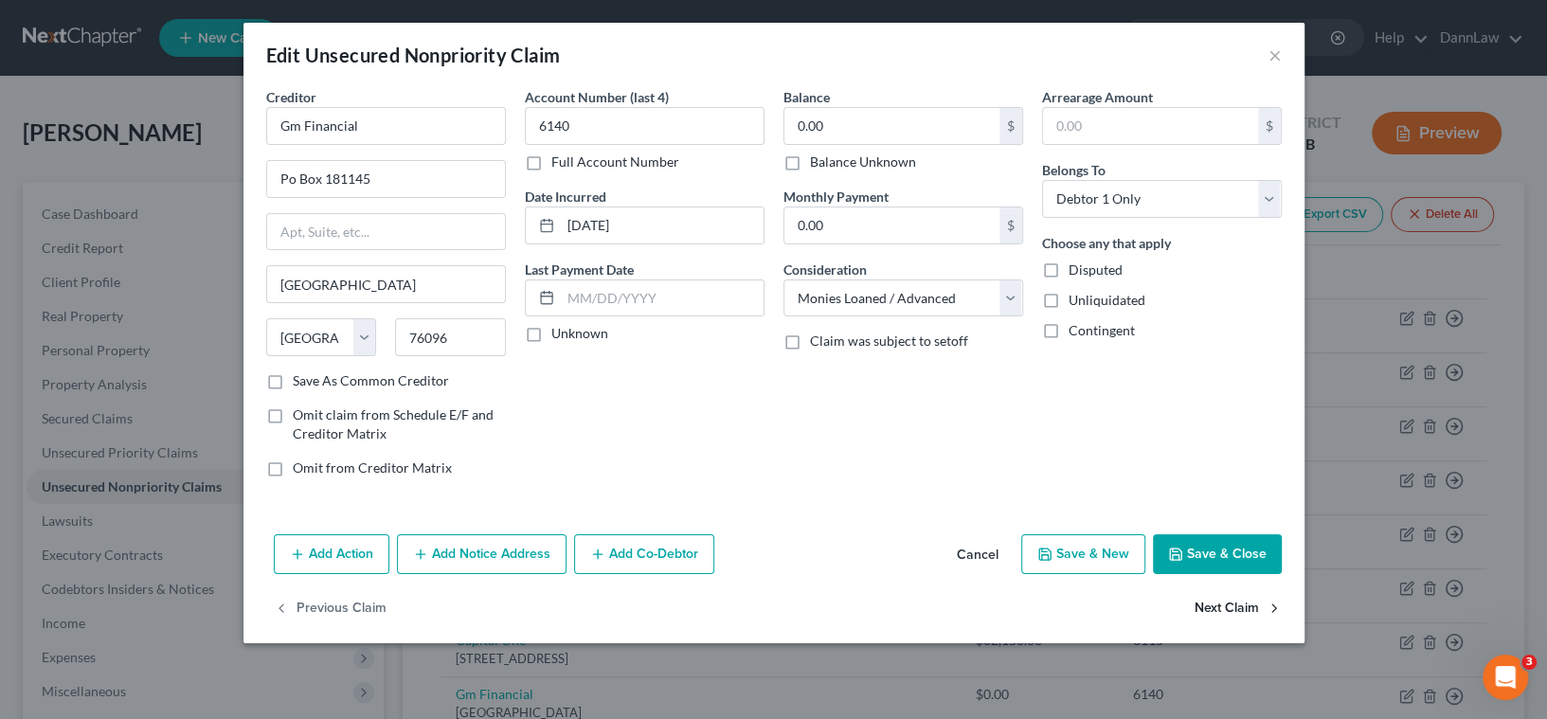
click at [1214, 604] on button "Next Claim" at bounding box center [1238, 609] width 87 height 40
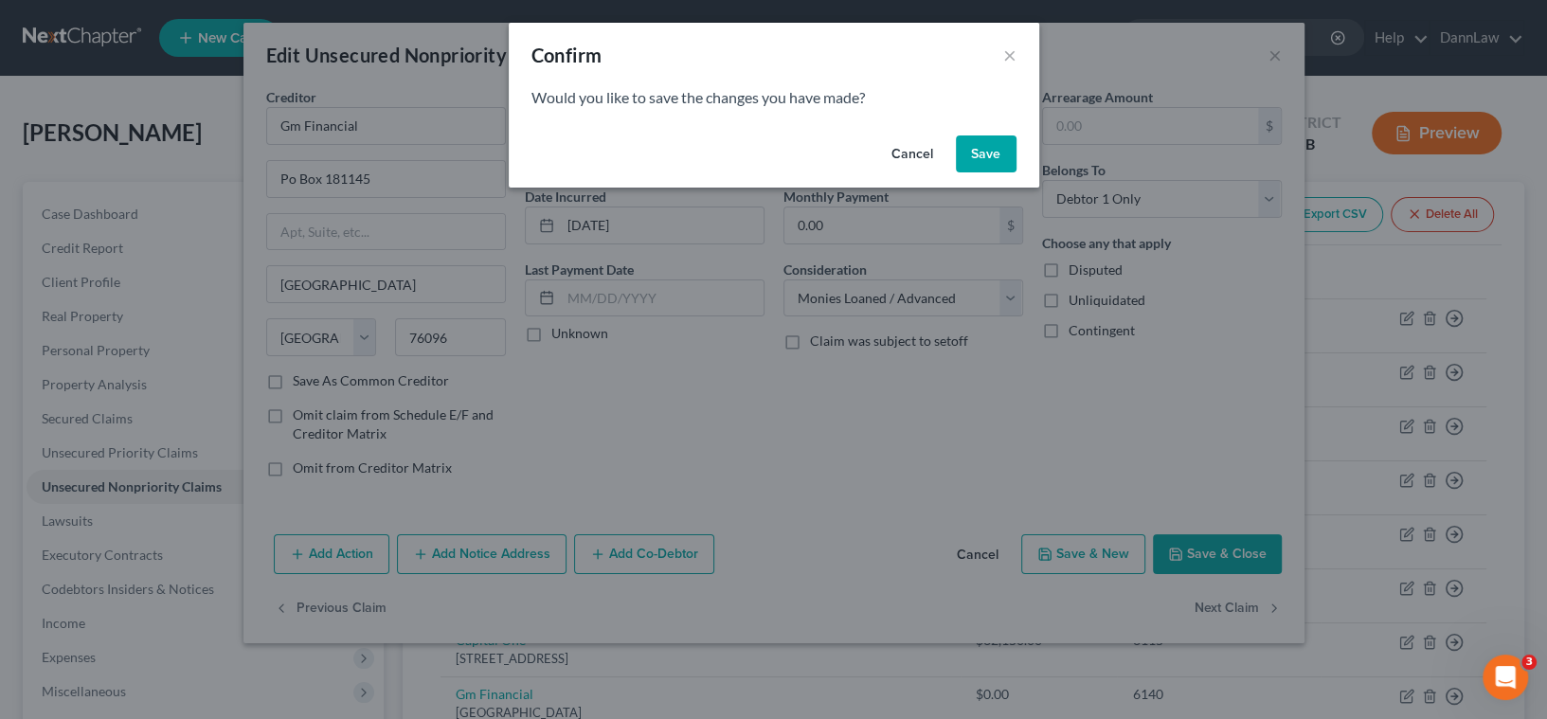
click at [985, 143] on button "Save" at bounding box center [986, 154] width 61 height 38
select select "36"
select select "0"
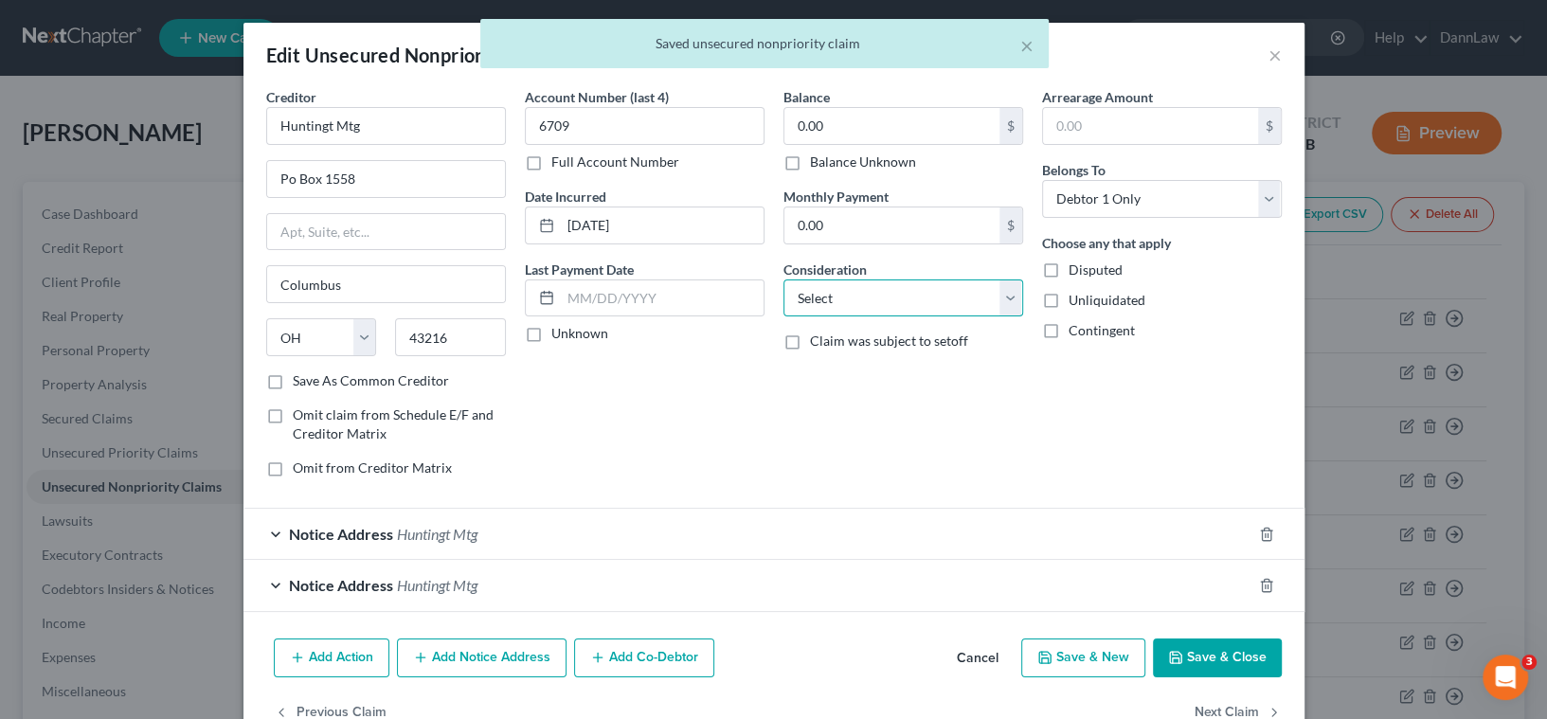
click at [894, 305] on select "Select Cable / Satellite Services Collection Agency Credit Card Debt Debt Couns…" at bounding box center [904, 298] width 240 height 38
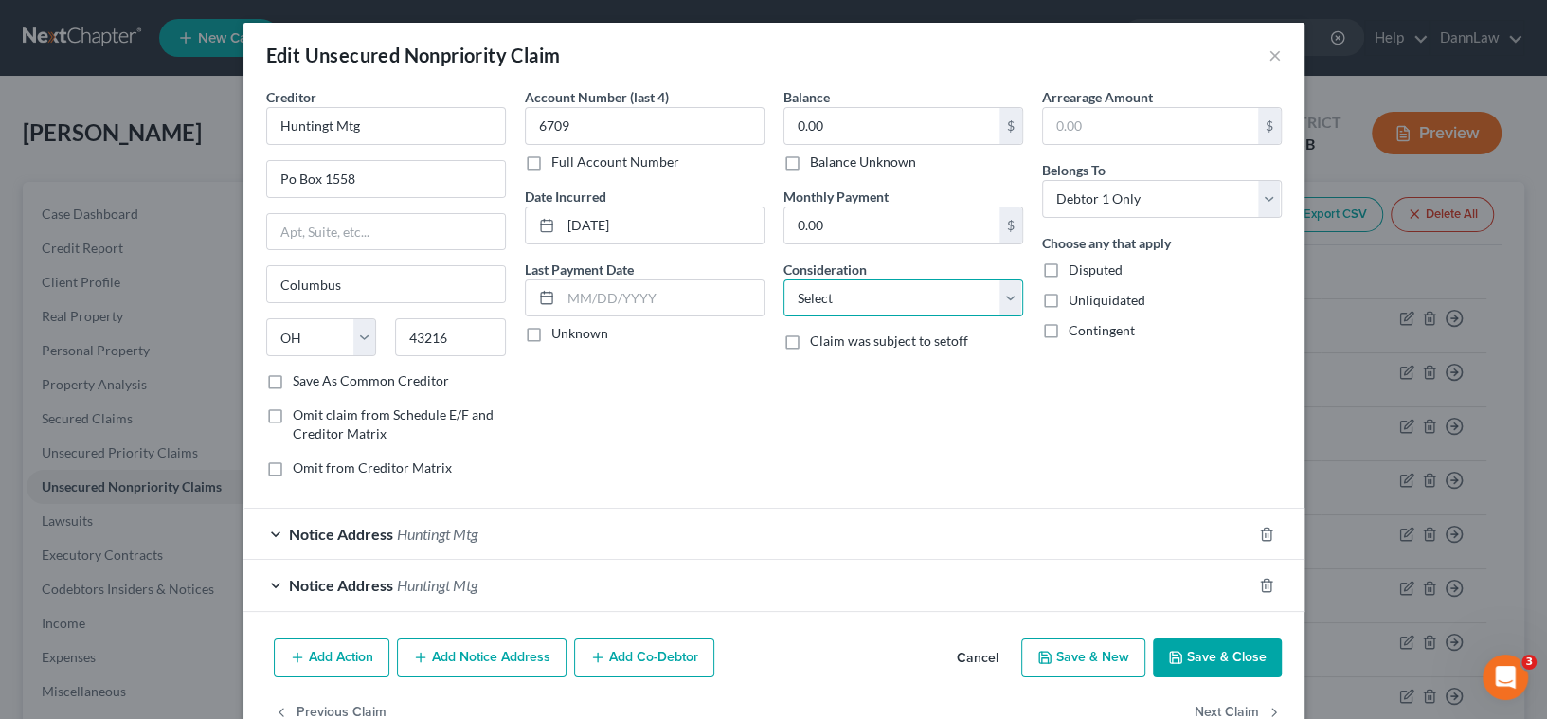
select select "10"
click at [784, 279] on select "Select Cable / Satellite Services Collection Agency Credit Card Debt Debt Couns…" at bounding box center [904, 298] width 240 height 38
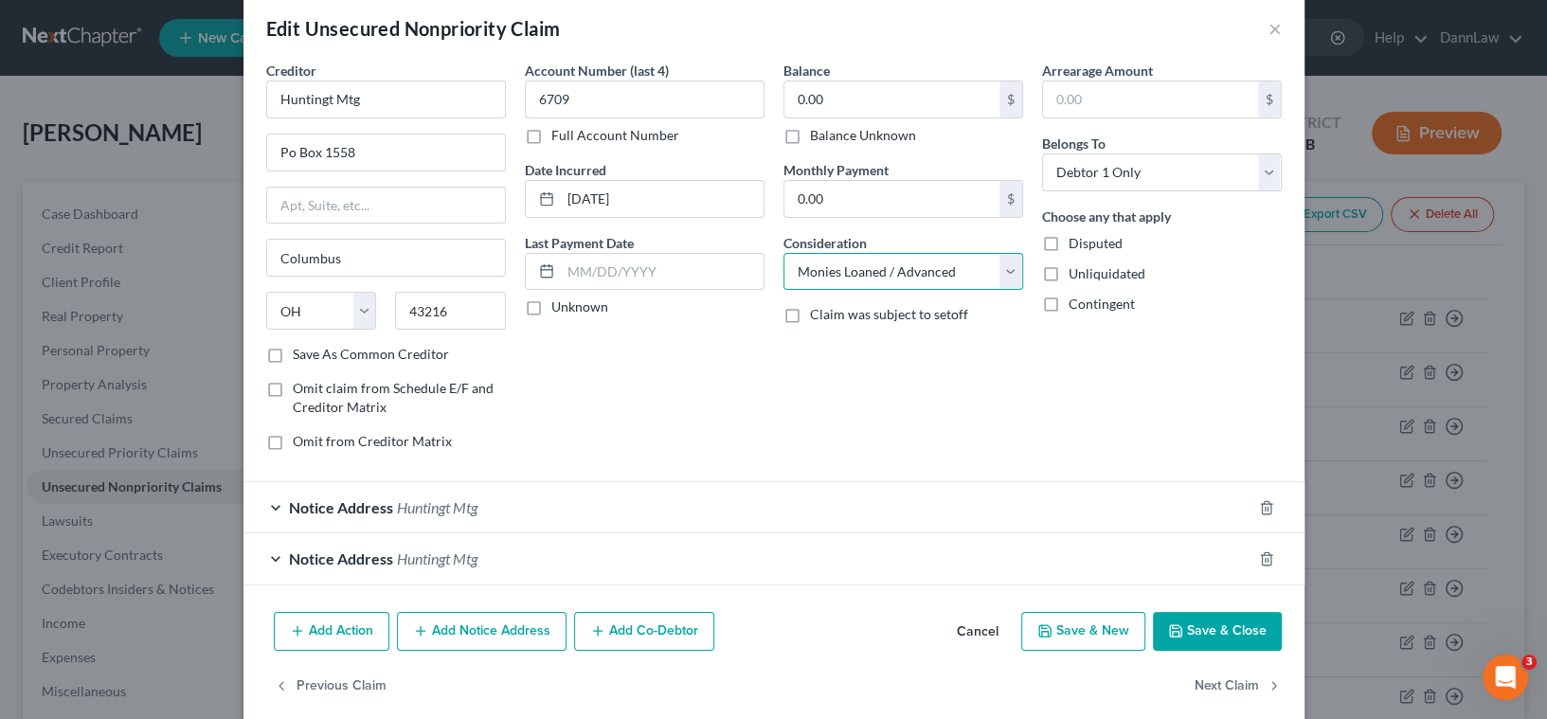
scroll to position [49, 0]
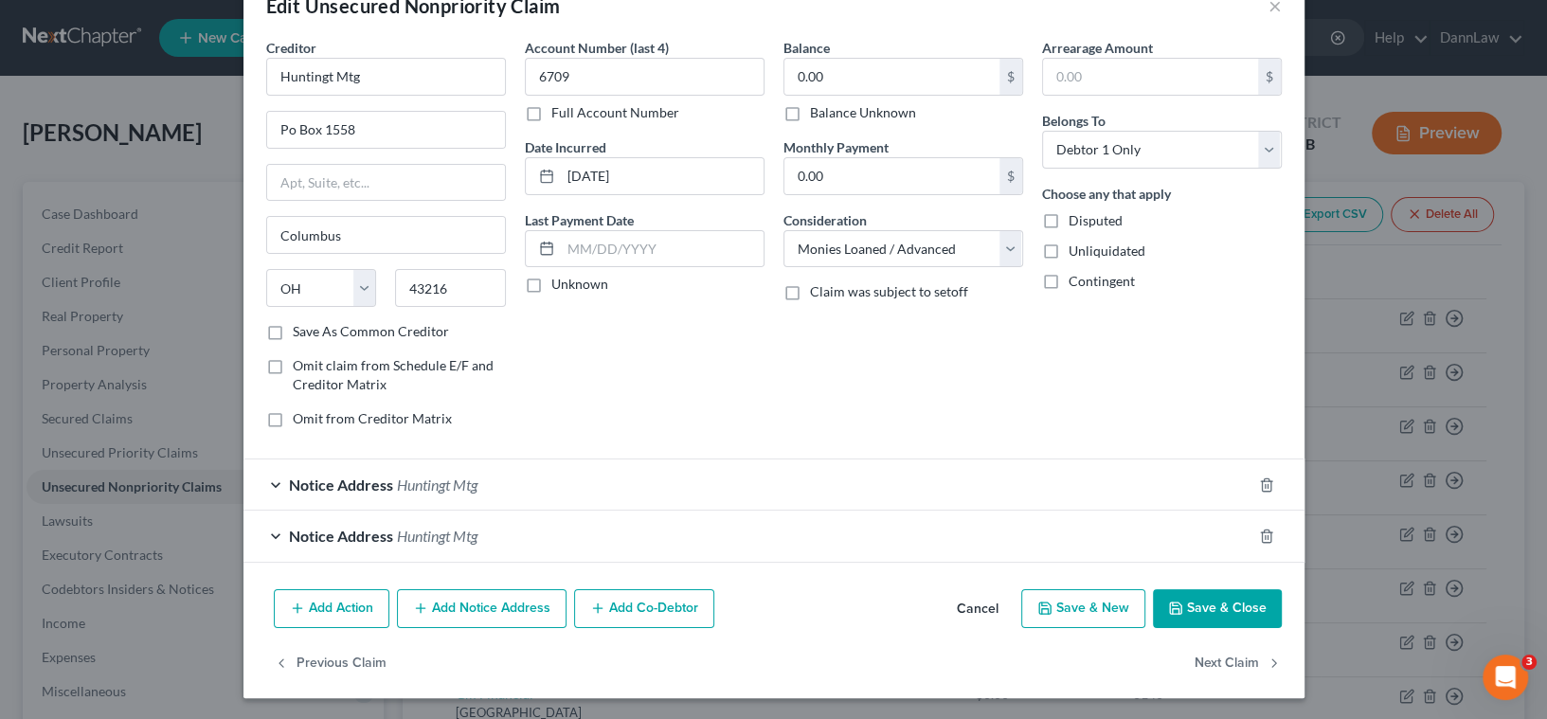
click at [397, 483] on span "Huntingt Mtg" at bounding box center [437, 485] width 81 height 18
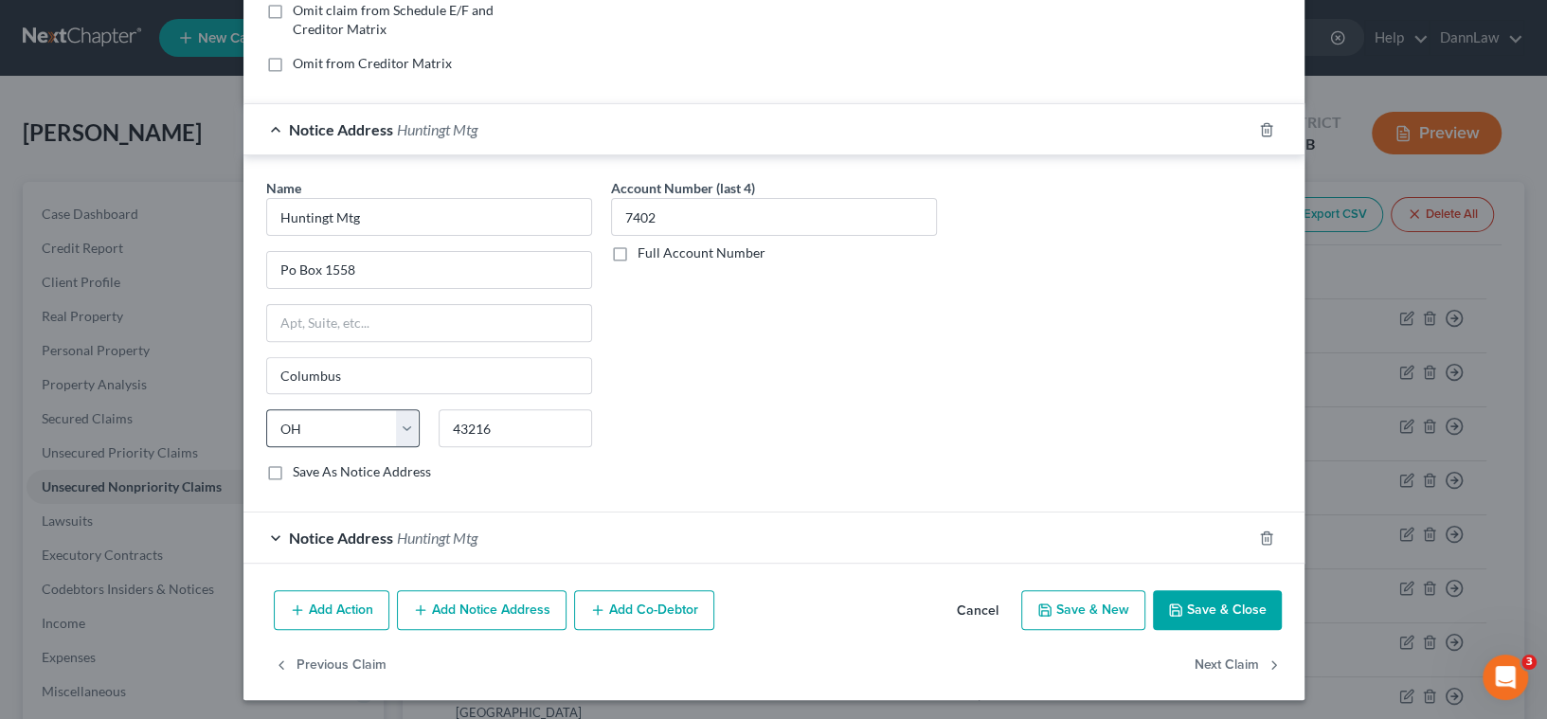
scroll to position [406, 0]
click at [397, 528] on span "Huntingt Mtg" at bounding box center [437, 537] width 81 height 18
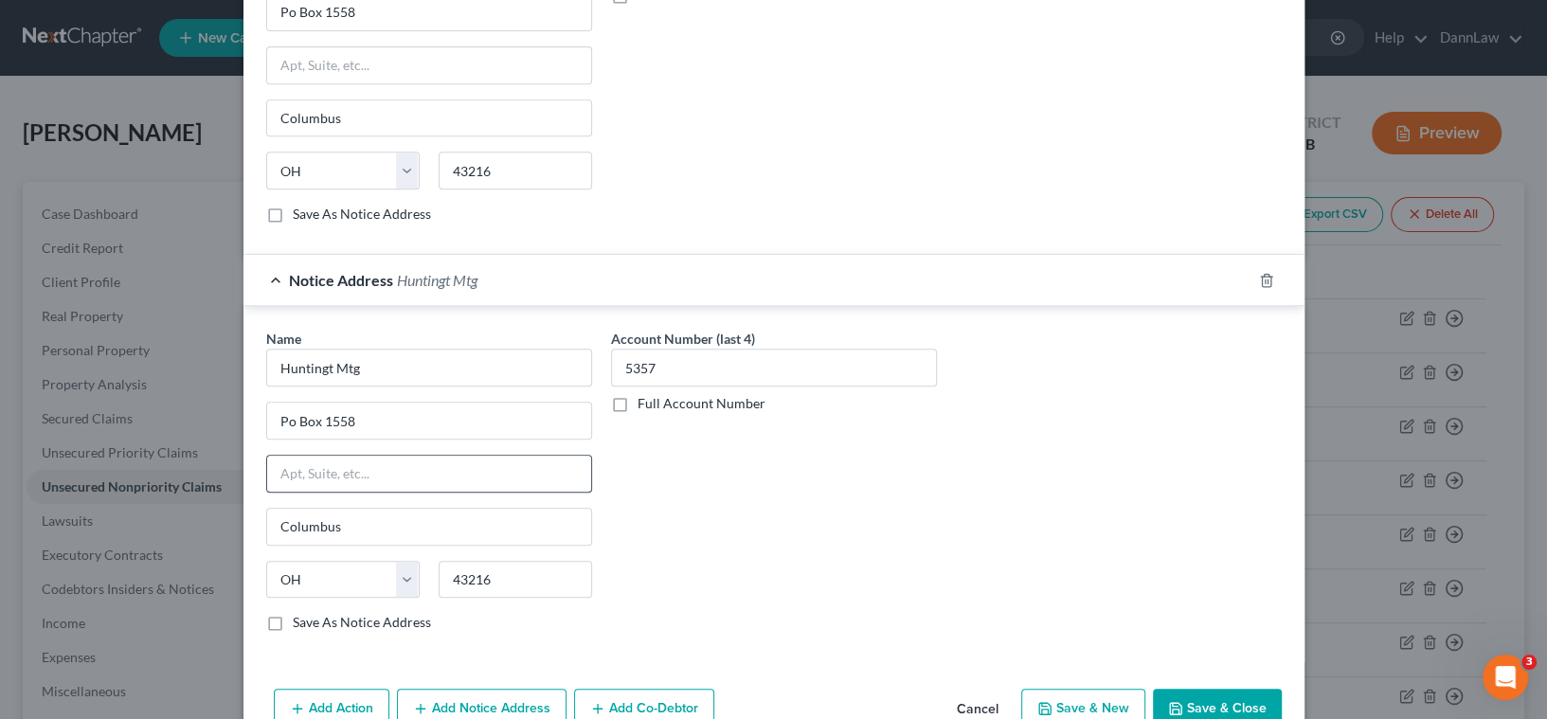
scroll to position [663, 0]
click at [388, 426] on input "Po Box 1558" at bounding box center [429, 420] width 324 height 36
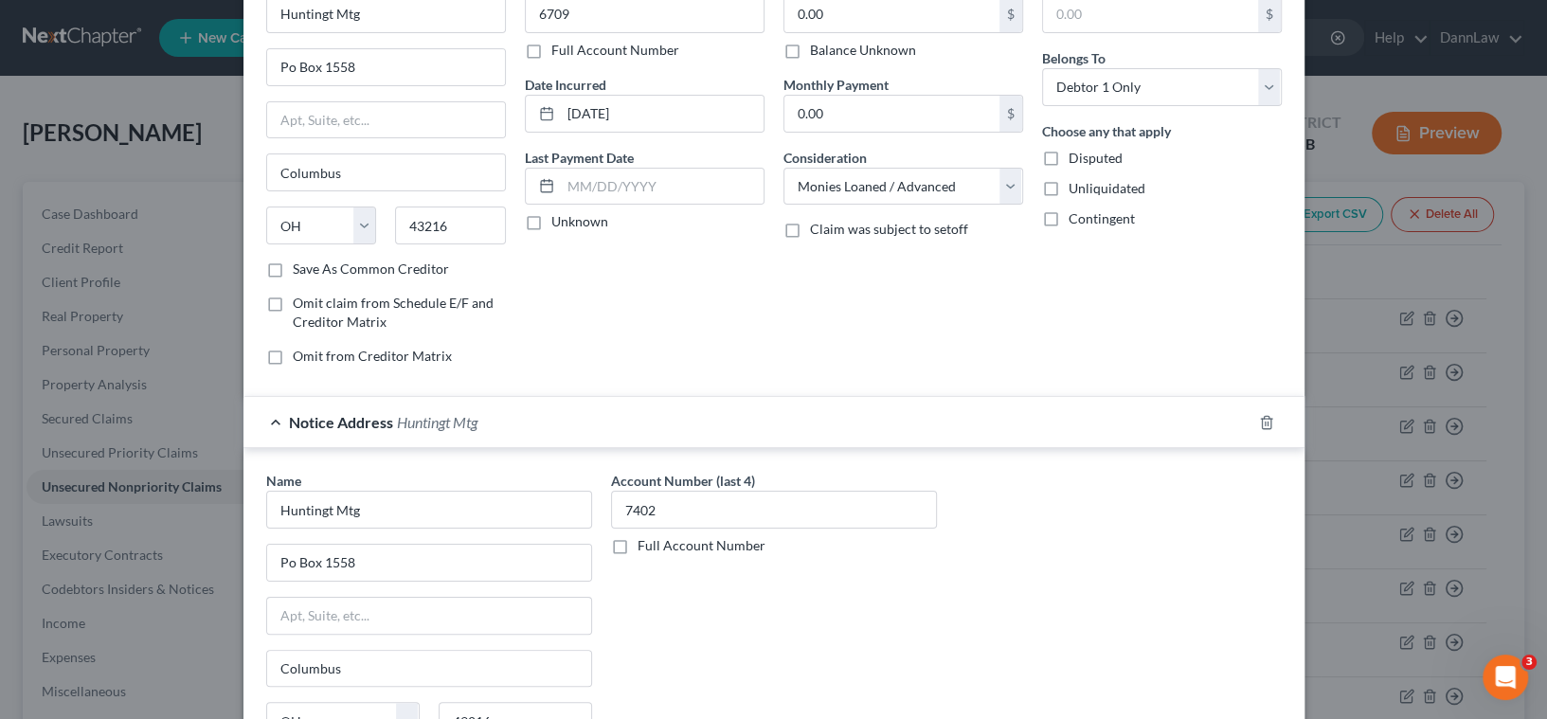
scroll to position [760, 0]
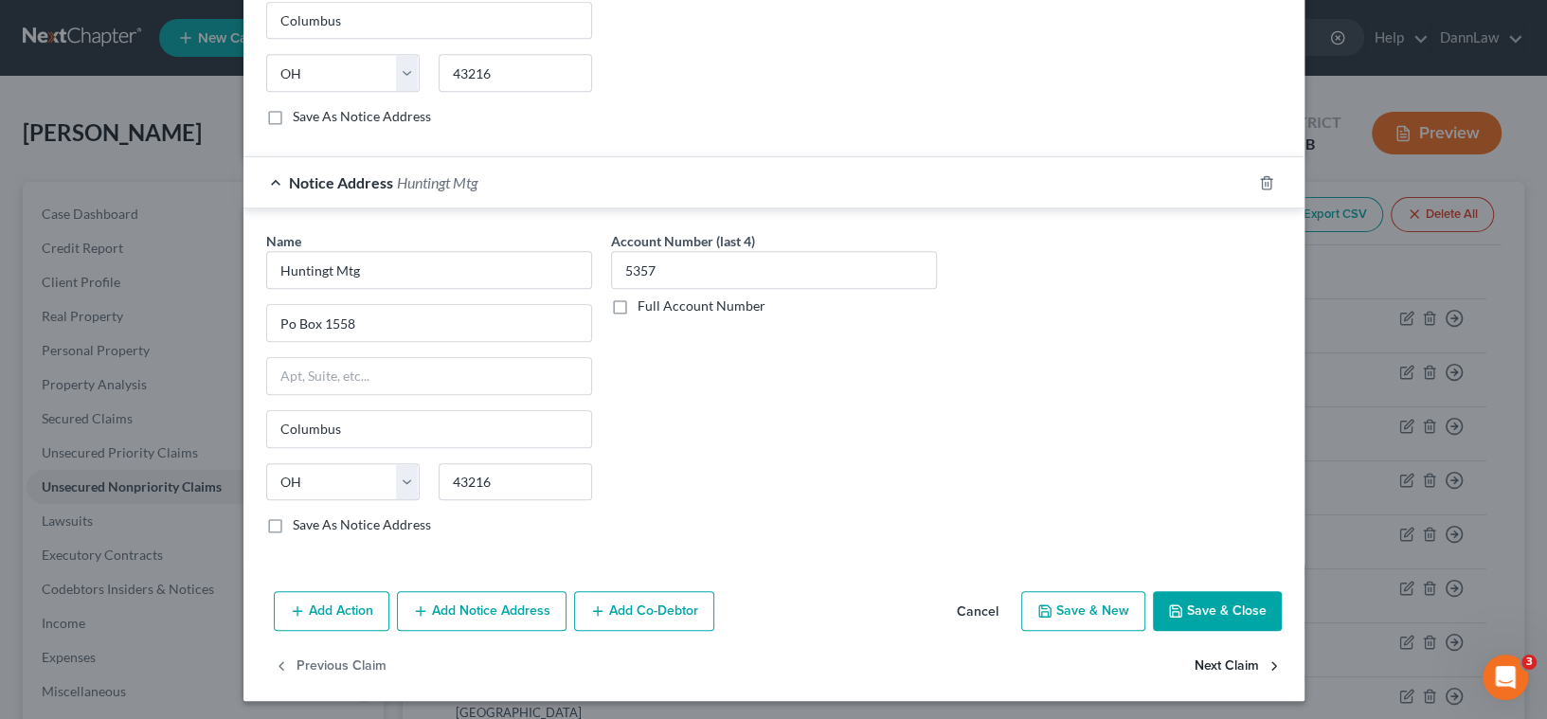
click at [1210, 680] on button "Next Claim" at bounding box center [1238, 666] width 87 height 40
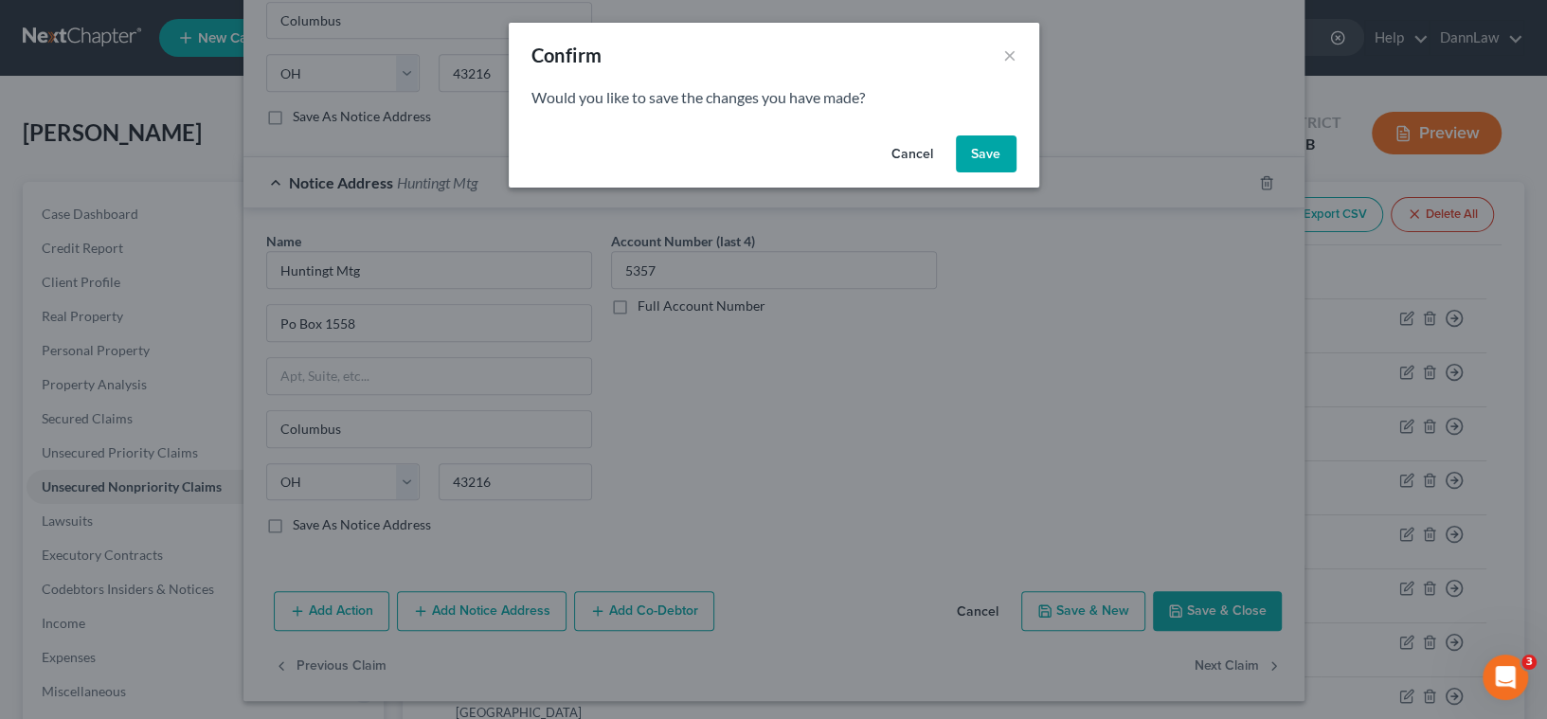
click at [968, 157] on button "Save" at bounding box center [986, 154] width 61 height 38
select select "36"
select select "0"
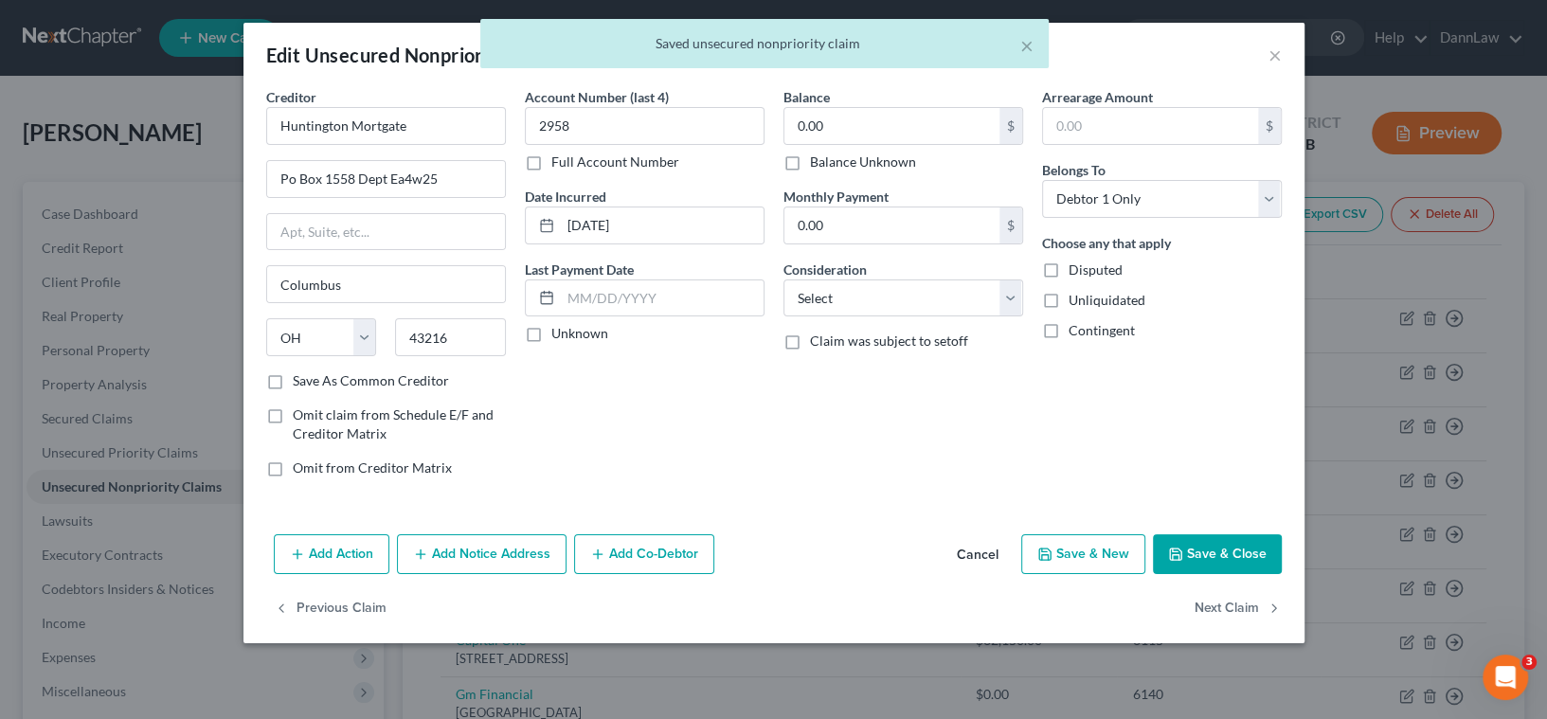
scroll to position [0, 0]
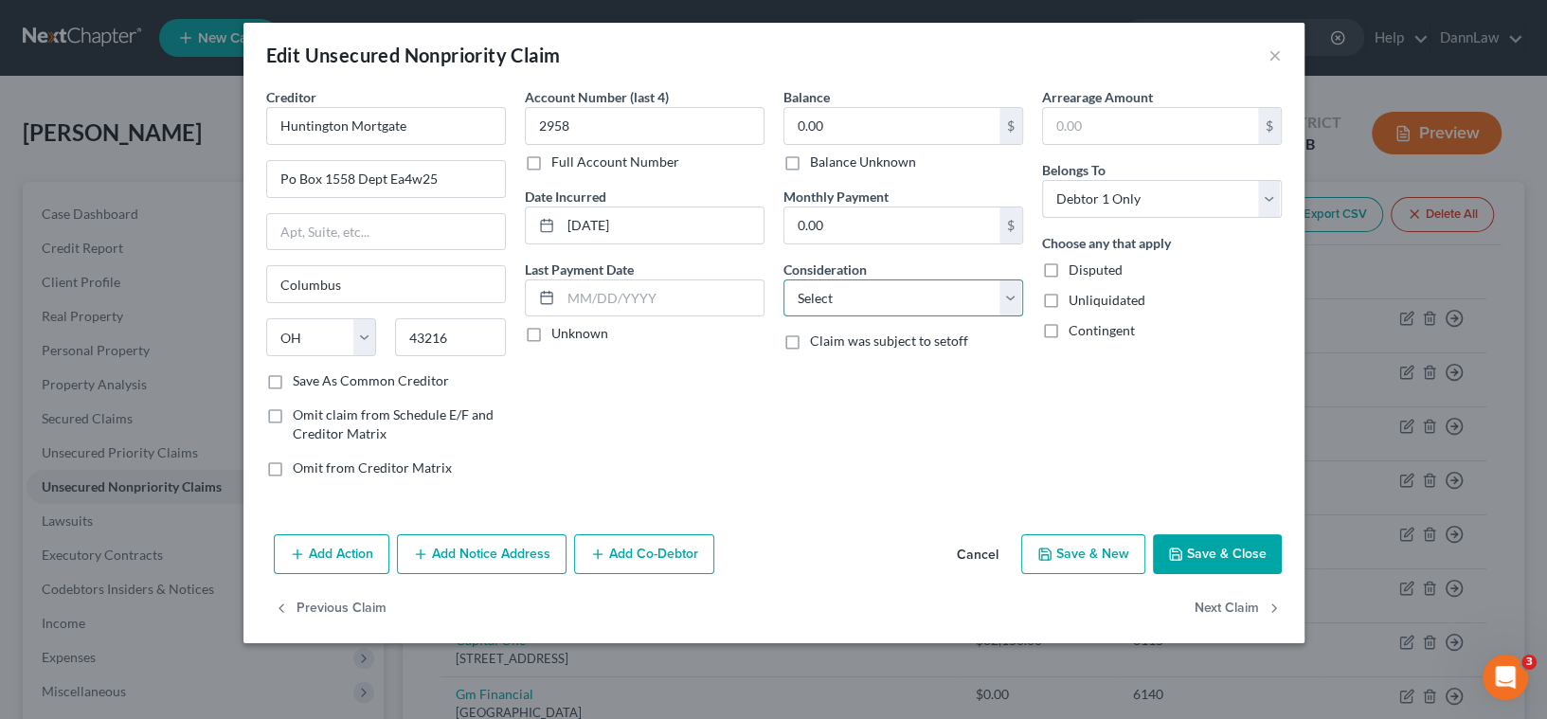
click at [904, 301] on select "Select Cable / Satellite Services Collection Agency Credit Card Debt Debt Couns…" at bounding box center [904, 298] width 240 height 38
select select "10"
click at [784, 279] on select "Select Cable / Satellite Services Collection Agency Credit Card Debt Debt Couns…" at bounding box center [904, 298] width 240 height 38
click at [1241, 615] on button "Next Claim" at bounding box center [1238, 609] width 87 height 40
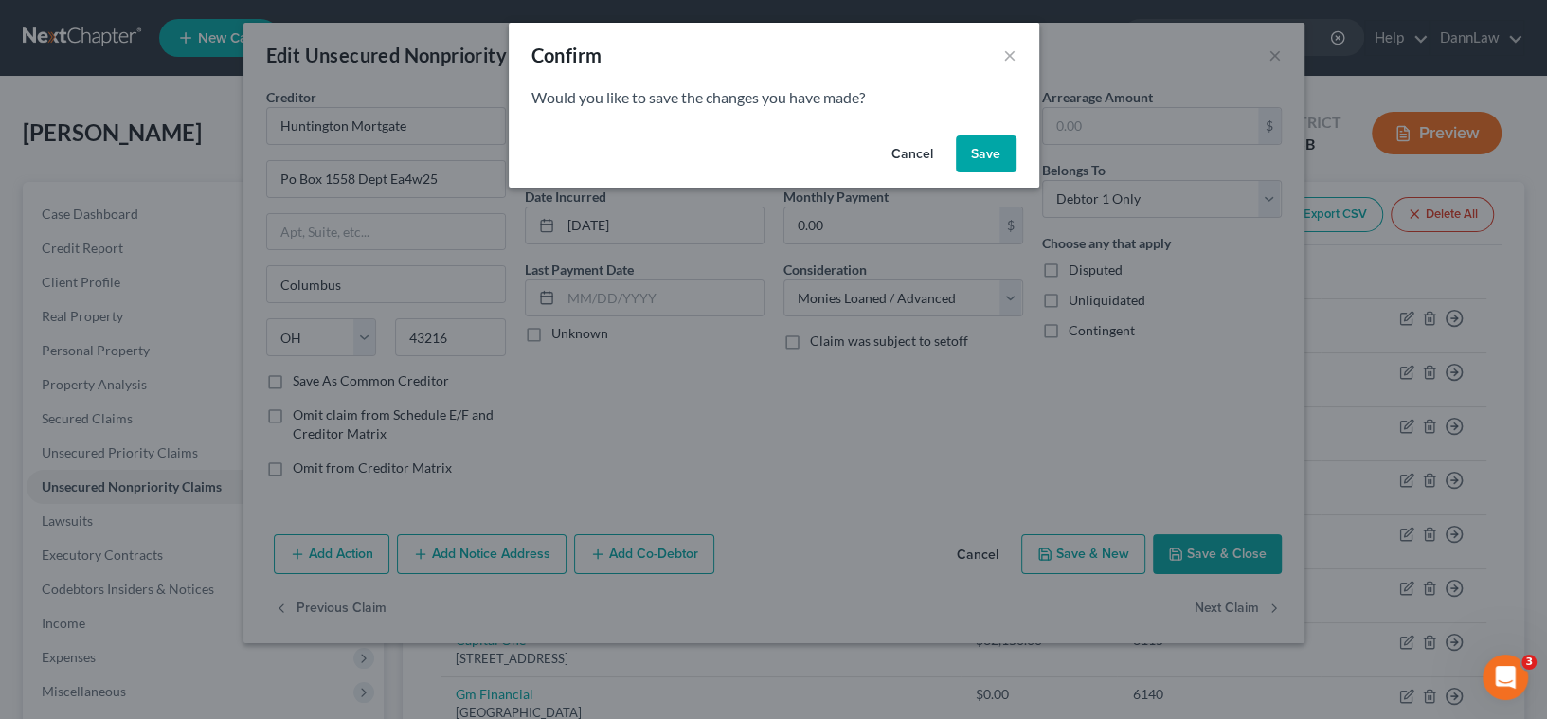
click at [976, 159] on button "Save" at bounding box center [986, 154] width 61 height 38
select select "36"
select select "0"
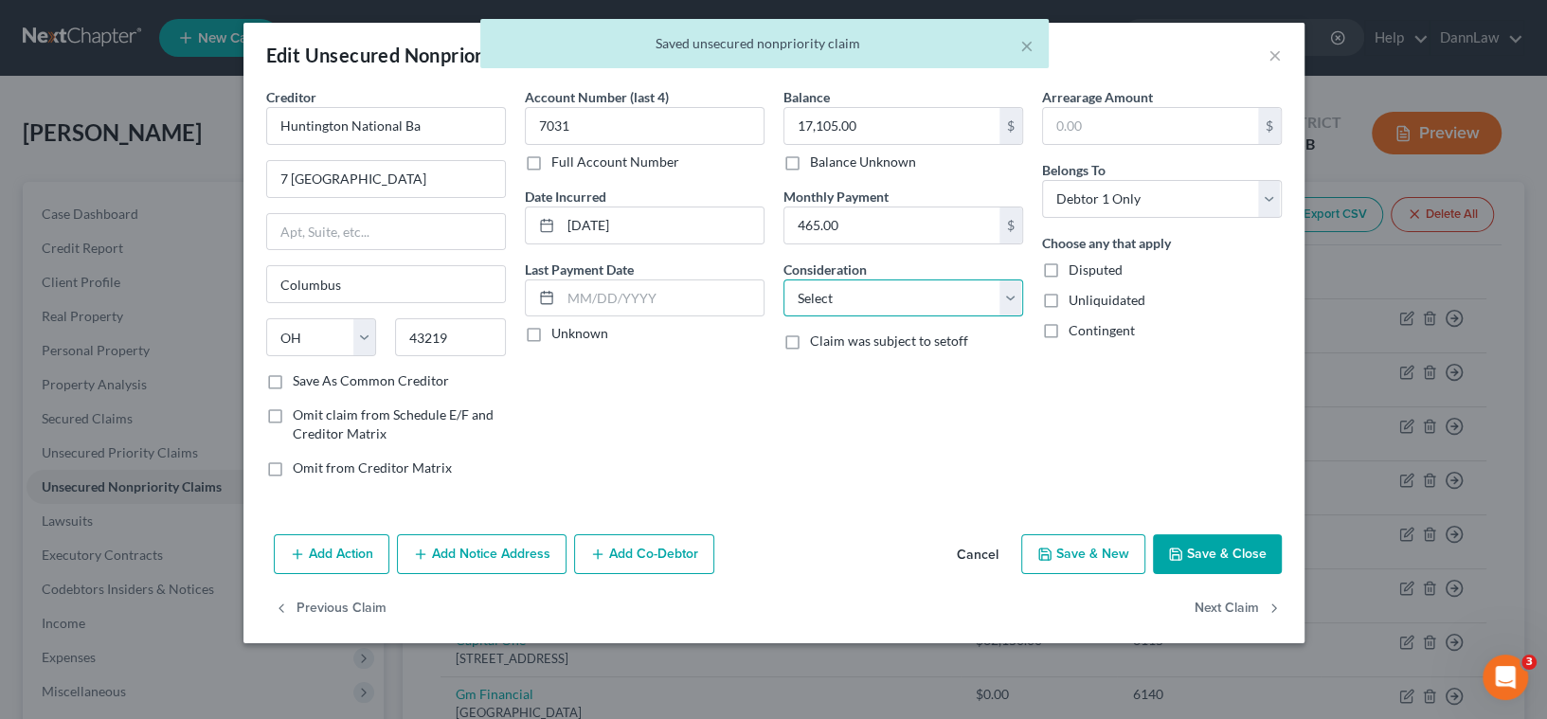
click at [928, 303] on select "Select Cable / Satellite Services Collection Agency Credit Card Debt Debt Couns…" at bounding box center [904, 298] width 240 height 38
select select "10"
click at [784, 279] on select "Select Cable / Satellite Services Collection Agency Credit Card Debt Debt Couns…" at bounding box center [904, 298] width 240 height 38
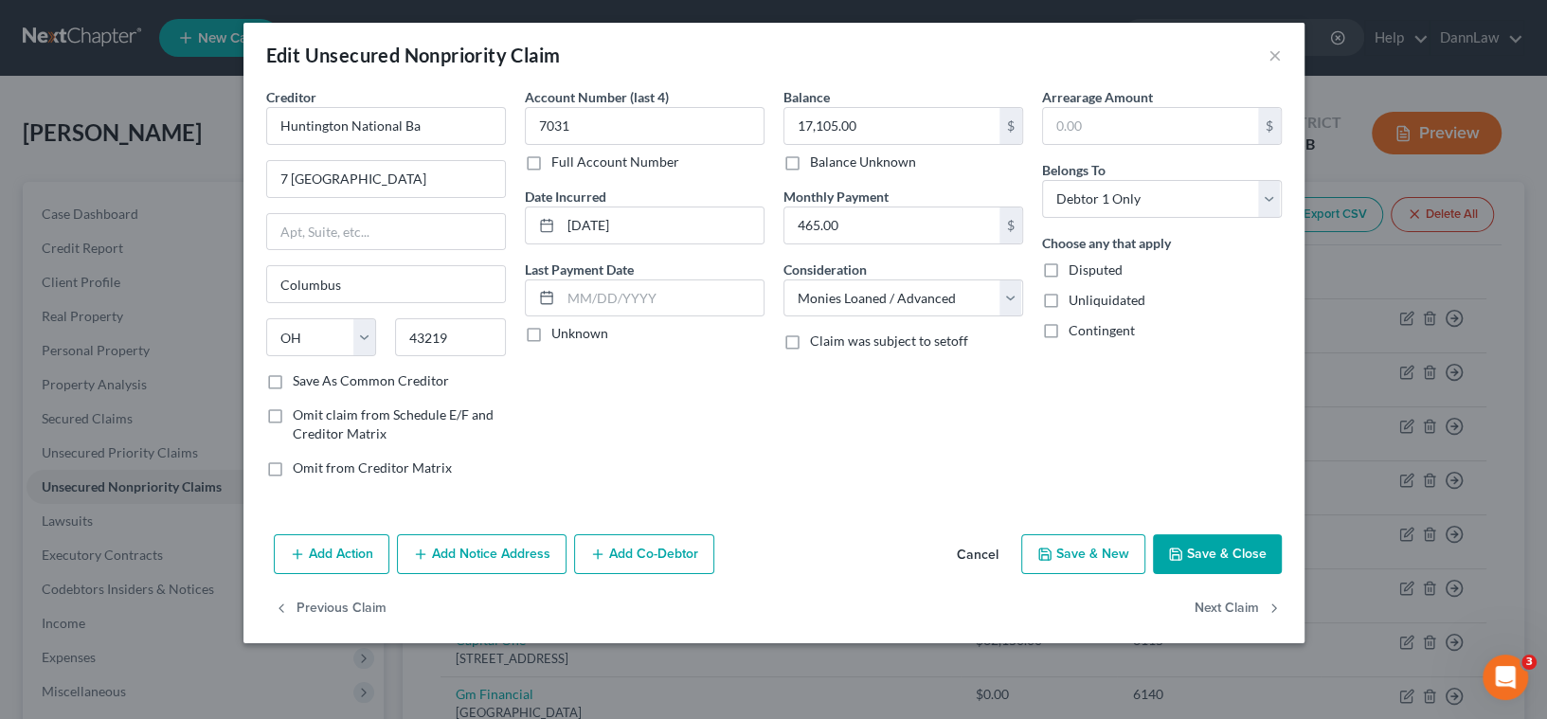
click at [490, 562] on button "Add Notice Address" at bounding box center [482, 554] width 170 height 40
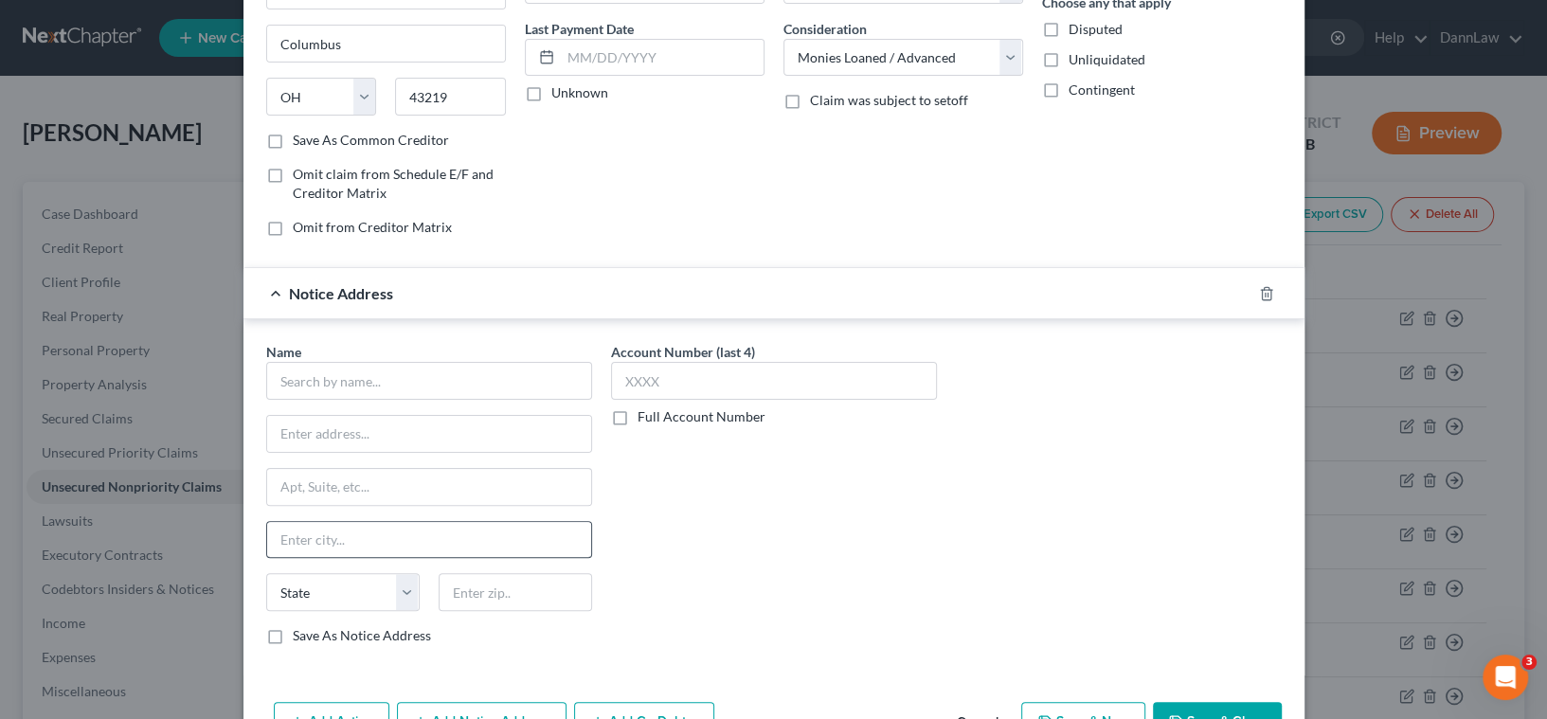
scroll to position [258, 0]
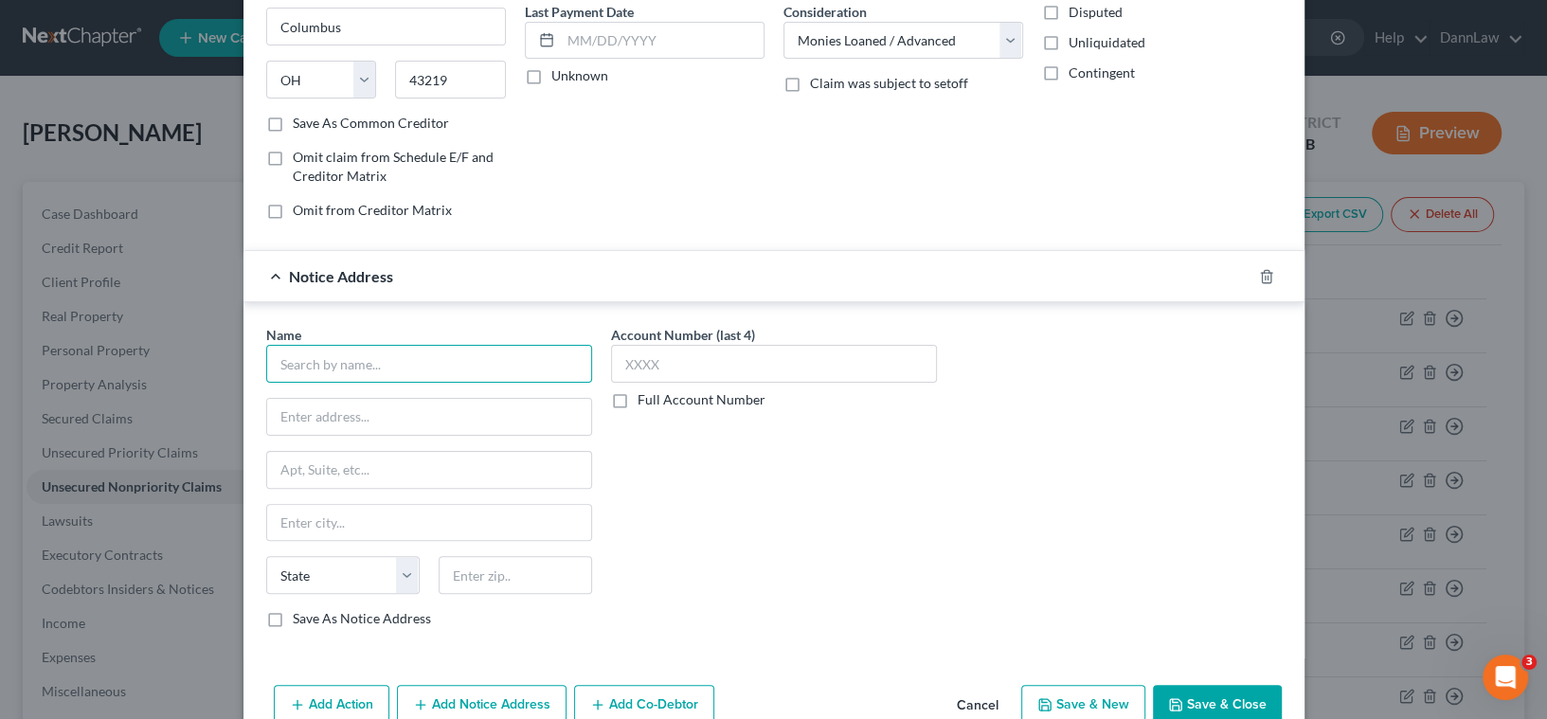
click at [426, 356] on input "text" at bounding box center [429, 364] width 326 height 38
type input "Huntington National Bank"
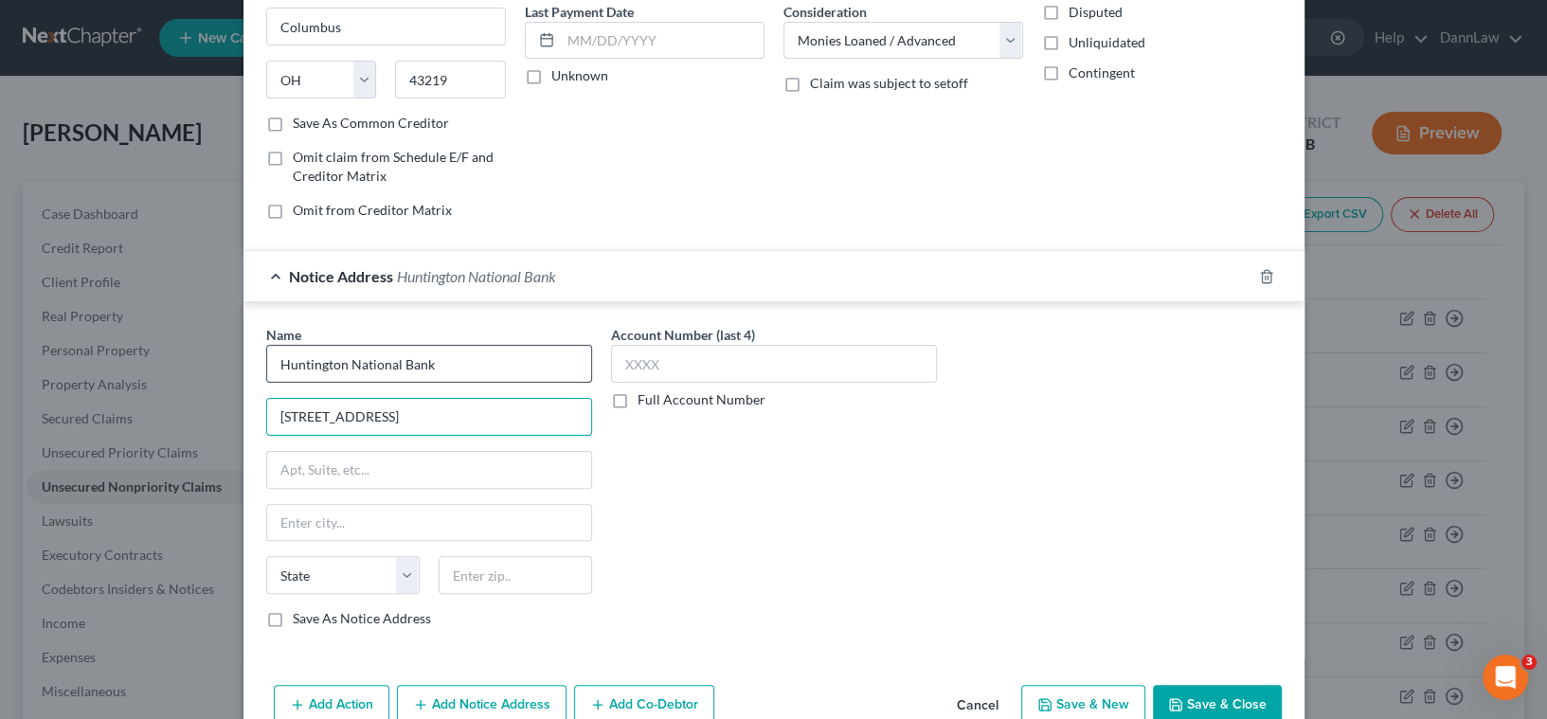
type input "[STREET_ADDRESS]"
type input "Columbus"
select select "36"
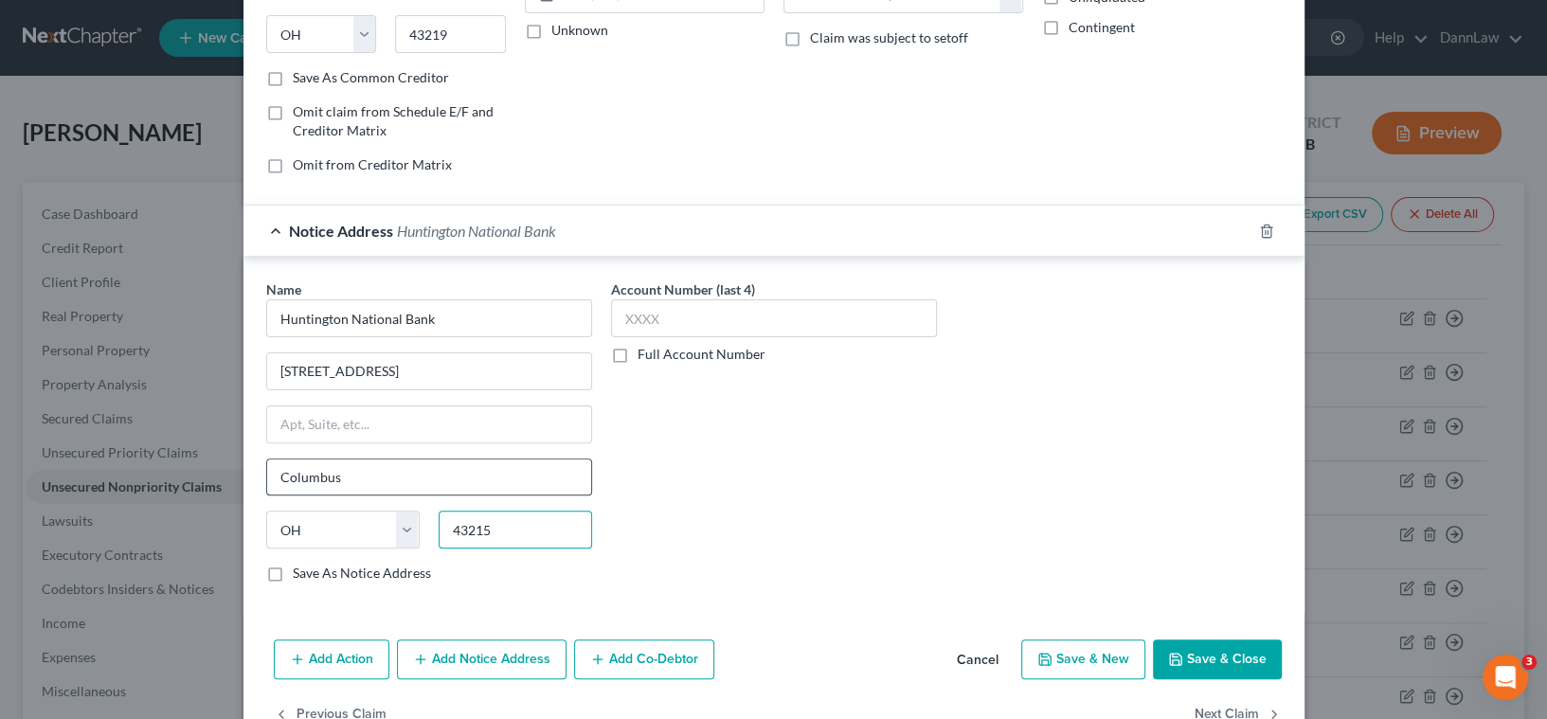
scroll to position [344, 0]
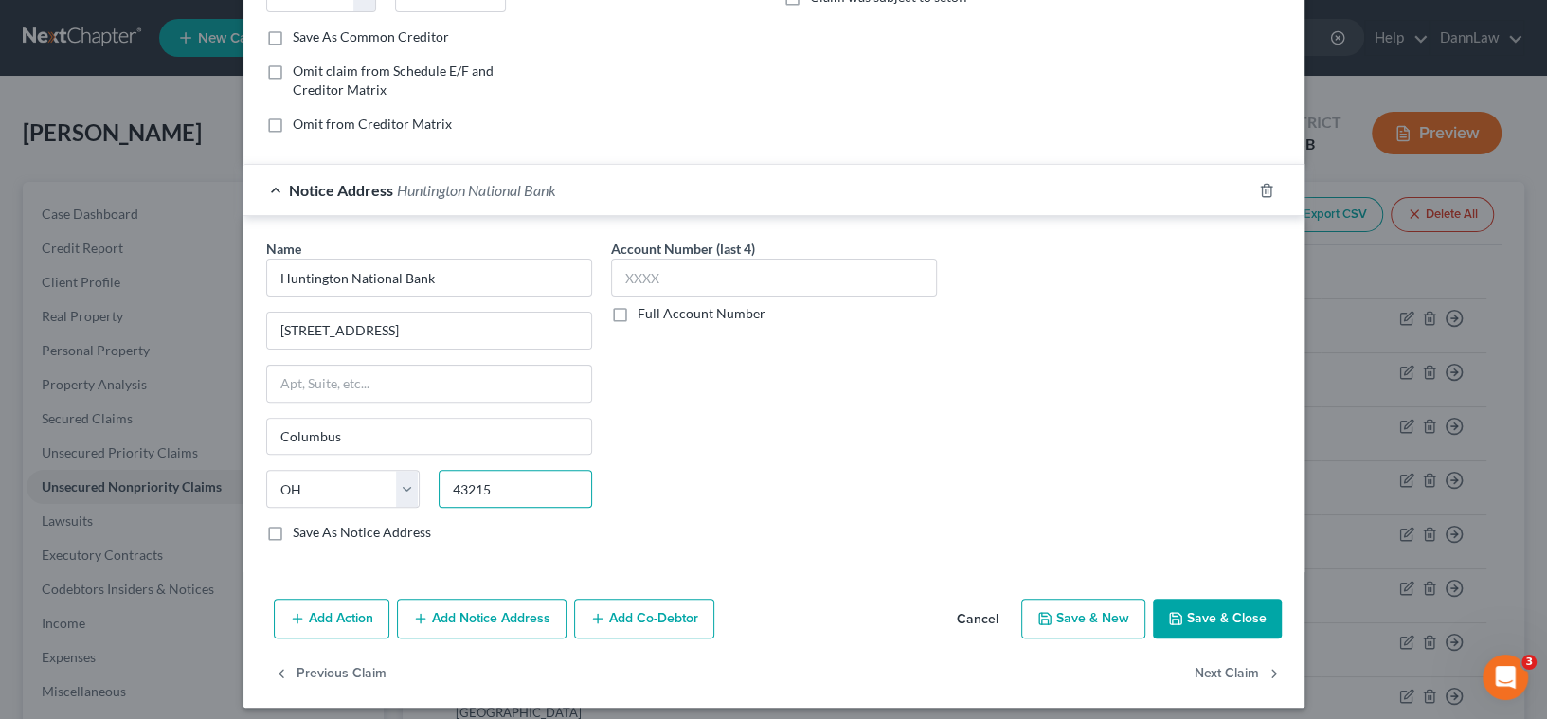
type input "43215"
click at [460, 616] on button "Add Notice Address" at bounding box center [482, 619] width 170 height 40
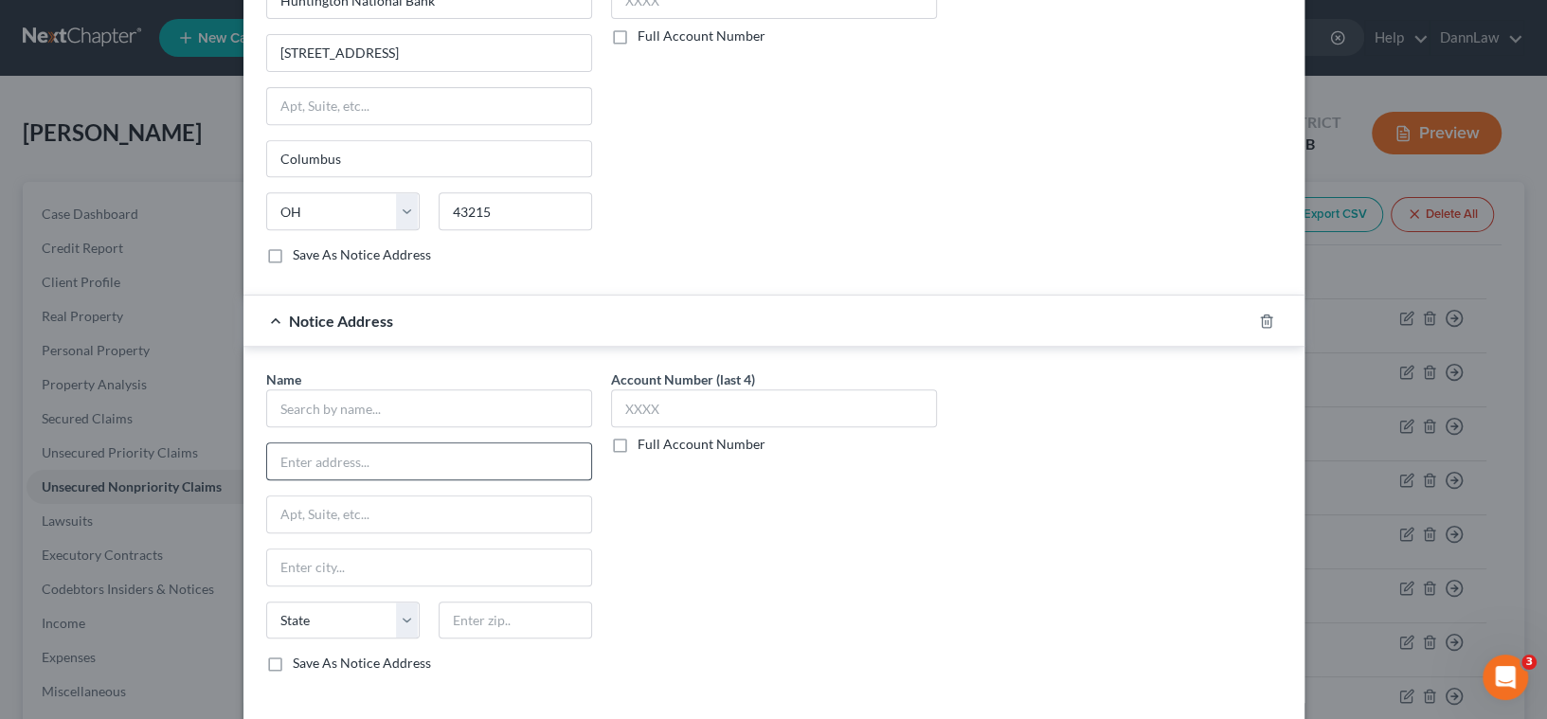
scroll to position [689, 0]
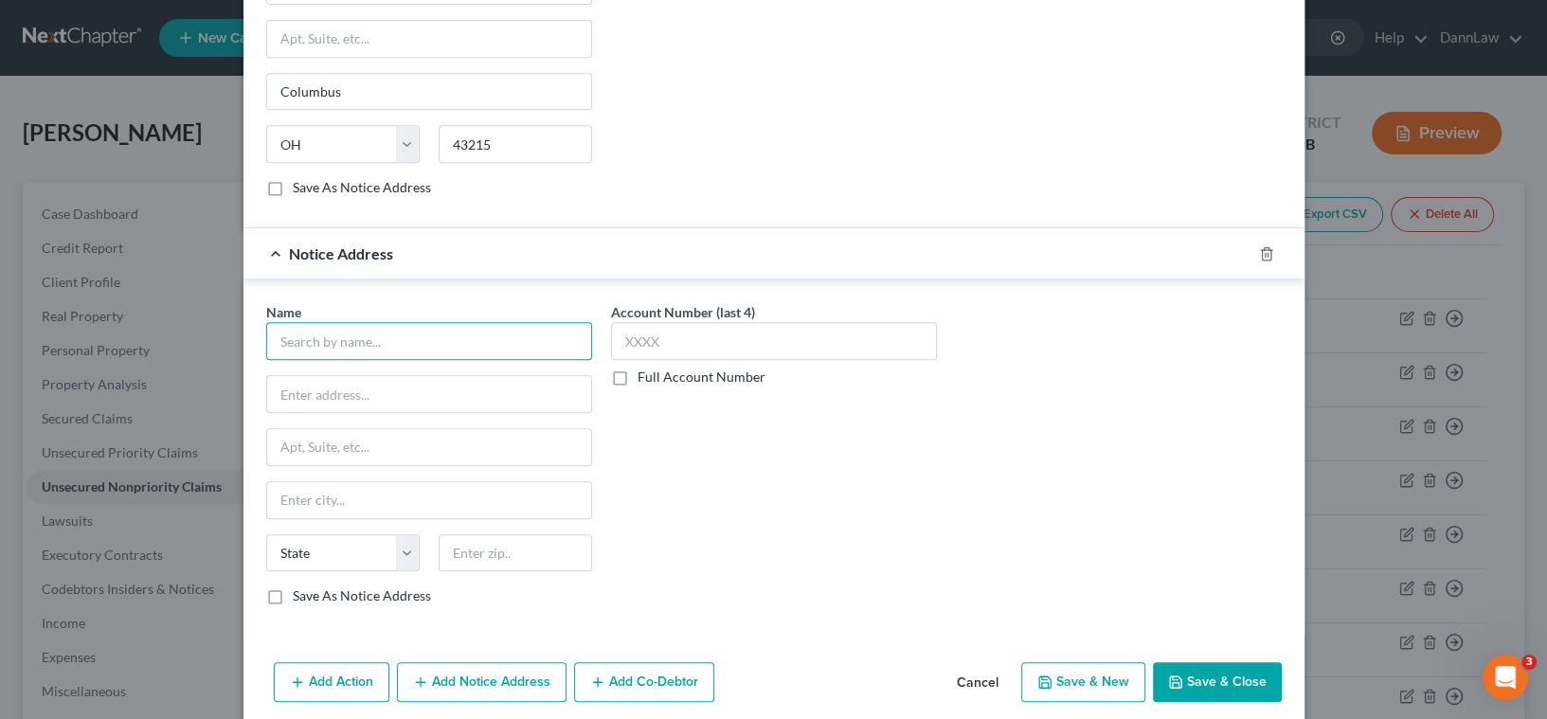
click at [323, 339] on input "text" at bounding box center [429, 341] width 326 height 38
type input "l"
type input "[PERSON_NAME]"
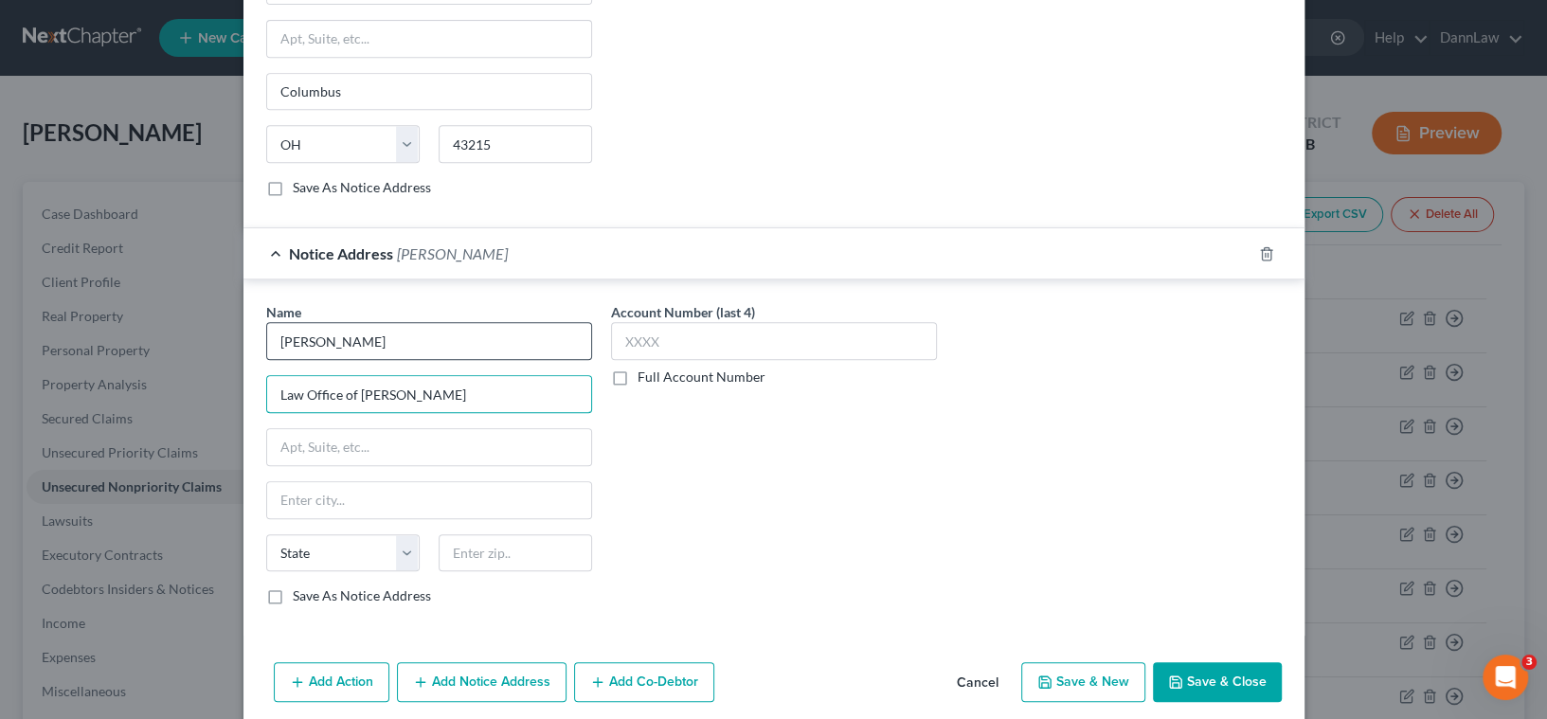
type input "Law Office of [PERSON_NAME]"
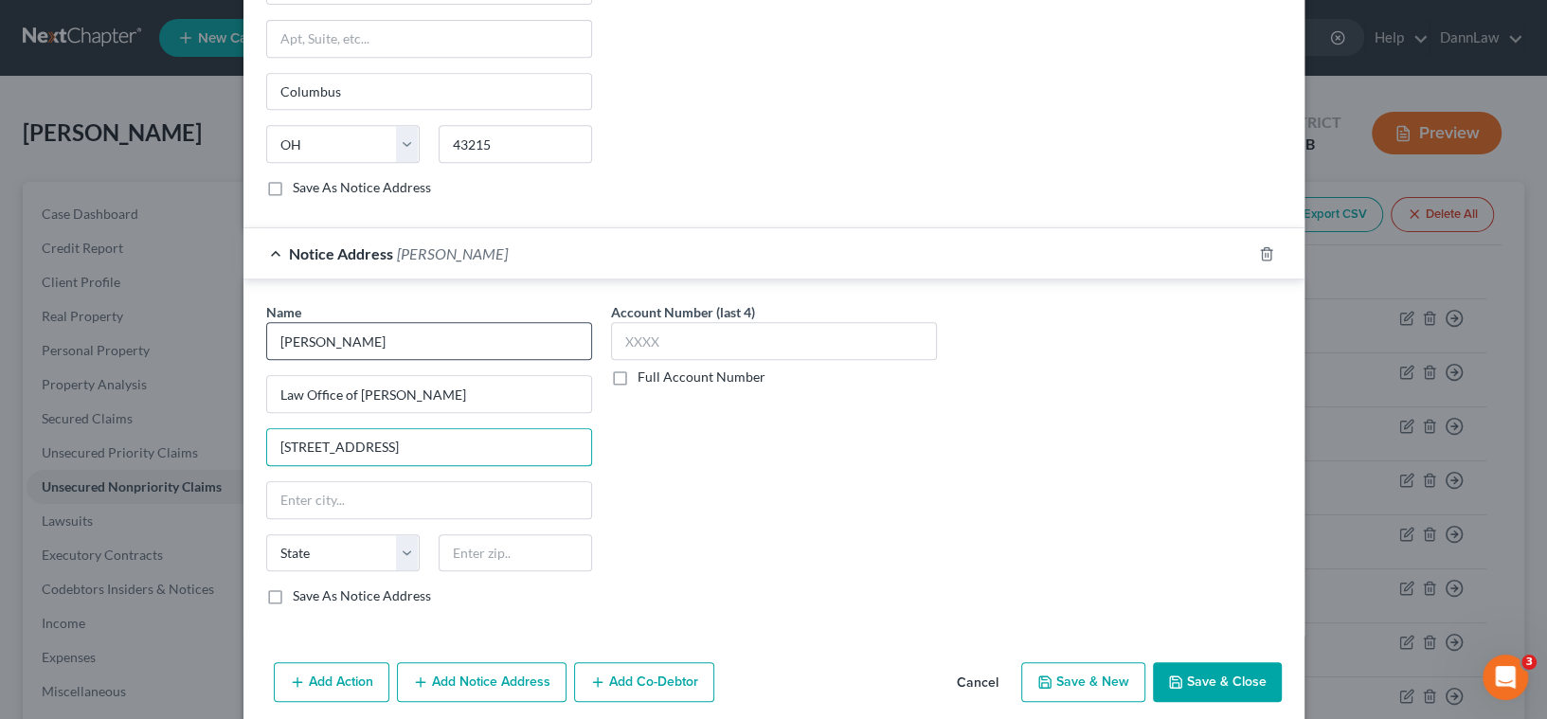
type input "[STREET_ADDRESS]"
type input "45071"
type input "[GEOGRAPHIC_DATA][PERSON_NAME]"
select select "36"
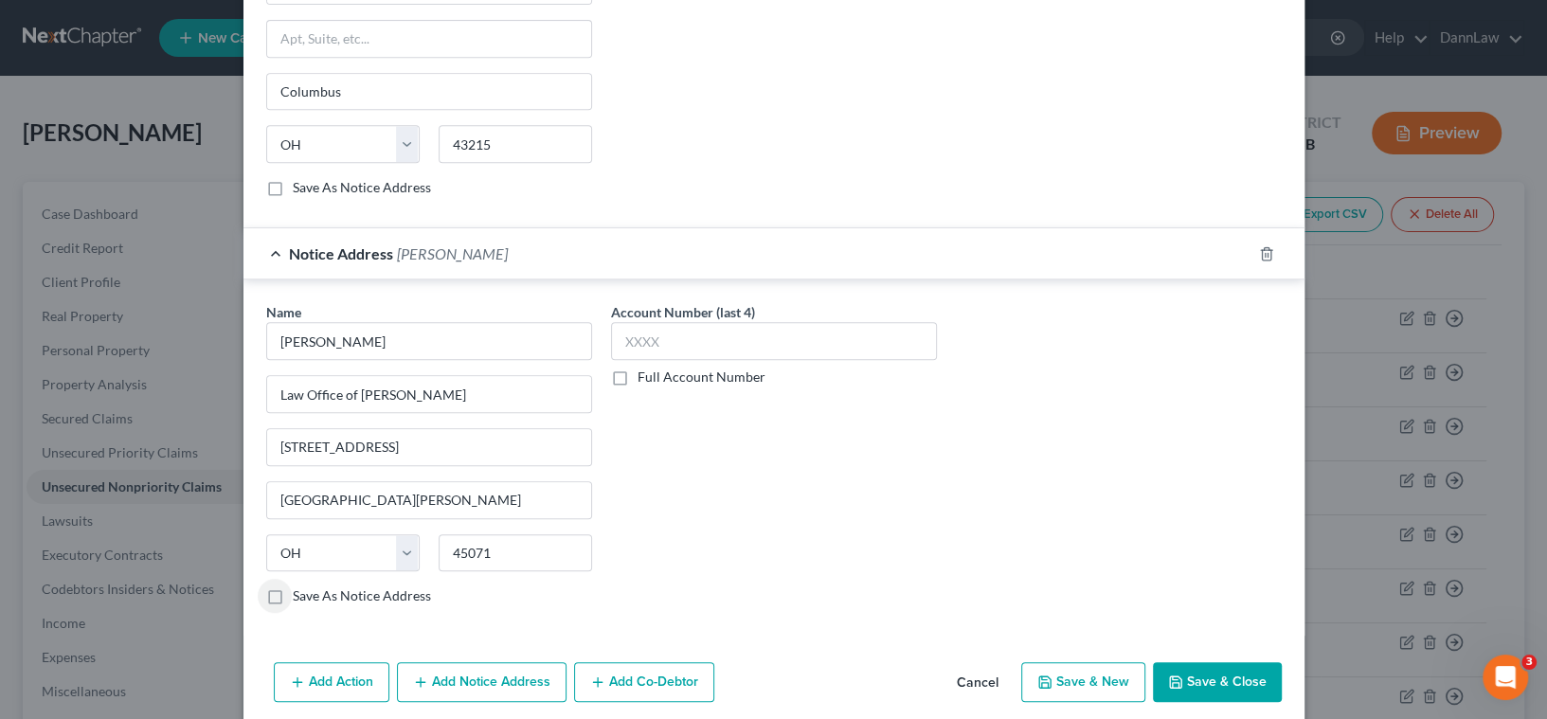
click at [324, 679] on button "Add Action" at bounding box center [332, 682] width 116 height 40
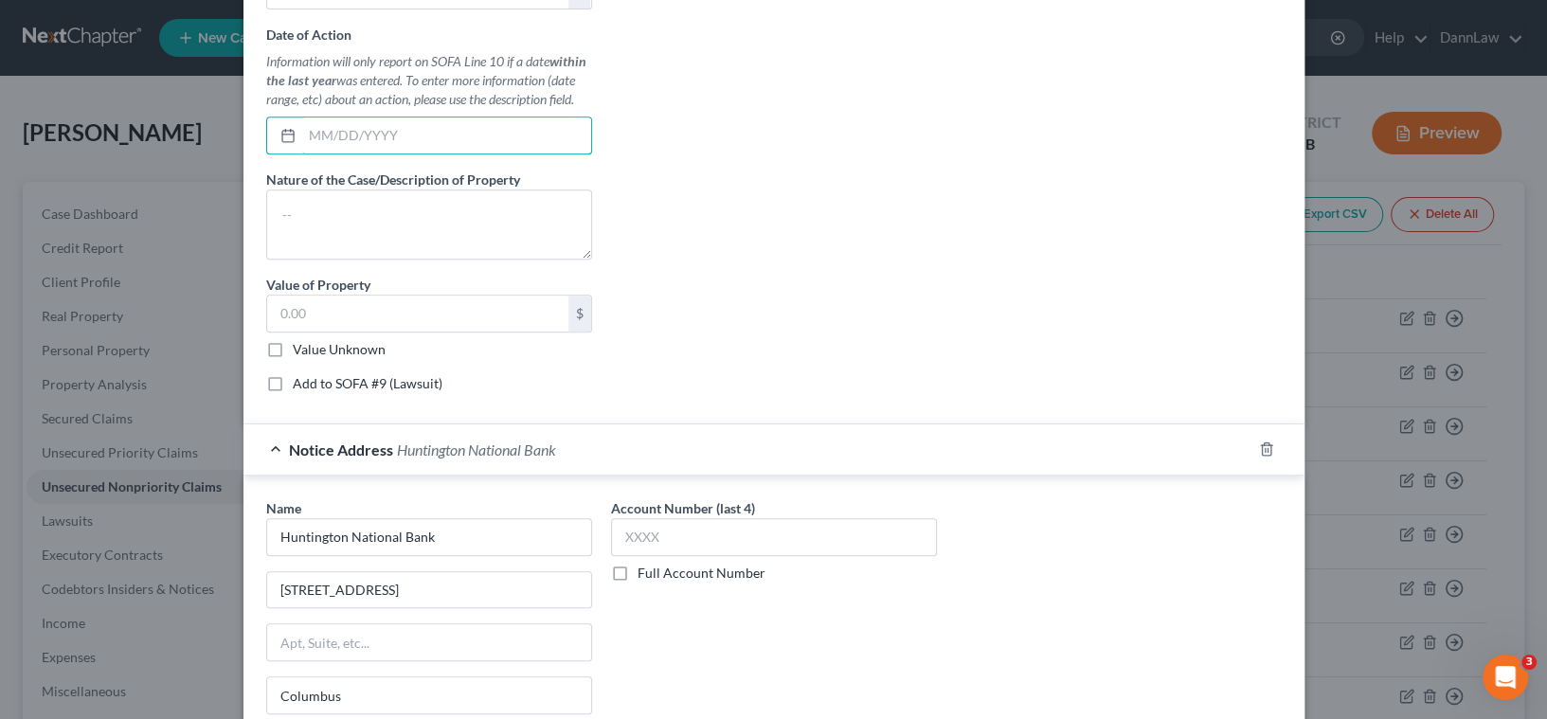
drag, startPoint x: 420, startPoint y: 147, endPoint x: 407, endPoint y: 157, distance: 16.1
click at [416, 148] on input "text" at bounding box center [446, 135] width 289 height 36
type input "[DATE]"
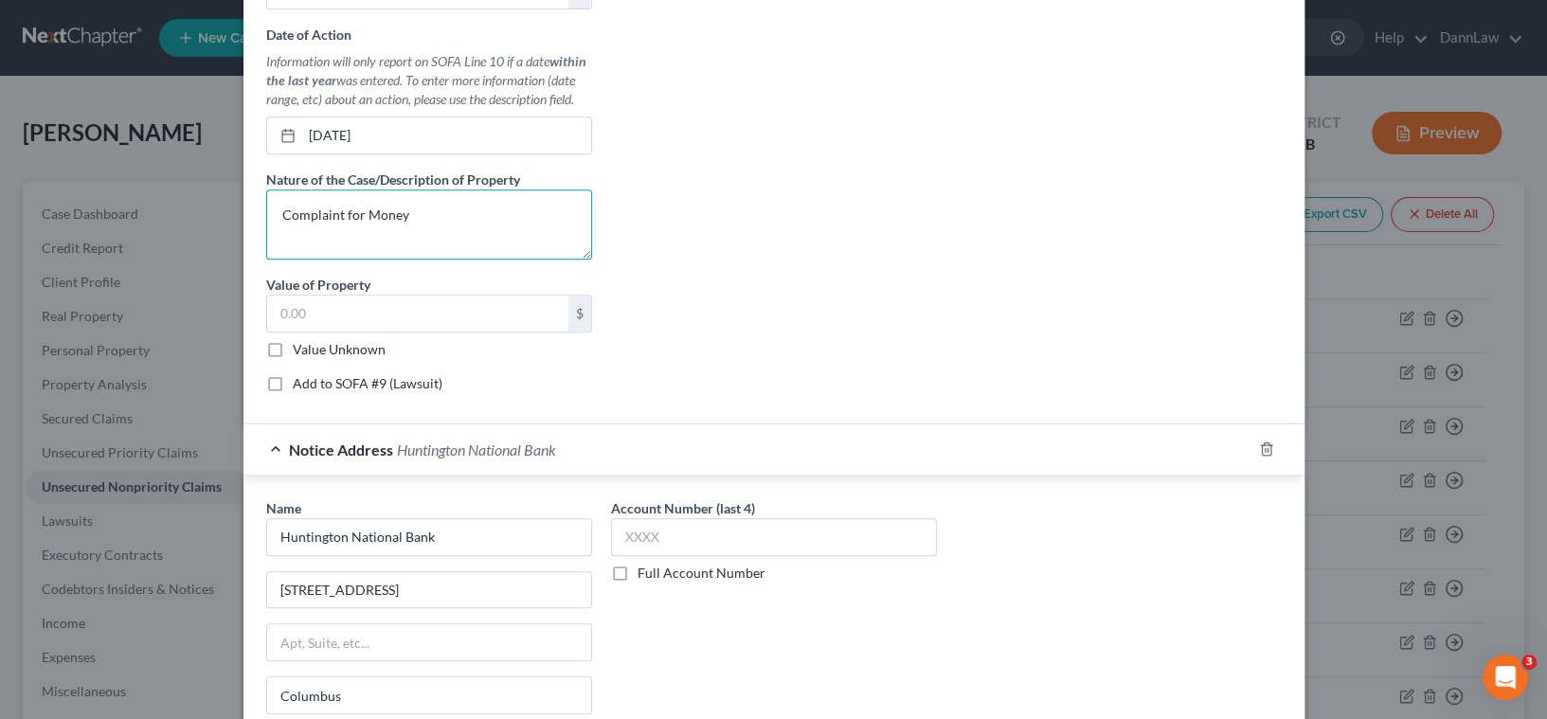
type textarea "Complaint for Money"
click at [293, 351] on label "Value Unknown" at bounding box center [339, 349] width 93 height 19
click at [300, 351] on input "Value Unknown" at bounding box center [306, 346] width 12 height 12
checkbox input "true"
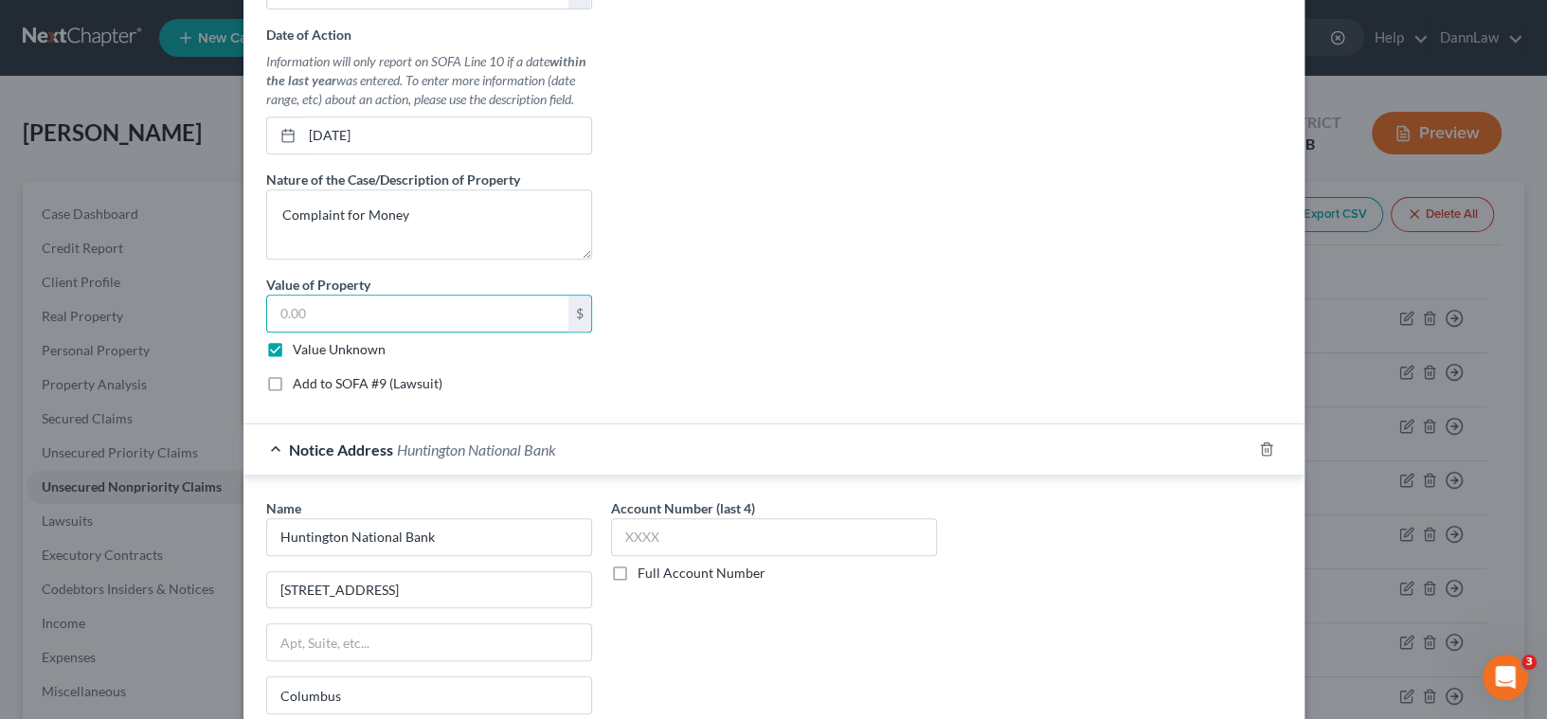
type input "0.00"
click at [293, 384] on label "Add to SOFA #9 (Lawsuit)" at bounding box center [368, 383] width 150 height 19
click at [300, 384] on input "Add to SOFA #9 (Lawsuit)" at bounding box center [306, 380] width 12 height 12
checkbox input "true"
select select "0"
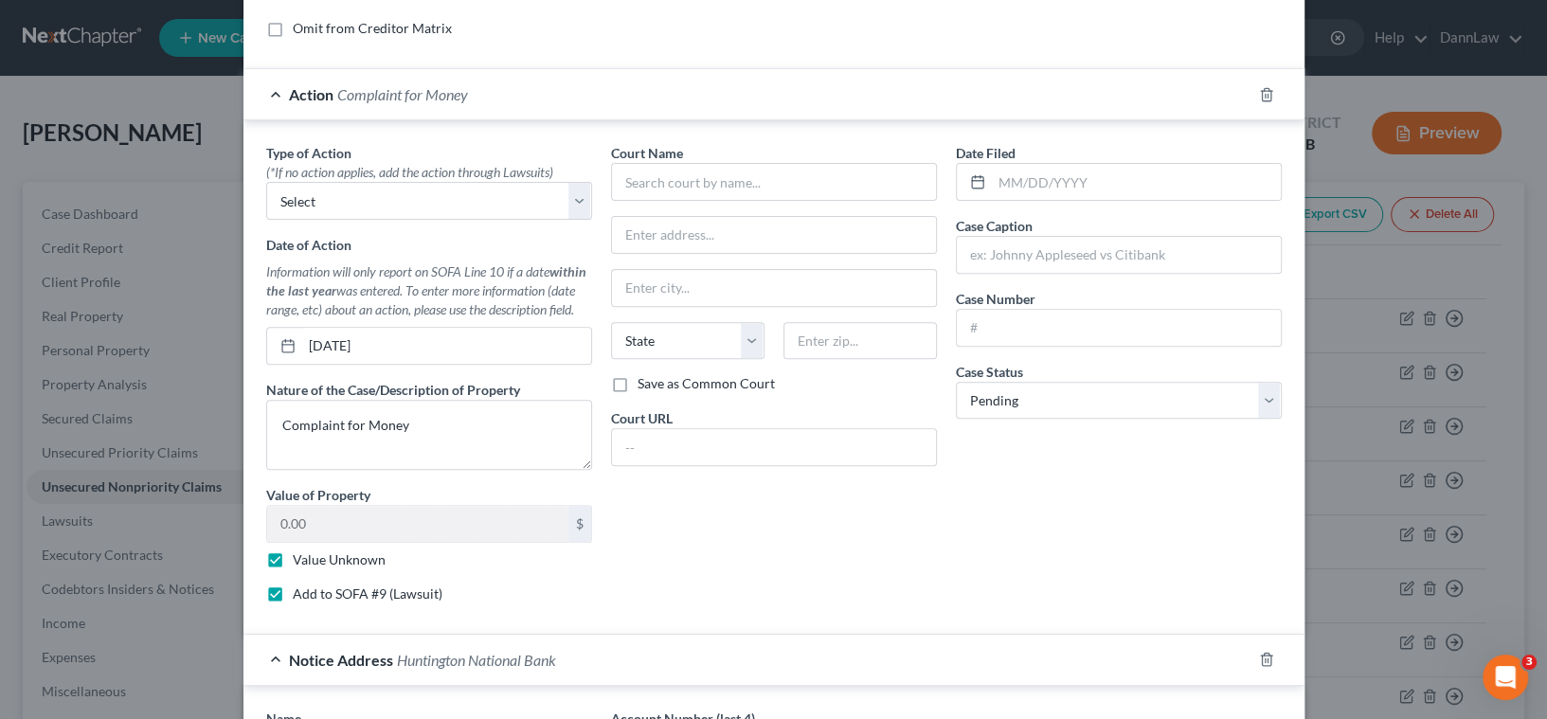
scroll to position [391, 0]
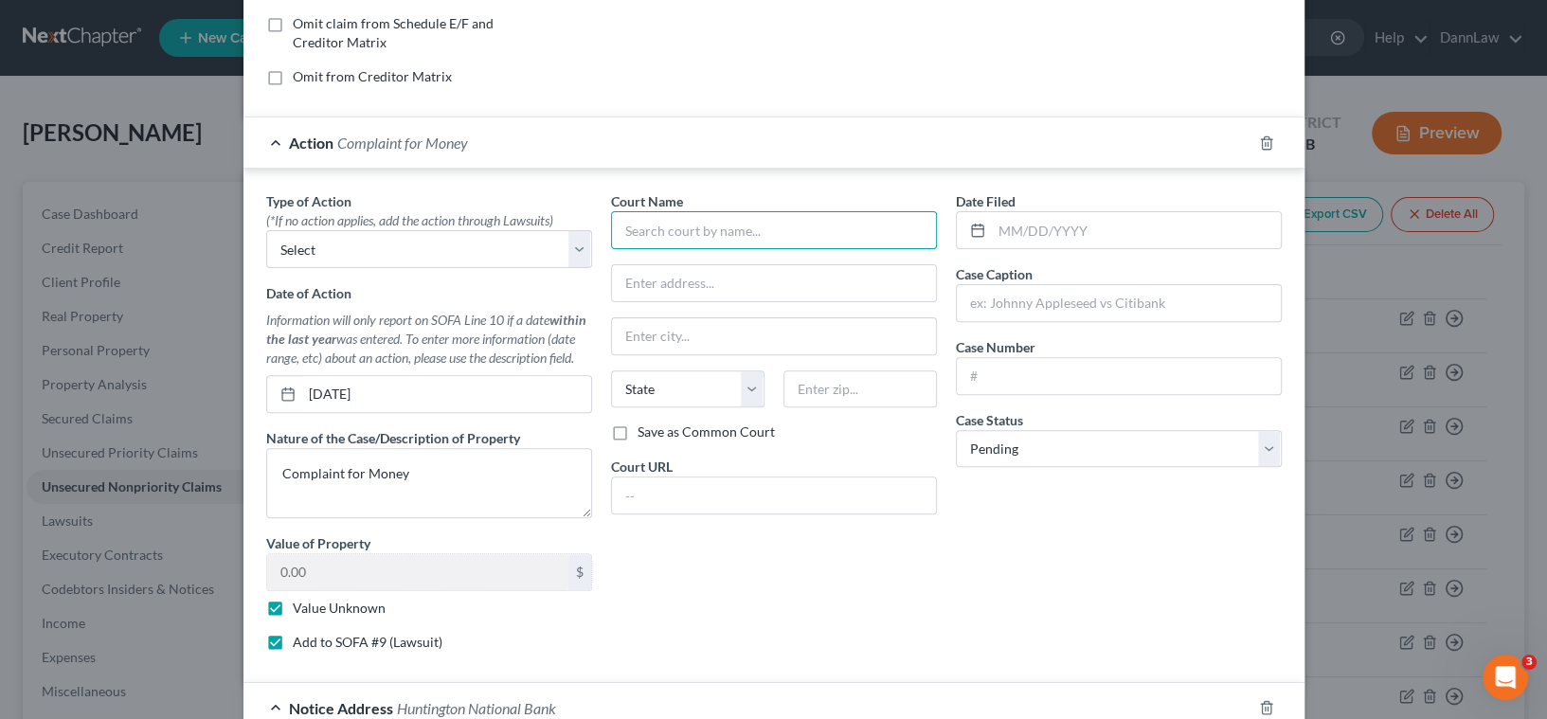
click at [674, 233] on input "text" at bounding box center [774, 230] width 326 height 38
type input "Guernesy County Court of Common Pleas"
type input "[DATE]"
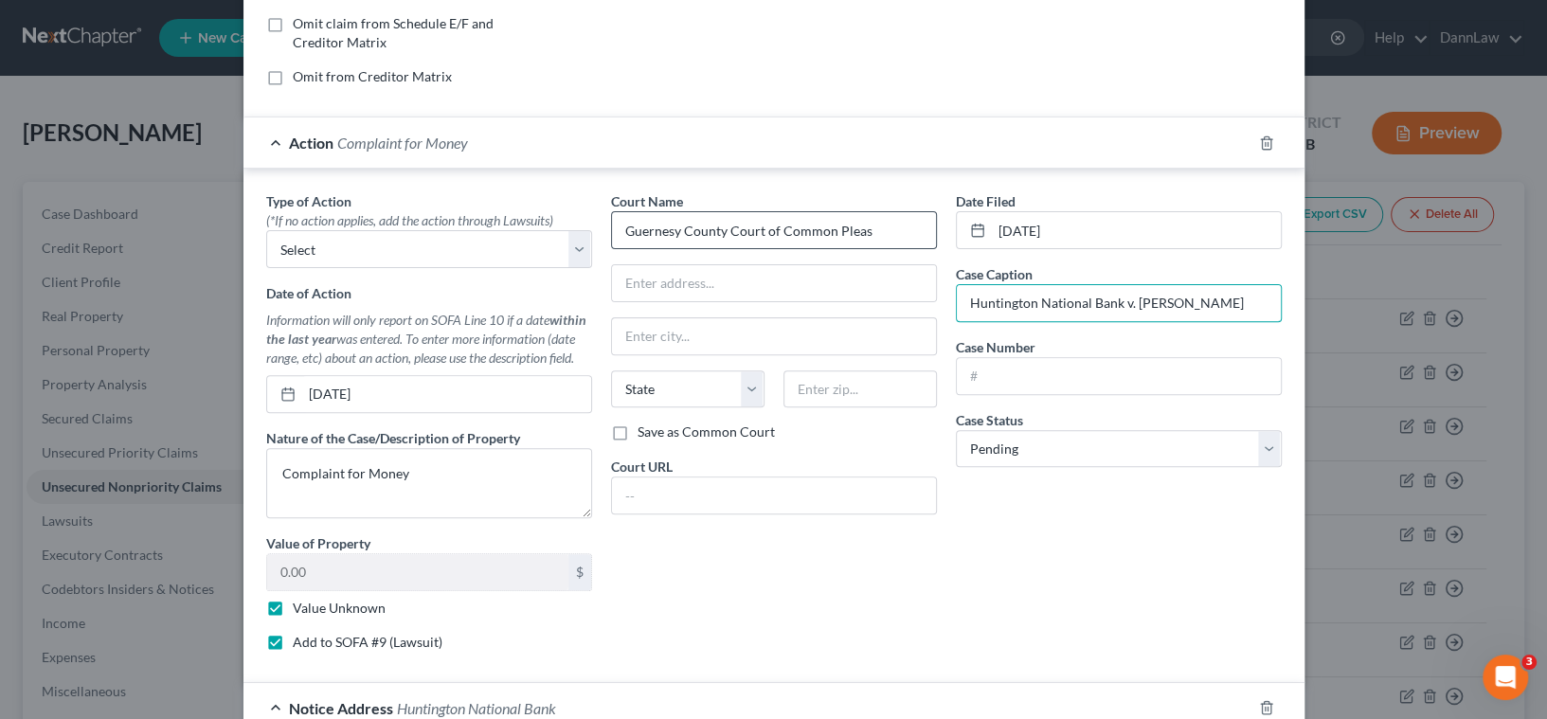
type input "Huntington National Bank v. [PERSON_NAME]"
type input "C"
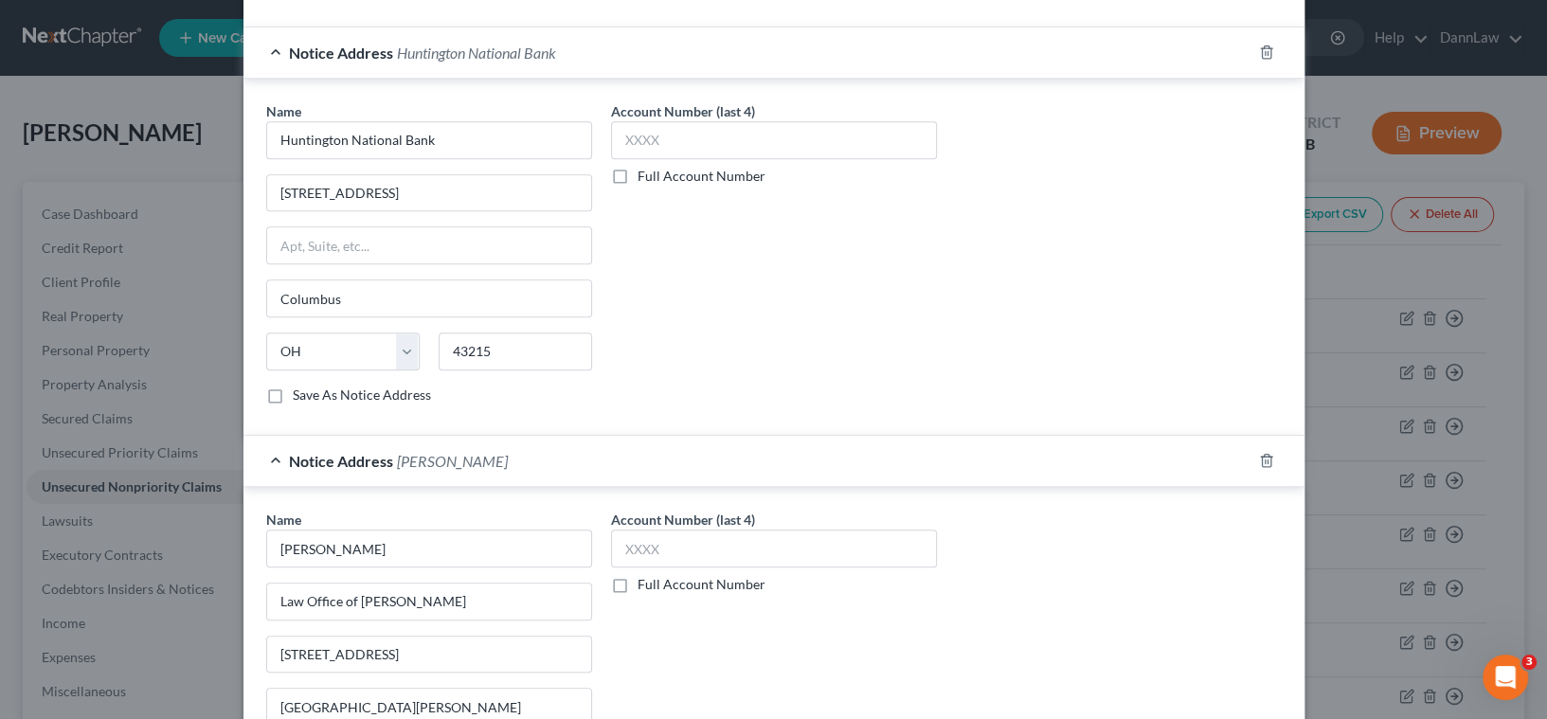
scroll to position [1325, 0]
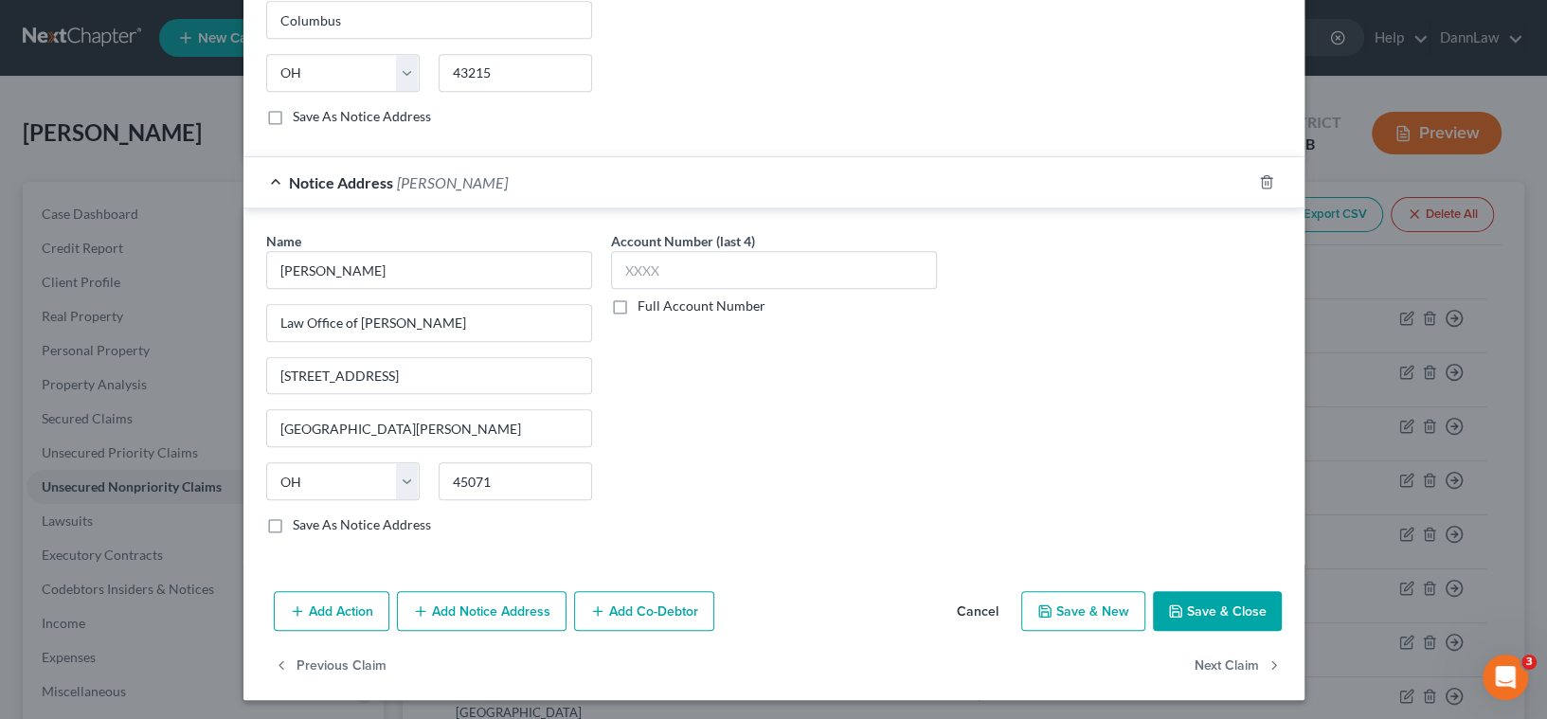
type input "25CV000296"
drag, startPoint x: 1222, startPoint y: 606, endPoint x: 1221, endPoint y: 628, distance: 21.8
click at [1222, 608] on button "Save & Close" at bounding box center [1217, 611] width 129 height 40
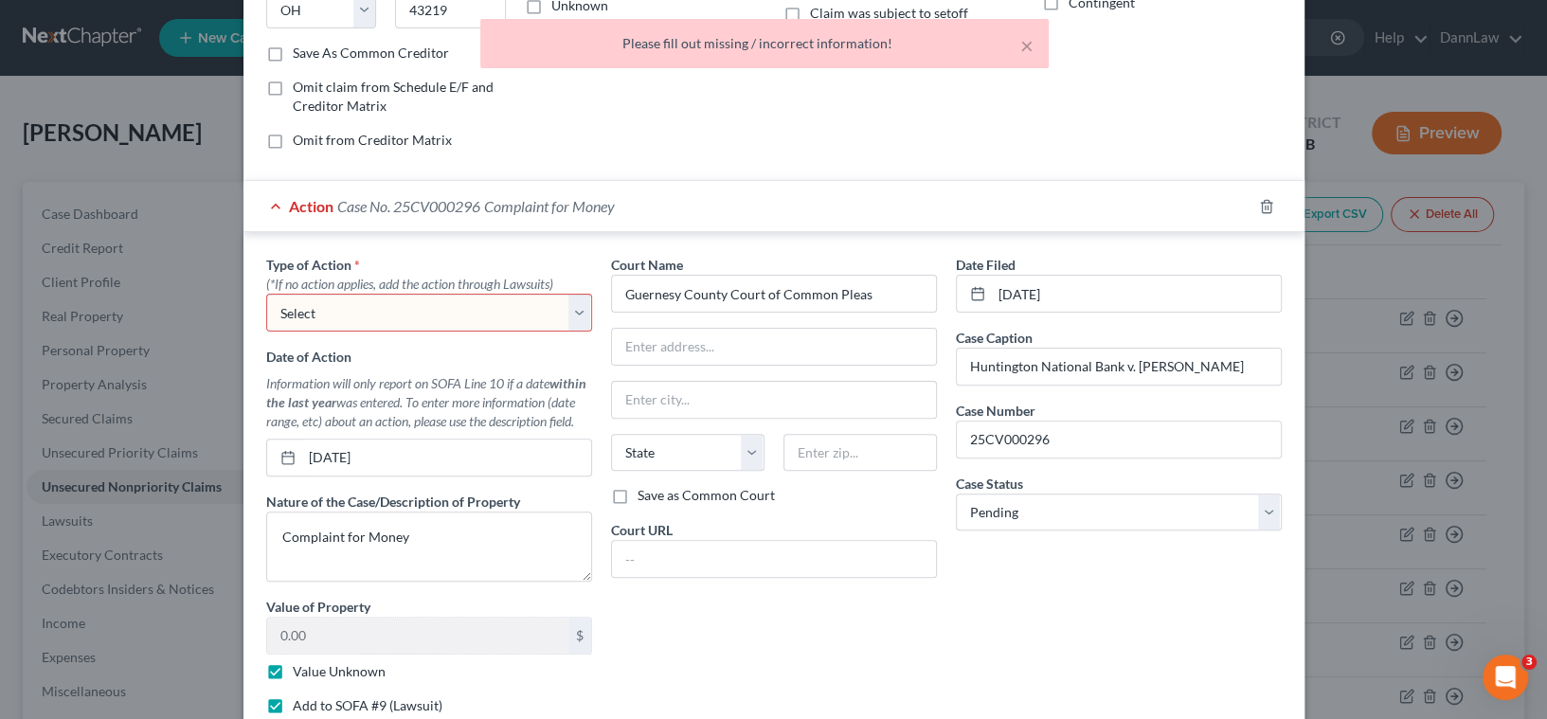
scroll to position [292, 0]
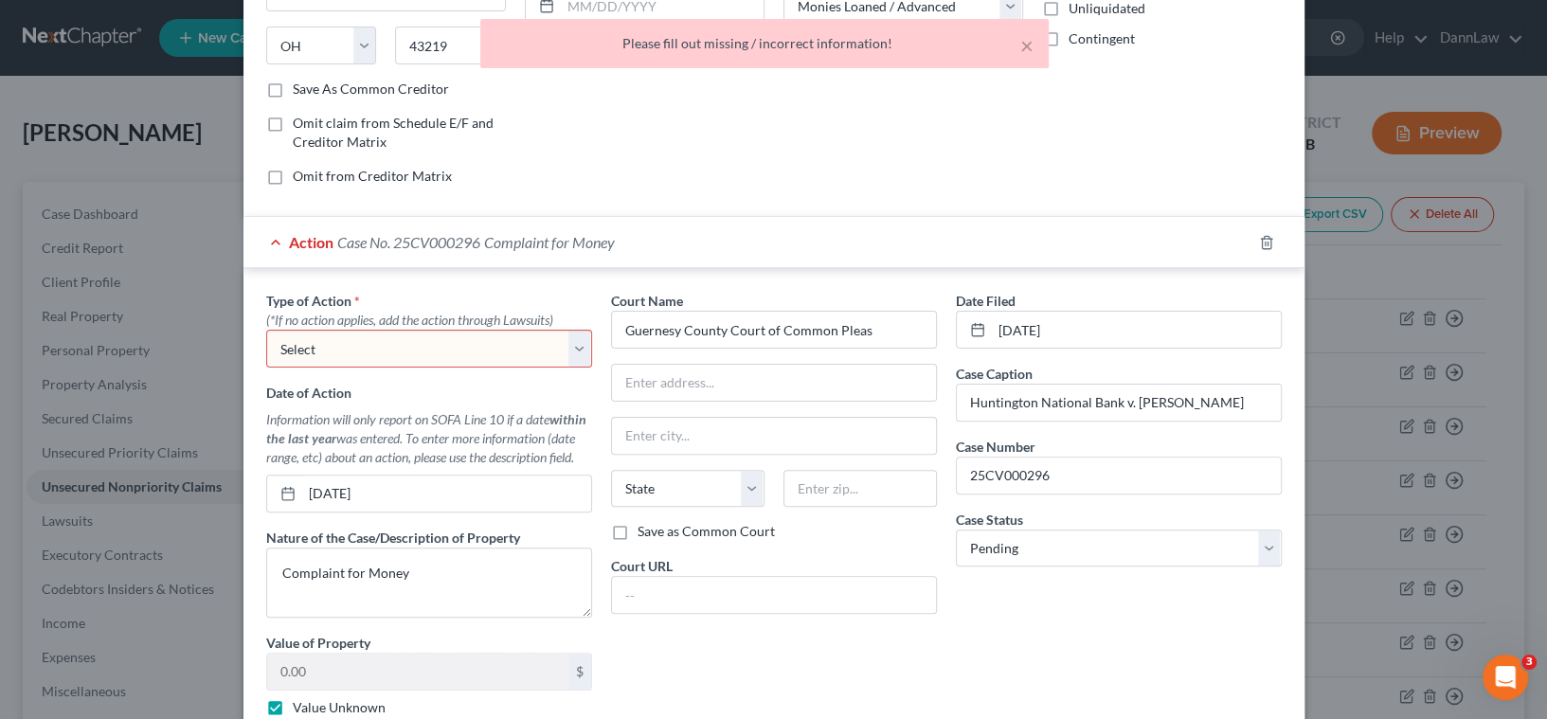
click at [496, 355] on select "Select Repossession Garnishment Foreclosure Personal Injury Attached, Seized, O…" at bounding box center [429, 349] width 326 height 38
select select "4"
click at [266, 330] on select "Select Repossession Garnishment Foreclosure Personal Injury Attached, Seized, O…" at bounding box center [429, 349] width 326 height 38
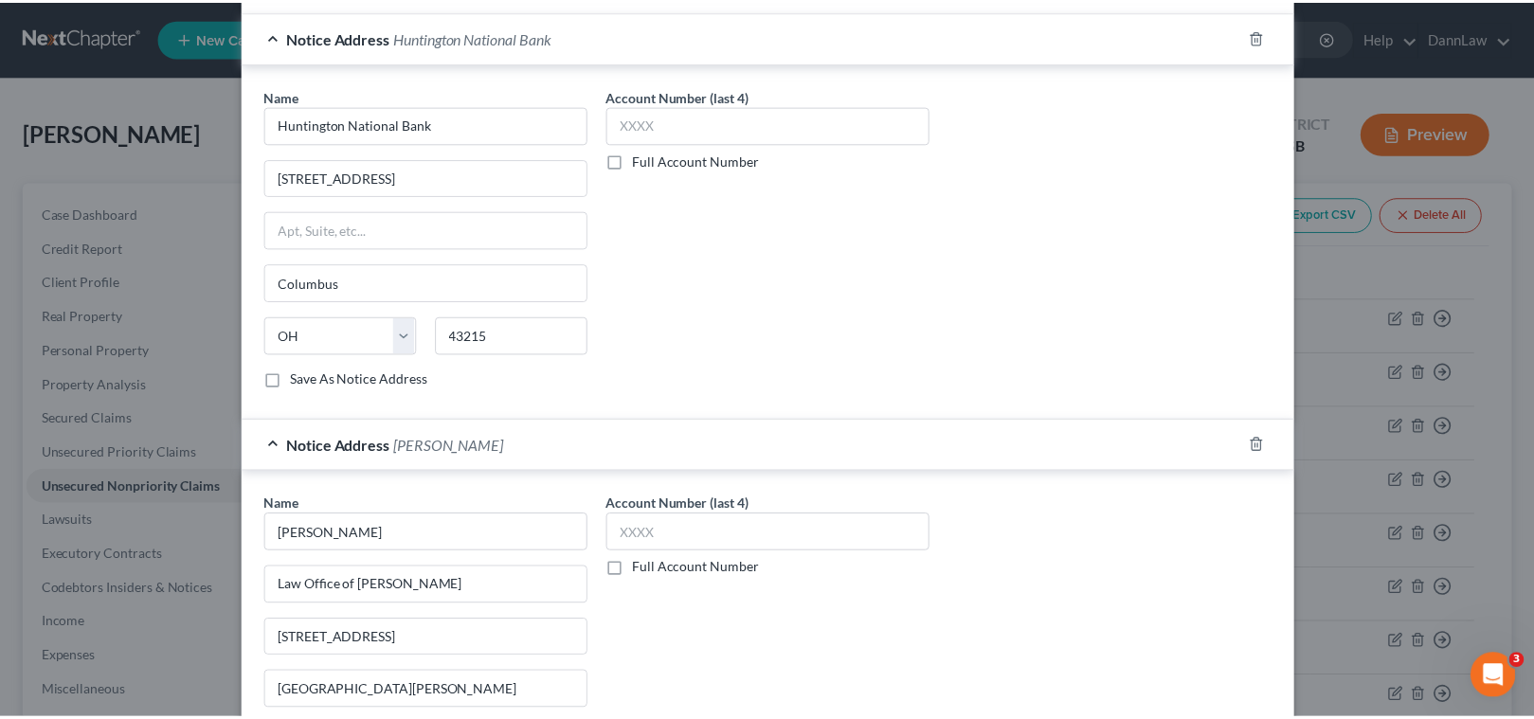
scroll to position [1325, 0]
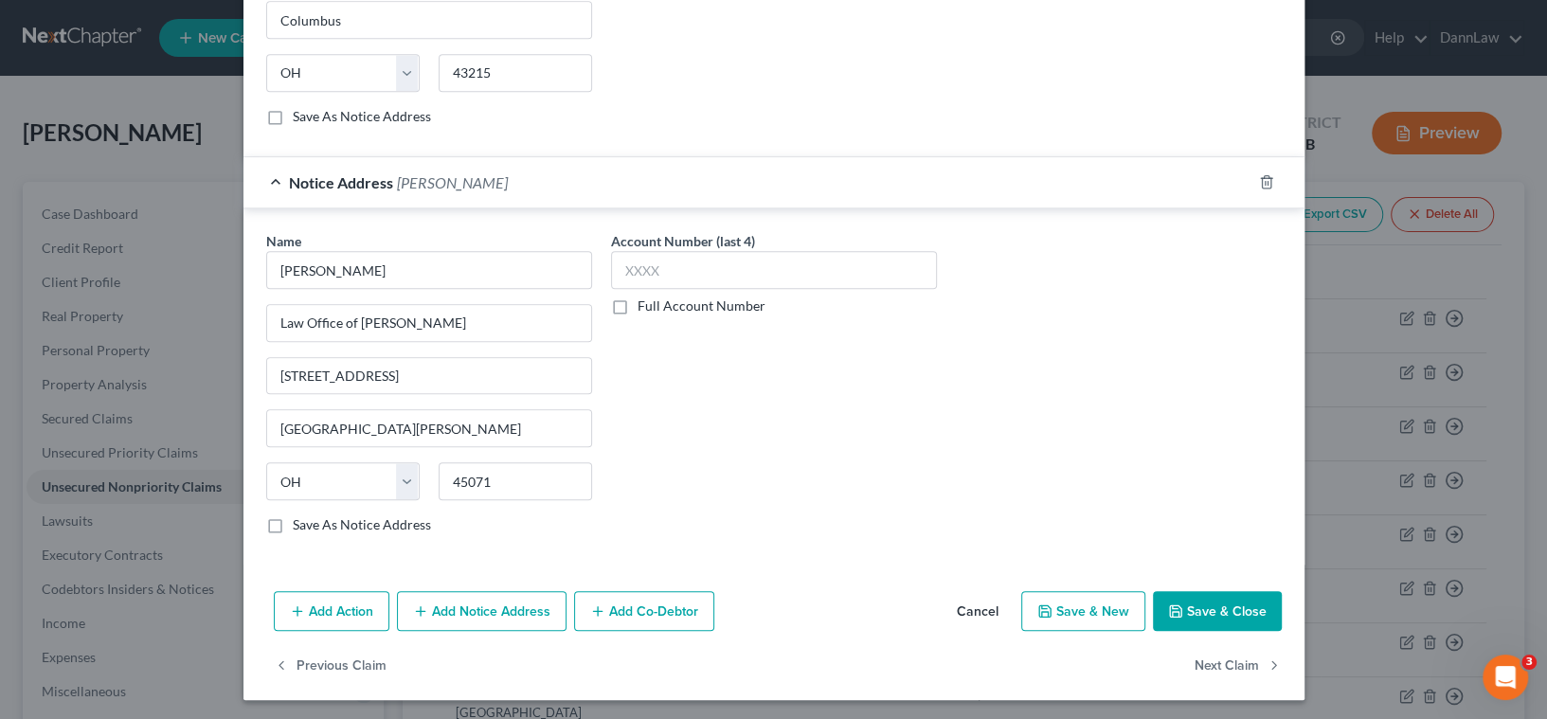
click at [1172, 605] on icon "button" at bounding box center [1175, 611] width 15 height 15
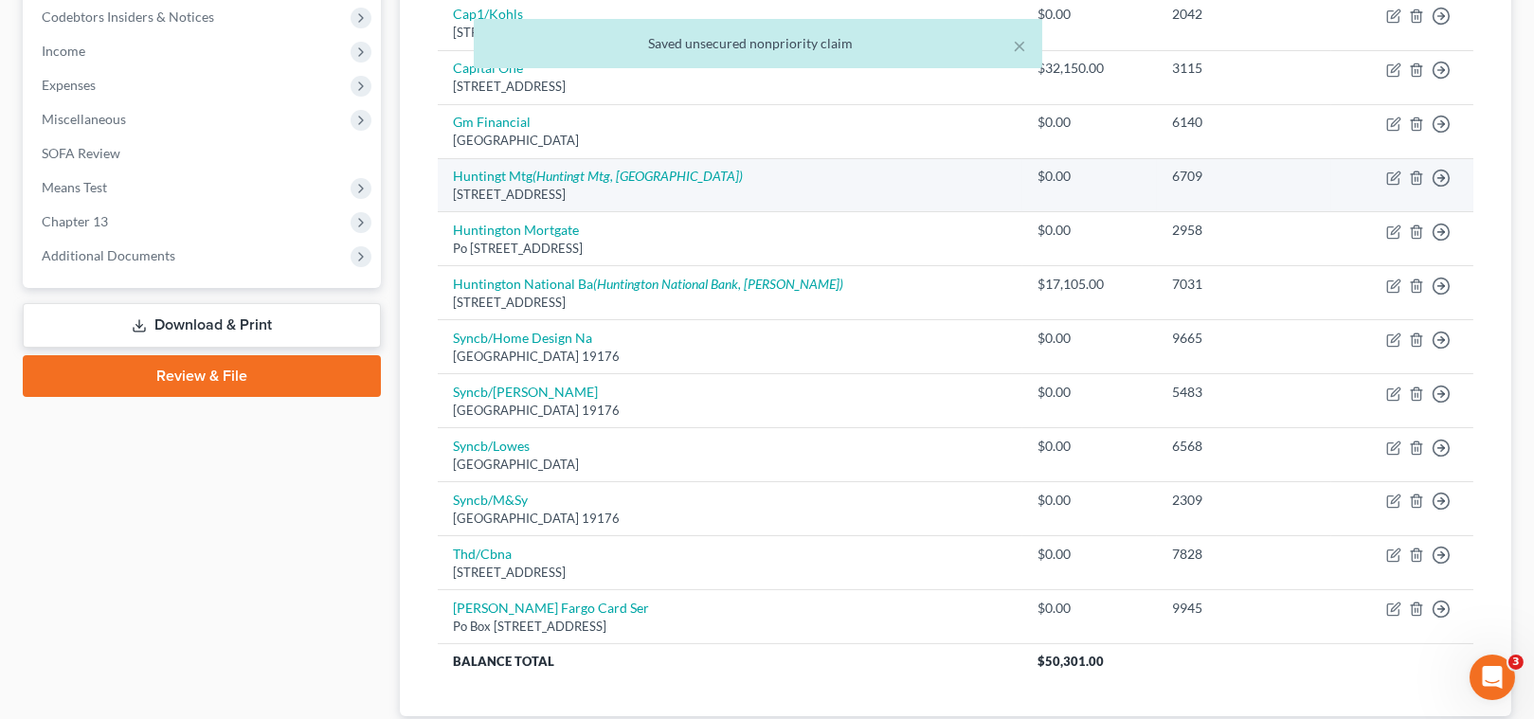
scroll to position [603, 0]
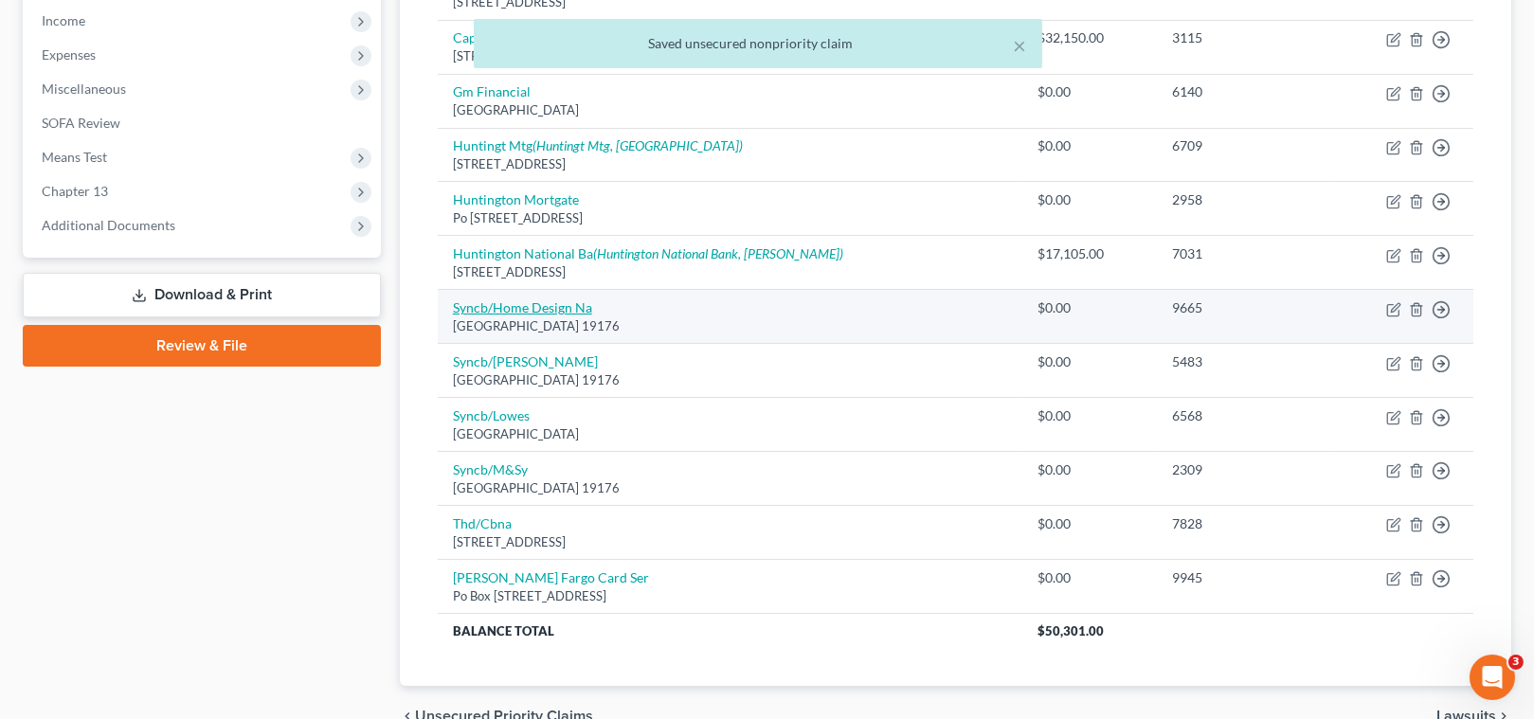
click at [514, 312] on link "Syncb/Home Design Na" at bounding box center [522, 307] width 139 height 16
select select "39"
select select "2"
select select "0"
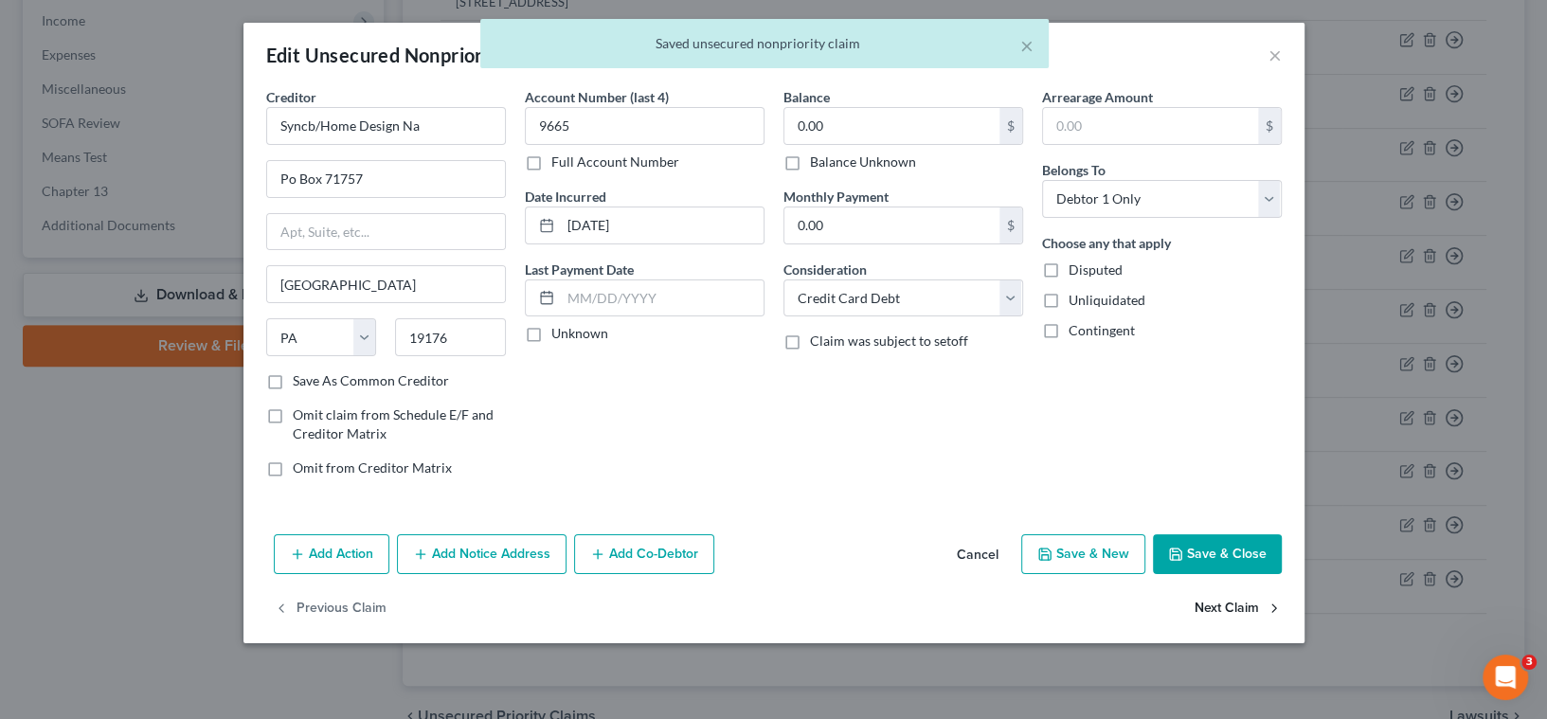
click at [1230, 604] on button "Next Claim" at bounding box center [1238, 609] width 87 height 40
select select "39"
select select "2"
select select "0"
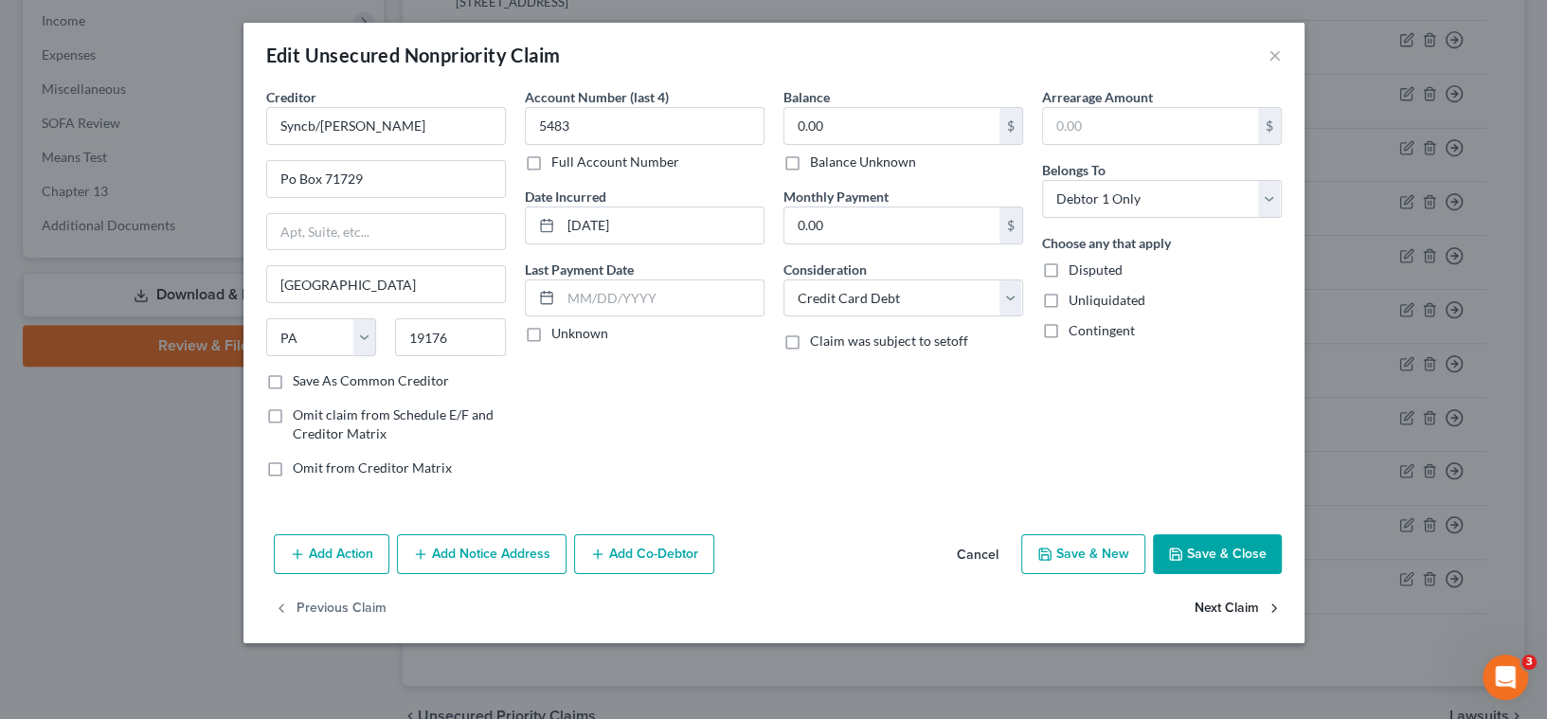
click at [1229, 604] on button "Next Claim" at bounding box center [1238, 609] width 87 height 40
select select "39"
select select "2"
select select "0"
click at [1229, 604] on button "Next Claim" at bounding box center [1238, 609] width 87 height 40
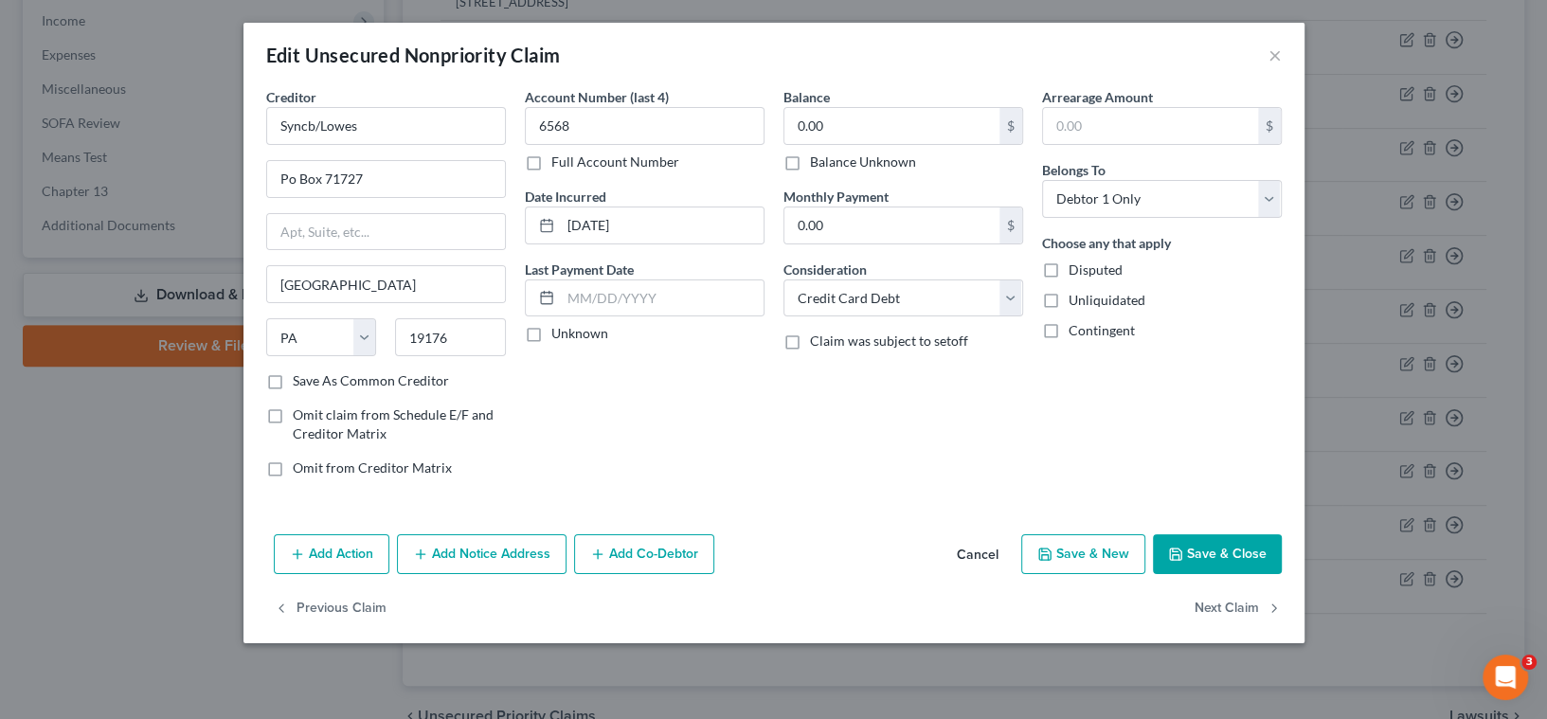
select select "39"
select select "2"
select select "0"
click at [1229, 604] on button "Next Claim" at bounding box center [1238, 609] width 87 height 40
select select "43"
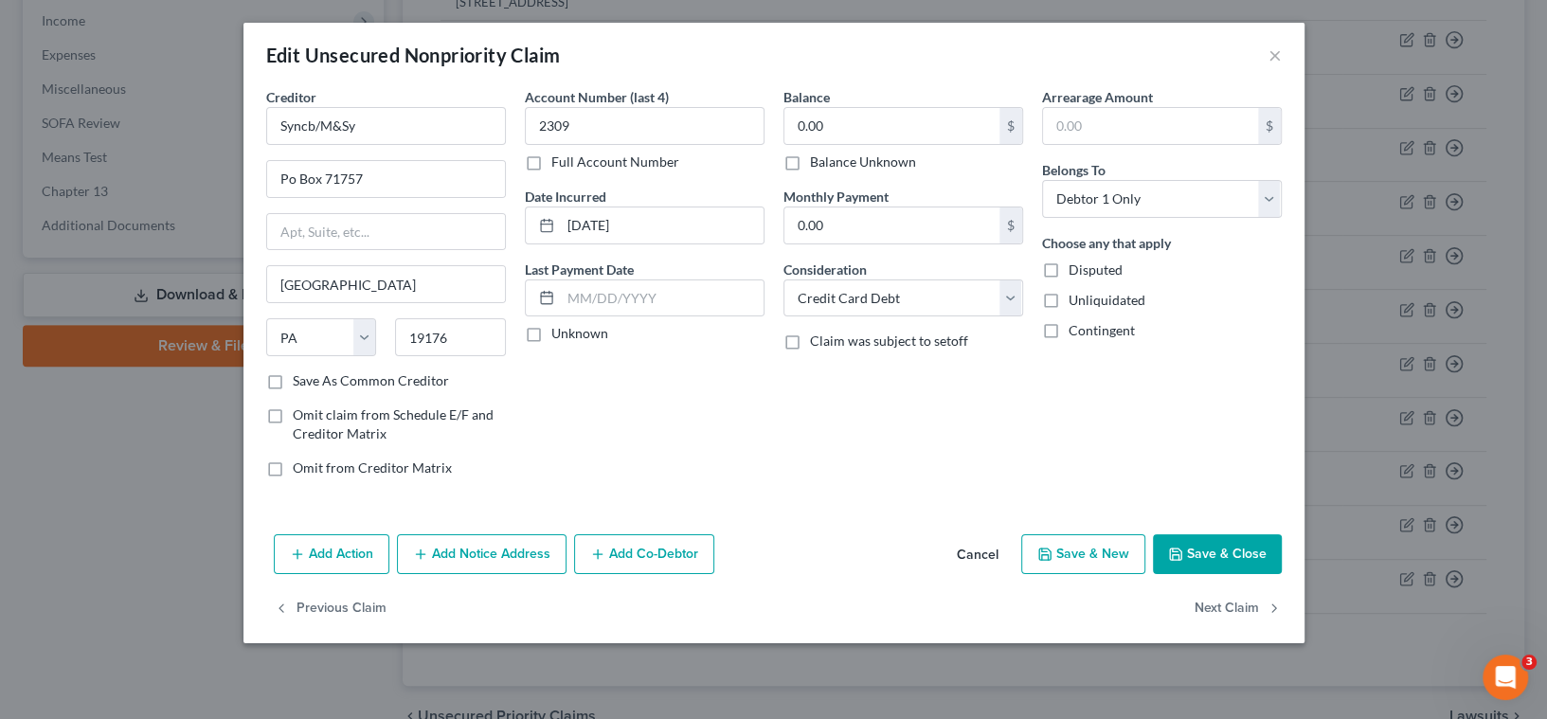
select select "2"
select select "0"
click at [1229, 604] on button "Next Claim" at bounding box center [1238, 609] width 87 height 40
select select "16"
select select "2"
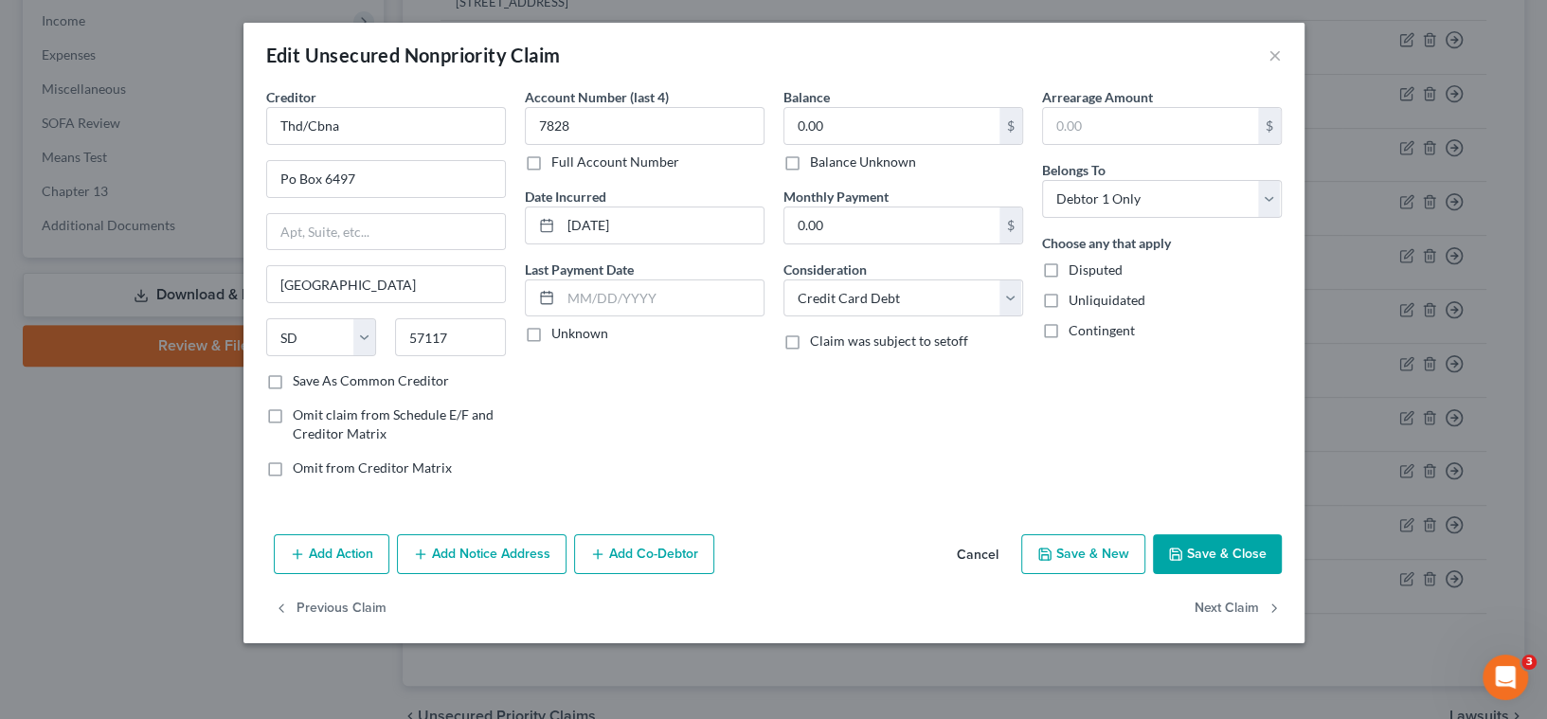
select select "0"
click at [1229, 604] on div "Previous Claim" at bounding box center [773, 616] width 1061 height 55
click at [1230, 561] on button "Save & Close" at bounding box center [1217, 554] width 129 height 40
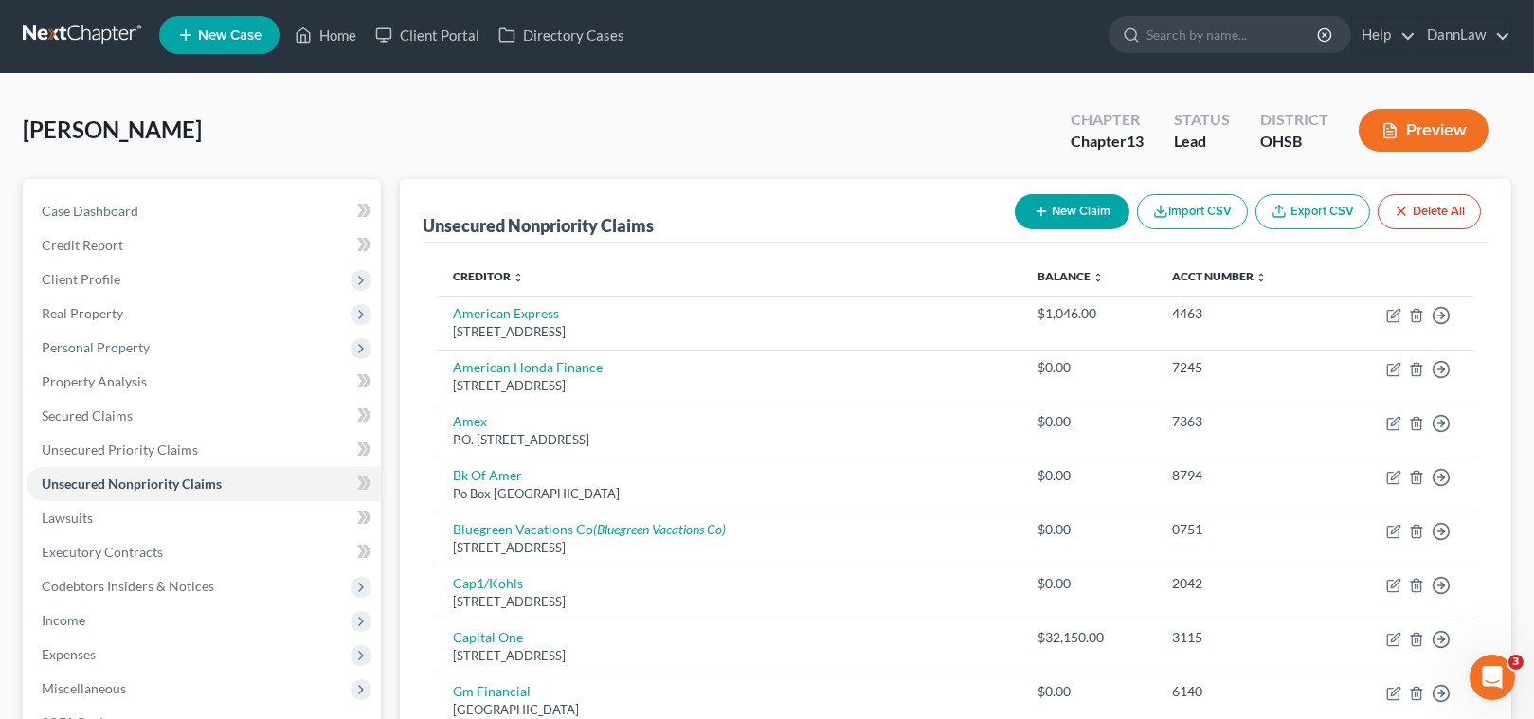
scroll to position [0, 0]
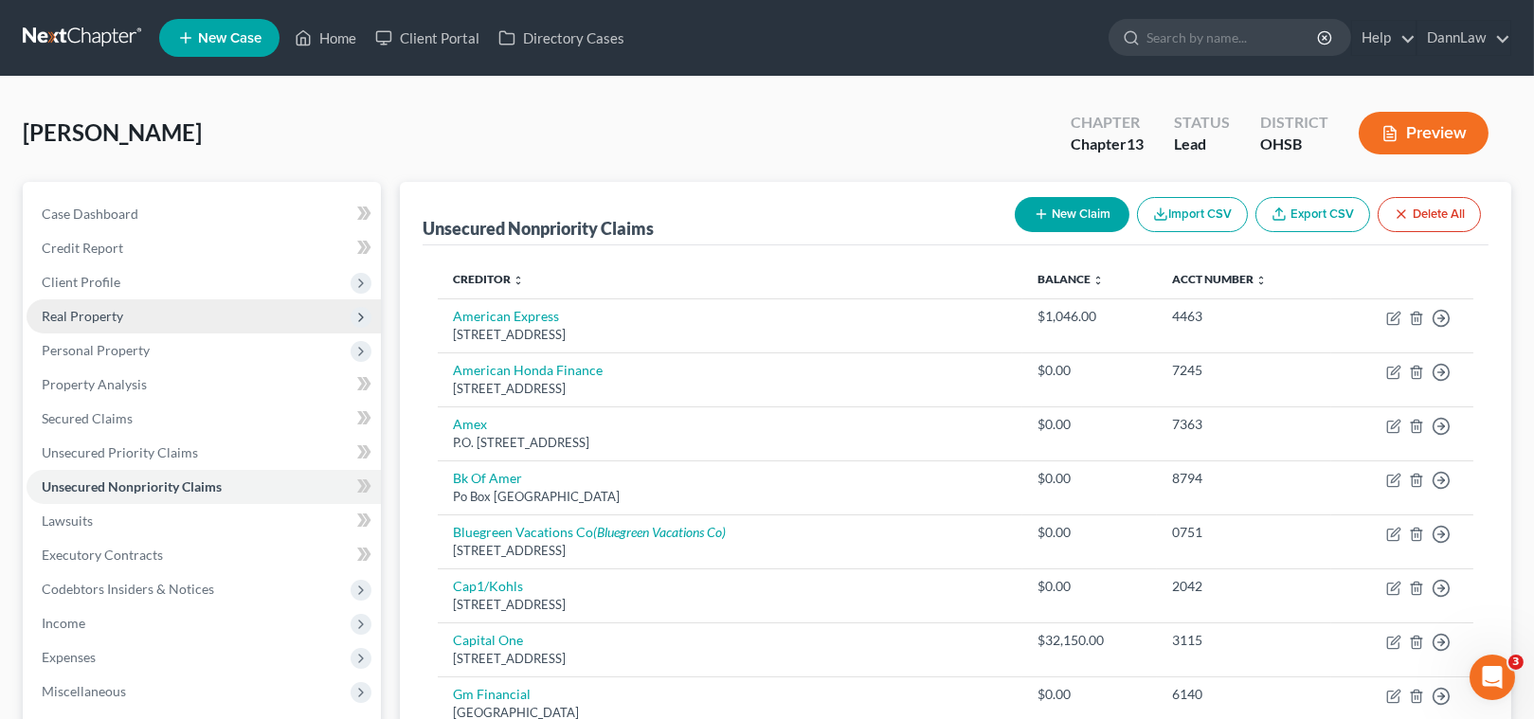
click at [103, 321] on span "Real Property" at bounding box center [82, 316] width 81 height 16
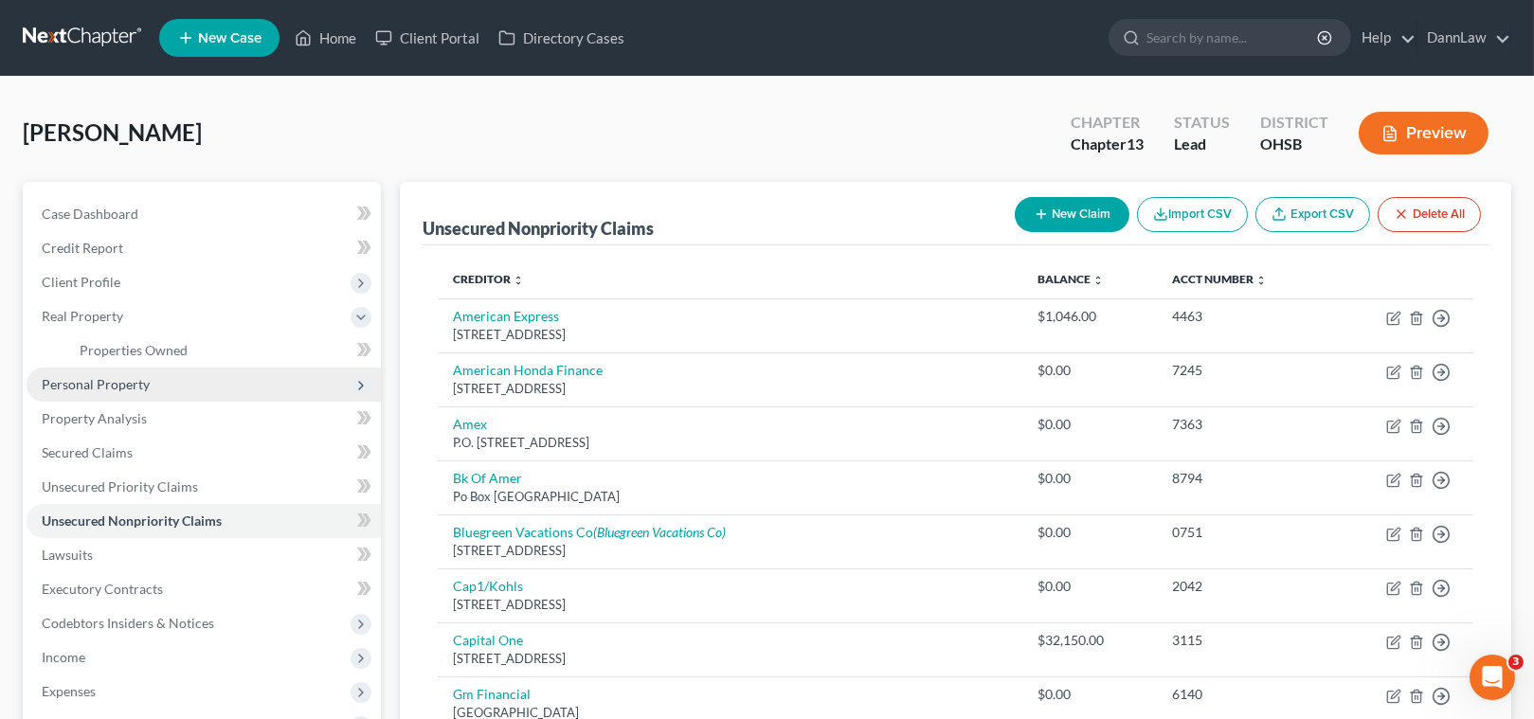
click at [110, 387] on span "Personal Property" at bounding box center [96, 384] width 108 height 16
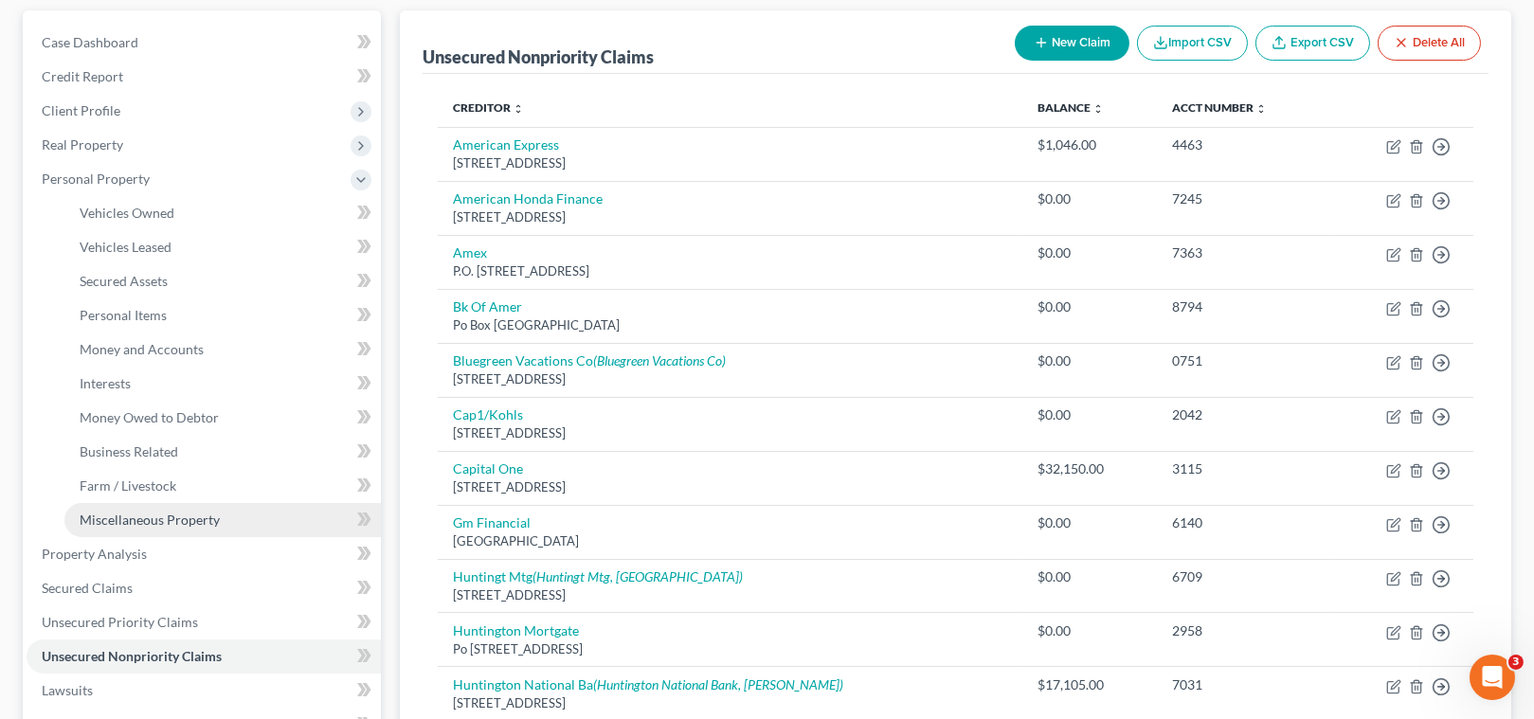
click at [180, 518] on span "Miscellaneous Property" at bounding box center [150, 520] width 140 height 16
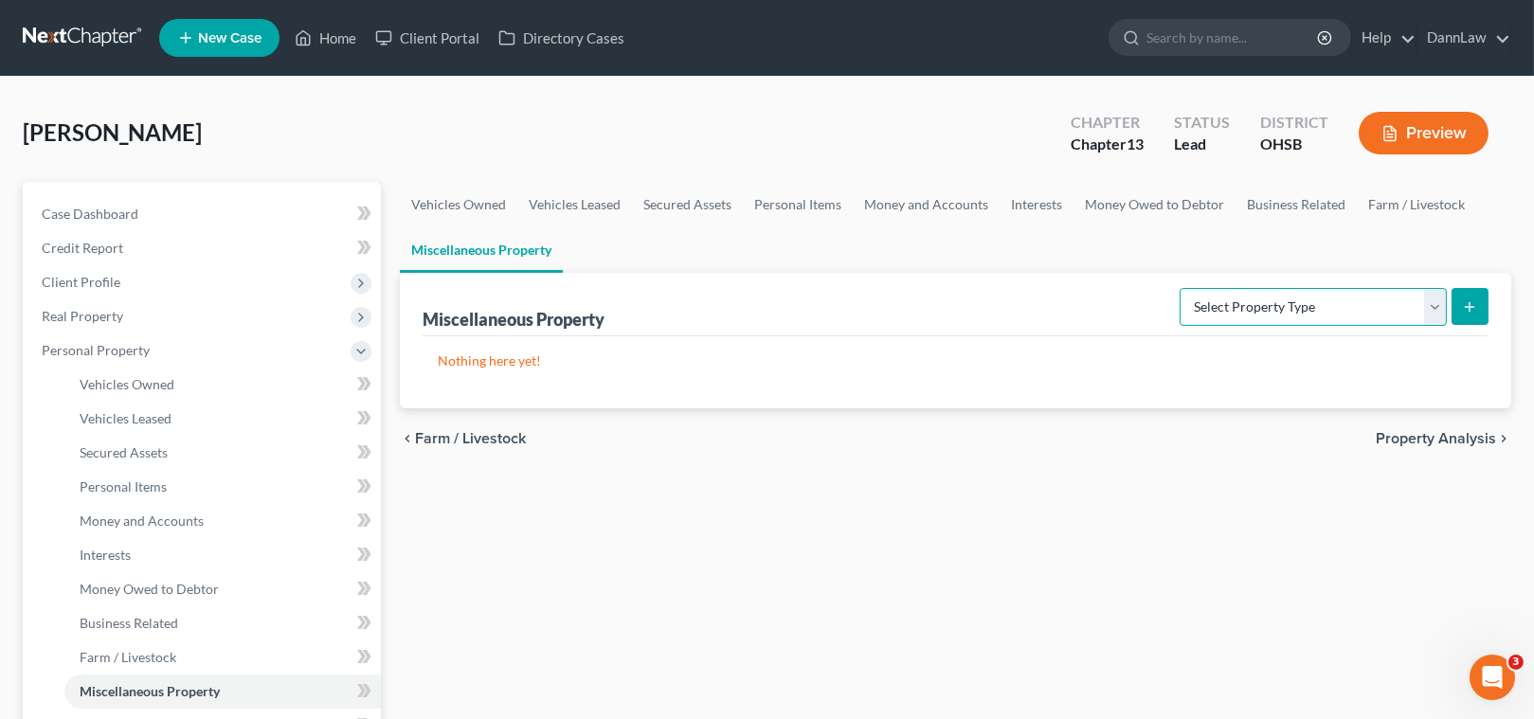
click at [1343, 307] on select "Select Property Type Assigned for Creditor Benefit [DATE] Holding for Another N…" at bounding box center [1313, 307] width 267 height 38
click at [1343, 308] on select "Select Property Type Assigned for Creditor Benefit [DATE] Holding for Another N…" at bounding box center [1313, 307] width 267 height 38
click at [1020, 207] on link "Interests" at bounding box center [1037, 204] width 74 height 45
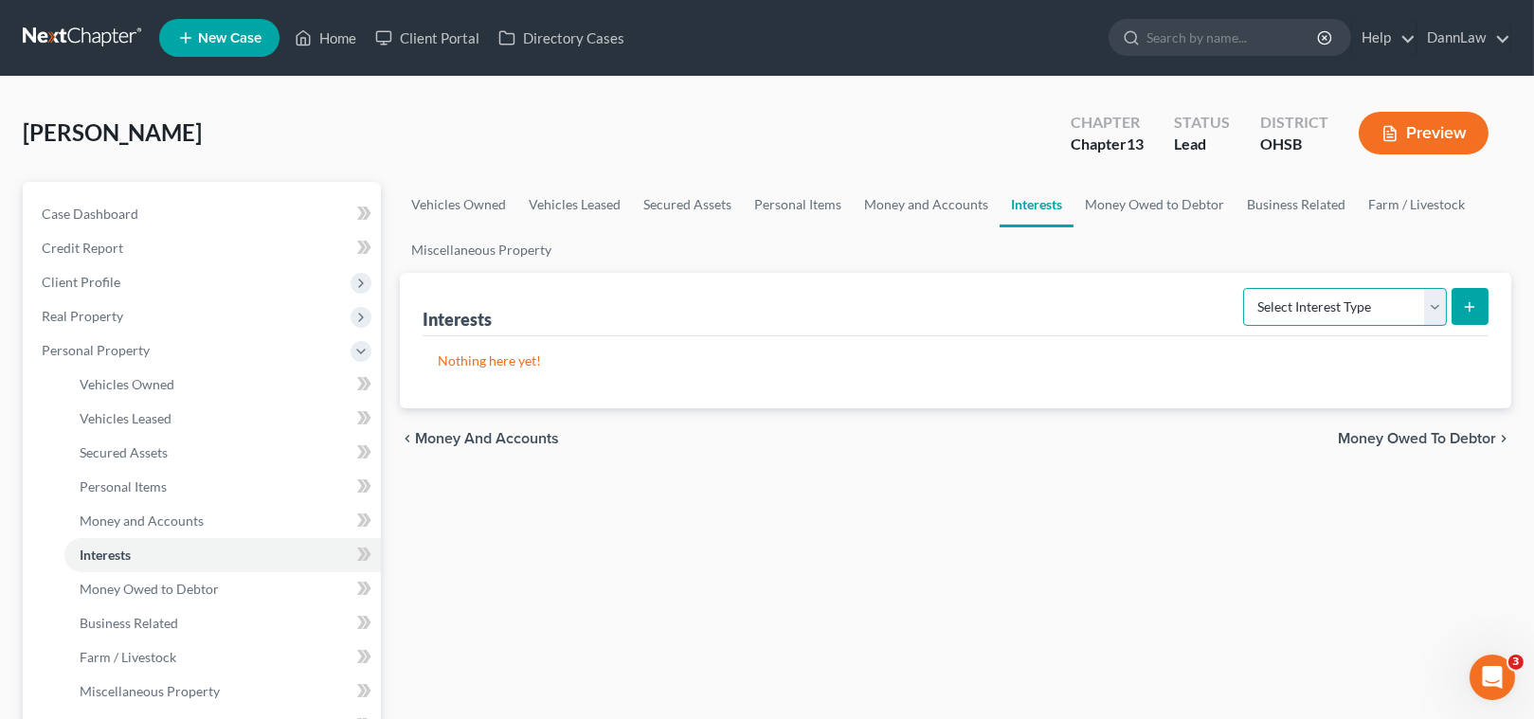
click at [1346, 313] on select "Select Interest Type 401K Annuity Bond Education IRA Government Bond Government…" at bounding box center [1345, 307] width 204 height 38
click at [926, 206] on link "Money and Accounts" at bounding box center [926, 204] width 147 height 45
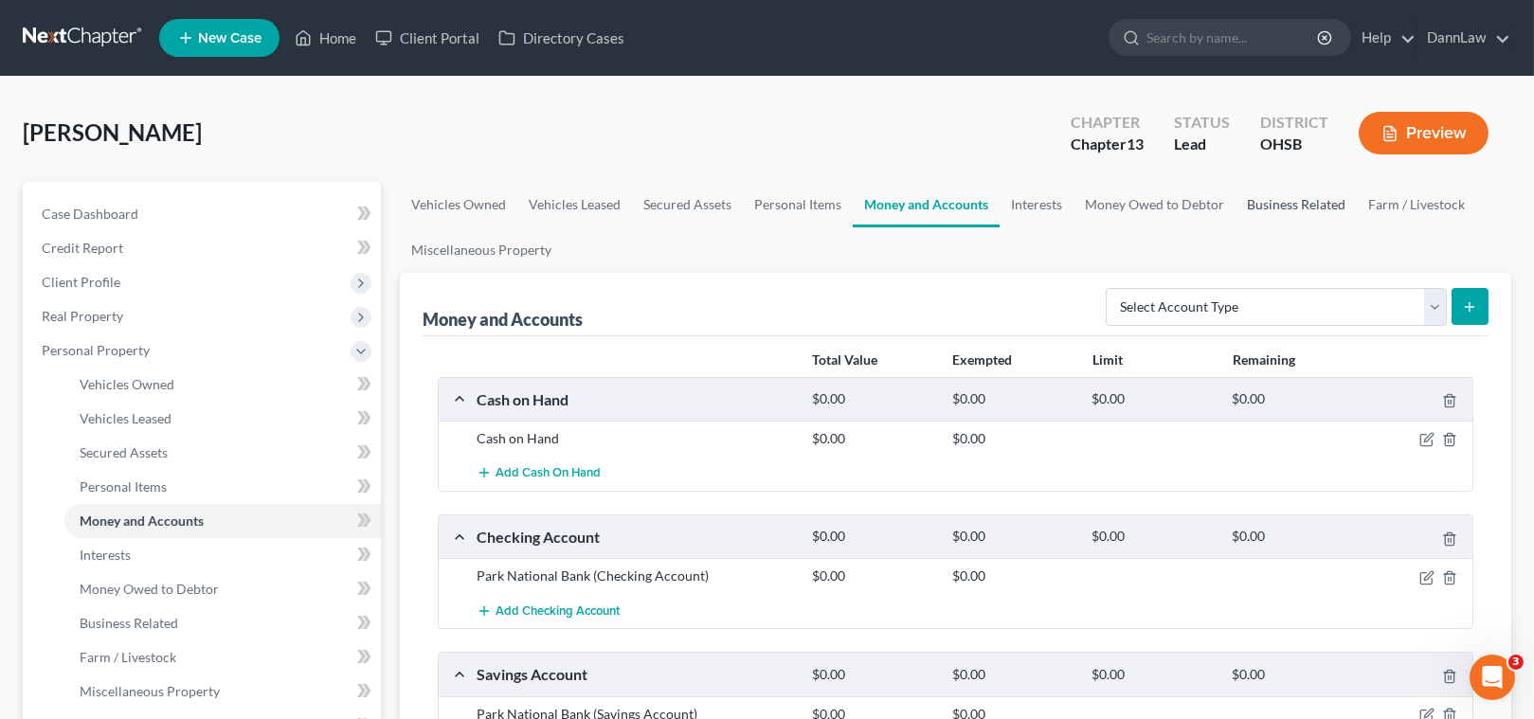
click at [1292, 206] on link "Business Related" at bounding box center [1295, 204] width 121 height 45
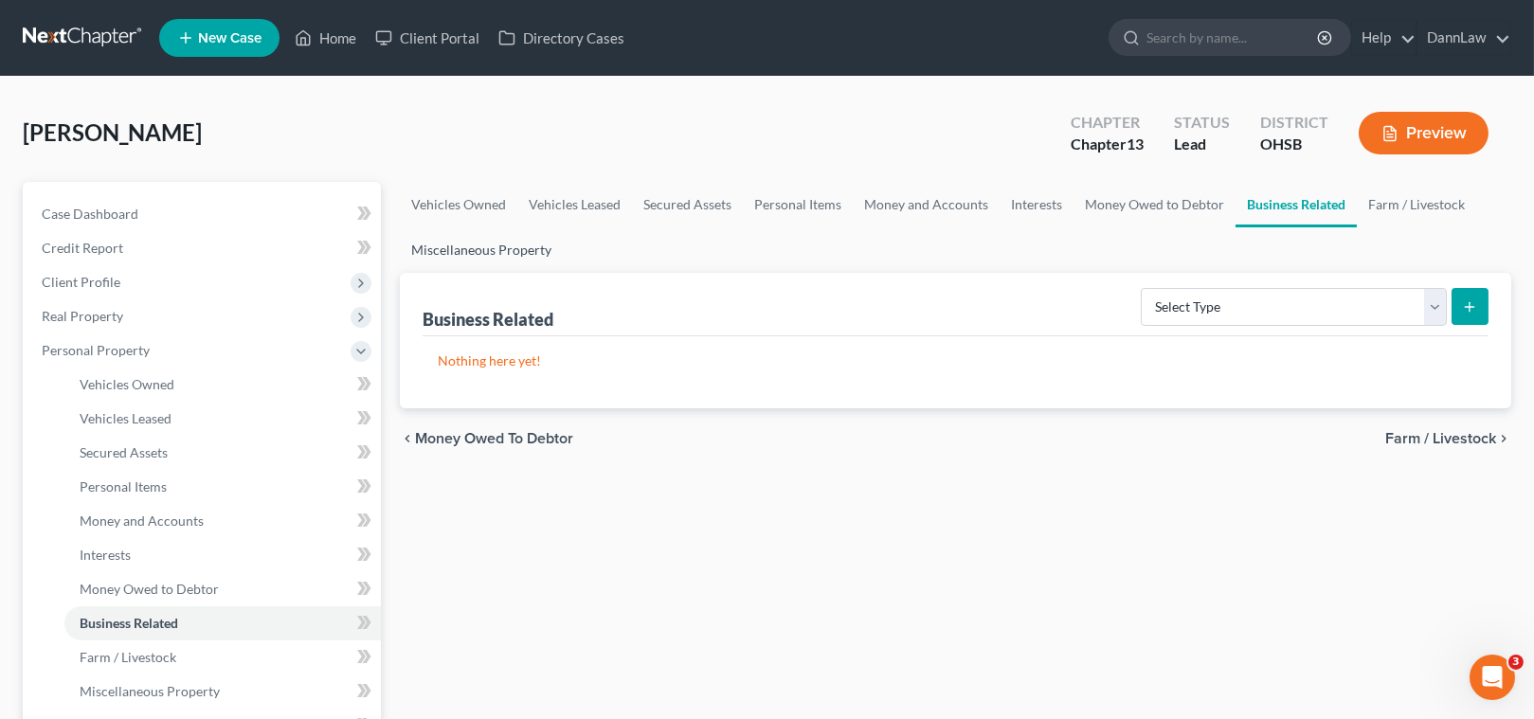
click at [514, 252] on link "Miscellaneous Property" at bounding box center [481, 249] width 163 height 45
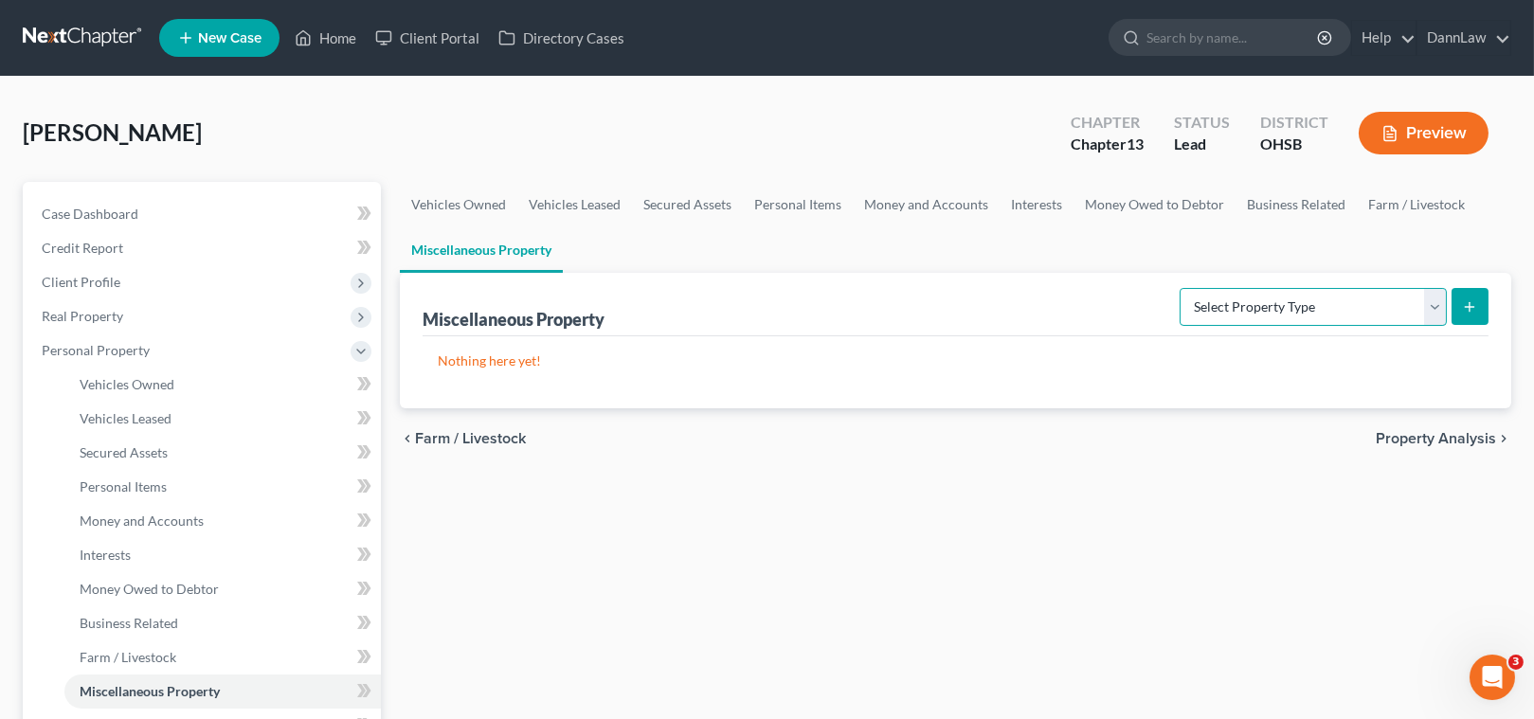
click at [1274, 311] on select "Select Property Type Assigned for Creditor Benefit [DATE] Holding for Another N…" at bounding box center [1313, 307] width 267 height 38
click at [1377, 208] on link "Farm / Livestock" at bounding box center [1416, 204] width 119 height 45
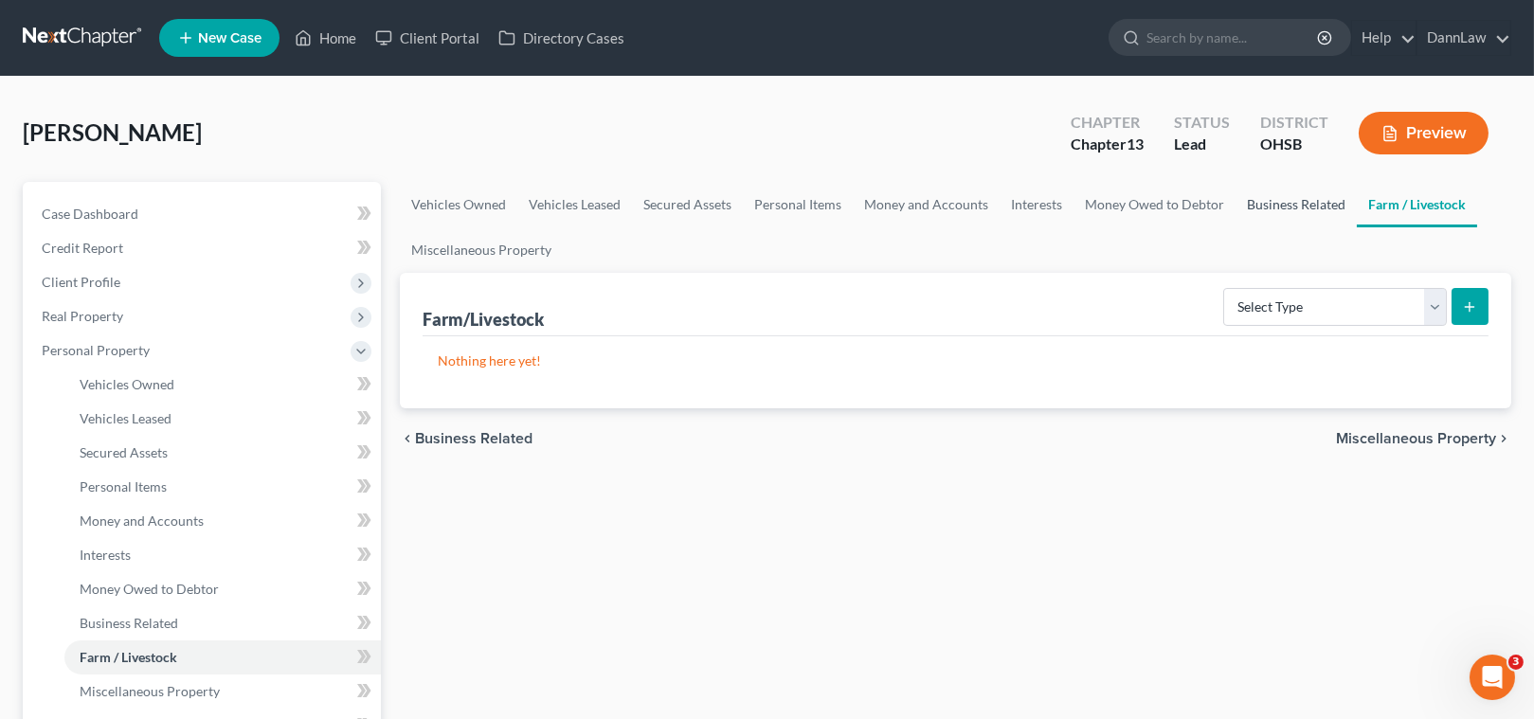
click at [1279, 204] on link "Business Related" at bounding box center [1295, 204] width 121 height 45
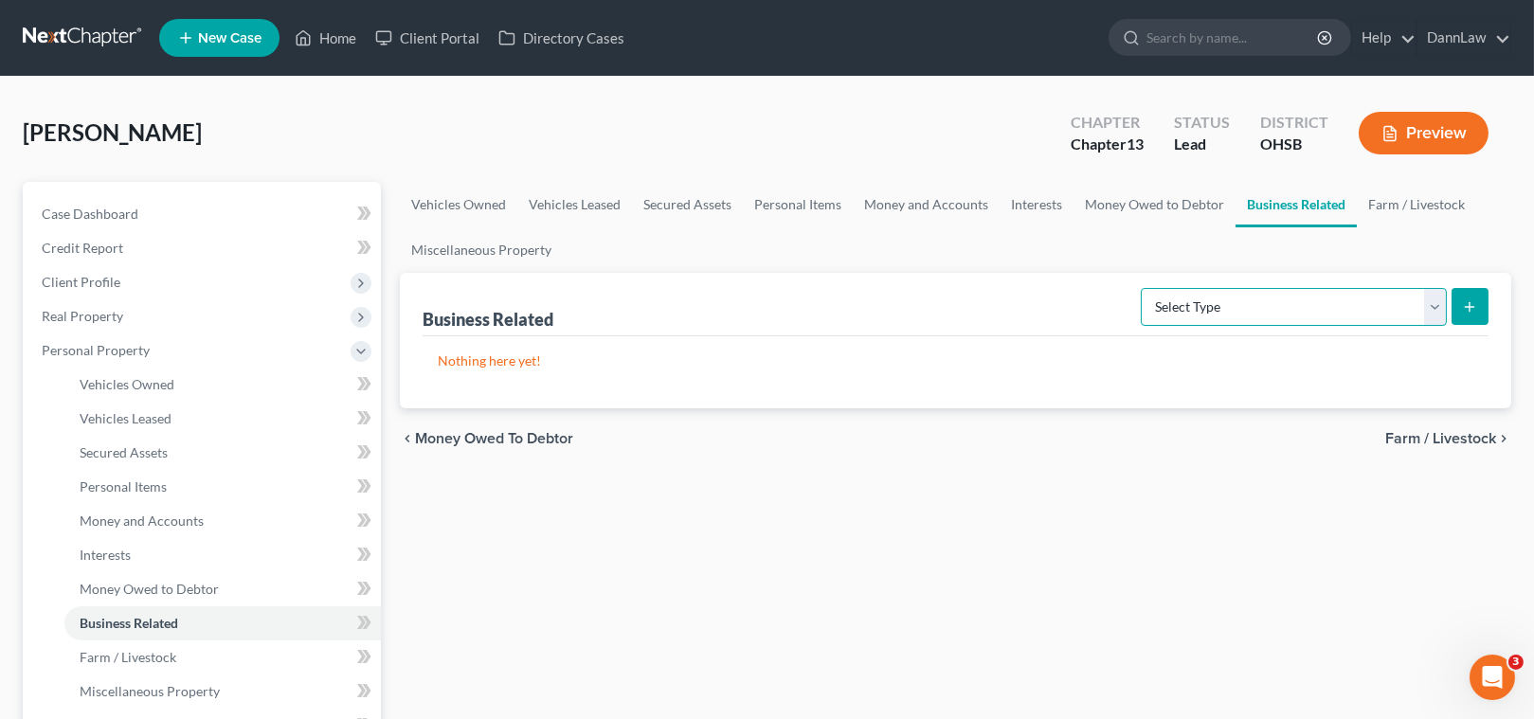
click at [1350, 318] on select "Select Type Customer Lists Franchises Inventory Licenses Machinery Office Equip…" at bounding box center [1294, 307] width 306 height 38
click at [1163, 206] on link "Money Owed to Debtor" at bounding box center [1154, 204] width 162 height 45
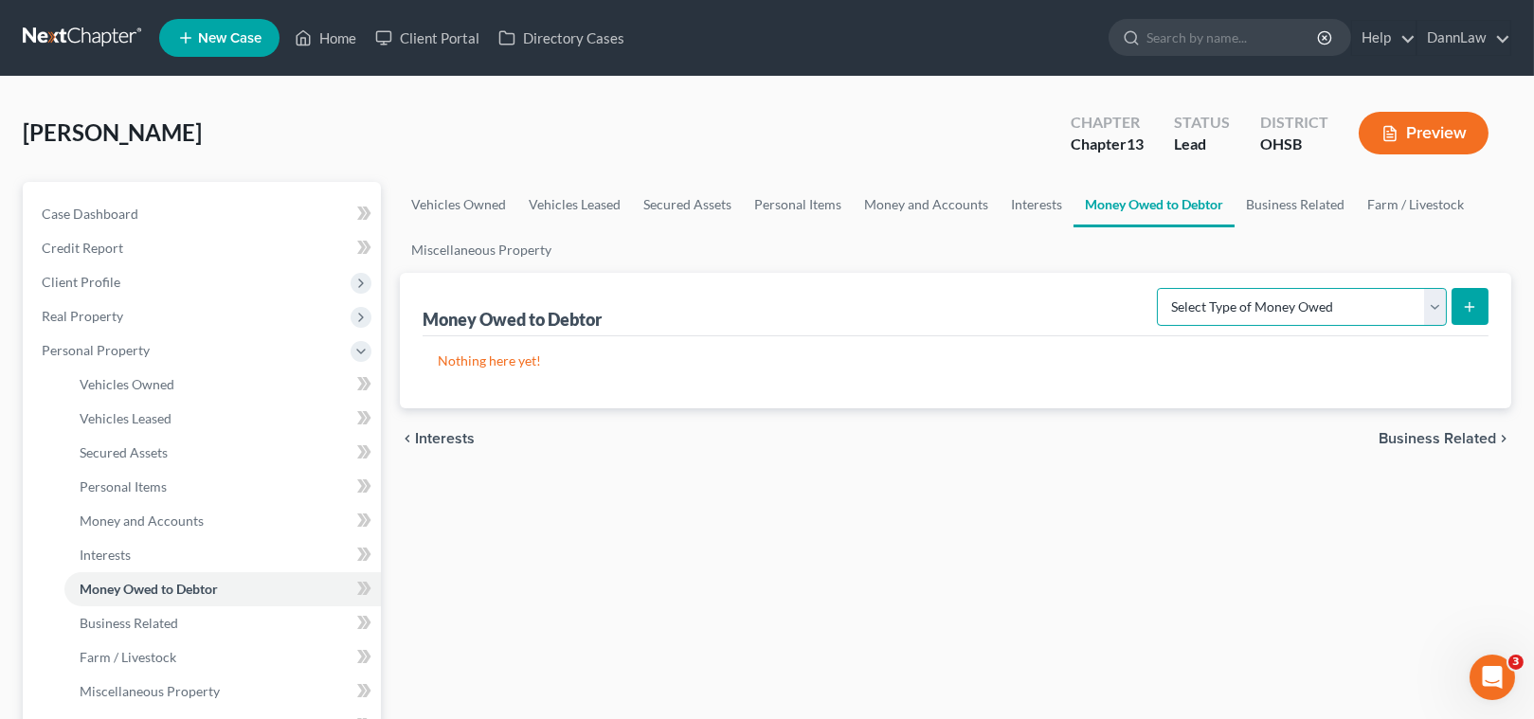
click at [1215, 288] on select "Select Type of Money Owed Accounts Receivable Alimony Child Support Claims Agai…" at bounding box center [1302, 307] width 290 height 38
select select "other_contingent_and_unliquidated_claims"
click at [1161, 288] on select "Select Type of Money Owed Accounts Receivable Alimony Child Support Claims Agai…" at bounding box center [1302, 307] width 290 height 38
click at [1470, 300] on icon "submit" at bounding box center [1469, 306] width 15 height 15
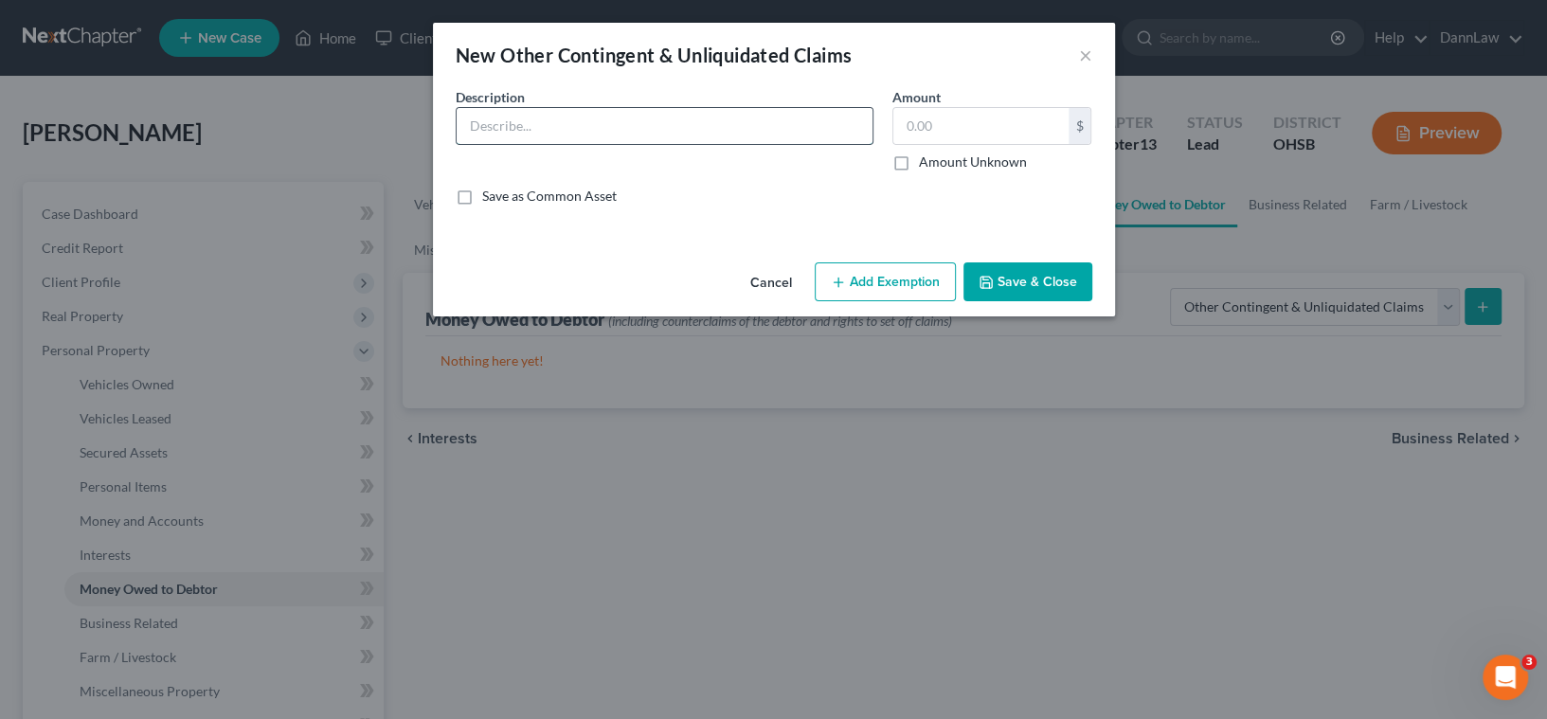
click at [681, 126] on input "text" at bounding box center [665, 126] width 416 height 36
type input "A"
type input "Personal Injury Claim with ____ for an auto accident"
click at [1044, 286] on button "Save & Close" at bounding box center [1028, 282] width 129 height 40
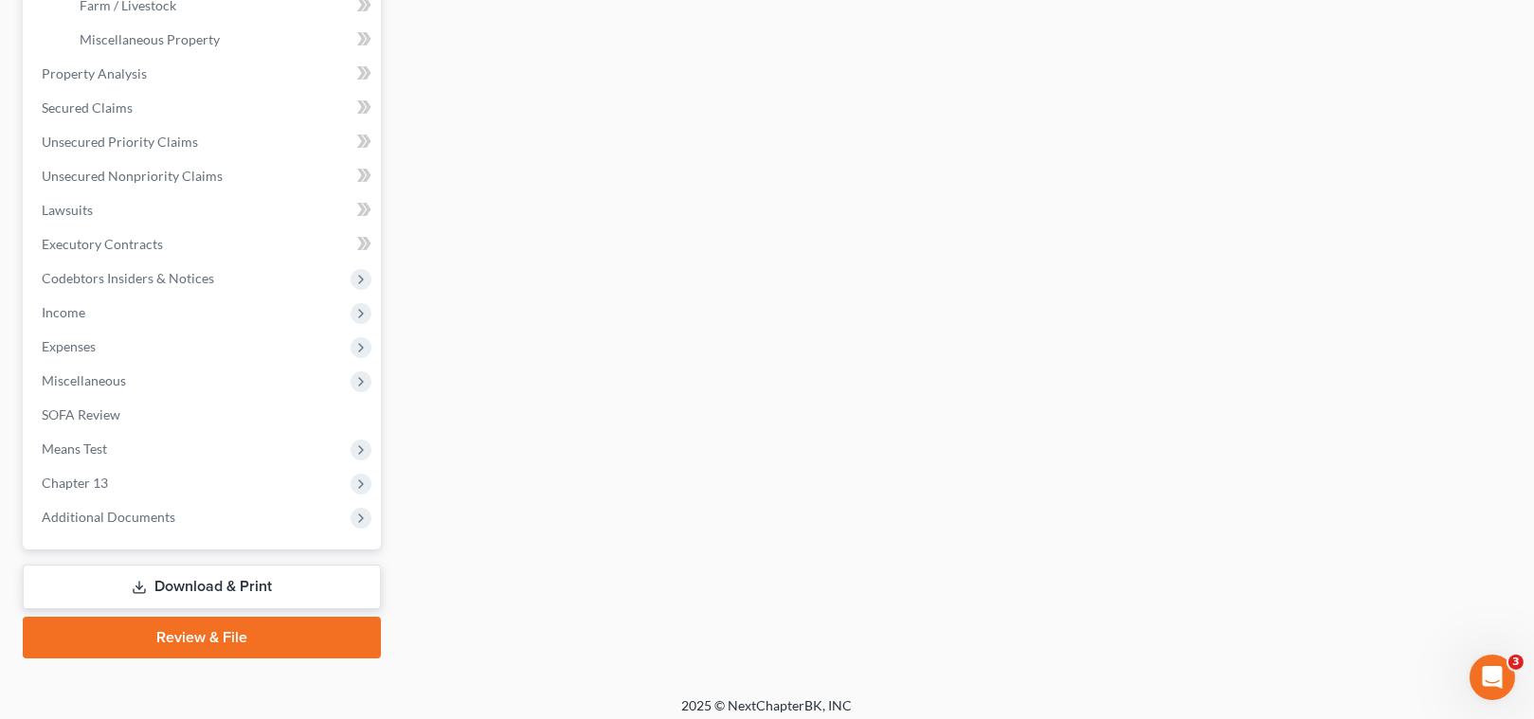
scroll to position [229, 0]
